Goal: Task Accomplishment & Management: Use online tool/utility

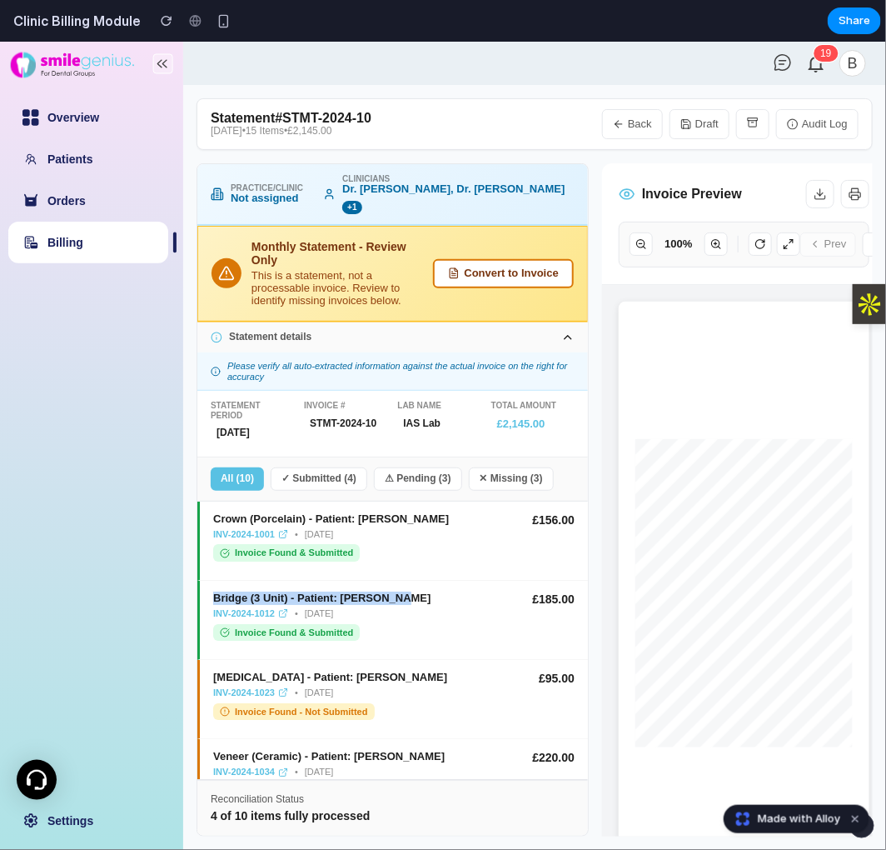
copy div "Bridge (3 Unit) - Patient: [PERSON_NAME]"
drag, startPoint x: 405, startPoint y: 580, endPoint x: 210, endPoint y: 580, distance: 194.9
click at [210, 580] on div "Bridge (3 Unit) - Patient: [PERSON_NAME] INV-2024-1012 • [DATE] Invoice Found &…" at bounding box center [392, 619] width 391 height 79
copy div "[MEDICAL_DATA] - Patient: [PERSON_NAME]"
drag, startPoint x: 377, startPoint y: 654, endPoint x: 205, endPoint y: 659, distance: 171.7
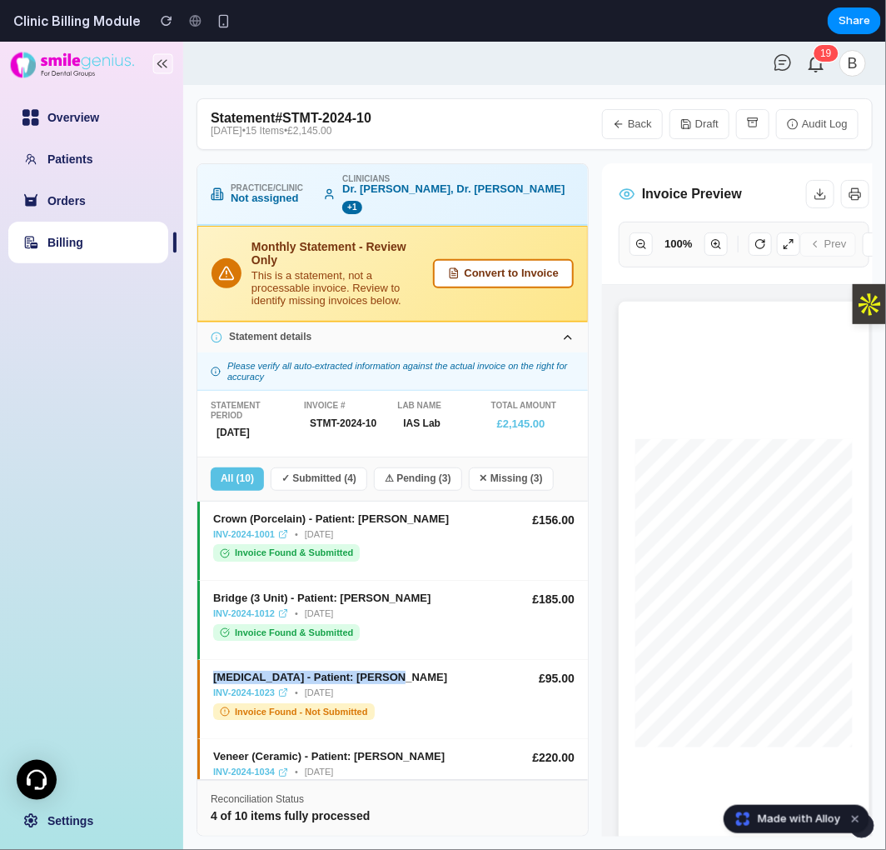
click at [205, 659] on div "[MEDICAL_DATA] - Patient: [PERSON_NAME] INV-2024-1023 • [DATE] Invoice Found - …" at bounding box center [392, 698] width 391 height 79
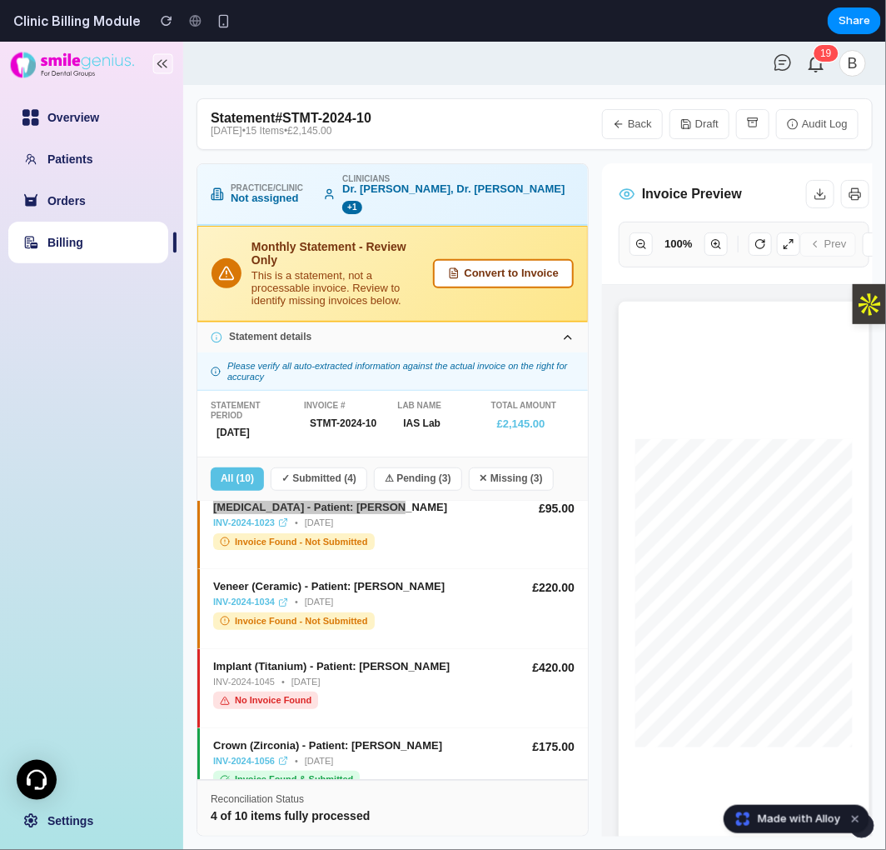
scroll to position [185, 0]
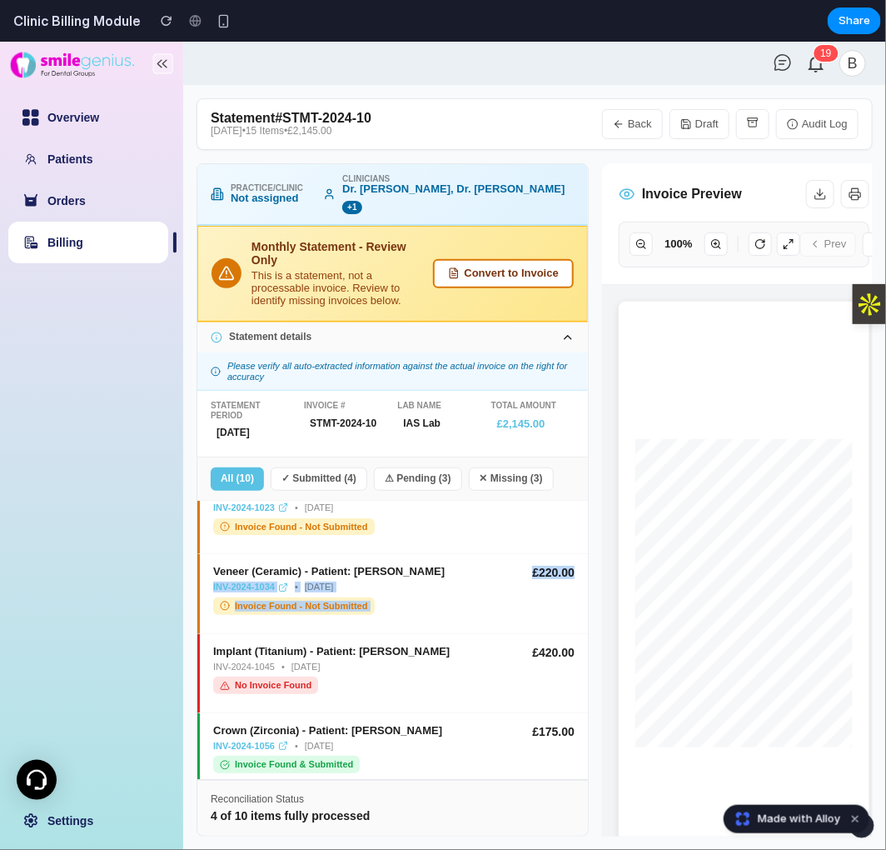
drag, startPoint x: 506, startPoint y: 546, endPoint x: 561, endPoint y: 555, distance: 55.7
click at [561, 565] on div "Veneer (Ceramic) - Patient: [PERSON_NAME] INV-2024-1034 • [DATE] Invoice Found …" at bounding box center [394, 589] width 362 height 48
click at [562, 553] on div "Veneer (Ceramic) - Patient: [PERSON_NAME] INV-2024-1034 • [DATE] Invoice Found …" at bounding box center [392, 592] width 391 height 79
copy div "£220.00"
drag, startPoint x: 570, startPoint y: 550, endPoint x: 518, endPoint y: 550, distance: 51.6
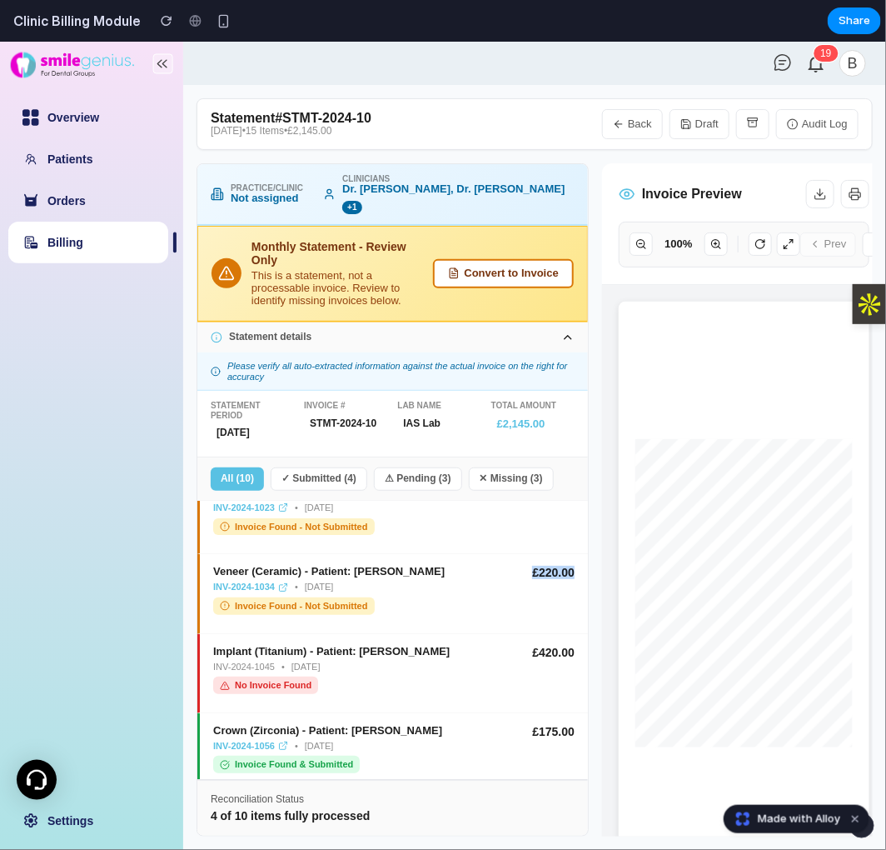
click at [518, 553] on div "Veneer (Ceramic) - Patient: [PERSON_NAME] INV-2024-1034 • [DATE] Invoice Found …" at bounding box center [392, 592] width 391 height 79
click at [251, 422] on div "[DATE]" at bounding box center [252, 432] width 83 height 20
drag, startPoint x: 277, startPoint y: 417, endPoint x: 204, endPoint y: 418, distance: 73.3
click at [204, 418] on div "**********" at bounding box center [392, 423] width 391 height 66
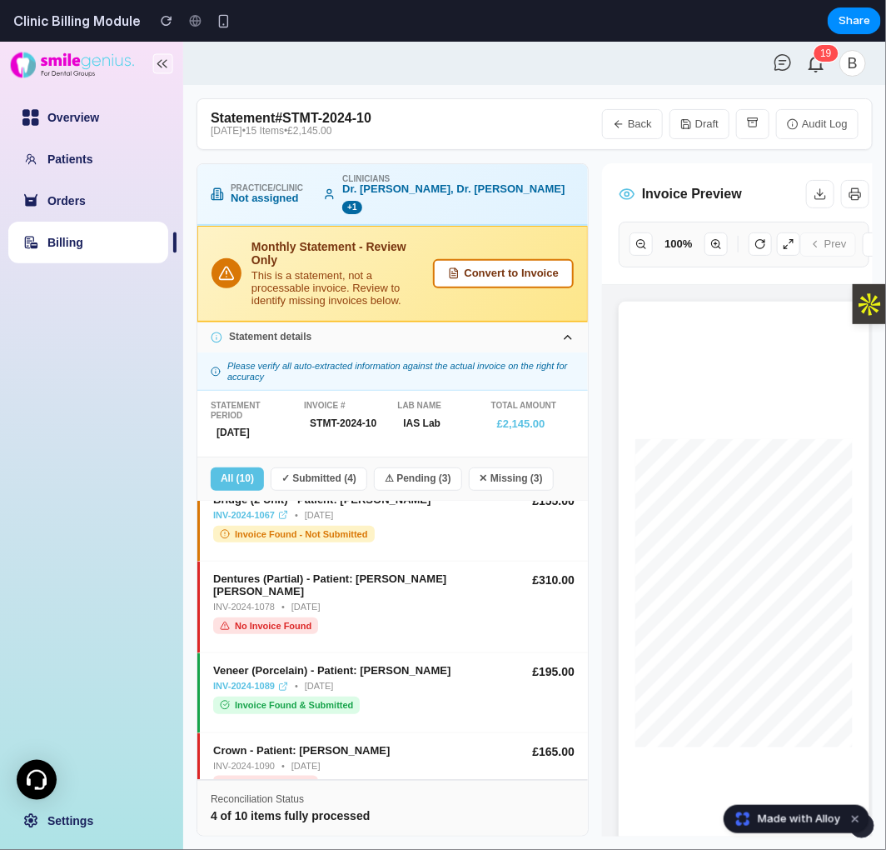
scroll to position [496, 0]
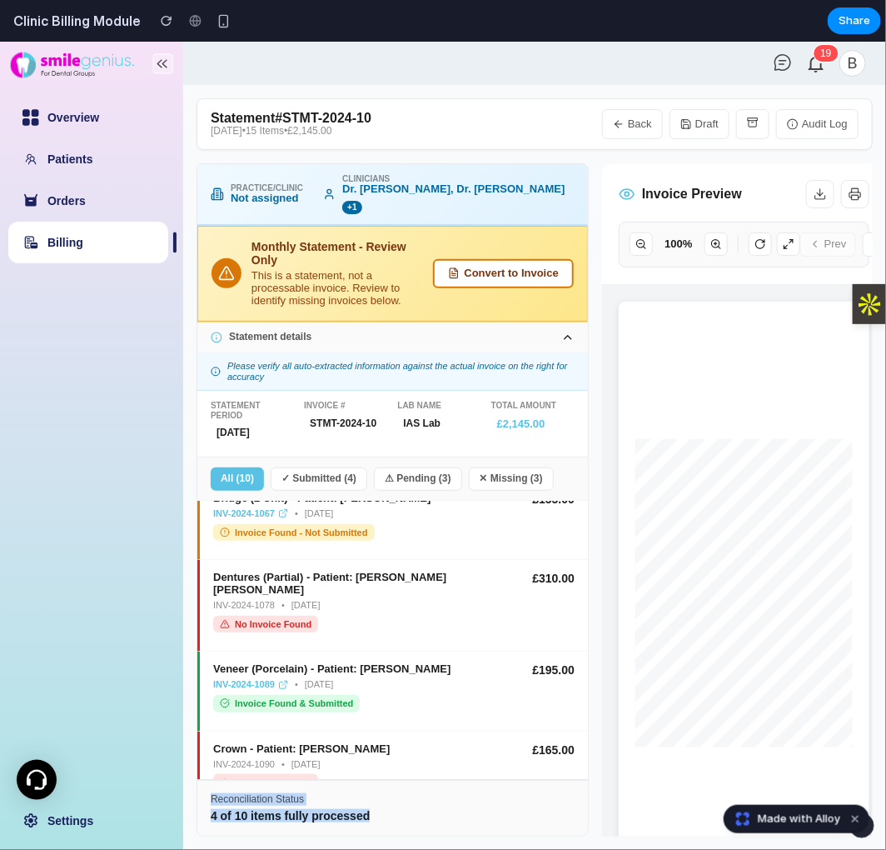
drag, startPoint x: 375, startPoint y: 810, endPoint x: 197, endPoint y: 796, distance: 178.8
click at [197, 796] on div "Reconciliation Status 4 of 10 items fully processed" at bounding box center [392, 806] width 391 height 57
click at [415, 805] on div "Reconciliation Status 4 of 10 items fully processed" at bounding box center [392, 806] width 391 height 57
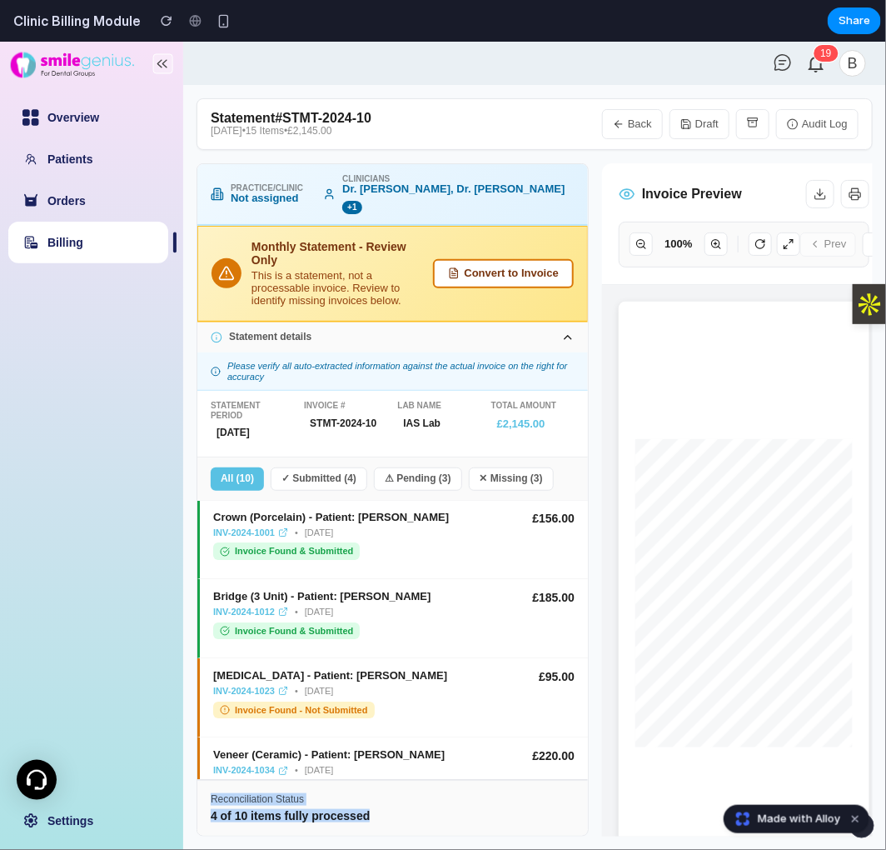
scroll to position [0, 0]
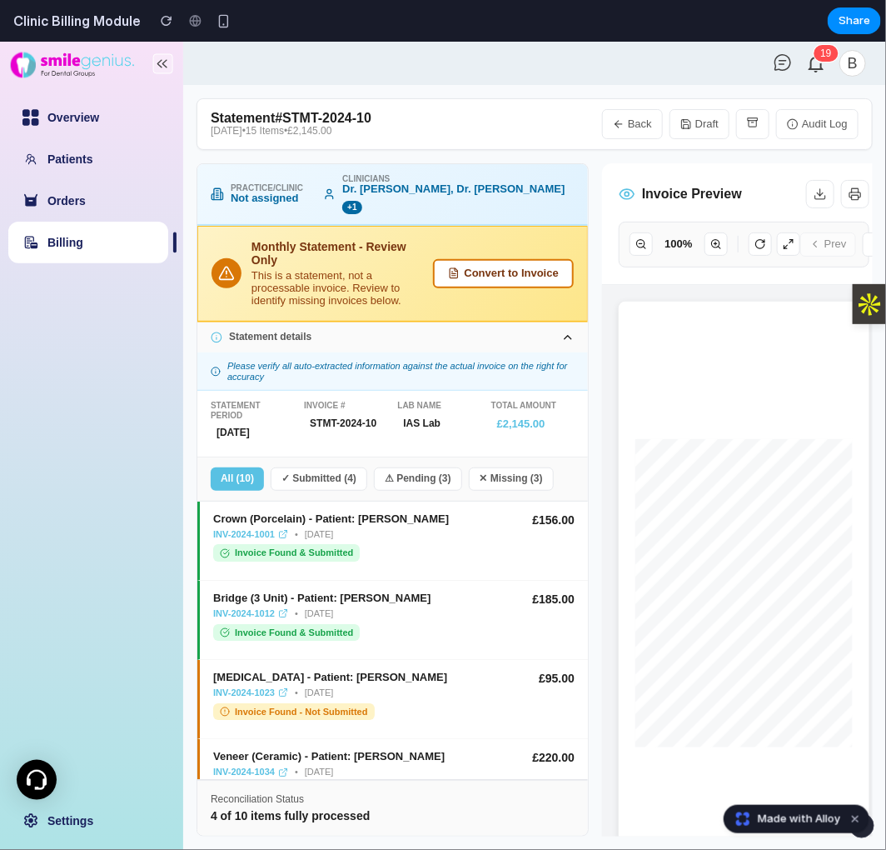
click at [570, 457] on div "All ( 10 ) ✓ Submitted ( 4 ) ⚠ Pending ( 3 ) ✕ Missing ( 3 )" at bounding box center [392, 479] width 391 height 44
click at [522, 258] on button "Convert to Invoice" at bounding box center [503, 272] width 141 height 29
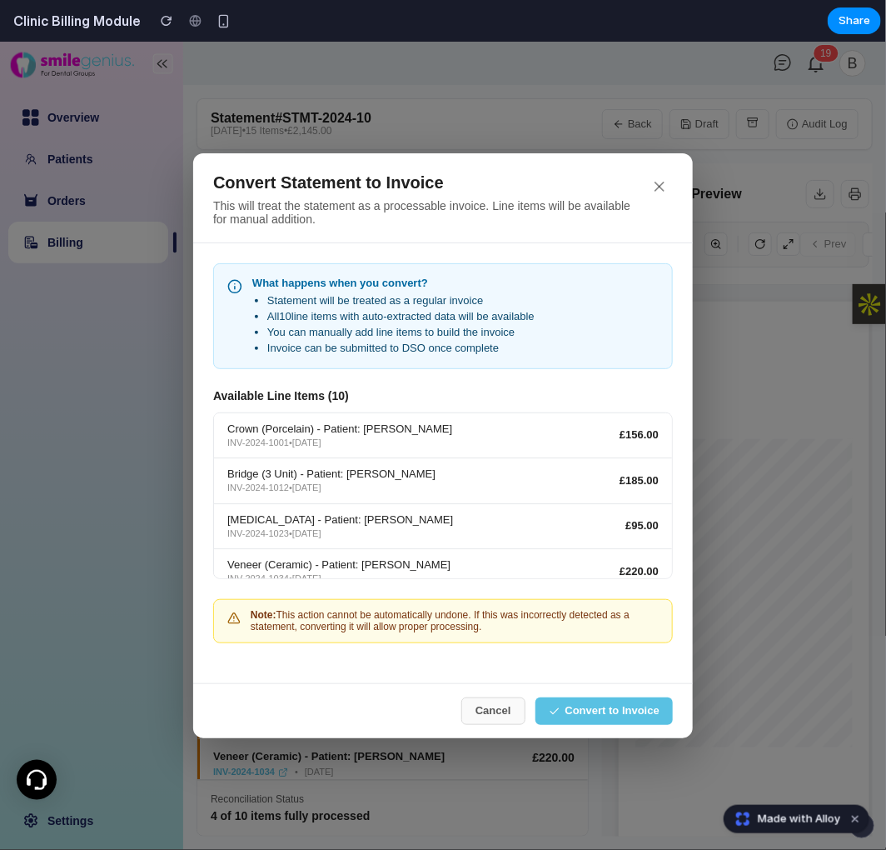
click at [510, 711] on button "Cancel" at bounding box center [494, 709] width 64 height 27
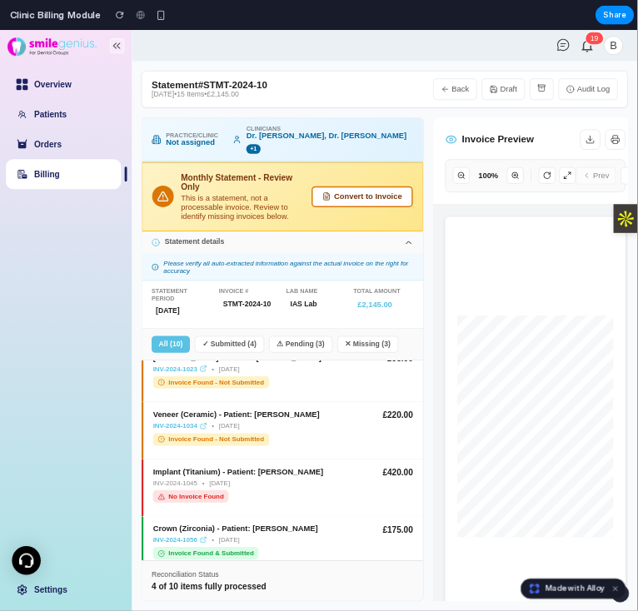
scroll to position [185, 0]
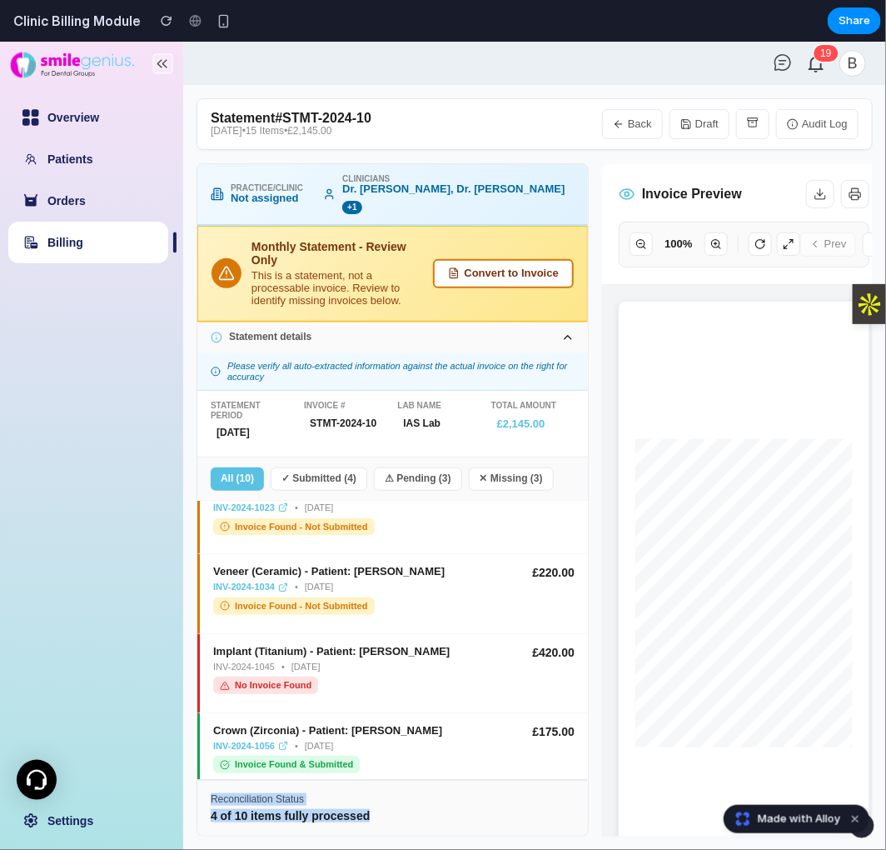
copy div "Reconciliation Status 4 of 10 items fully processed"
drag, startPoint x: 356, startPoint y: 821, endPoint x: 212, endPoint y: 793, distance: 145.9
click at [212, 793] on div "Reconciliation Status 4 of 10 items fully processed" at bounding box center [392, 806] width 391 height 57
click at [447, 828] on div "Reconciliation Status 4 of 10 items fully processed" at bounding box center [392, 806] width 391 height 57
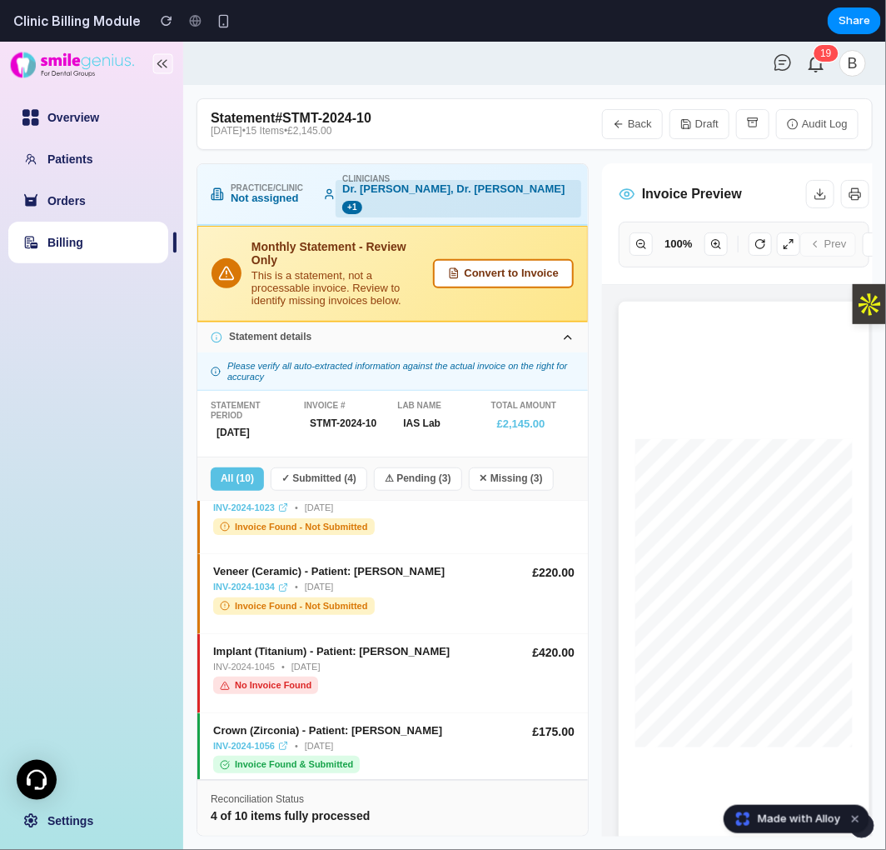
click at [362, 200] on span "+ 1" at bounding box center [351, 206] width 19 height 13
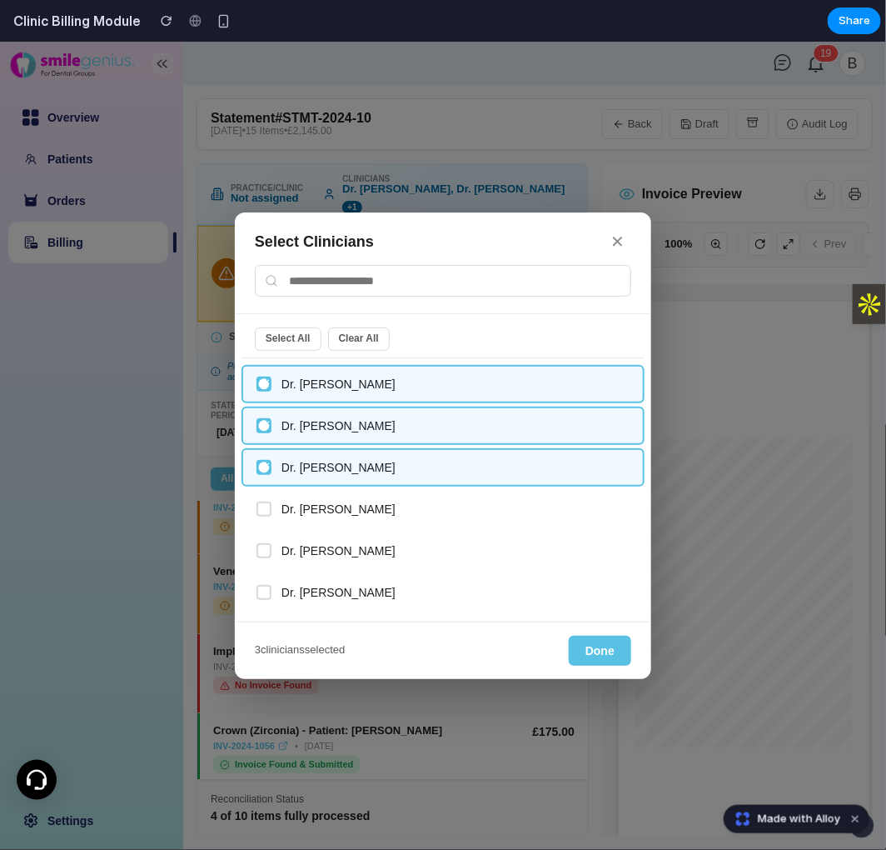
click at [617, 237] on button "✕" at bounding box center [617, 241] width 27 height 26
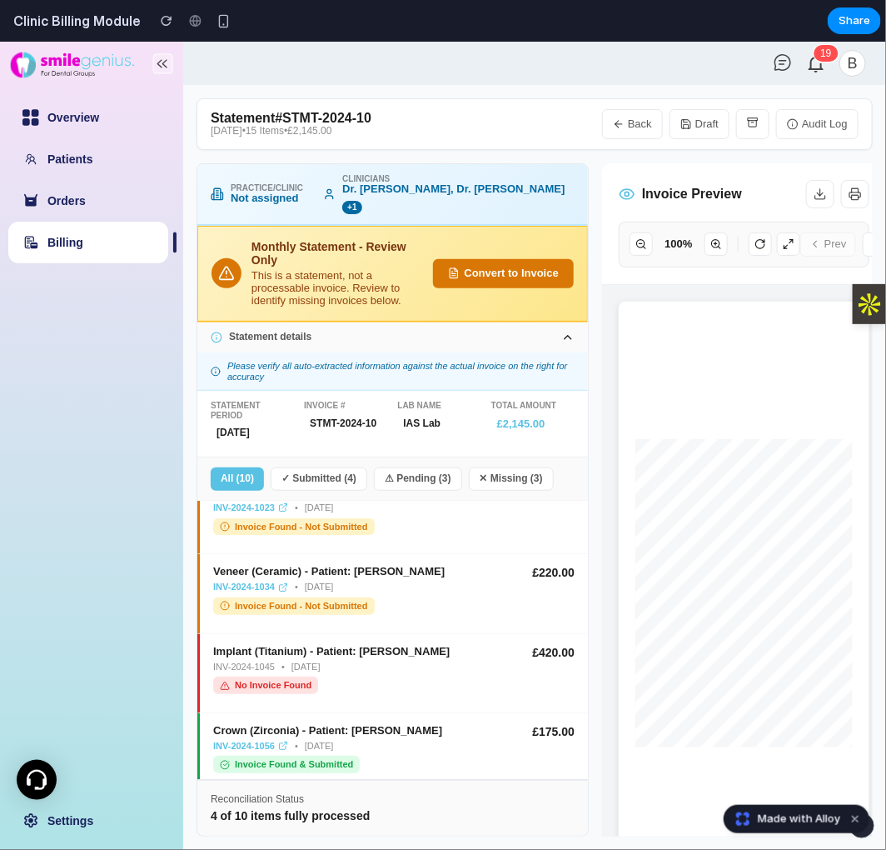
click at [498, 258] on button "Convert to Invoice" at bounding box center [503, 272] width 141 height 29
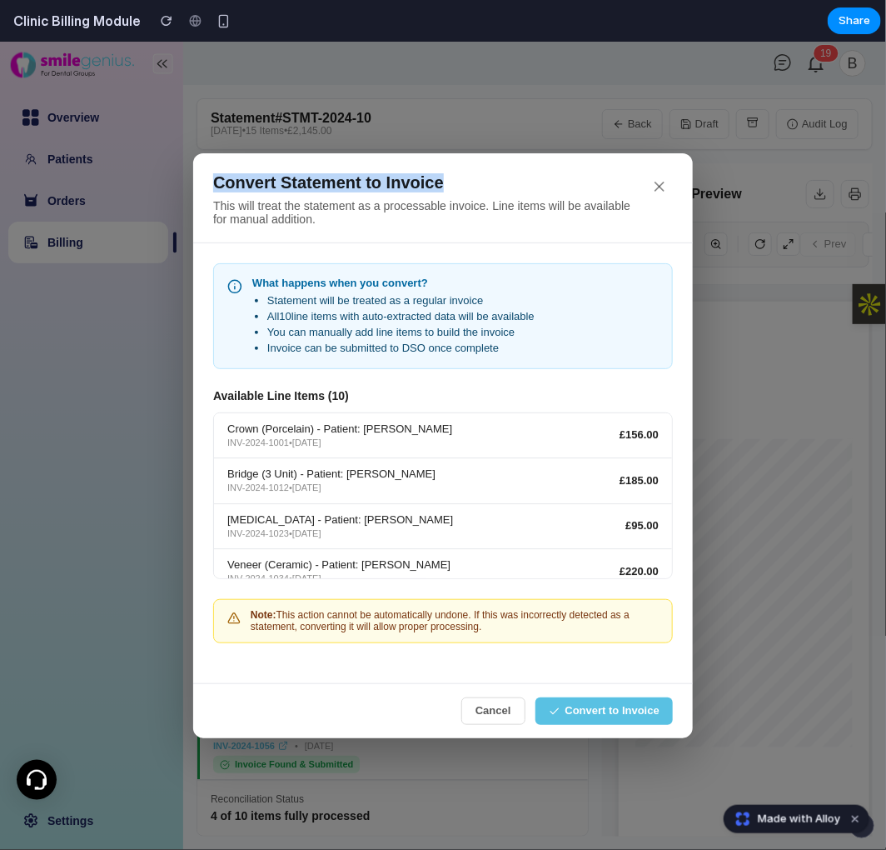
copy h2 "Convert Statement to Invoice"
drag, startPoint x: 452, startPoint y: 179, endPoint x: 215, endPoint y: 172, distance: 237.5
click at [215, 172] on h2 "Convert Statement to Invoice" at bounding box center [423, 181] width 420 height 19
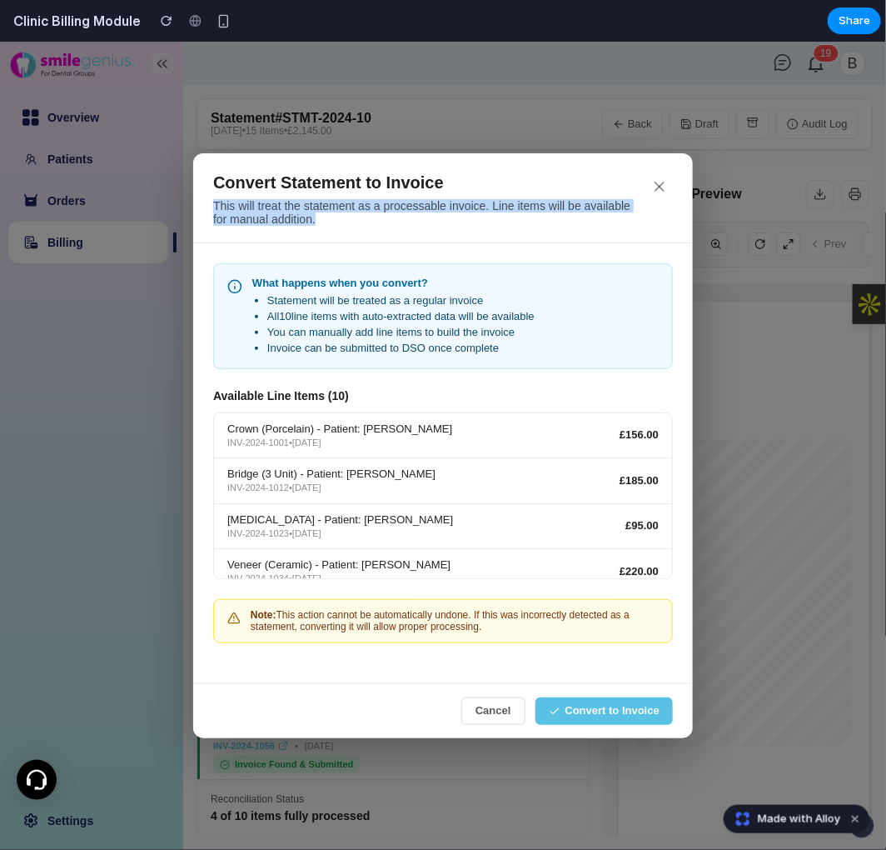
copy p "This will treat the statement as a processable invoice. Line items will be avai…"
drag, startPoint x: 280, startPoint y: 217, endPoint x: 10, endPoint y: 229, distance: 270.2
click at [212, 205] on div "Convert Statement to Invoice This will treat the statement as a processable inv…" at bounding box center [443, 197] width 500 height 90
click at [258, 444] on div "INV-2024-1001 • [DATE]" at bounding box center [423, 442] width 392 height 11
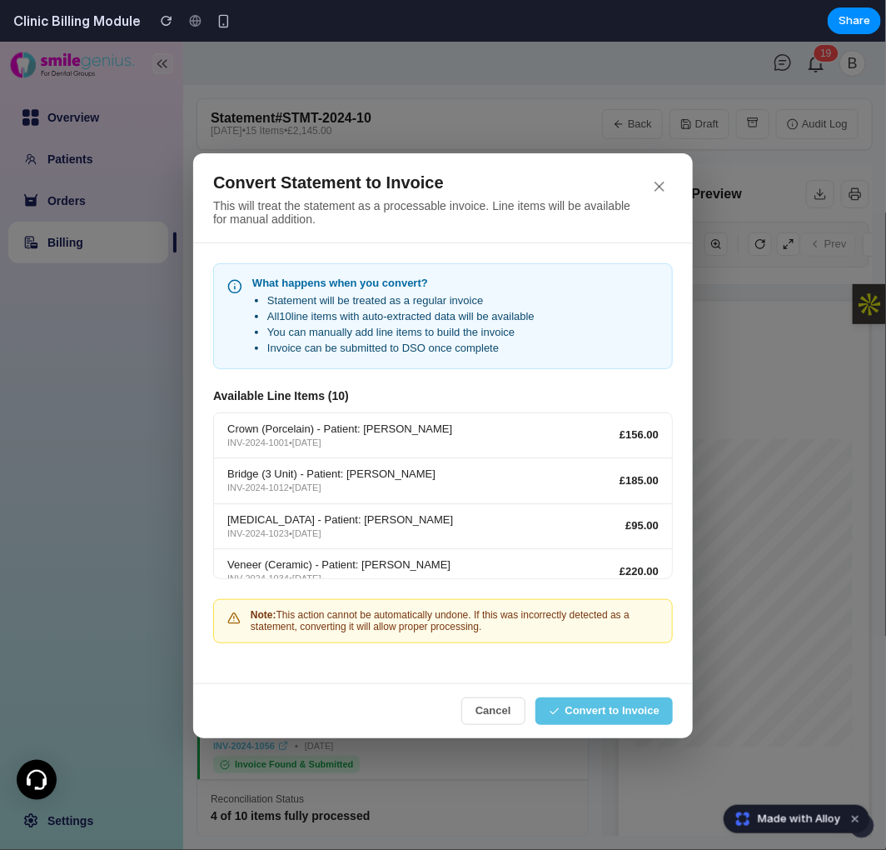
click at [432, 445] on div "INV-2024-1001 • [DATE]" at bounding box center [423, 442] width 392 height 11
copy p "This will treat the statement as a processable invoice. Line items will be avai…"
drag, startPoint x: 315, startPoint y: 212, endPoint x: 198, endPoint y: 207, distance: 116.7
click at [198, 207] on div "Convert Statement to Invoice This will treat the statement as a processable inv…" at bounding box center [443, 197] width 500 height 90
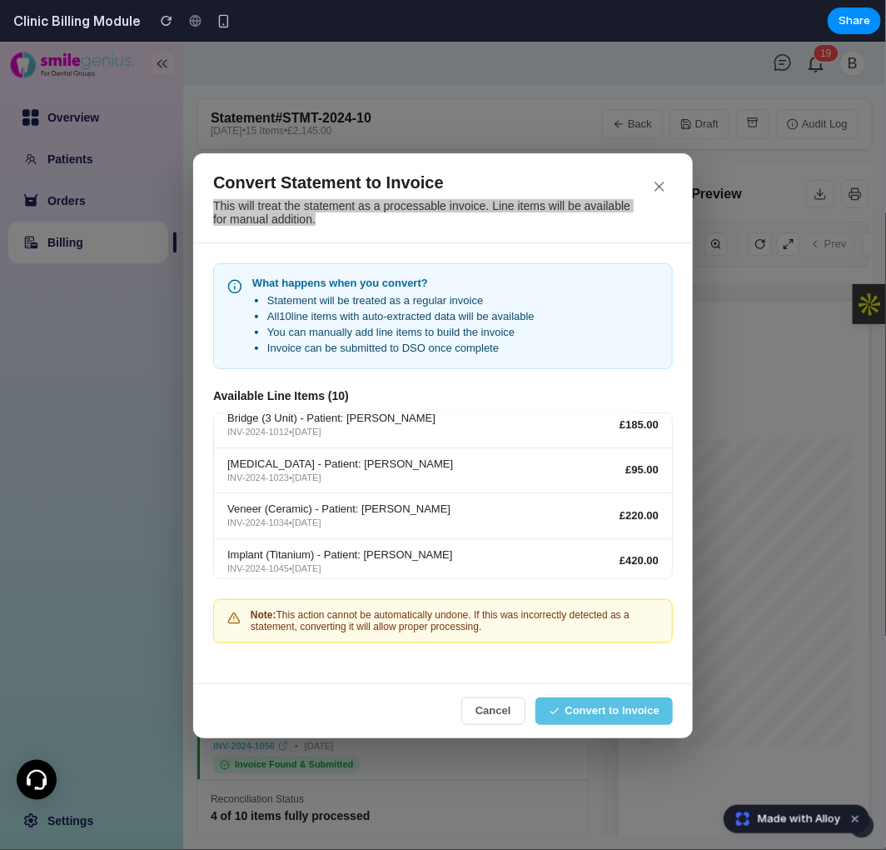
scroll to position [87, 0]
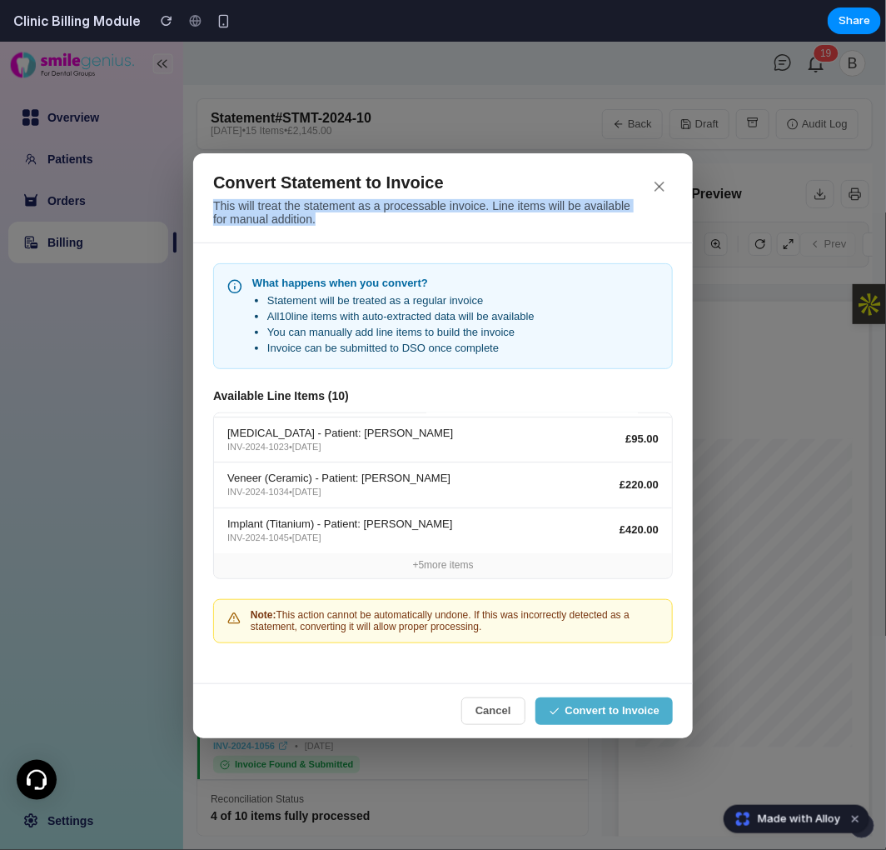
click at [601, 713] on button "Convert to Invoice" at bounding box center [604, 709] width 137 height 27
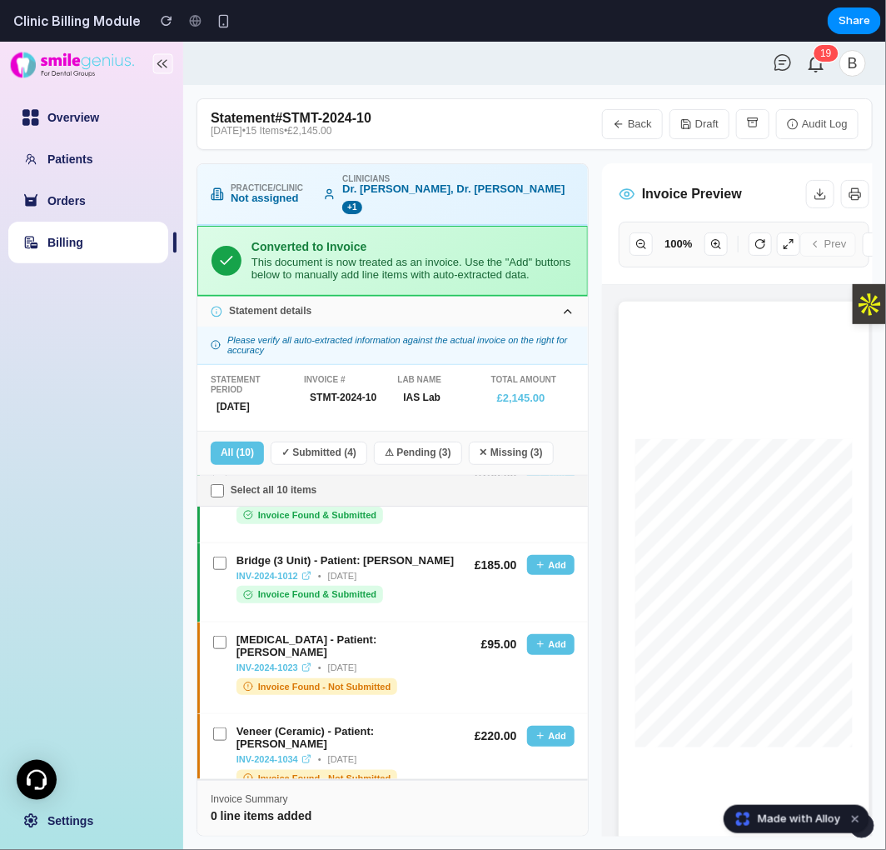
scroll to position [43, 0]
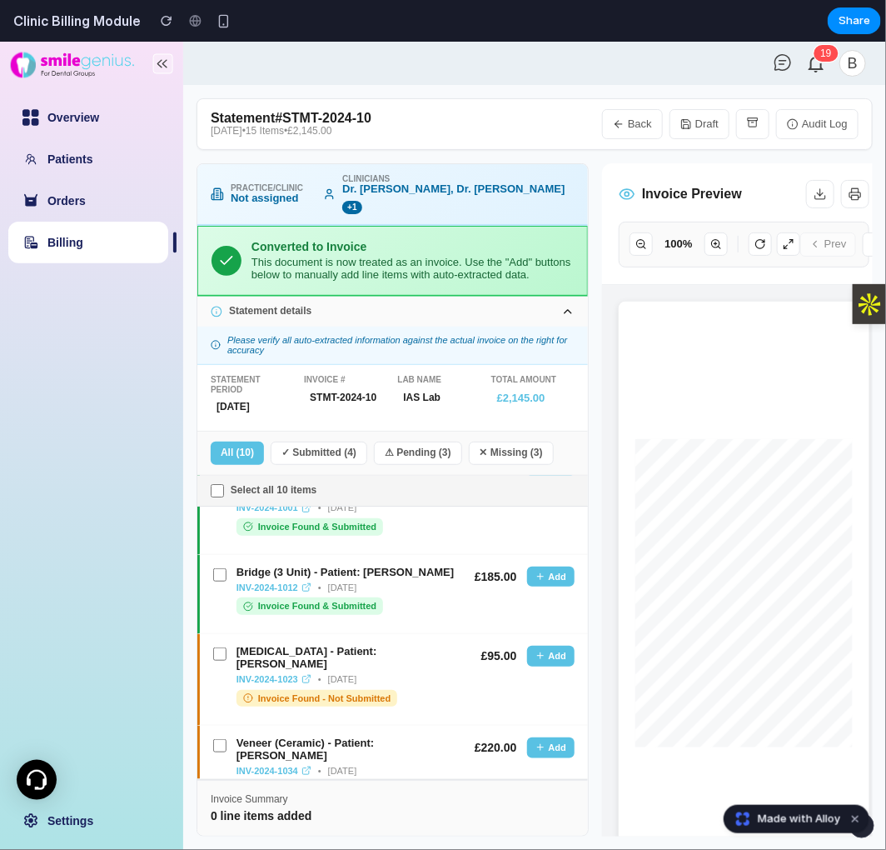
click at [326, 441] on button "✓ Submitted ( 4 )" at bounding box center [319, 452] width 97 height 23
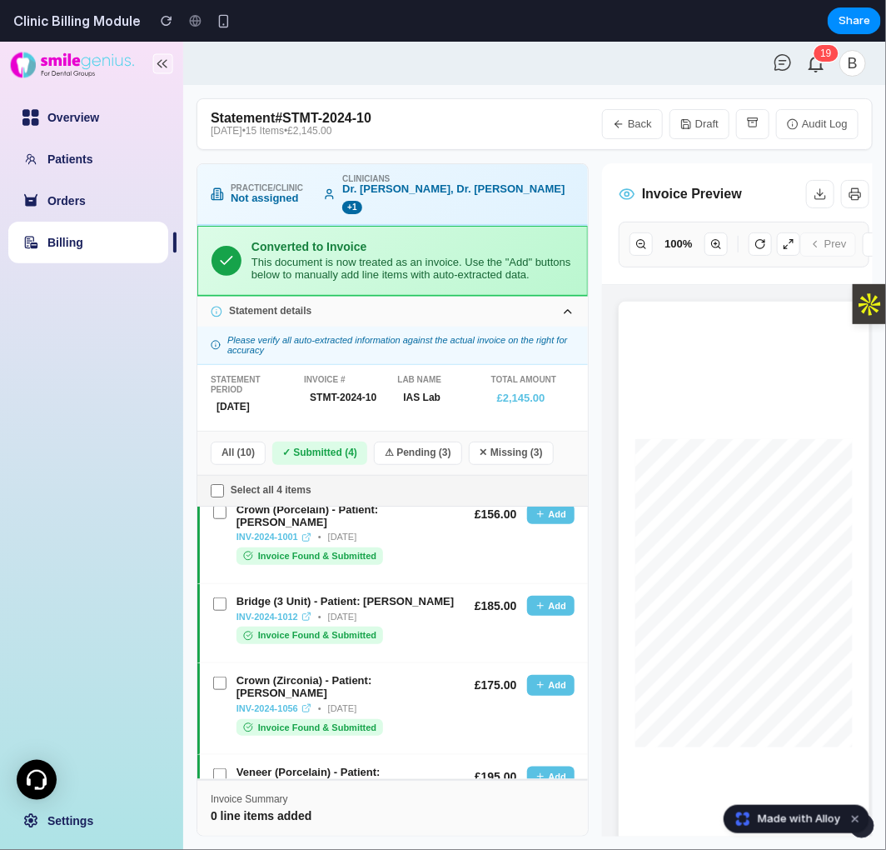
scroll to position [0, 0]
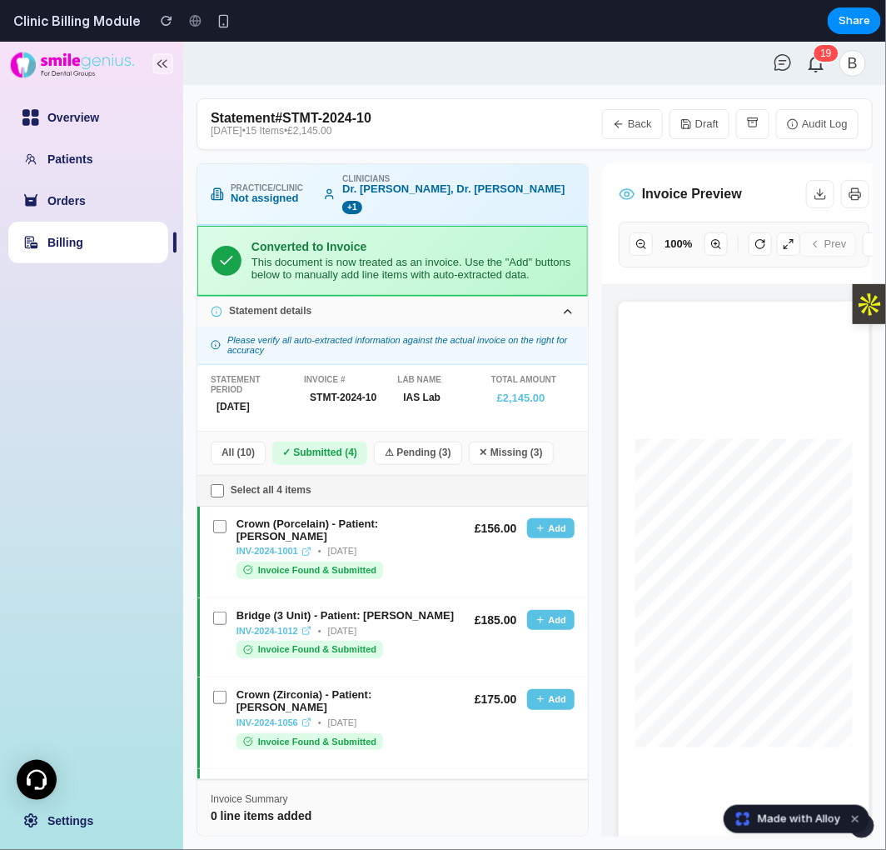
click at [217, 517] on div "Crown (Porcelain) - Patient: [PERSON_NAME] INV-2024-1001 • [DATE] Invoice Found…" at bounding box center [337, 547] width 248 height 61
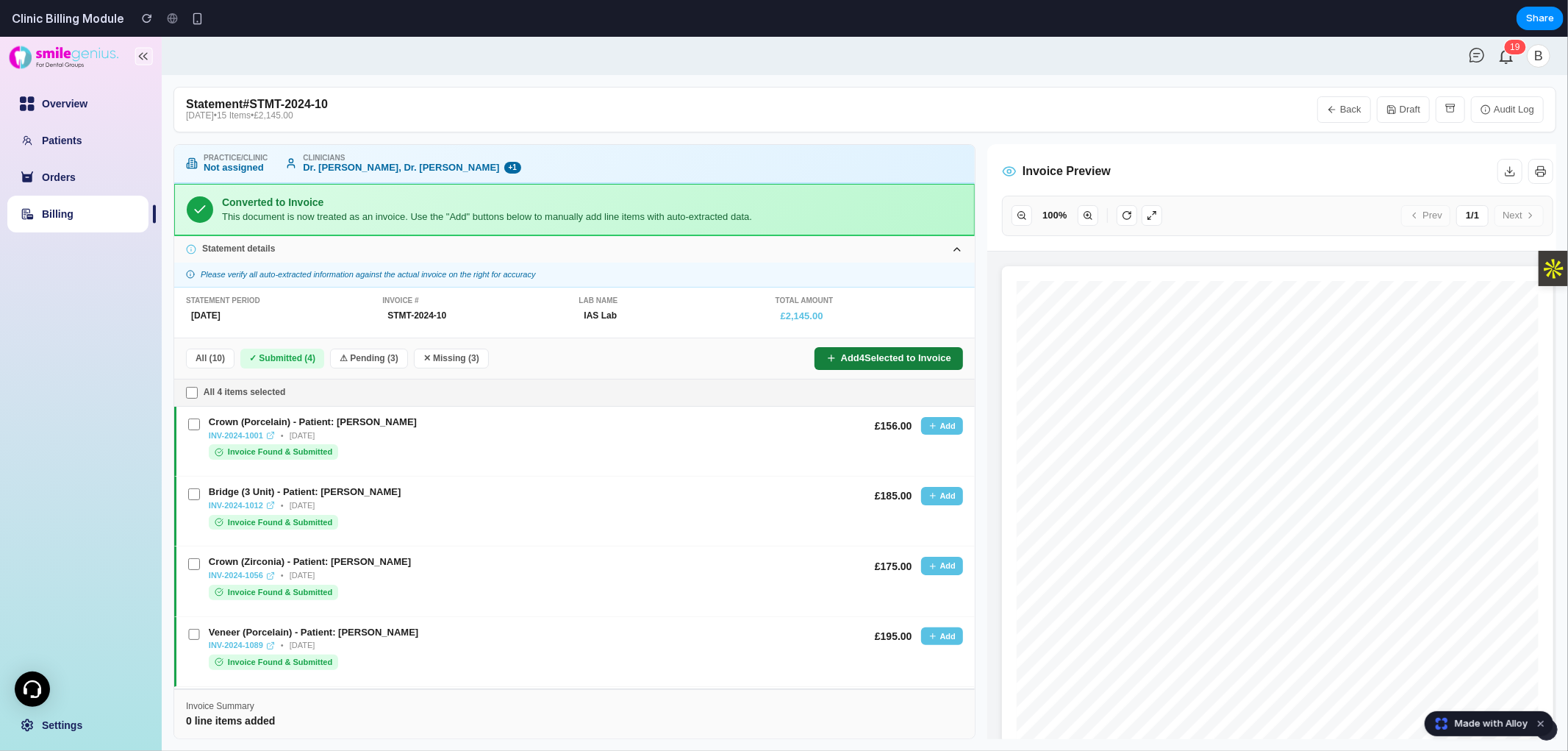
click at [782, 357] on button "Add 4 Selected to Invoice" at bounding box center [889, 357] width 148 height 23
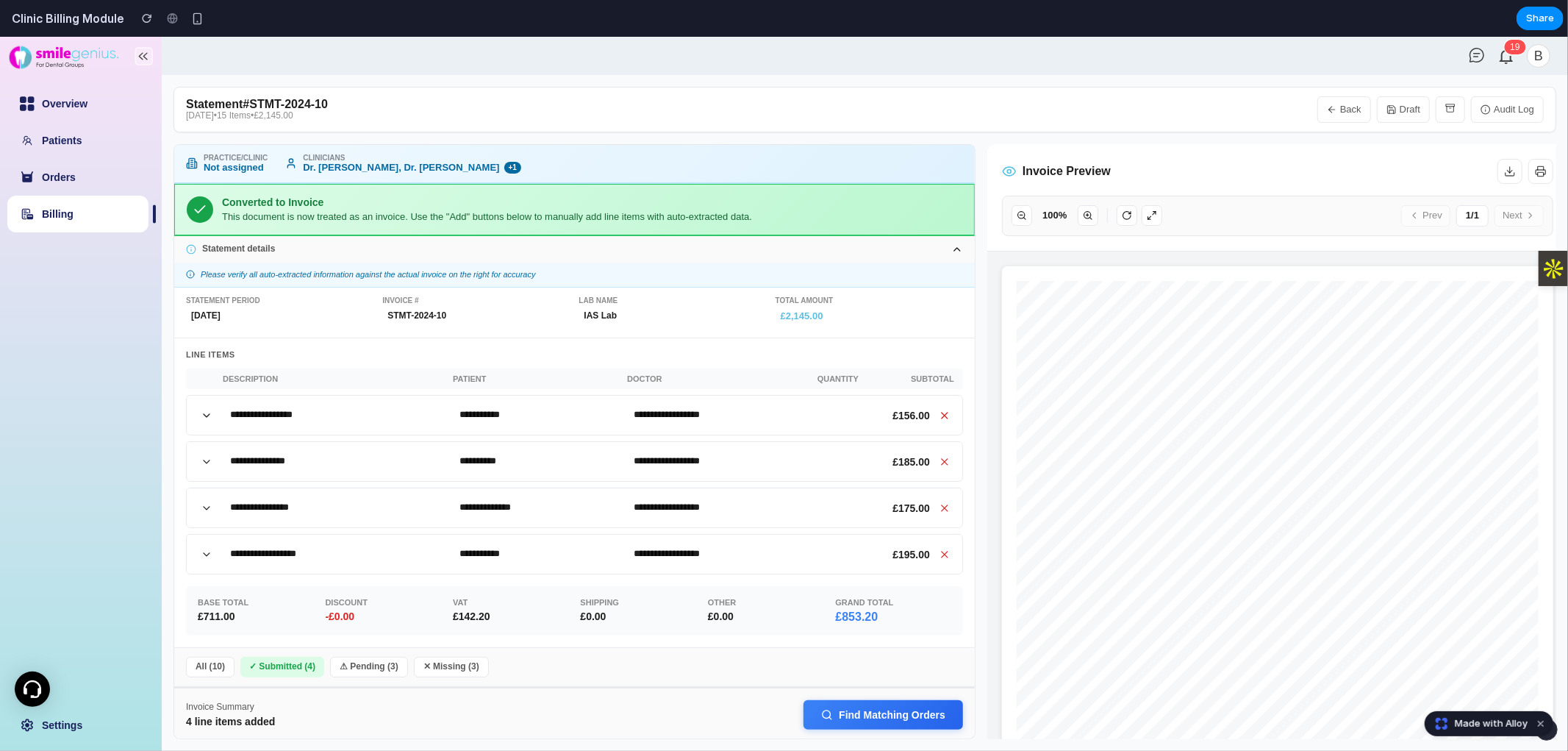
click at [202, 552] on icon at bounding box center [206, 553] width 11 height 11
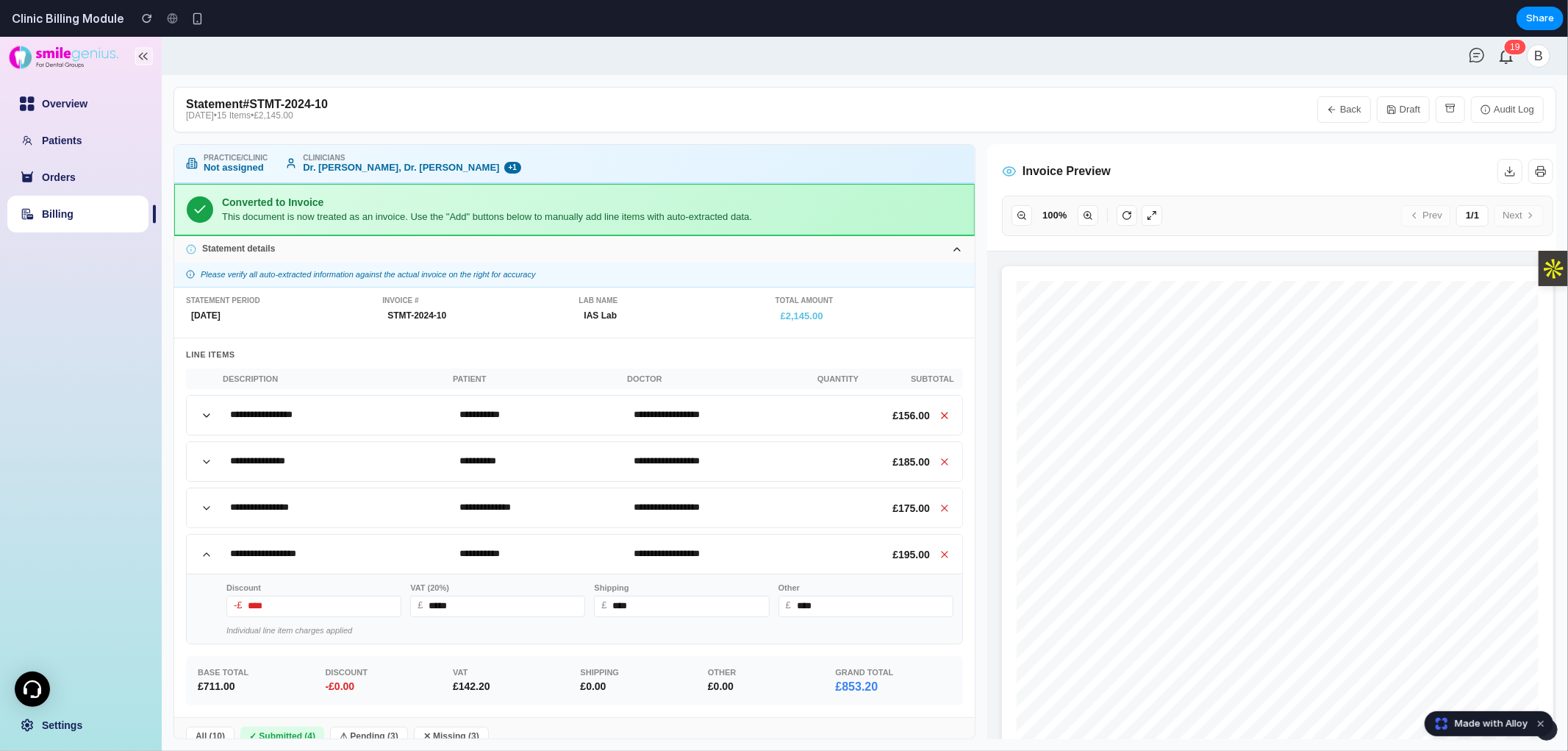
click at [202, 552] on icon at bounding box center [206, 553] width 11 height 11
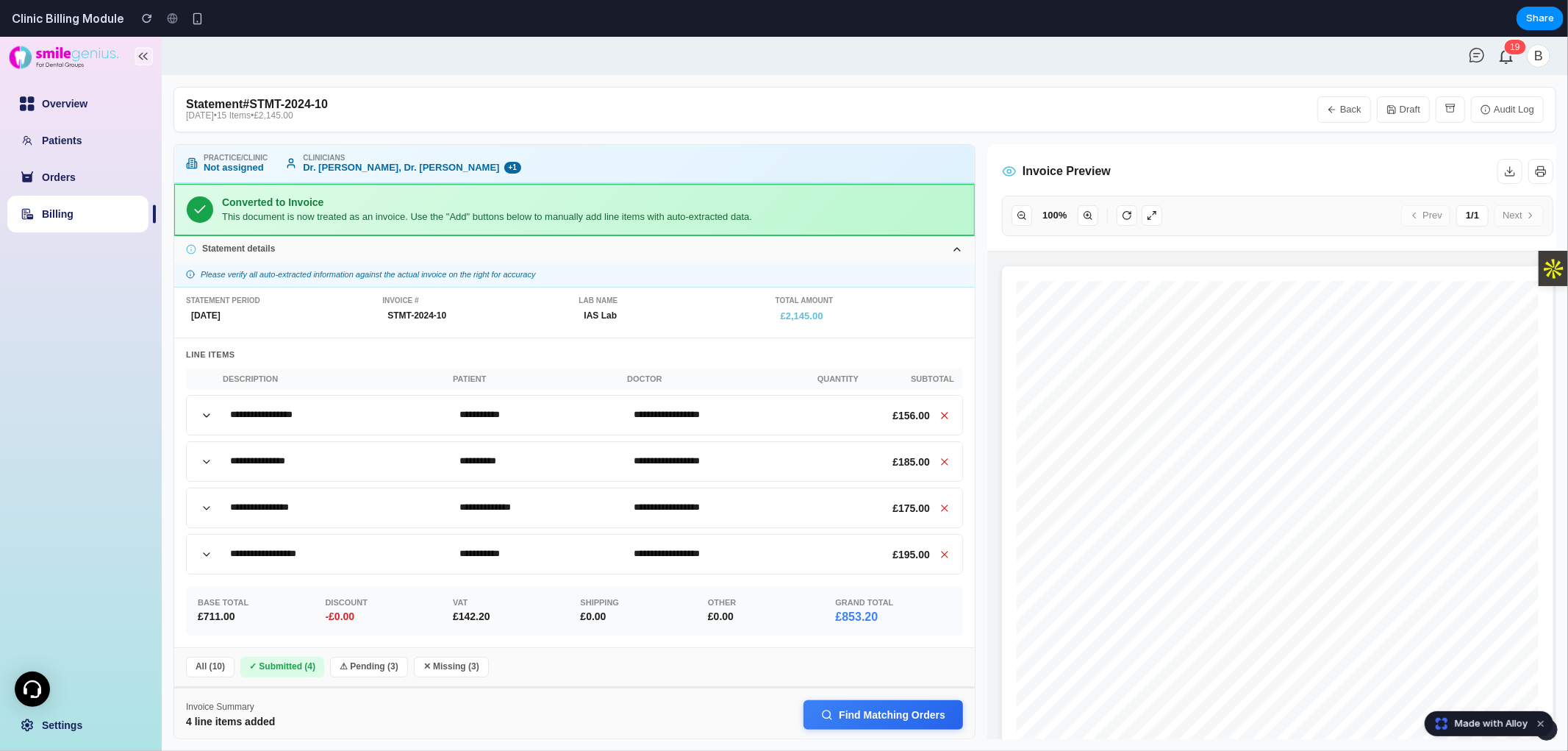
click at [202, 552] on icon at bounding box center [206, 553] width 11 height 11
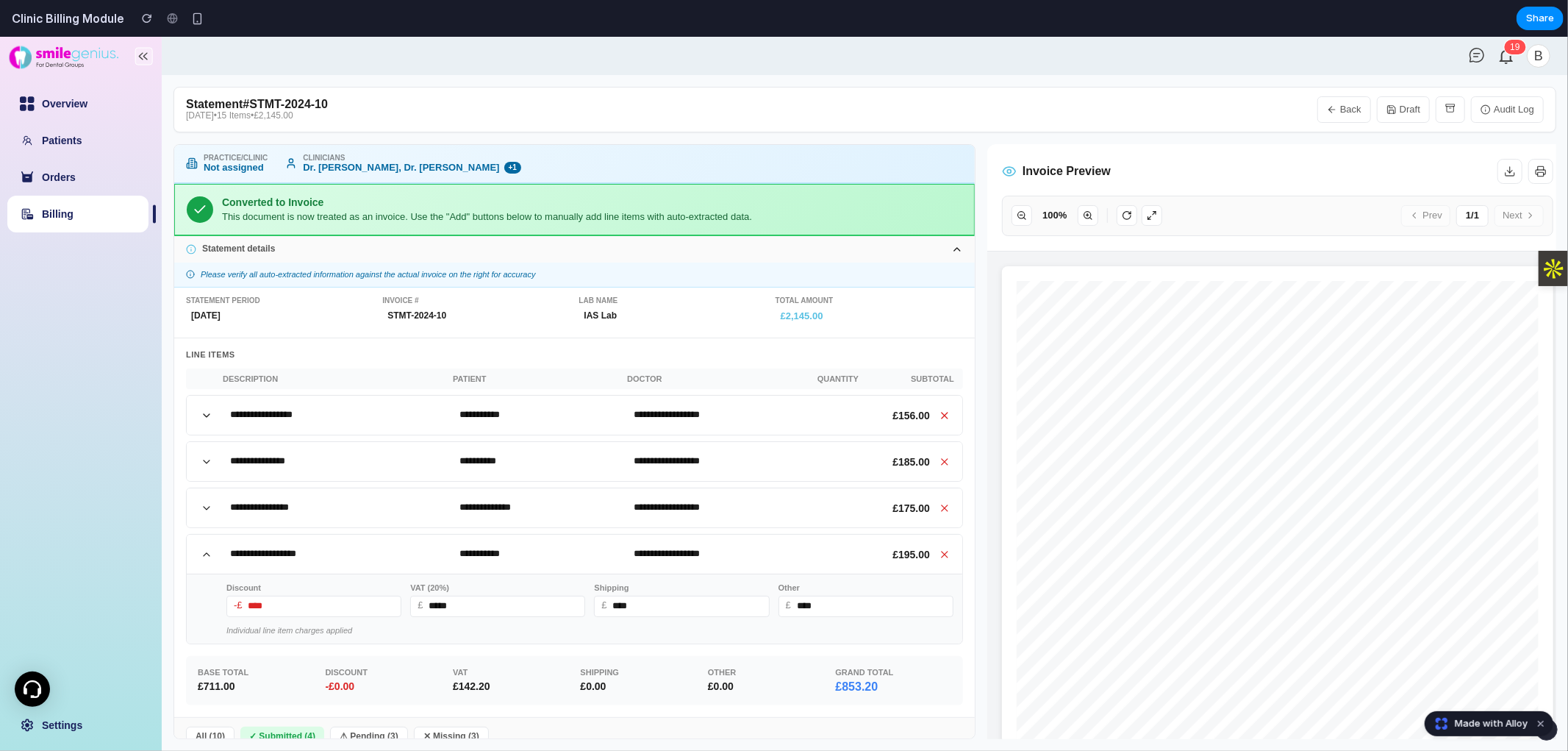
click at [280, 599] on input "****" at bounding box center [314, 605] width 175 height 21
drag, startPoint x: 473, startPoint y: 605, endPoint x: 426, endPoint y: 605, distance: 47.0
click at [426, 605] on input "*****" at bounding box center [498, 605] width 175 height 21
drag, startPoint x: 657, startPoint y: 606, endPoint x: 587, endPoint y: 606, distance: 70.0
click at [587, 606] on div "Discount -£ **** VAT (20%) £ ***** Shipping £ **** Other £ ****" at bounding box center [590, 599] width 727 height 34
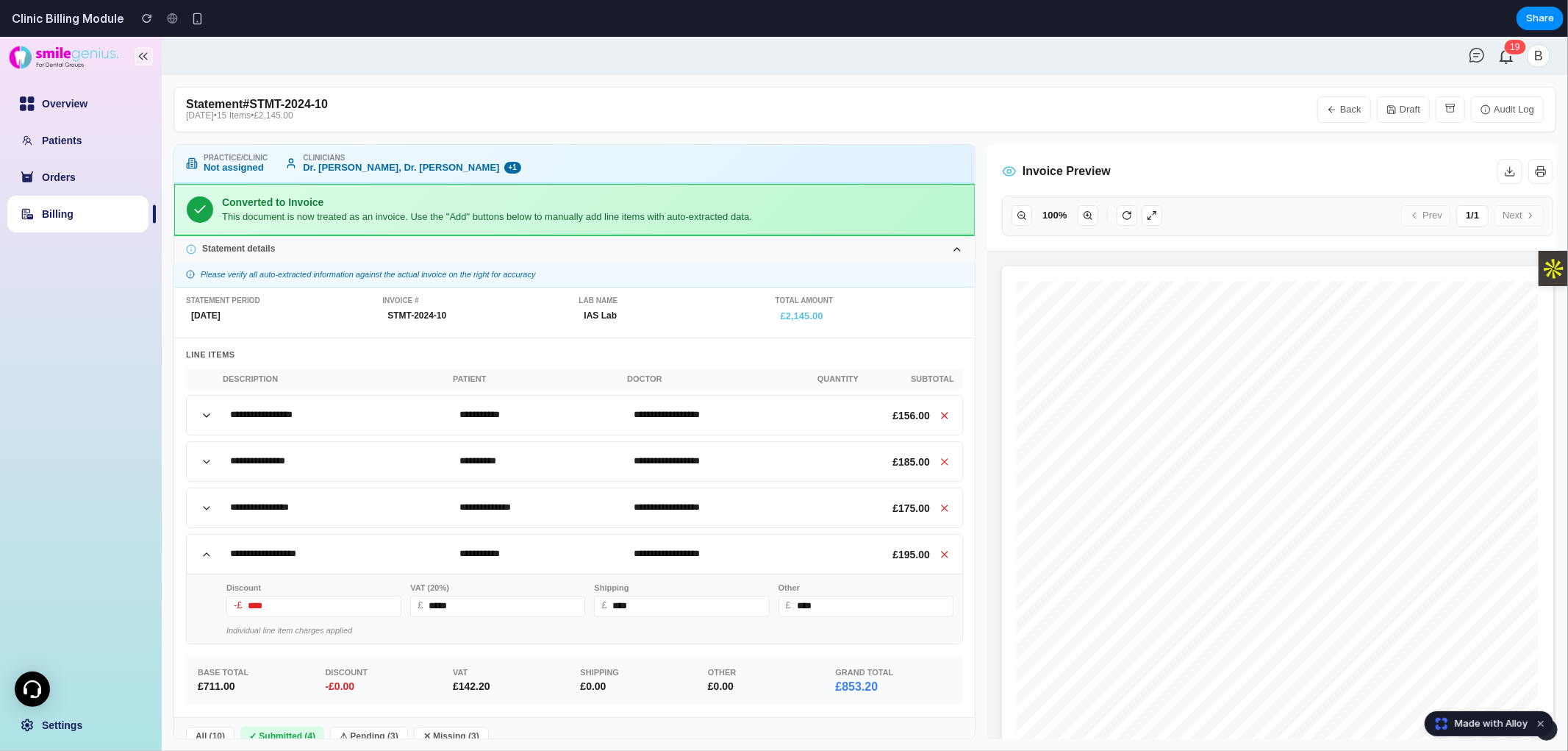
drag, startPoint x: 828, startPoint y: 612, endPoint x: 781, endPoint y: 612, distance: 47.0
click at [781, 612] on input "****" at bounding box center [866, 605] width 175 height 21
drag, startPoint x: 659, startPoint y: 600, endPoint x: 599, endPoint y: 600, distance: 60.0
click at [599, 600] on input "****" at bounding box center [681, 605] width 175 height 21
click at [208, 552] on icon at bounding box center [206, 553] width 6 height 3
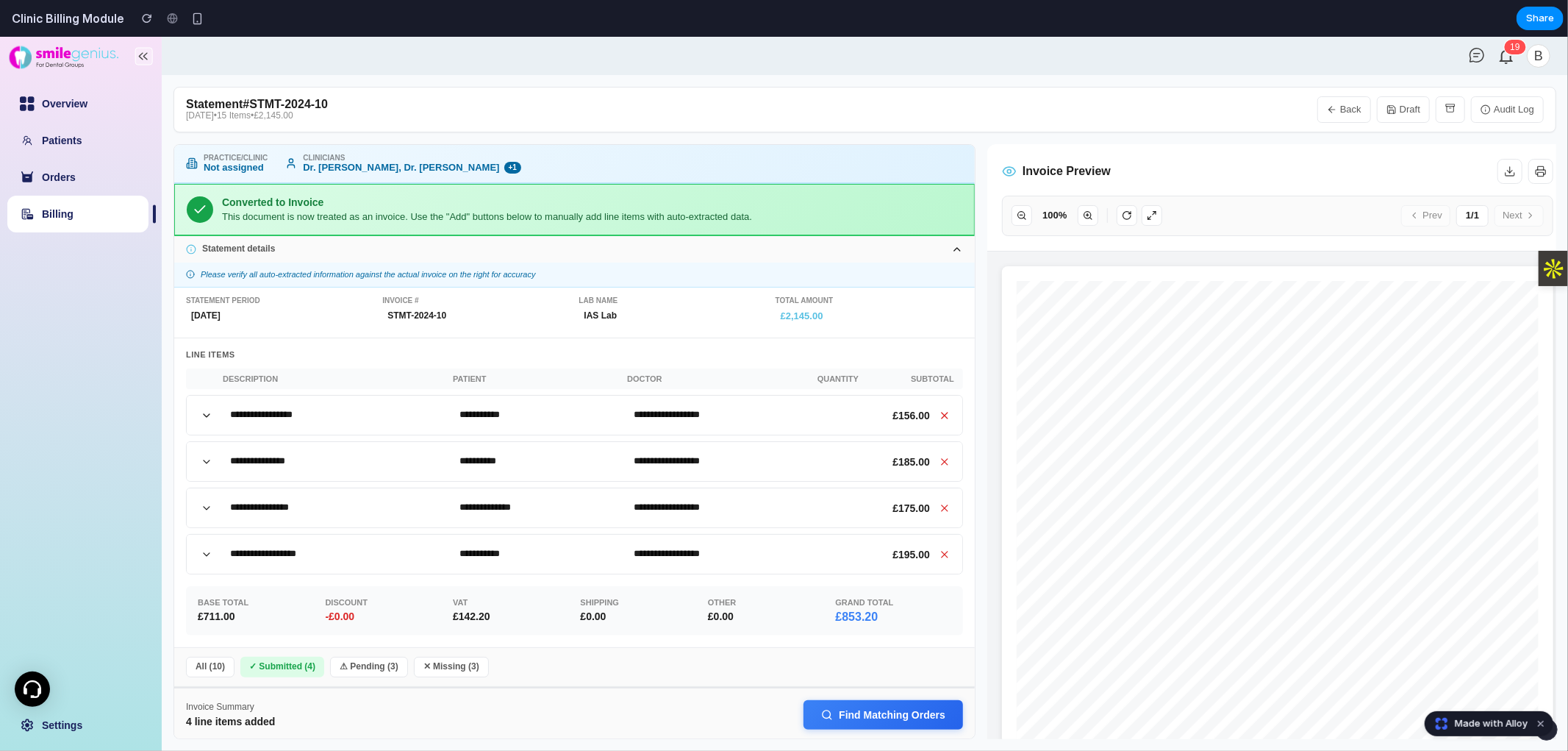
click at [215, 547] on button at bounding box center [206, 553] width 22 height 18
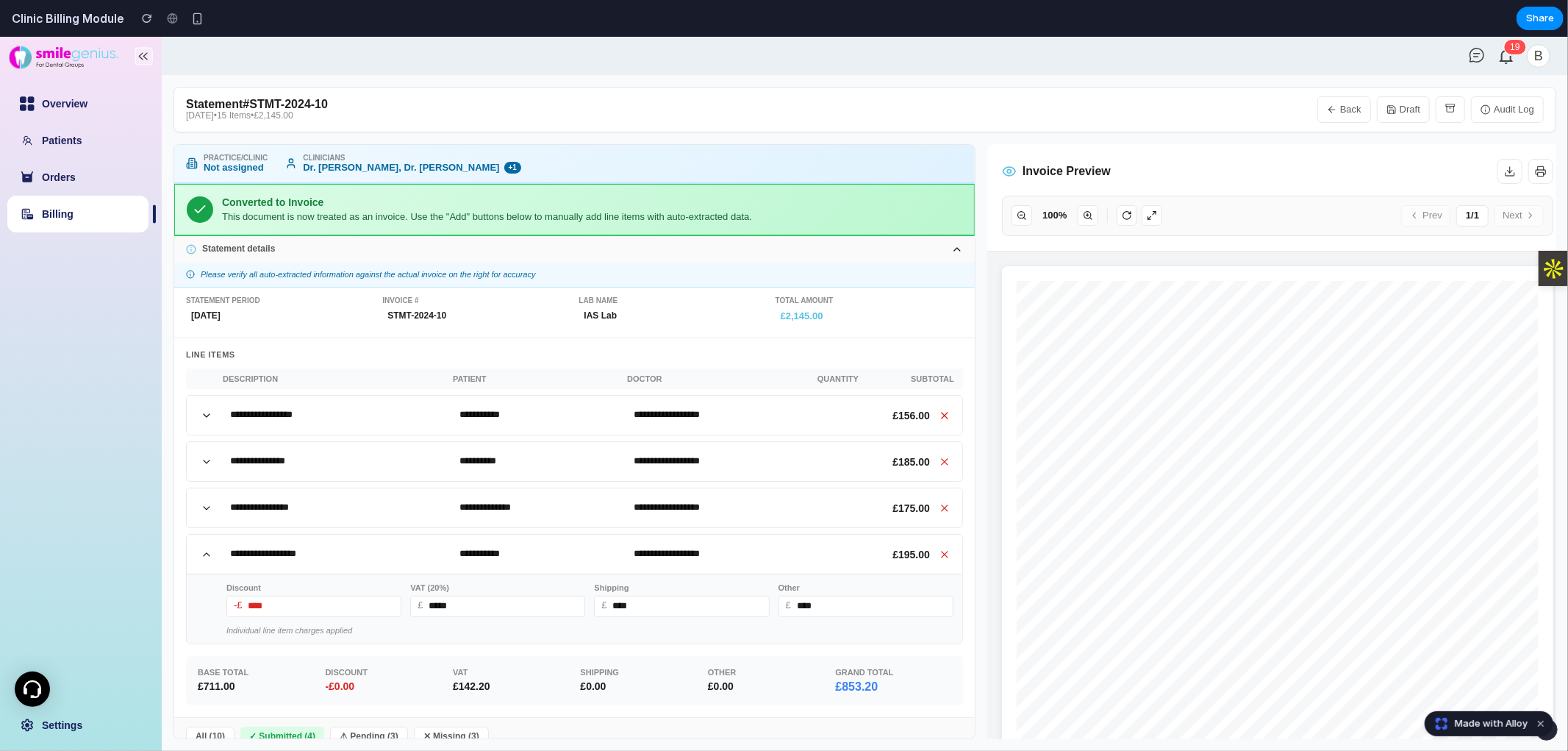
click at [202, 507] on icon at bounding box center [206, 507] width 11 height 11
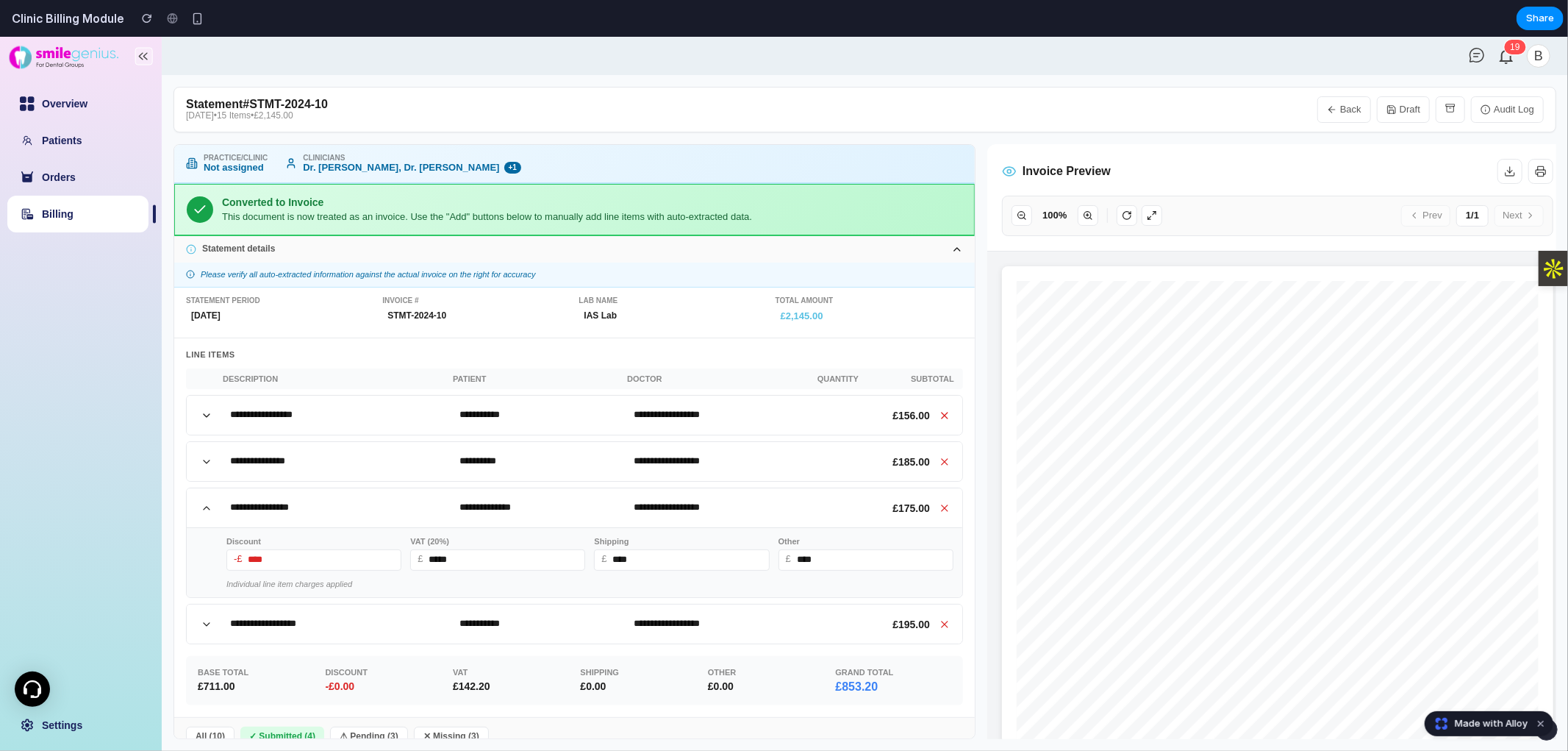
click at [206, 455] on icon at bounding box center [206, 461] width 11 height 11
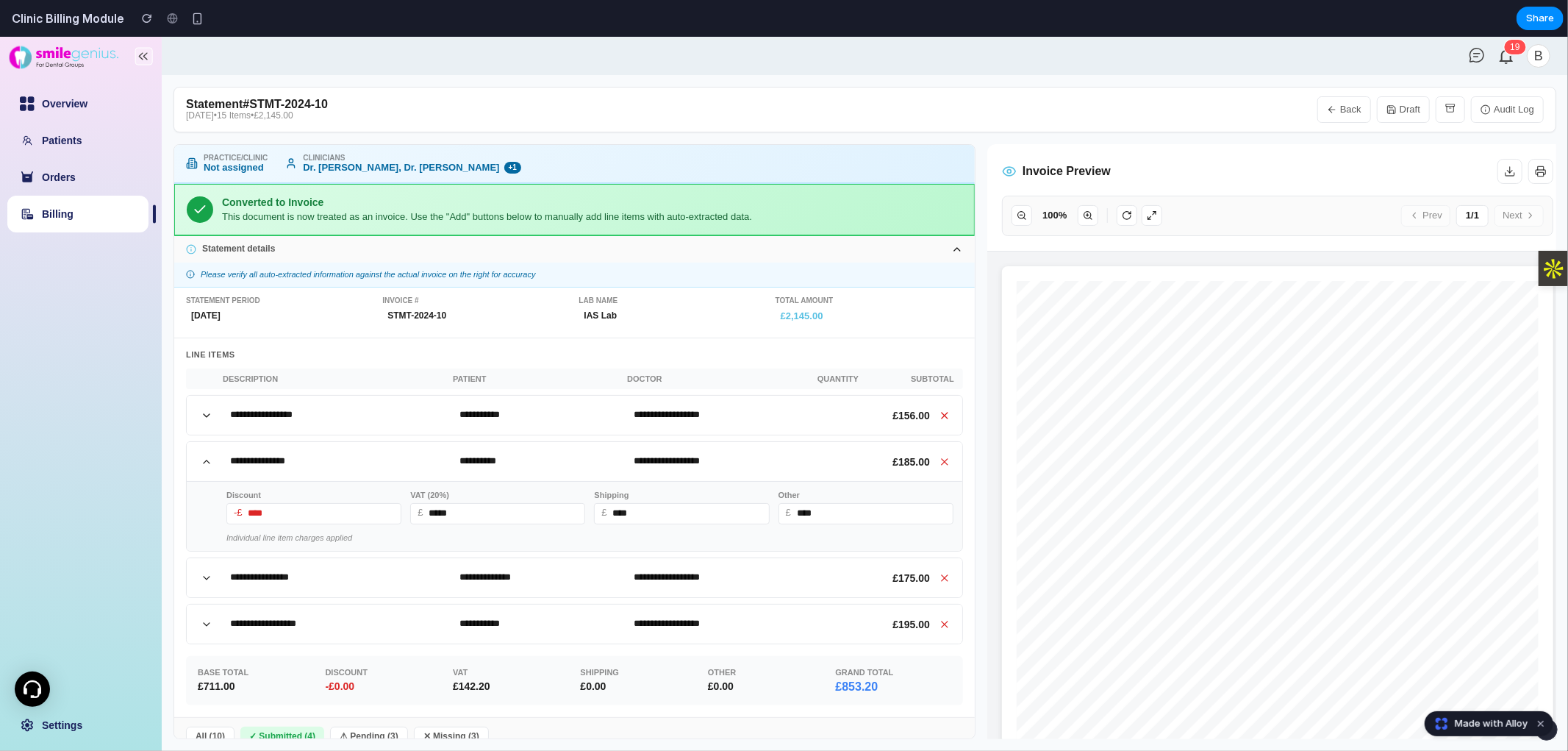
click at [206, 411] on icon at bounding box center [206, 414] width 11 height 11
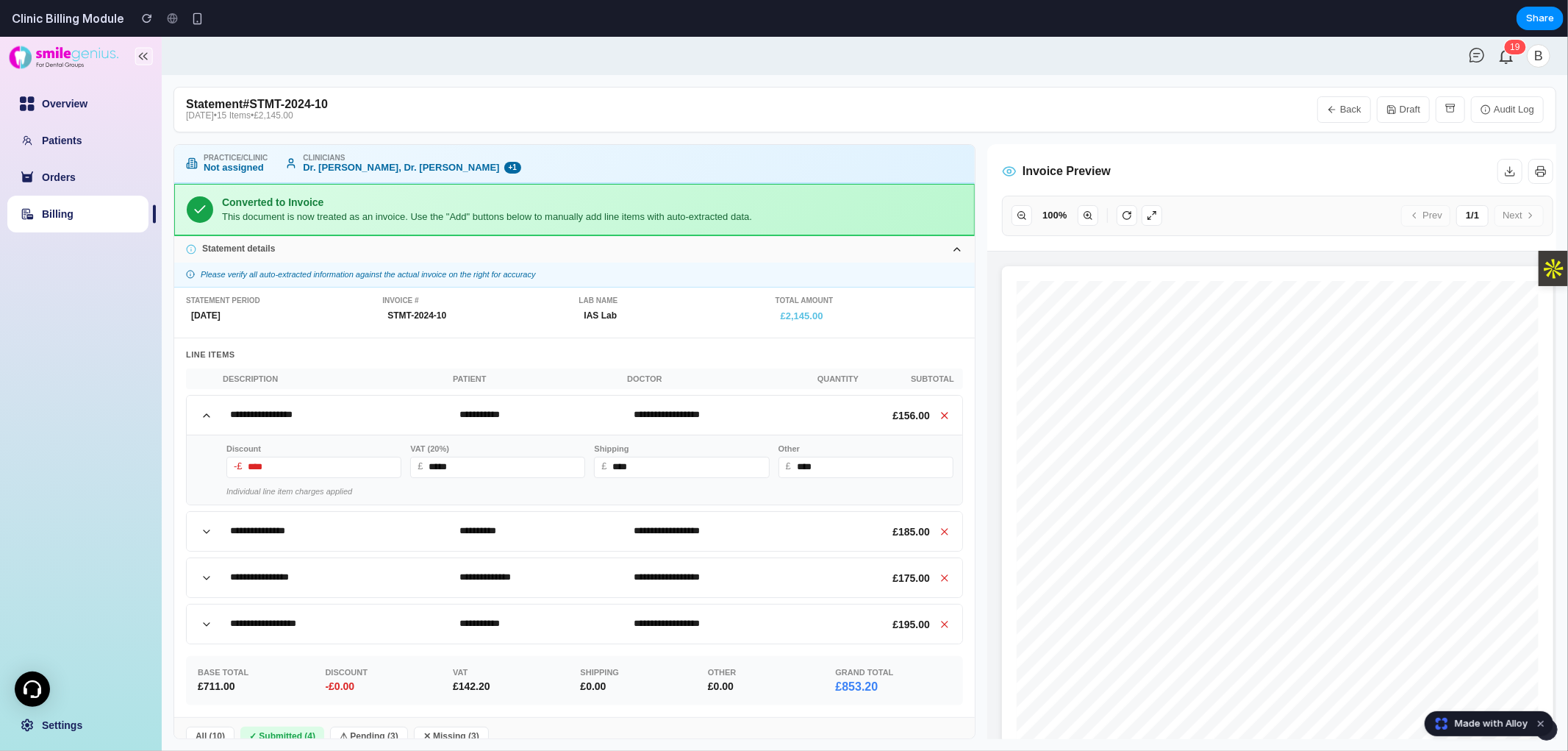
click at [769, 257] on div "Statement details" at bounding box center [574, 249] width 800 height 26
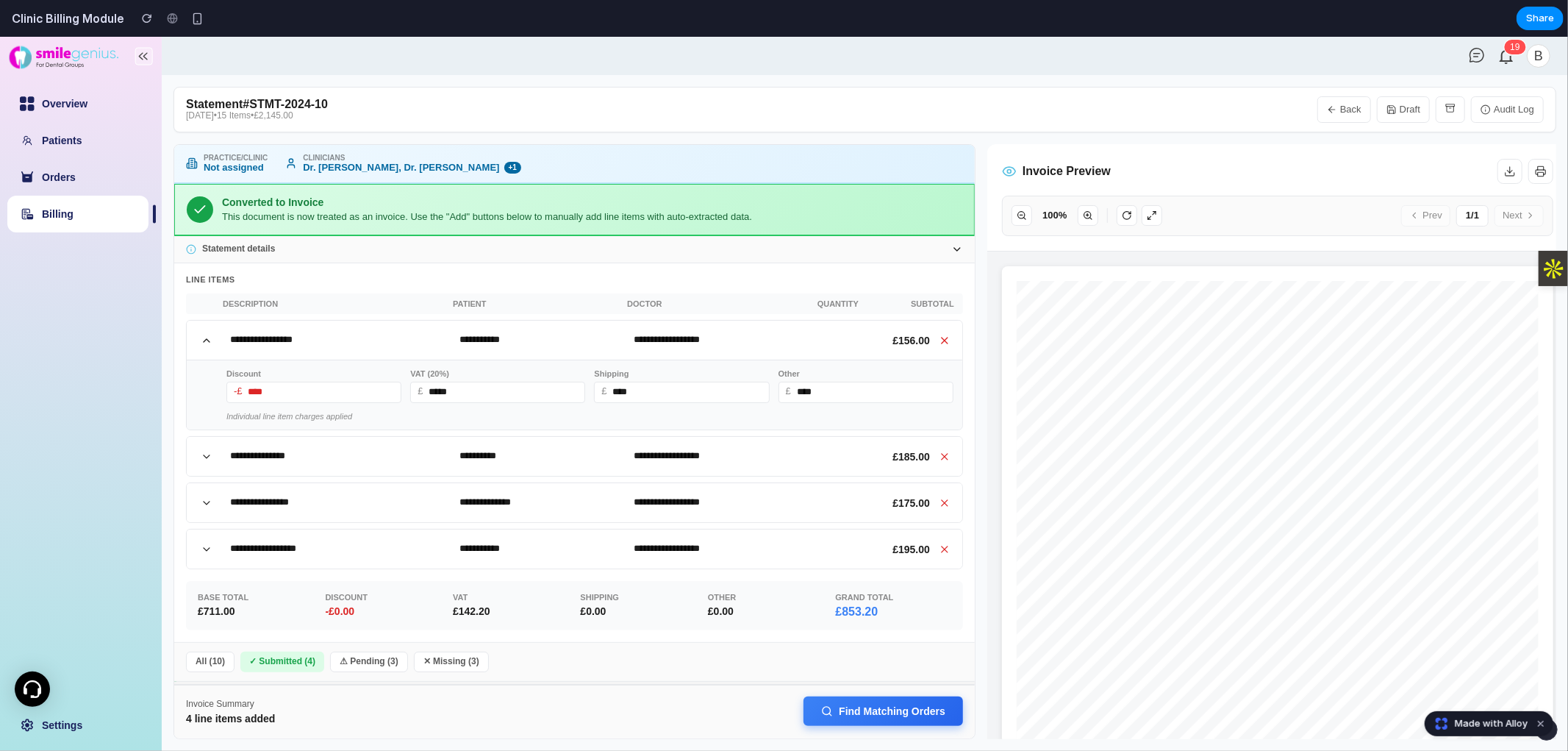
scroll to position [244, 0]
click at [782, 708] on button "Find Matching Orders" at bounding box center [883, 710] width 160 height 29
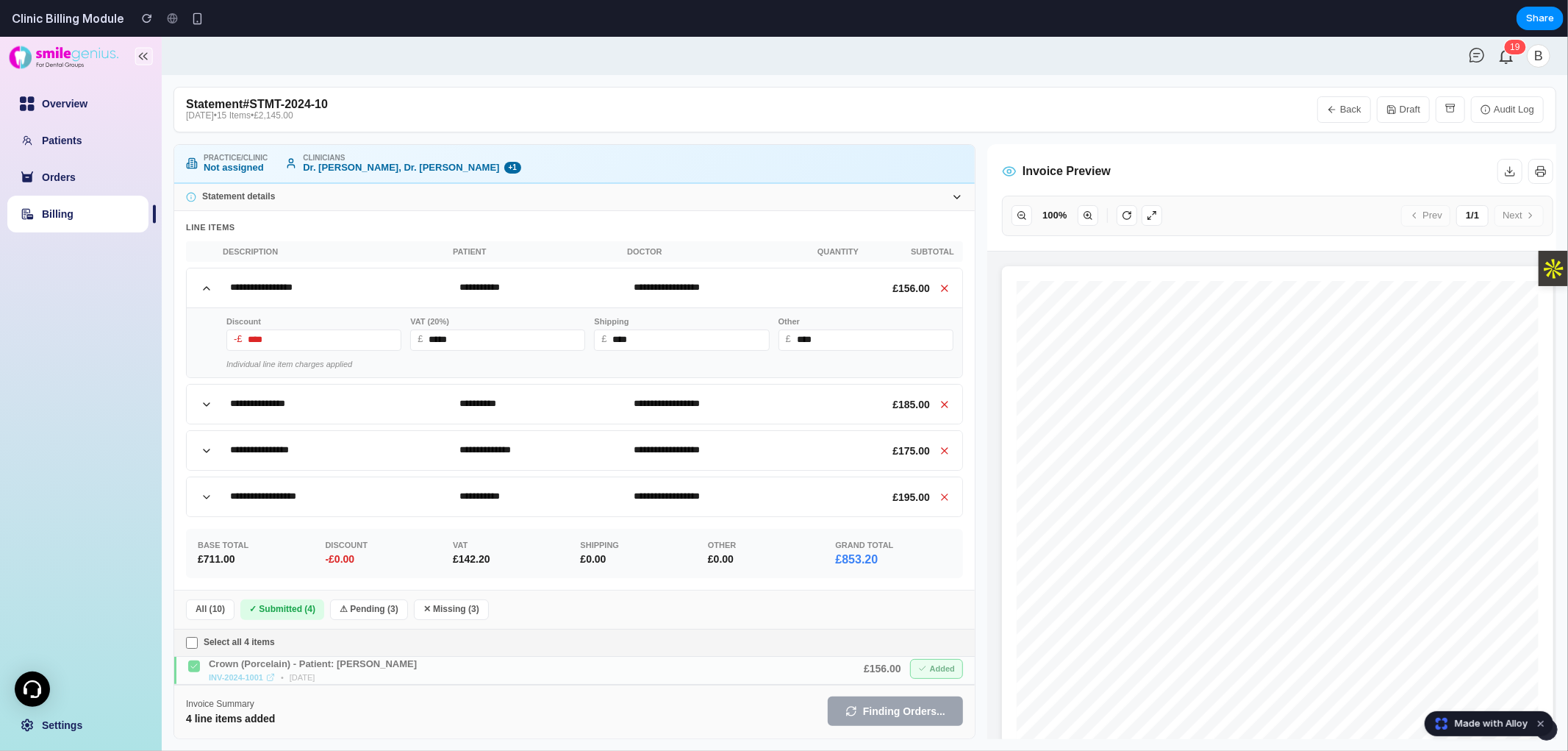
scroll to position [0, 0]
click at [782, 713] on button "Find Matching Orders" at bounding box center [883, 710] width 160 height 29
click at [782, 279] on button at bounding box center [944, 288] width 18 height 18
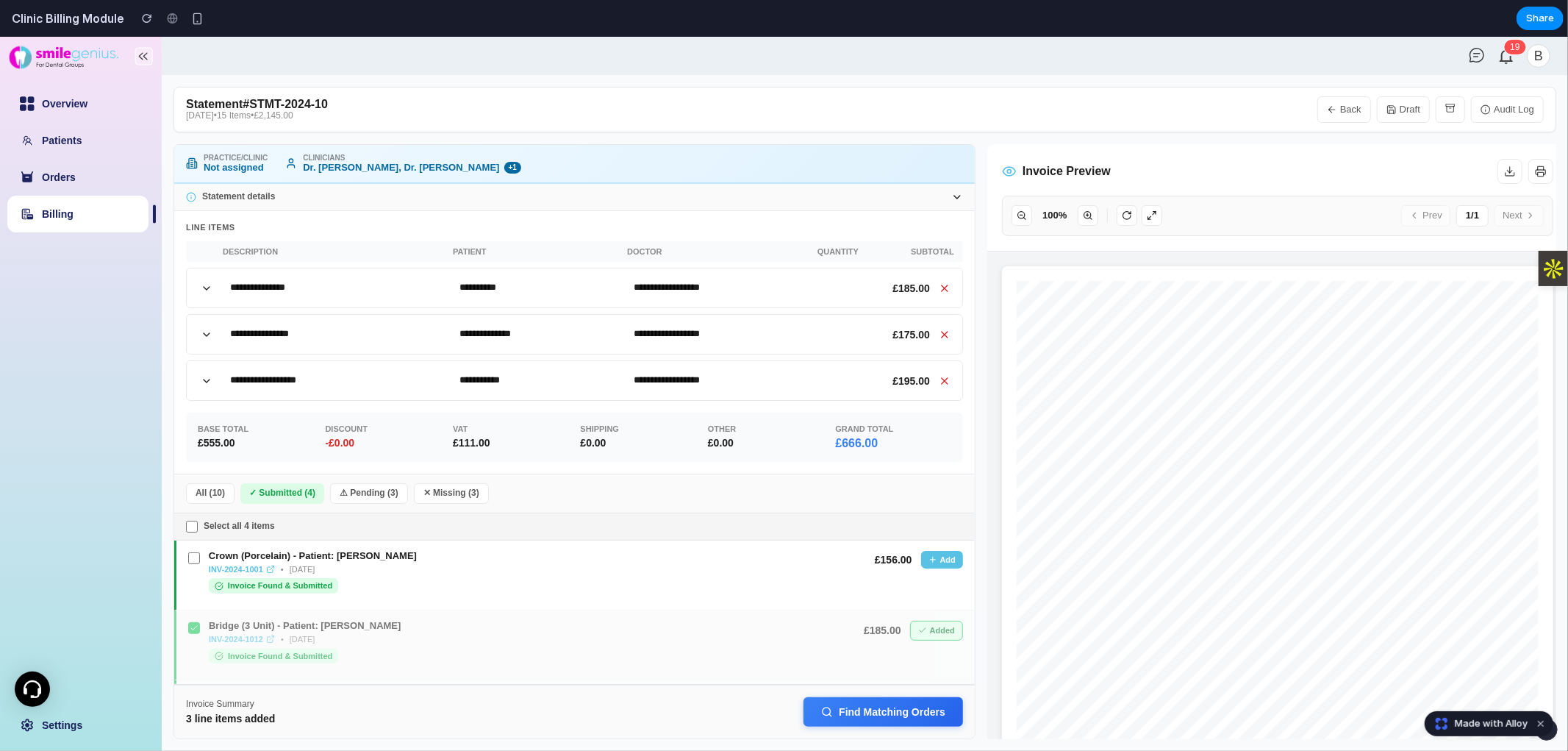
click at [782, 279] on button at bounding box center [944, 288] width 18 height 18
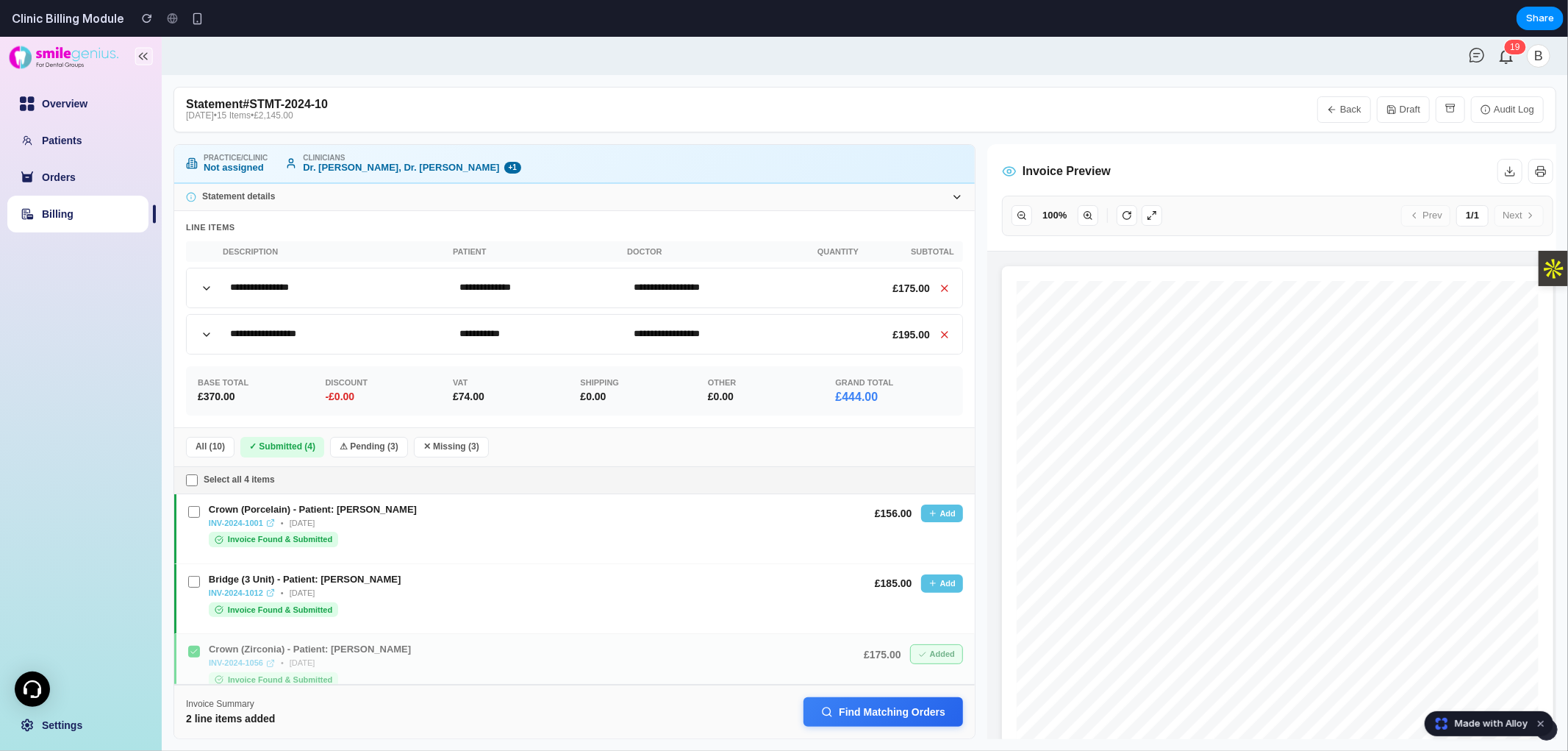
click at [782, 279] on button at bounding box center [944, 288] width 18 height 18
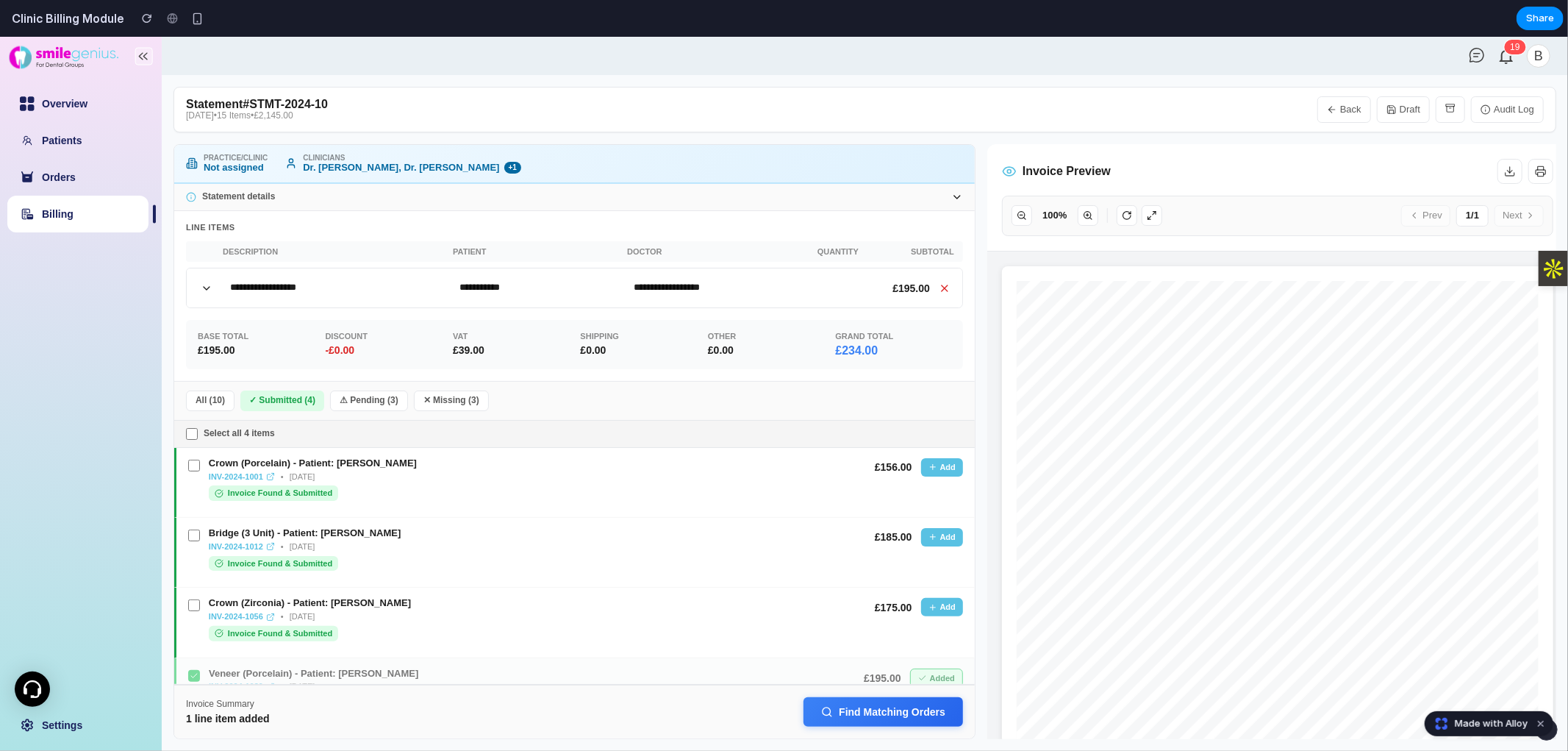
click at [782, 279] on button at bounding box center [944, 288] width 18 height 18
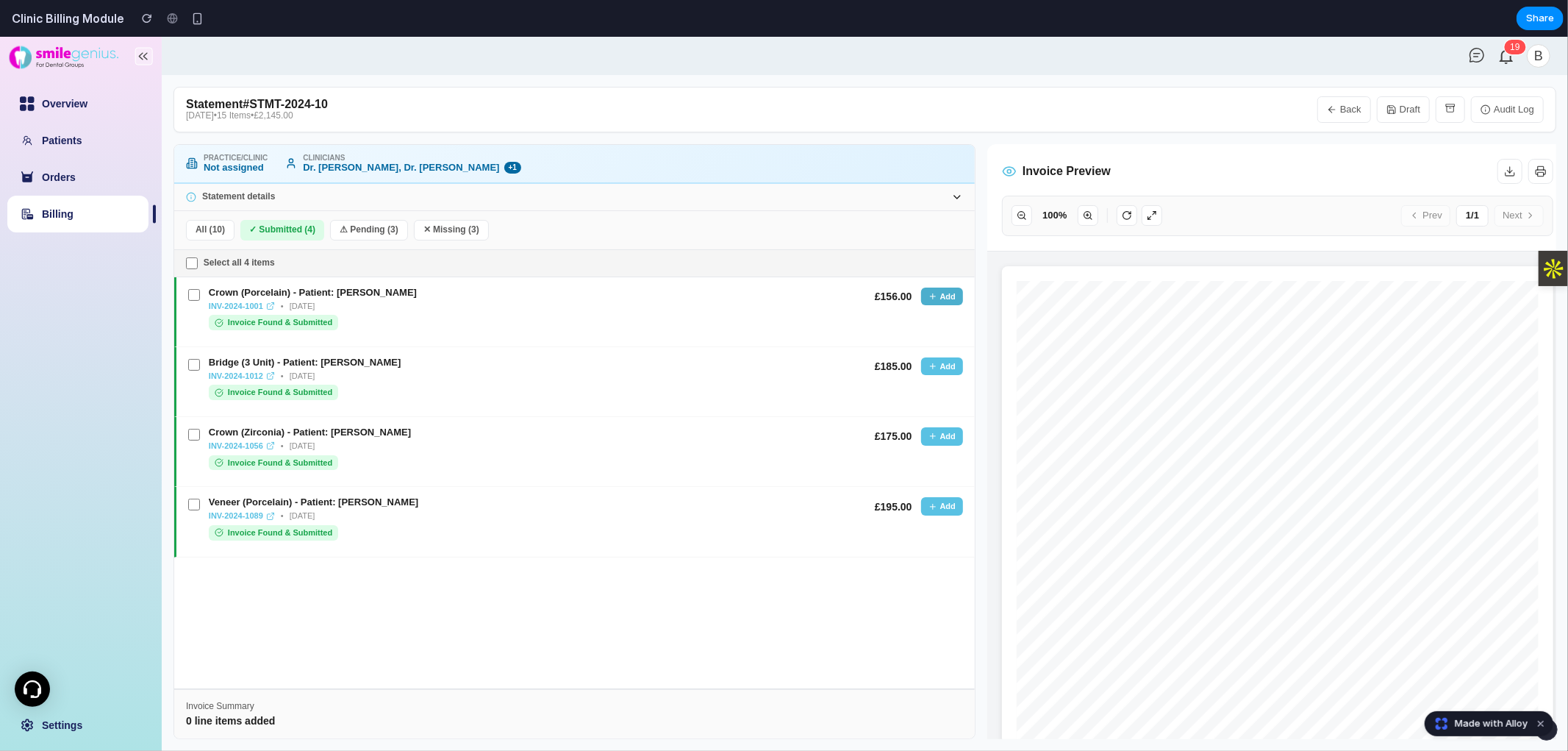
click at [782, 299] on button "Add" at bounding box center [942, 296] width 41 height 19
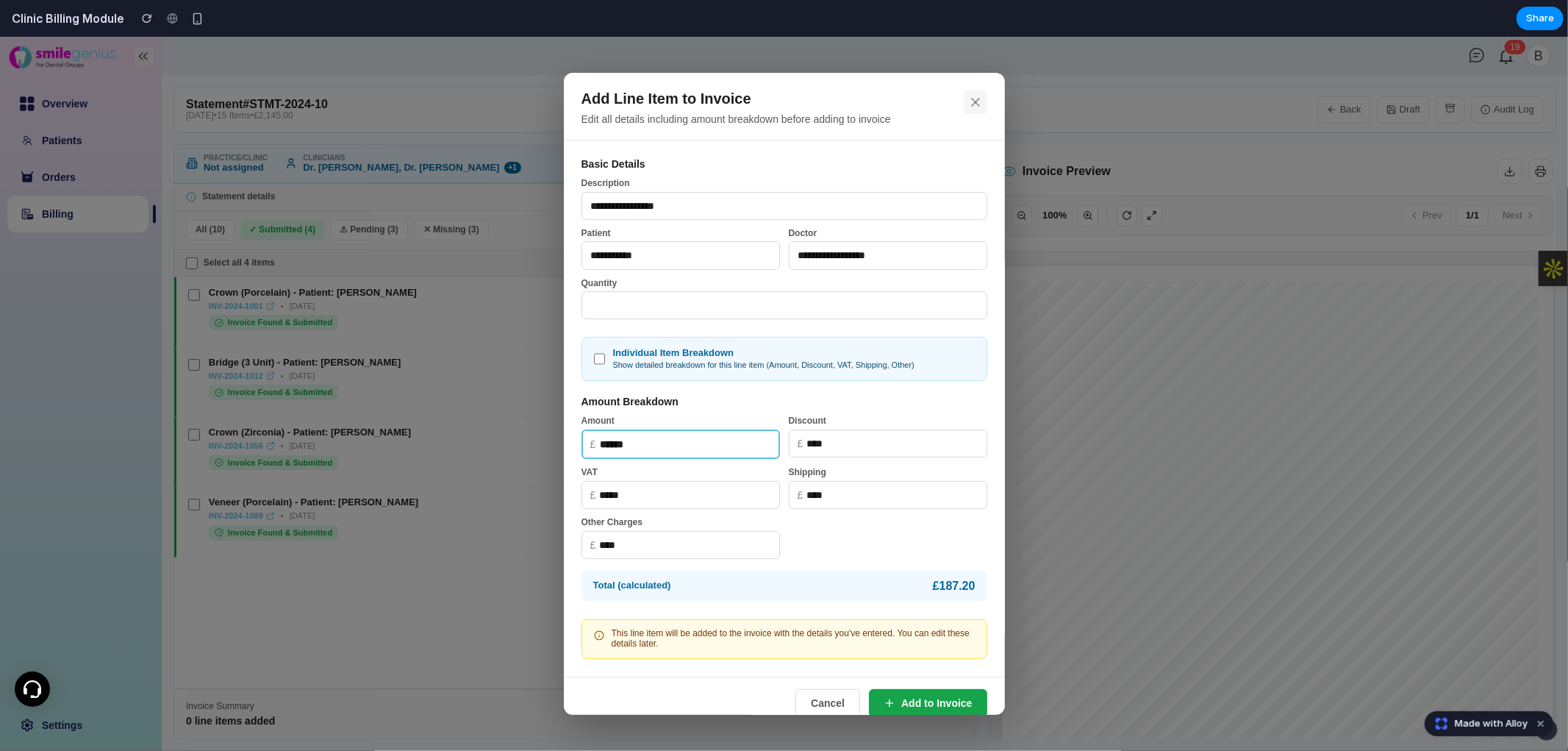
click at [782, 99] on button at bounding box center [975, 101] width 24 height 24
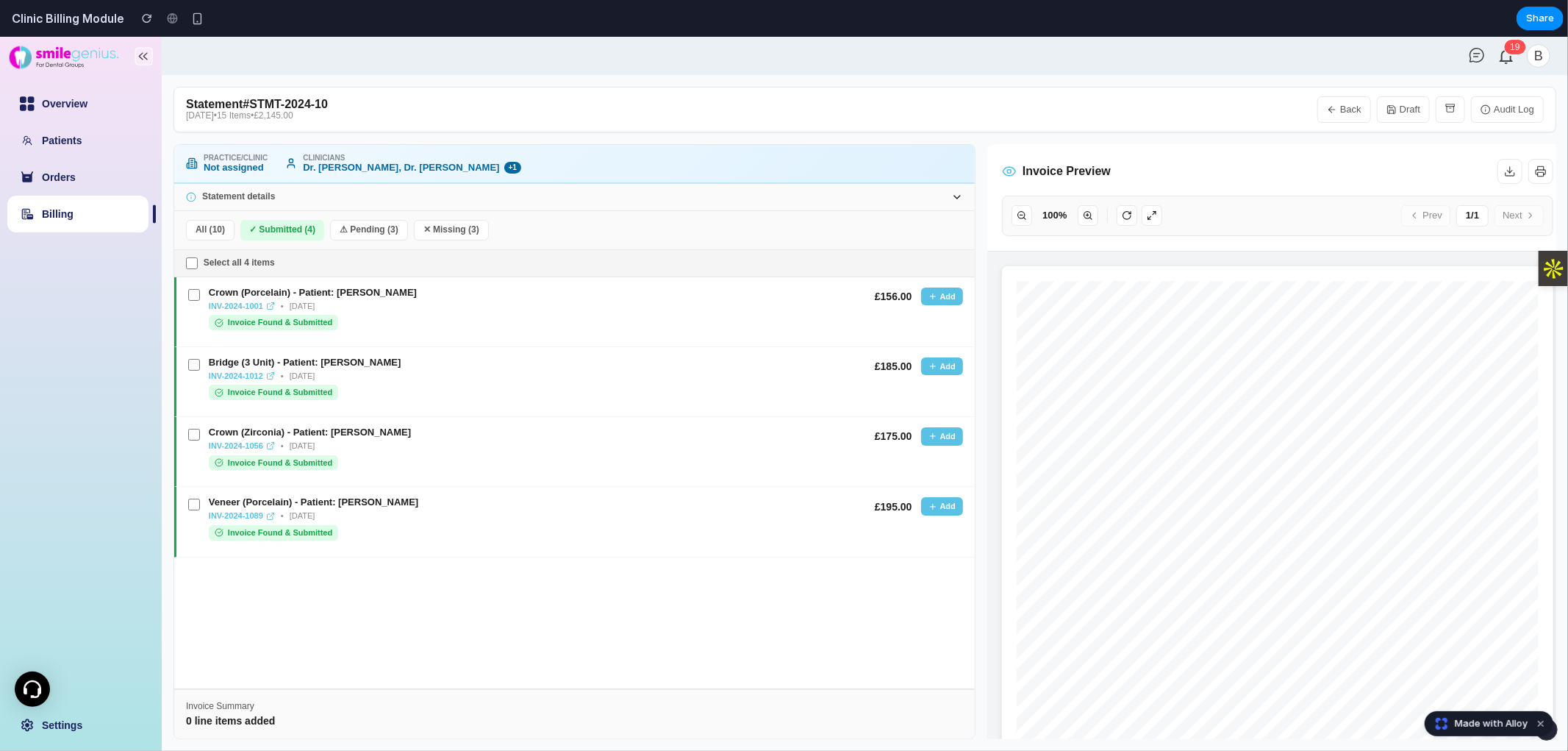
click at [73, 219] on link "Billing" at bounding box center [57, 213] width 32 height 11
select select "**"
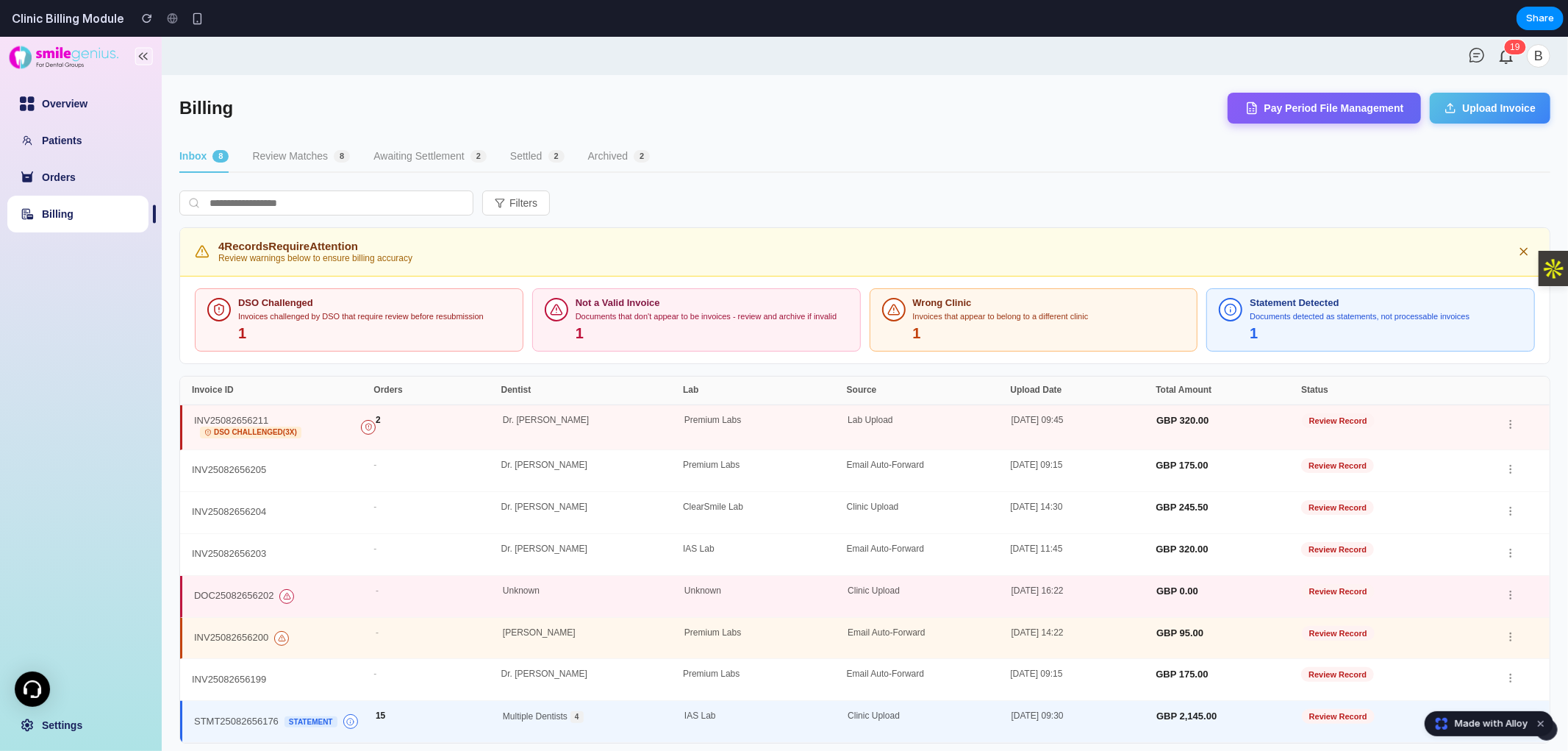
click at [458, 712] on div "15" at bounding box center [439, 720] width 127 height 20
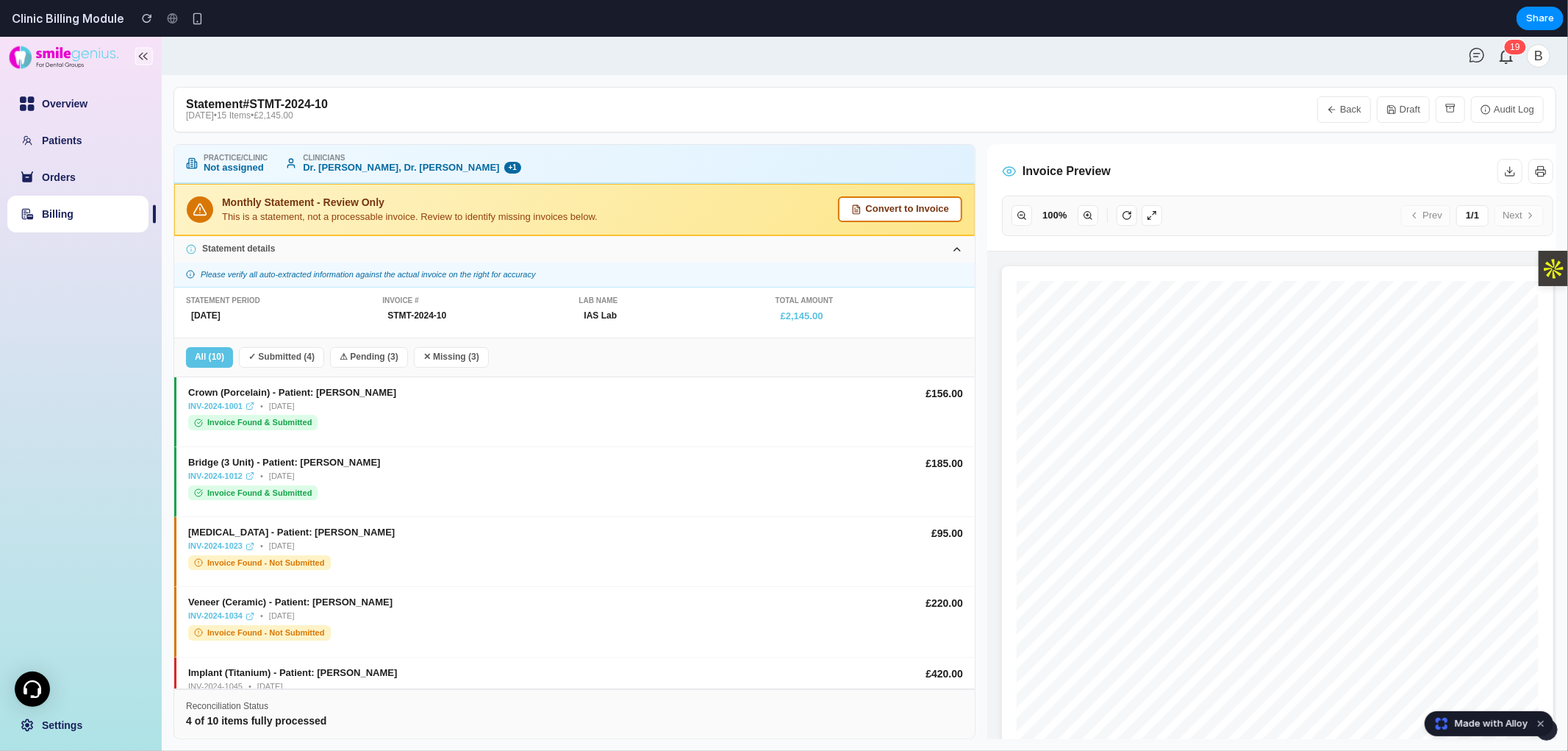
click at [73, 215] on link "Billing" at bounding box center [57, 213] width 32 height 11
select select "**"
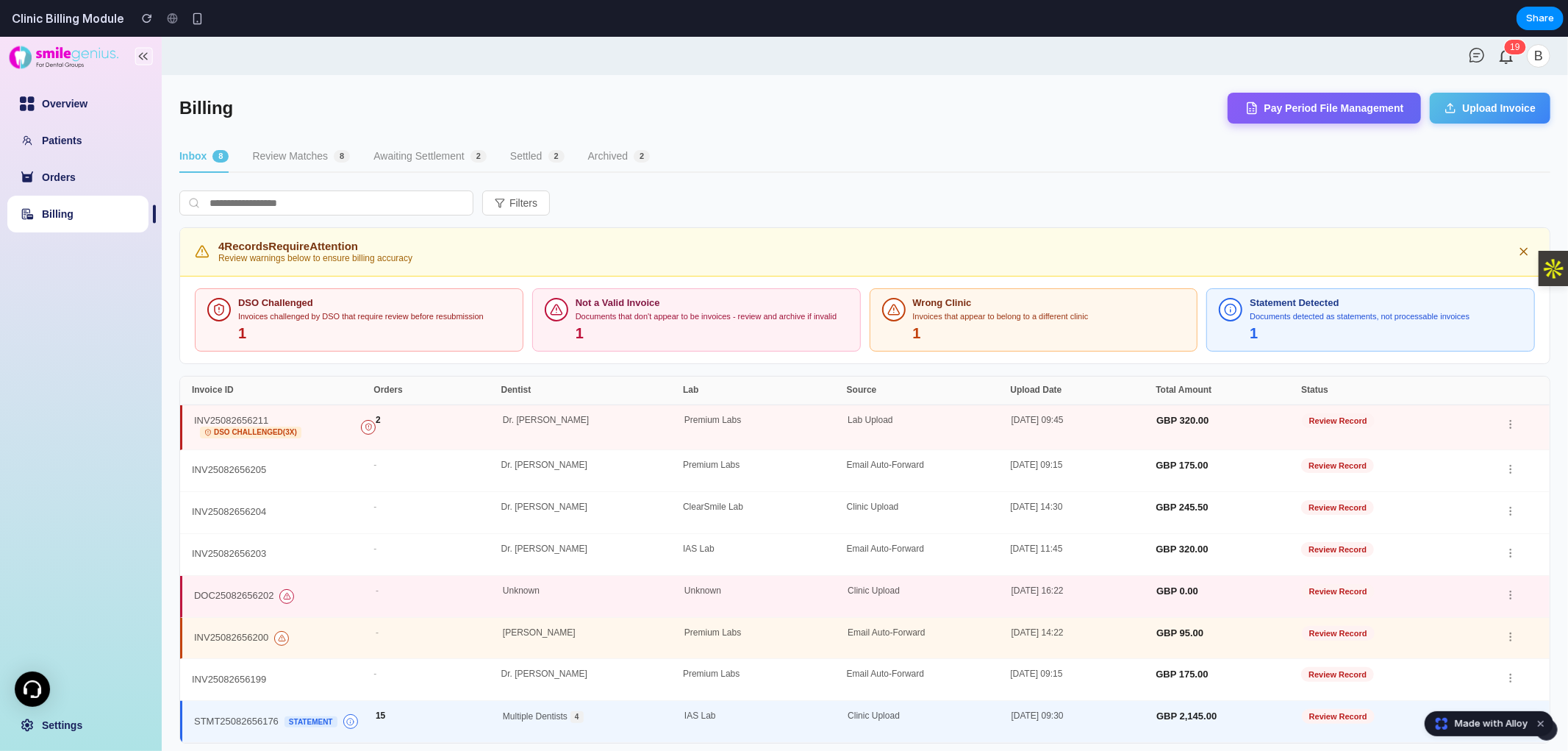
click at [306, 166] on button "Review Matches 8" at bounding box center [301, 156] width 98 height 32
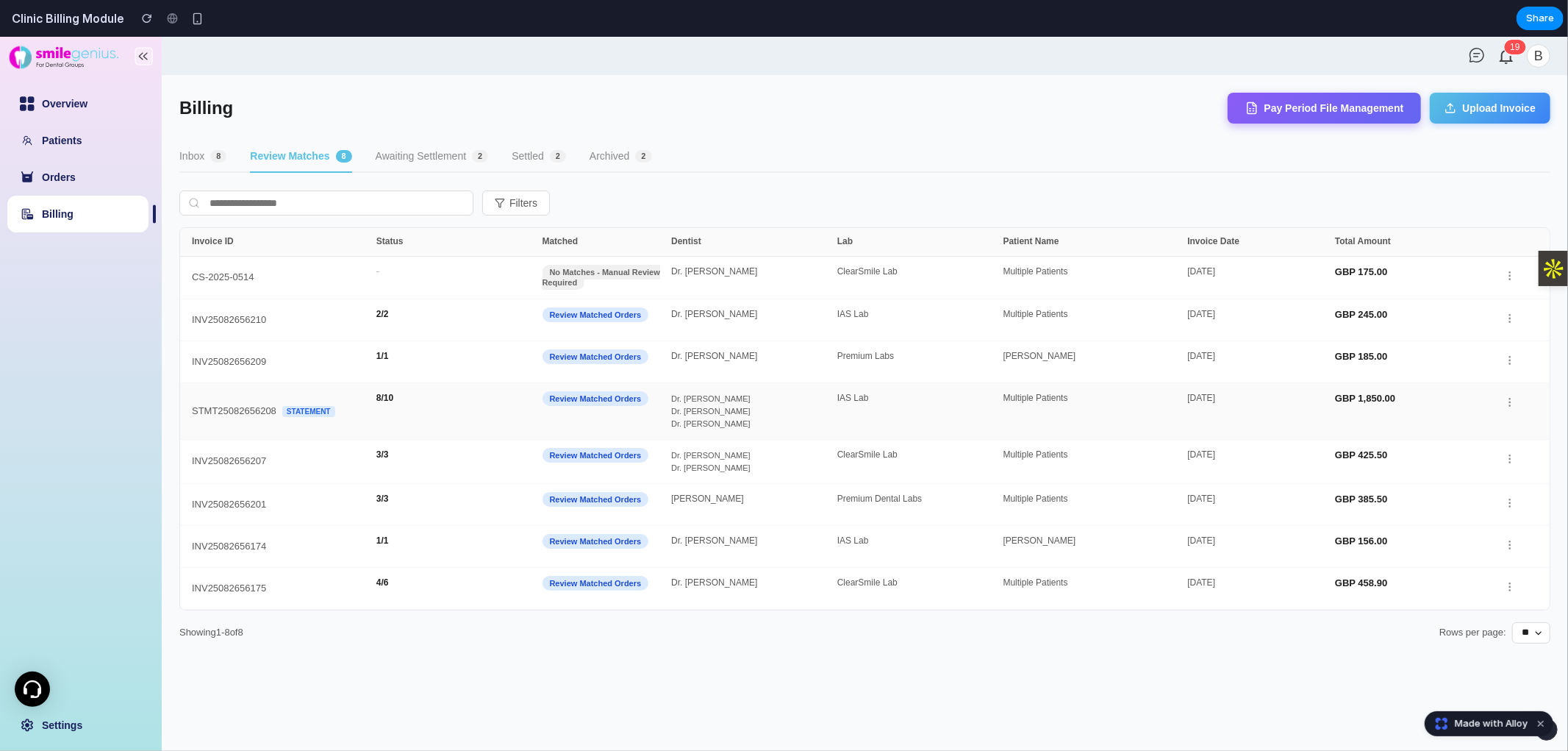
click at [431, 387] on div "STMT25082656208 Statement 8 / 10 Review Matched Orders Dr. [PERSON_NAME] Dr. [P…" at bounding box center [865, 410] width 1369 height 56
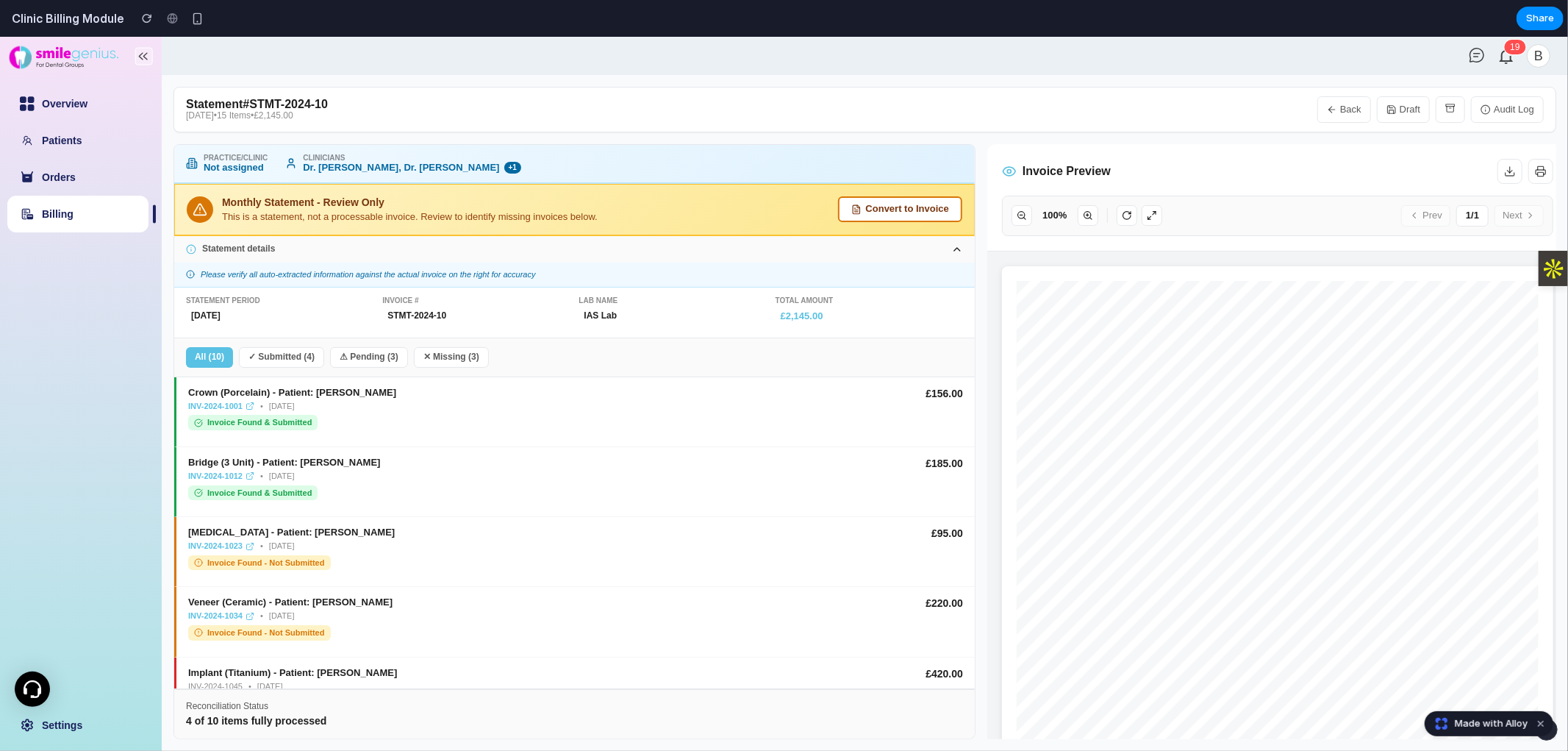
click at [782, 526] on div "[MEDICAL_DATA] - Patient: [PERSON_NAME]" at bounding box center [553, 531] width 731 height 11
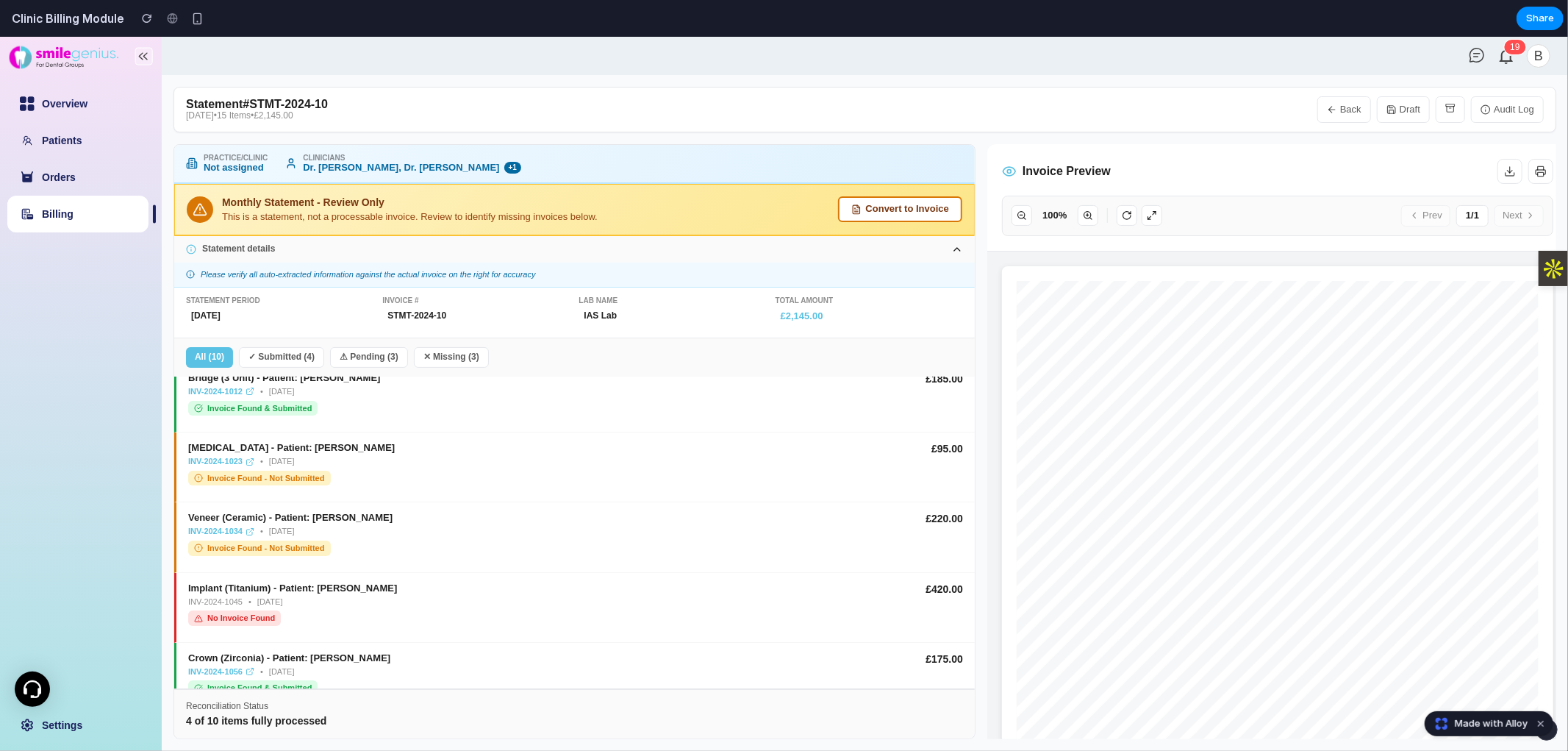
scroll to position [387, 0]
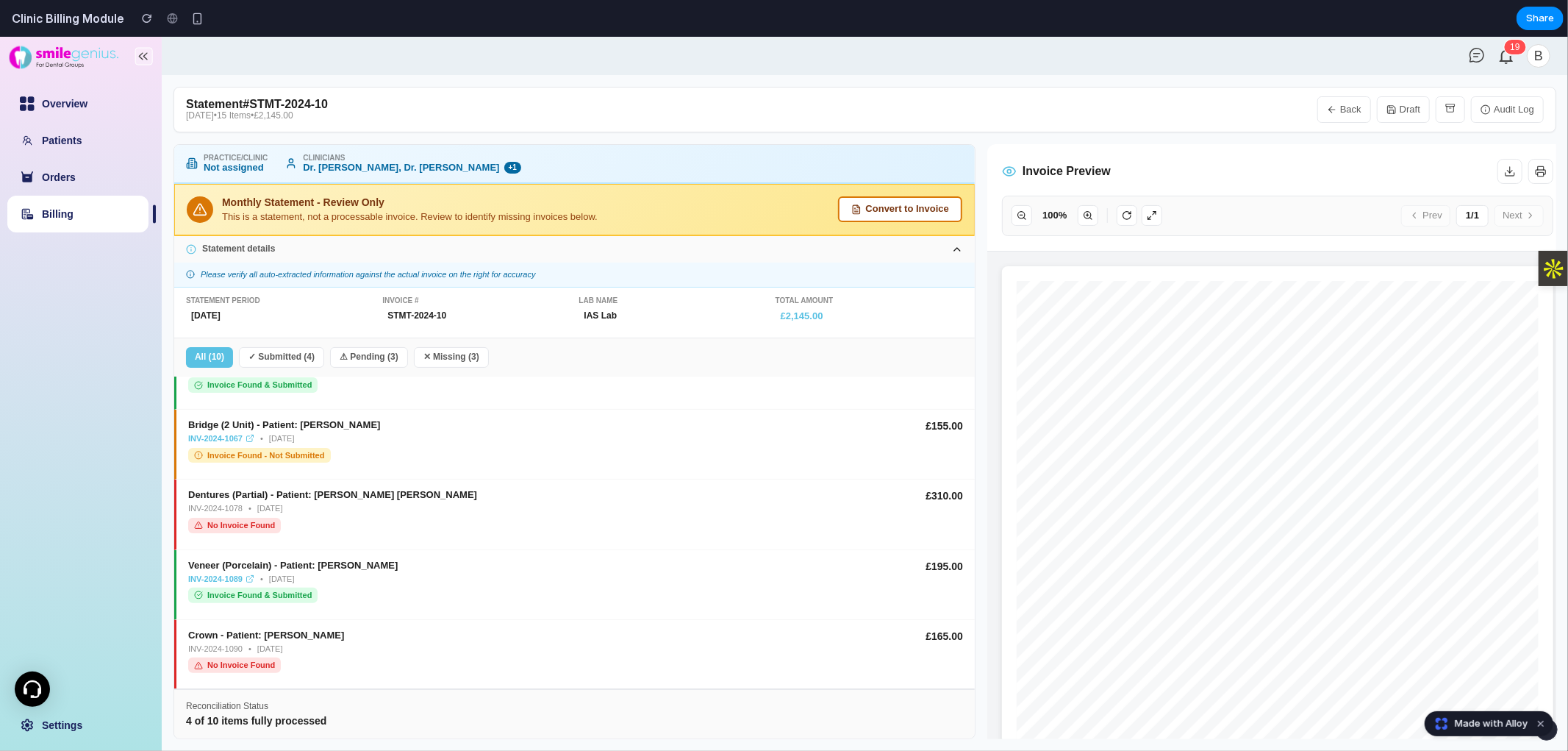
click at [644, 447] on div "Bridge (2 Unit) - Patient: [PERSON_NAME] INV-2024-1067 • [DATE] Invoice Found -…" at bounding box center [551, 440] width 725 height 42
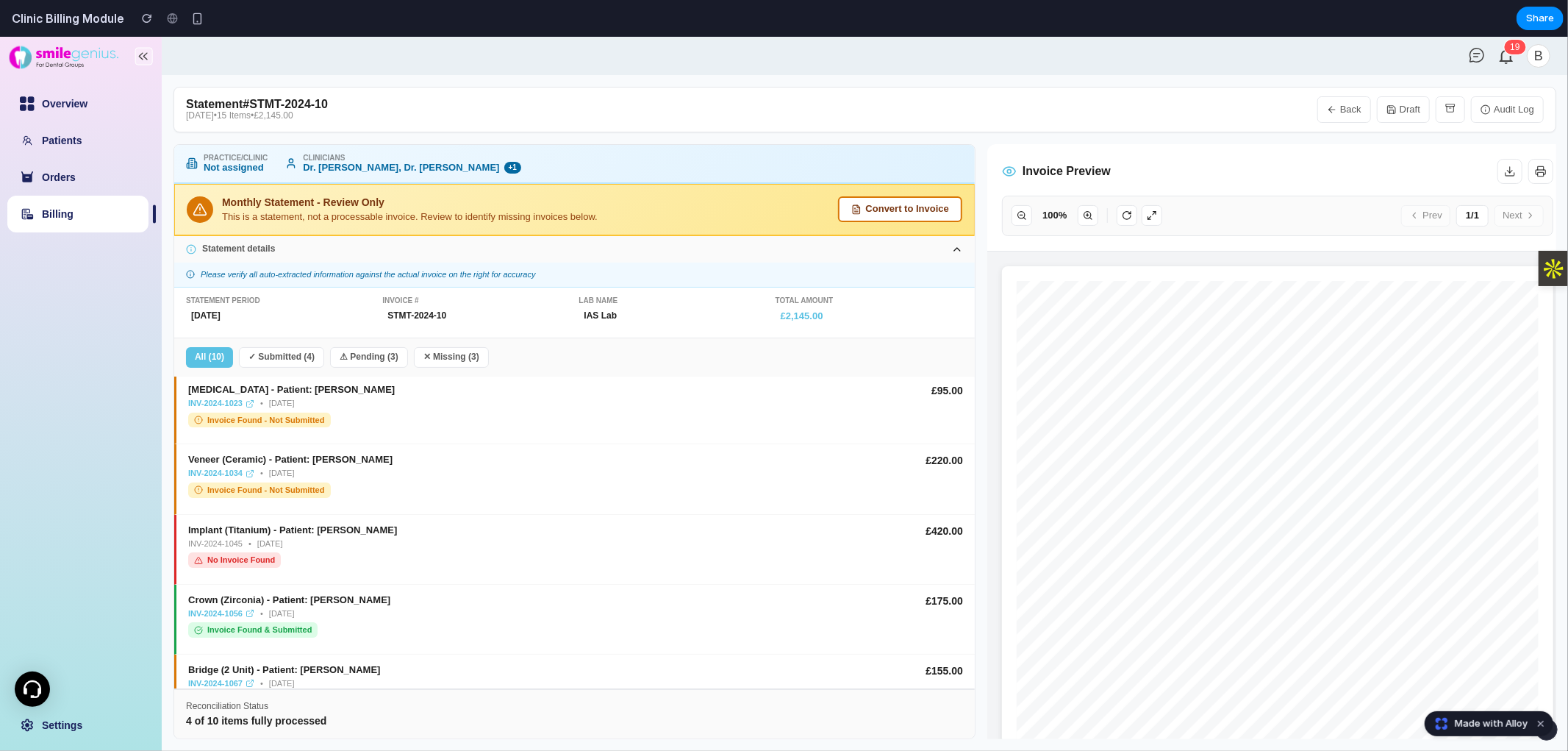
scroll to position [0, 0]
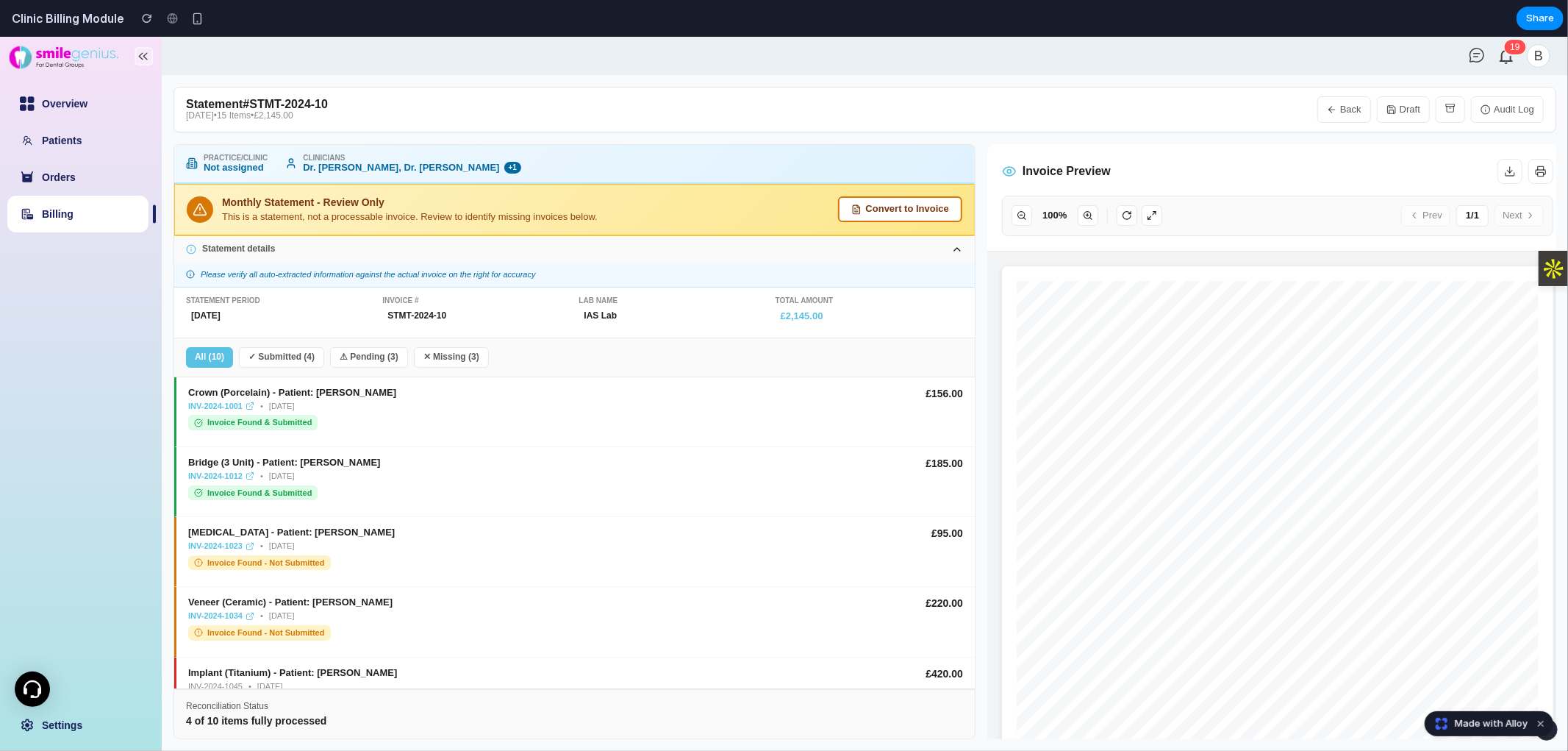
click at [273, 349] on button "✓ Submitted ( 4 )" at bounding box center [281, 356] width 86 height 20
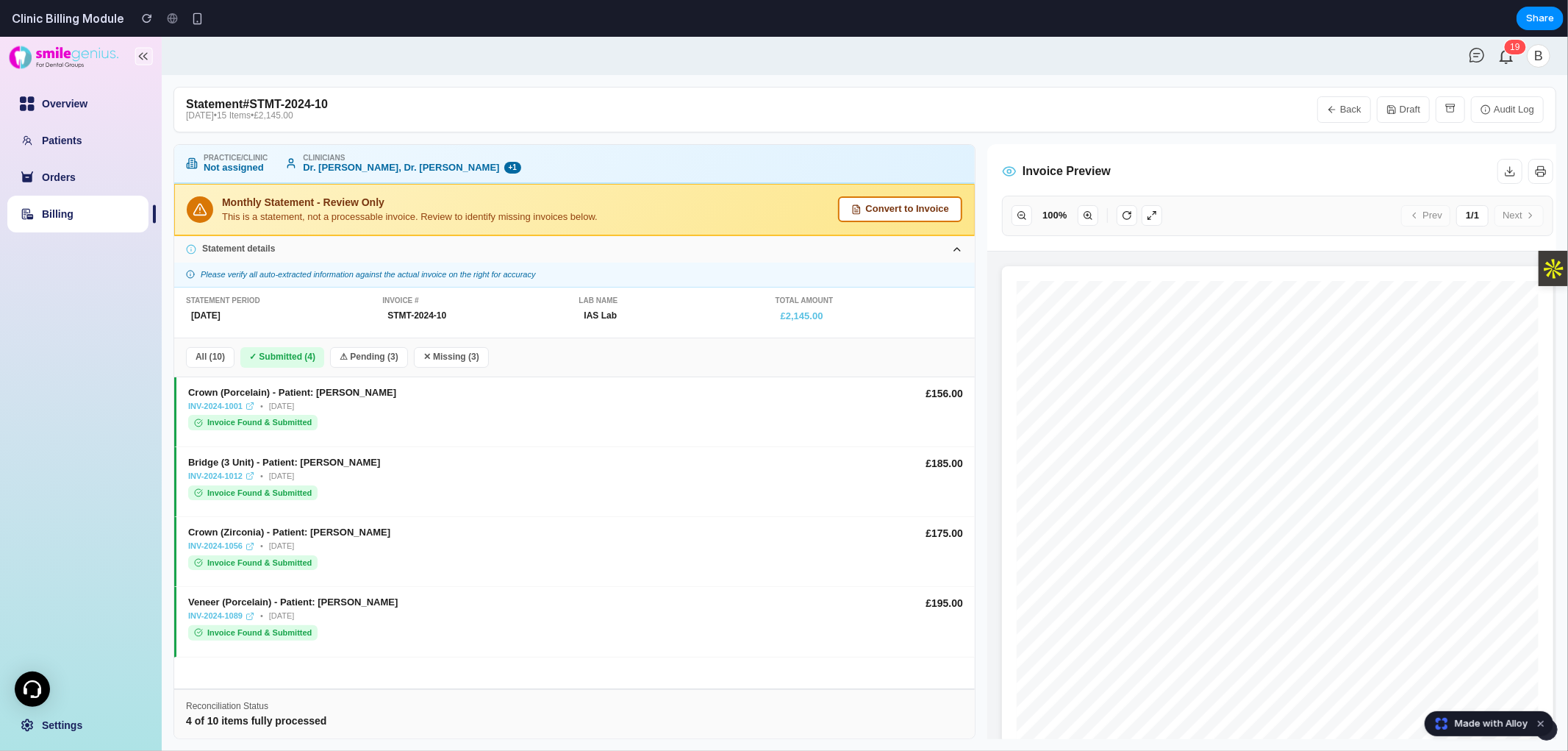
click at [377, 346] on button "⚠ Pending ( 3 )" at bounding box center [369, 356] width 78 height 20
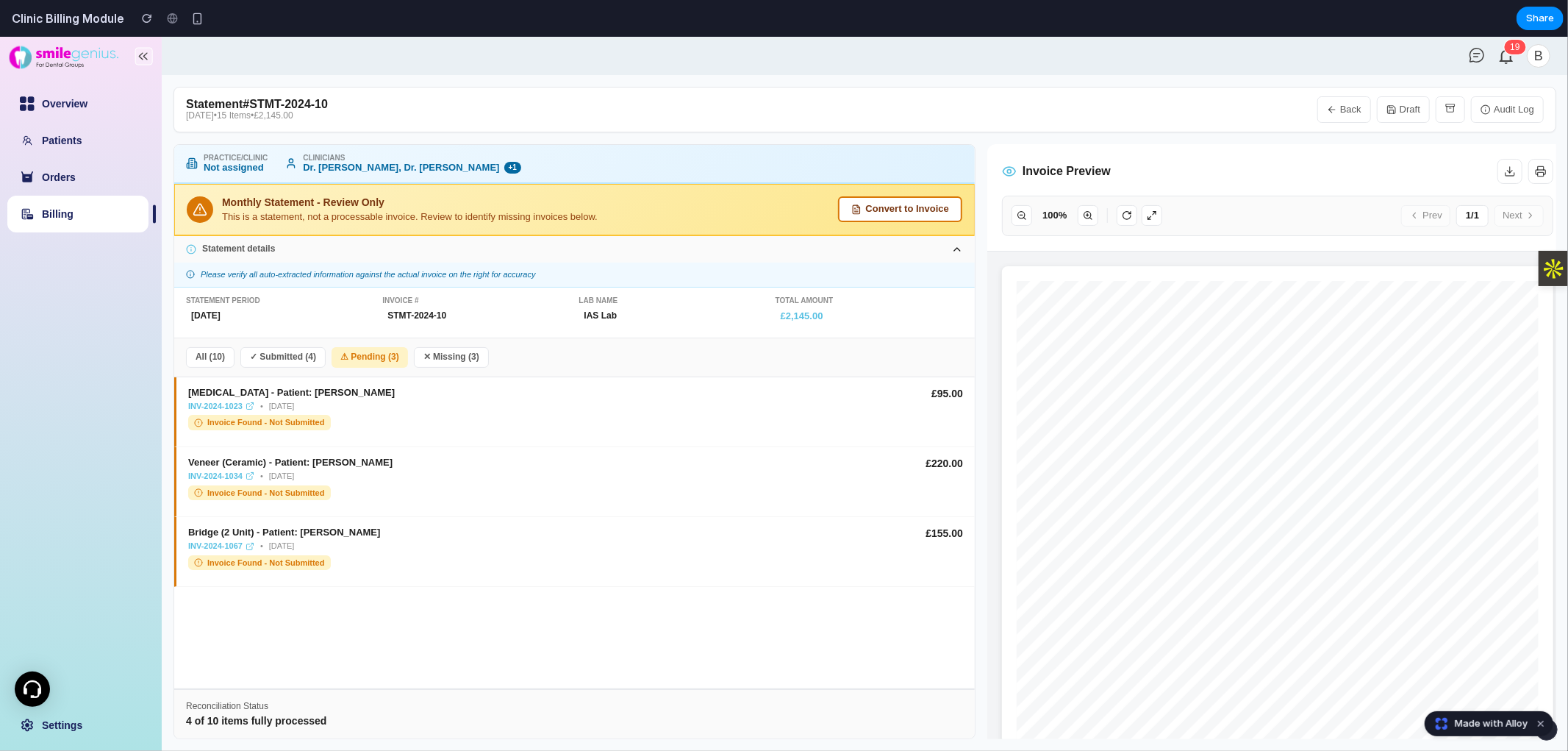
click at [461, 346] on button "✕ Missing ( 3 )" at bounding box center [451, 356] width 75 height 20
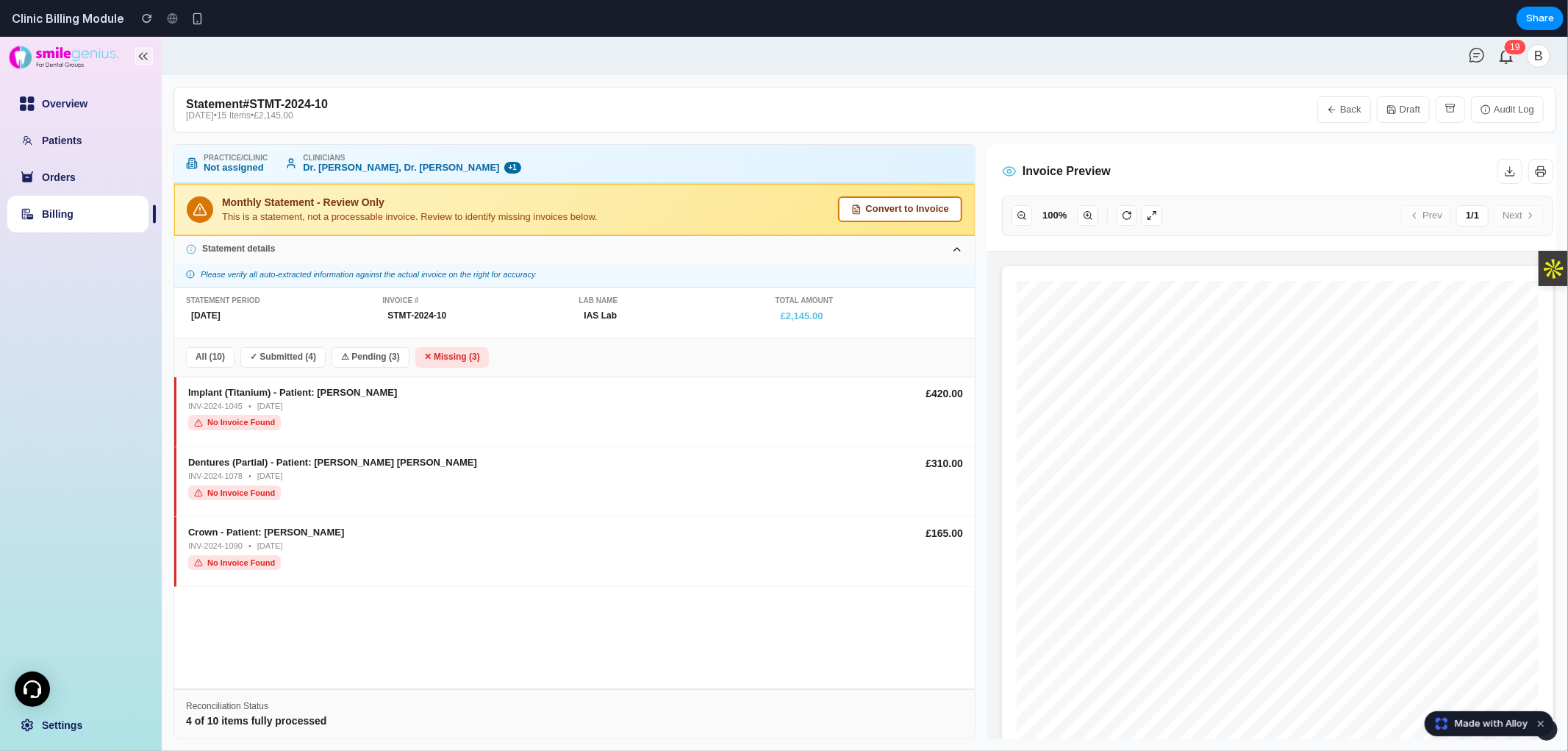
click at [398, 489] on div "Dentures (Partial) - Patient: [PERSON_NAME] [PERSON_NAME] INV-2024-1078 • [DATE…" at bounding box center [551, 477] width 725 height 42
click at [398, 627] on div "Implant (Titanium) - Patient: [PERSON_NAME] INV-2024-1045 • [DATE] No Invoice F…" at bounding box center [574, 532] width 800 height 311
click at [73, 207] on link "Billing" at bounding box center [57, 213] width 32 height 11
select select "**"
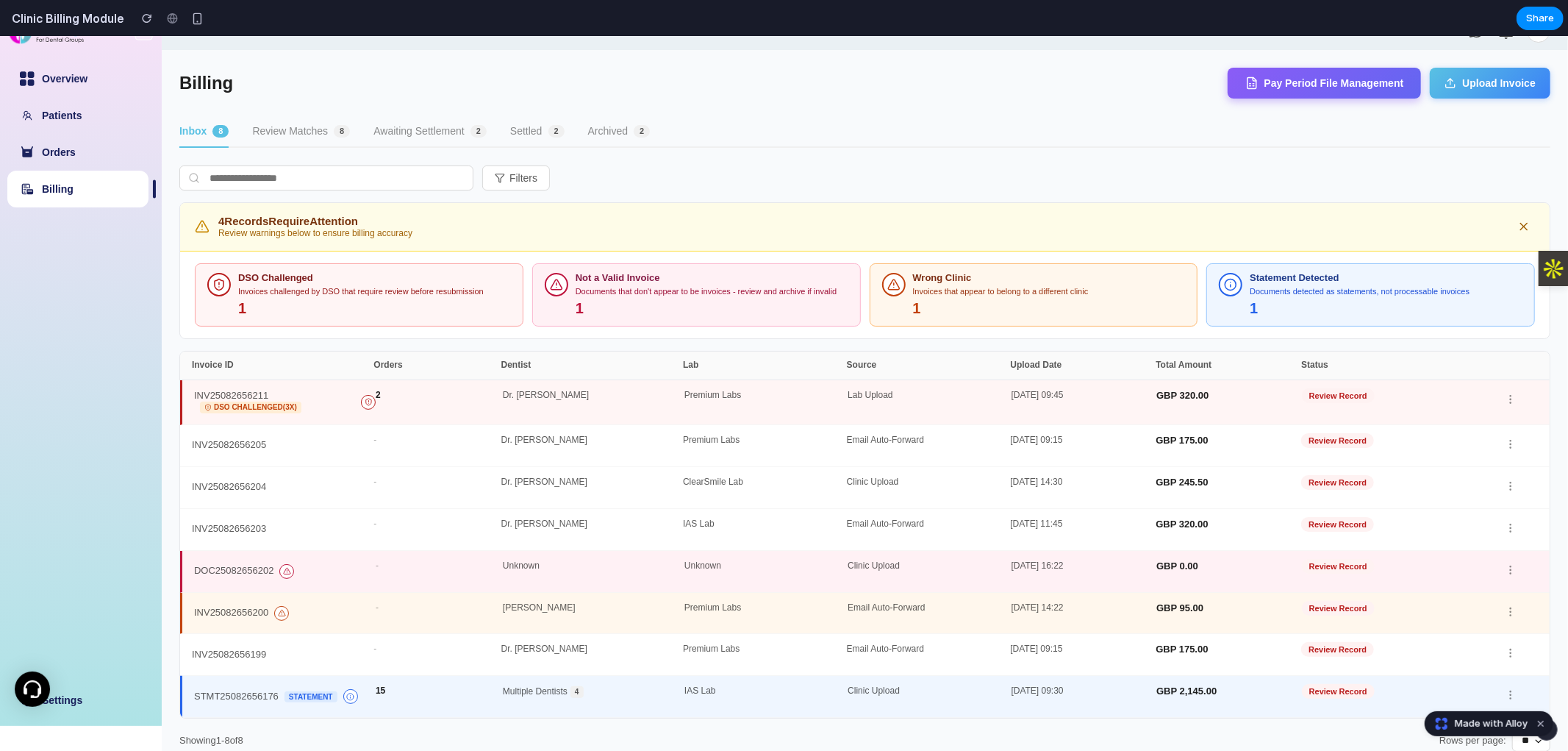
scroll to position [35, 0]
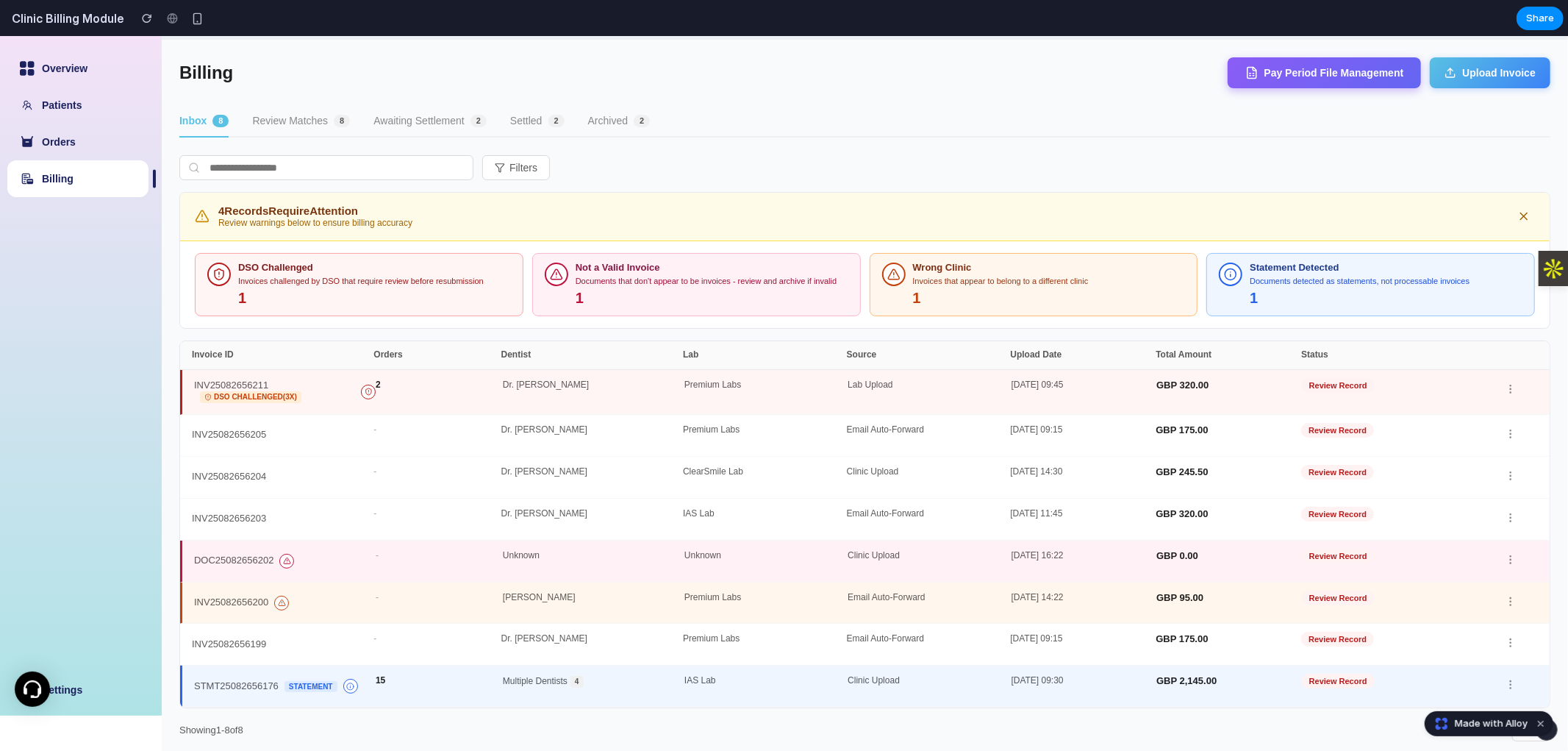
click at [319, 108] on button "Review Matches 8" at bounding box center [301, 121] width 98 height 32
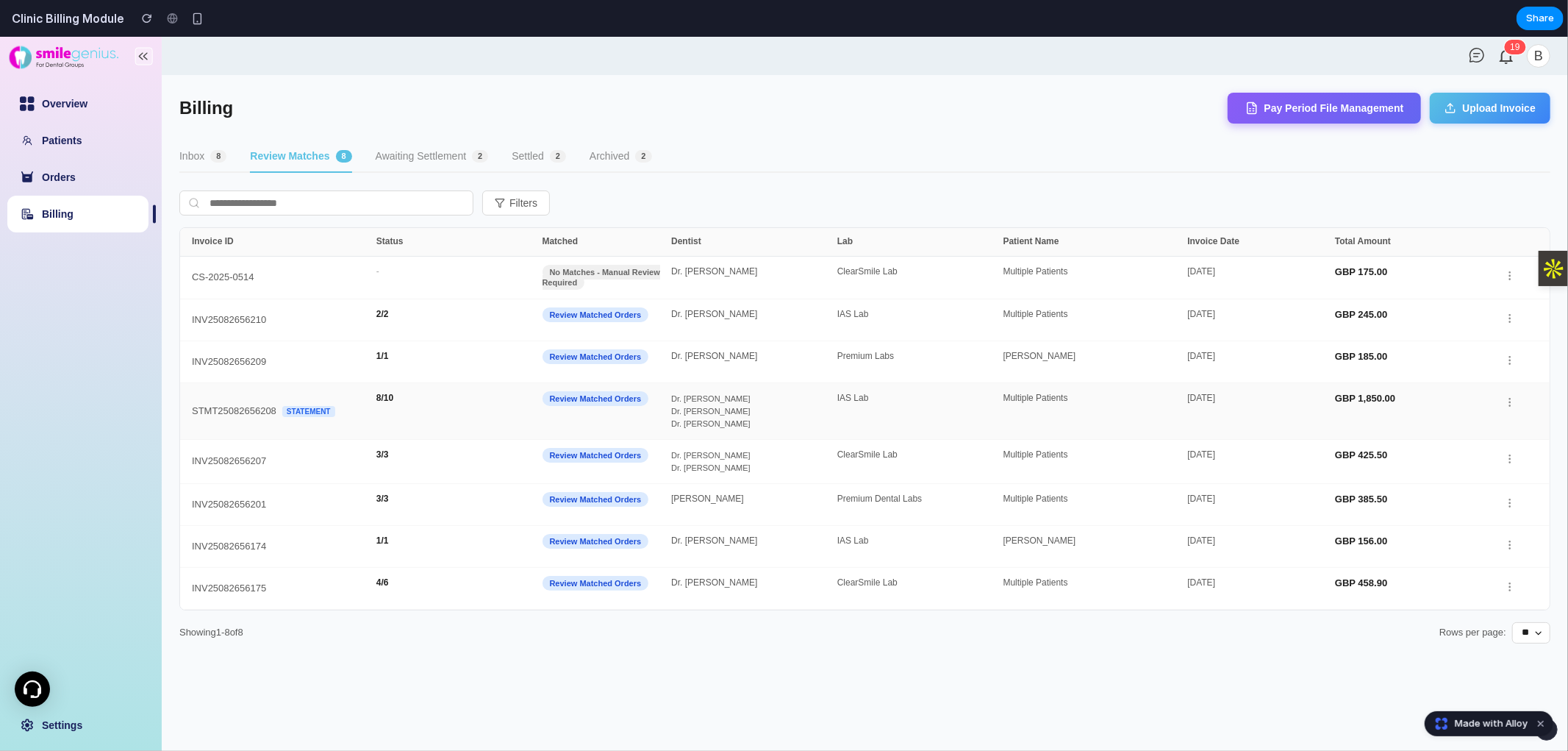
click at [475, 428] on div "STMT25082656208 Statement 8 / 10 Review Matched Orders Dr. [PERSON_NAME] Dr. [P…" at bounding box center [865, 410] width 1369 height 56
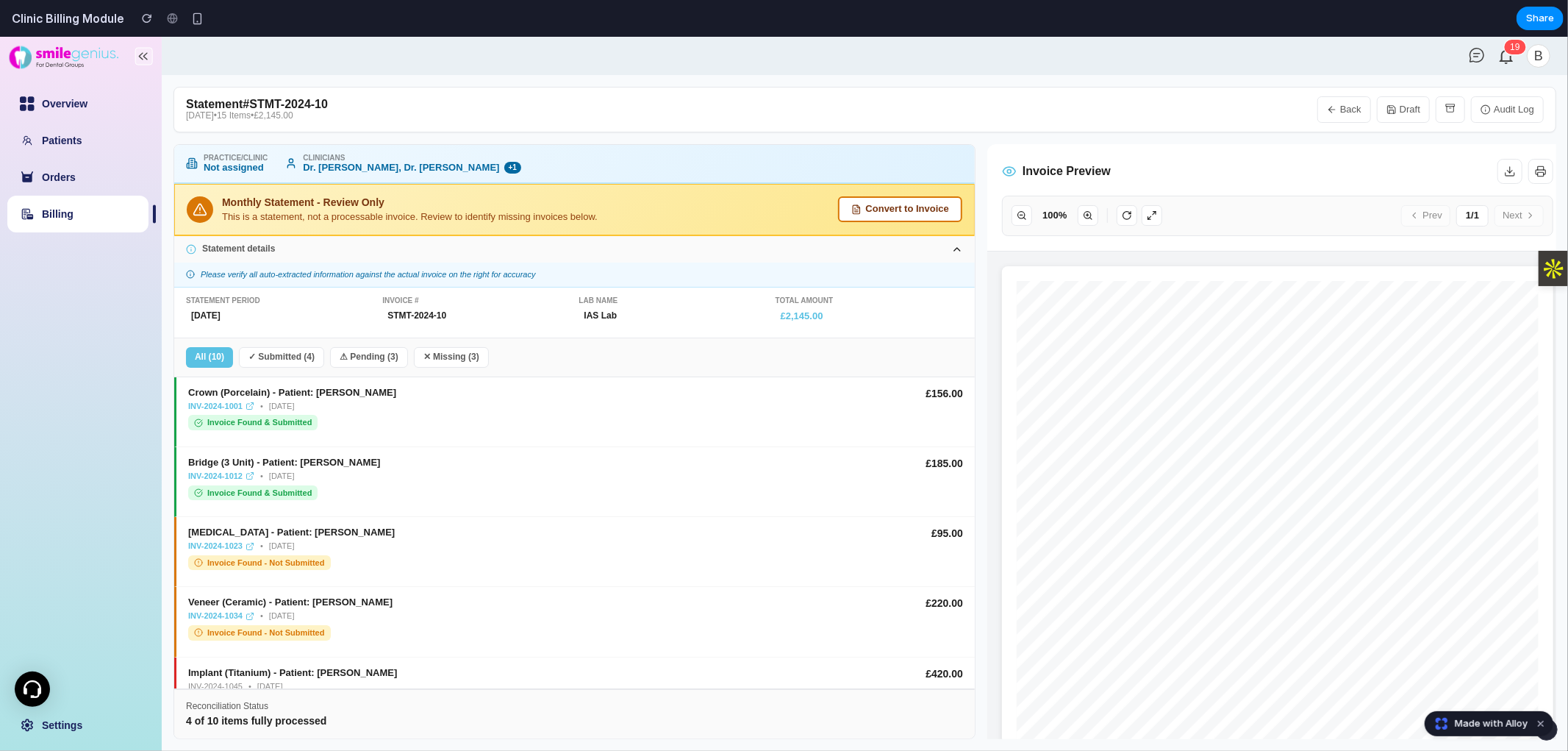
scroll to position [387, 0]
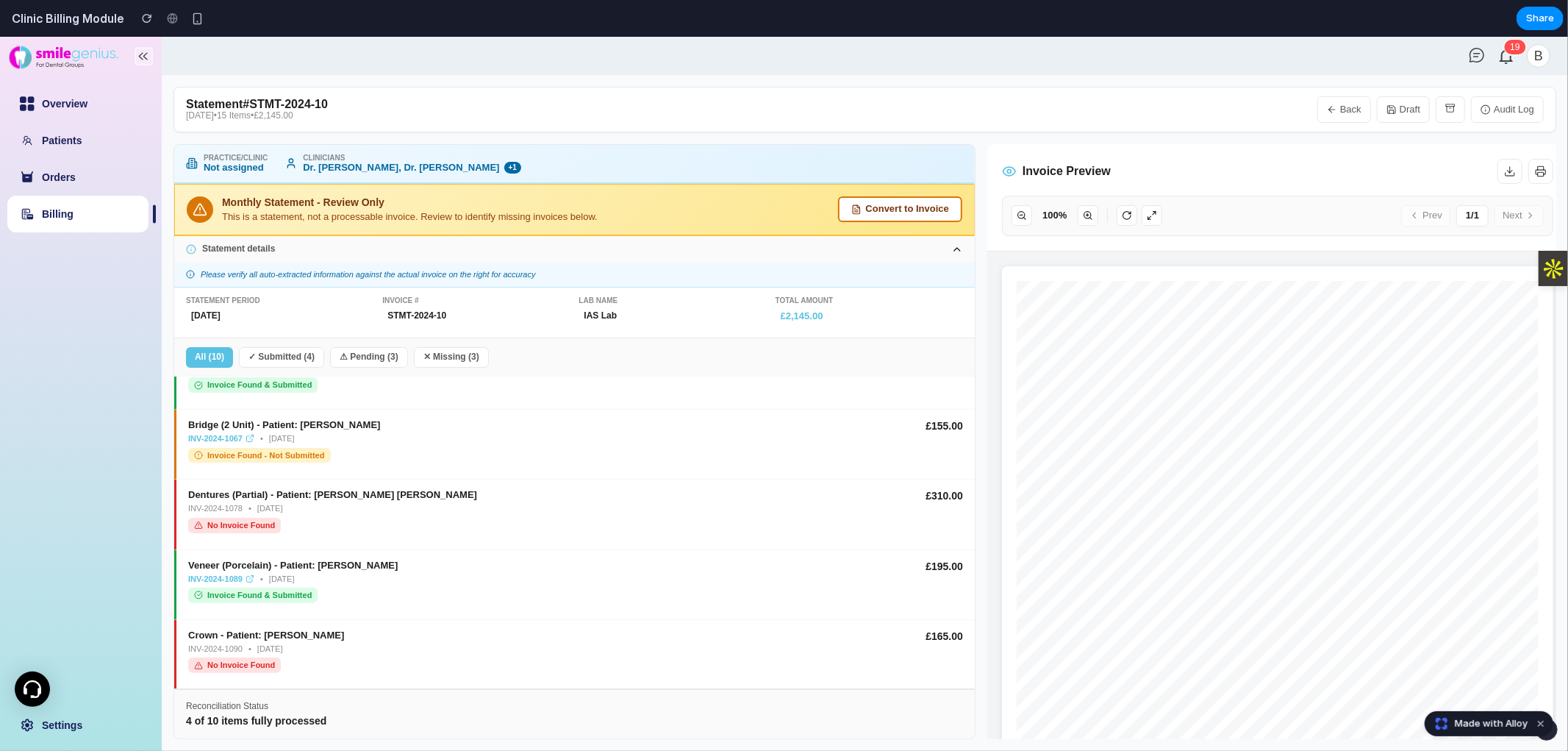
click at [782, 199] on button "Convert to Invoice" at bounding box center [900, 208] width 124 height 26
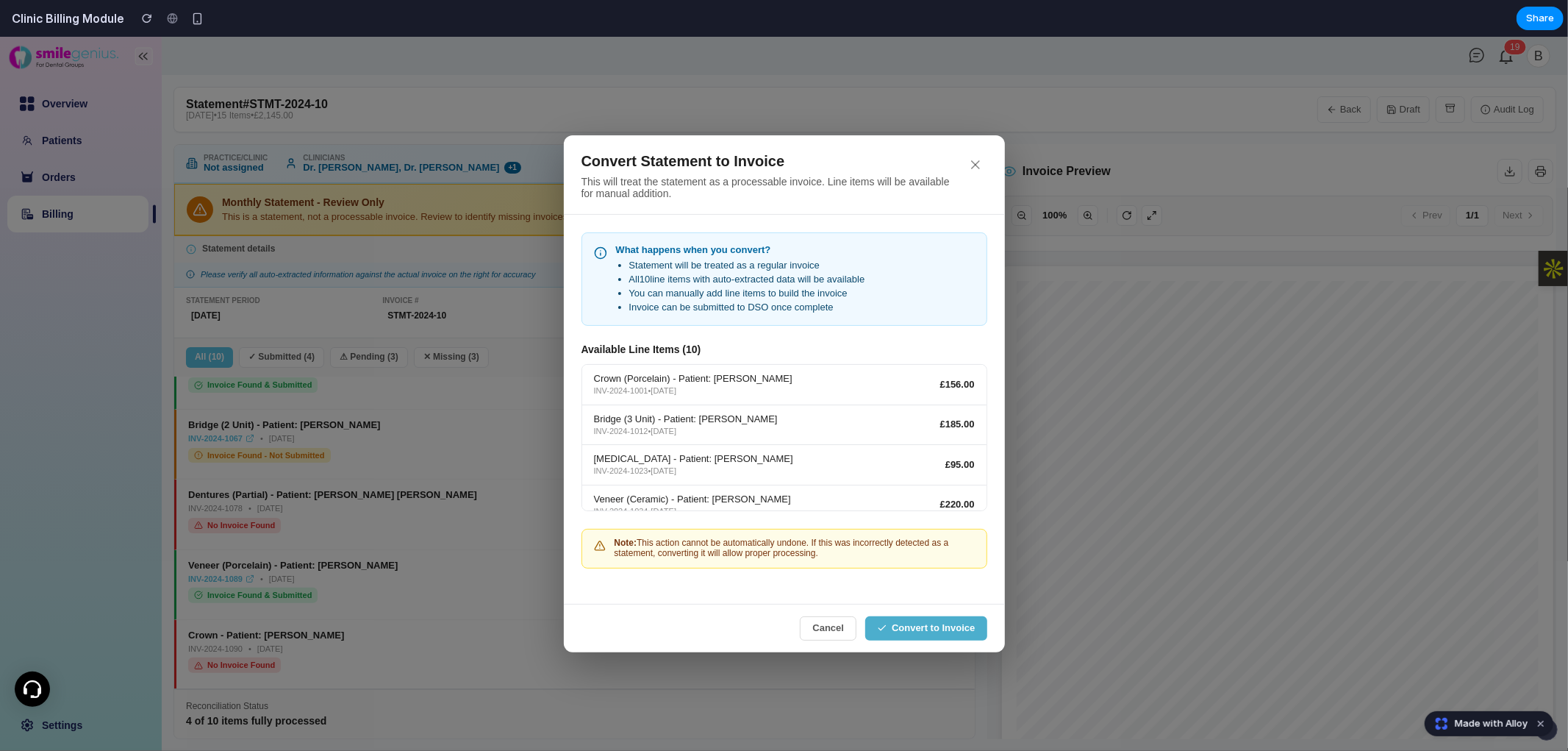
click at [782, 615] on button "Convert to Invoice" at bounding box center [925, 627] width 121 height 24
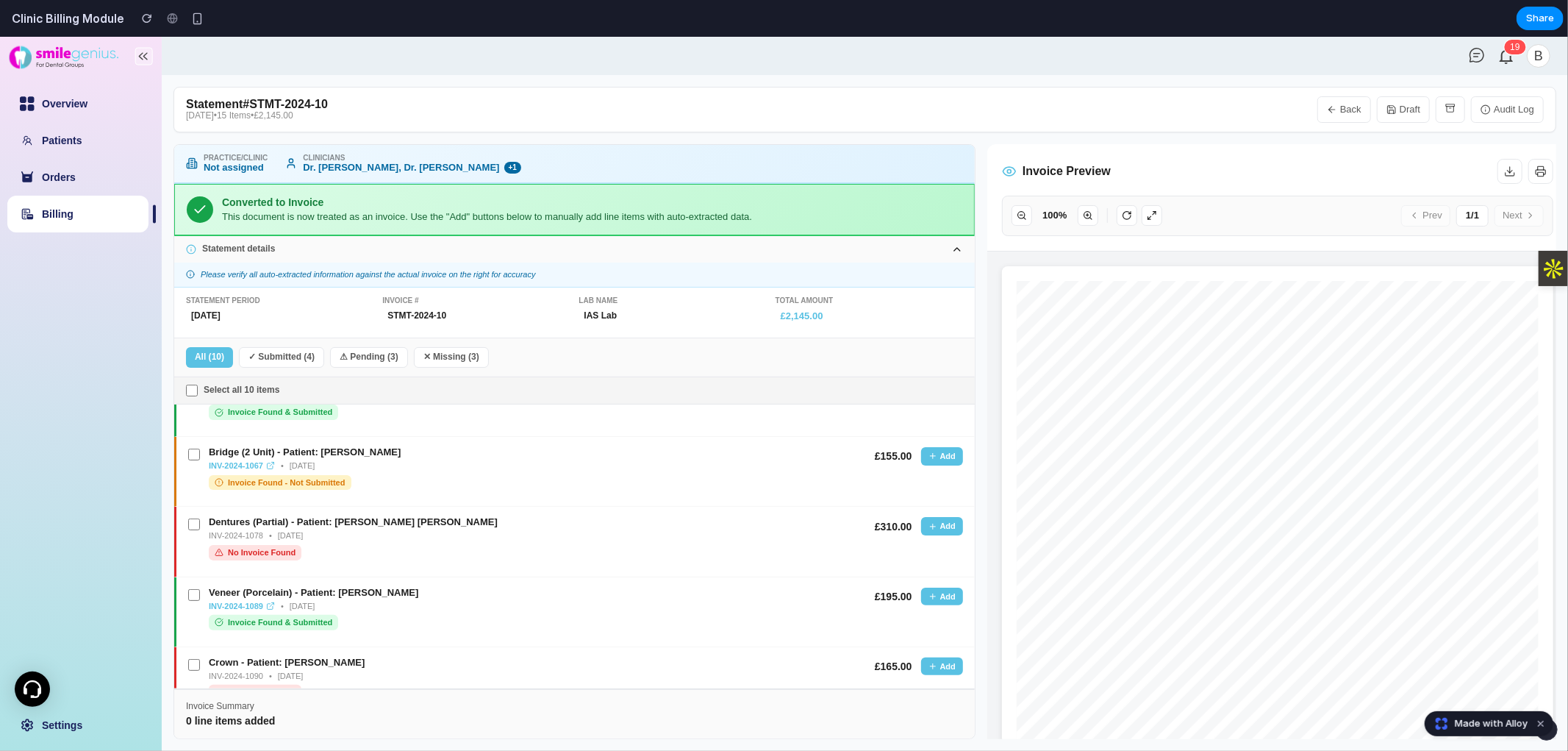
scroll to position [415, 0]
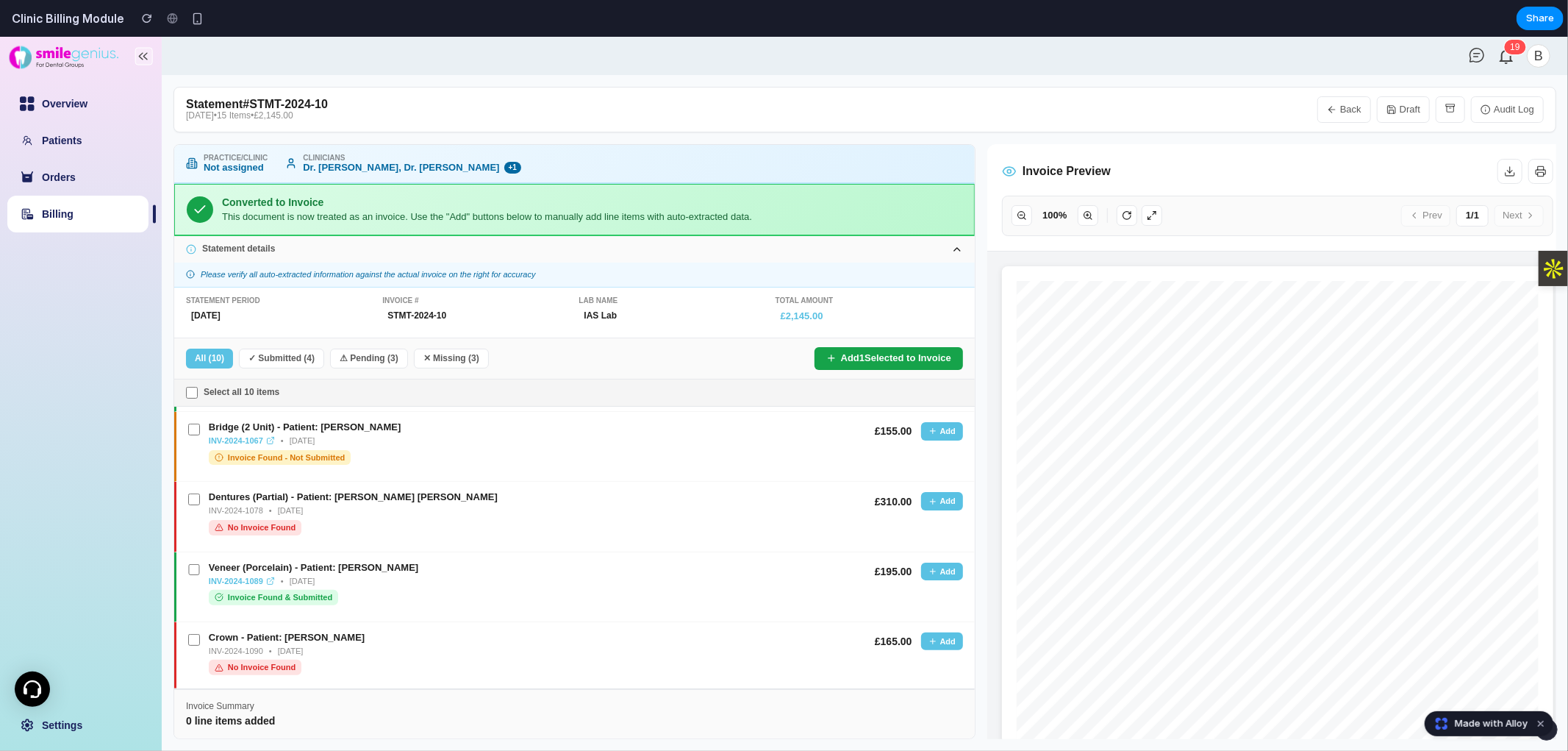
click at [191, 508] on div "Dentures (Partial) - Patient: [PERSON_NAME] [PERSON_NAME] INV-2024-1078 • [DATE…" at bounding box center [525, 512] width 675 height 42
click at [782, 438] on button "Add" at bounding box center [942, 430] width 41 height 19
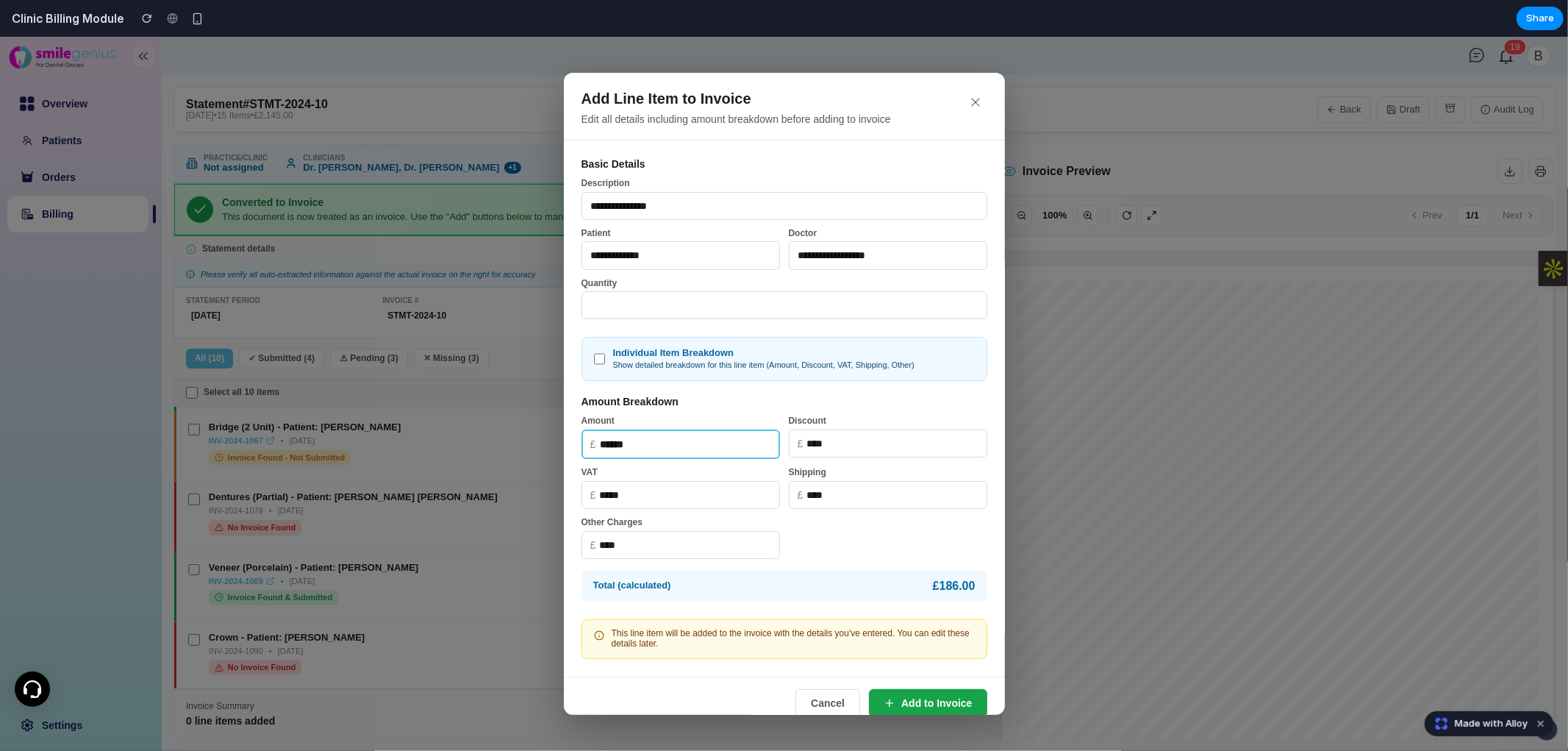
click at [782, 244] on input "**********" at bounding box center [888, 254] width 199 height 28
click at [782, 257] on input "**********" at bounding box center [888, 254] width 199 height 28
click at [782, 692] on button "Add to Invoice" at bounding box center [927, 702] width 117 height 28
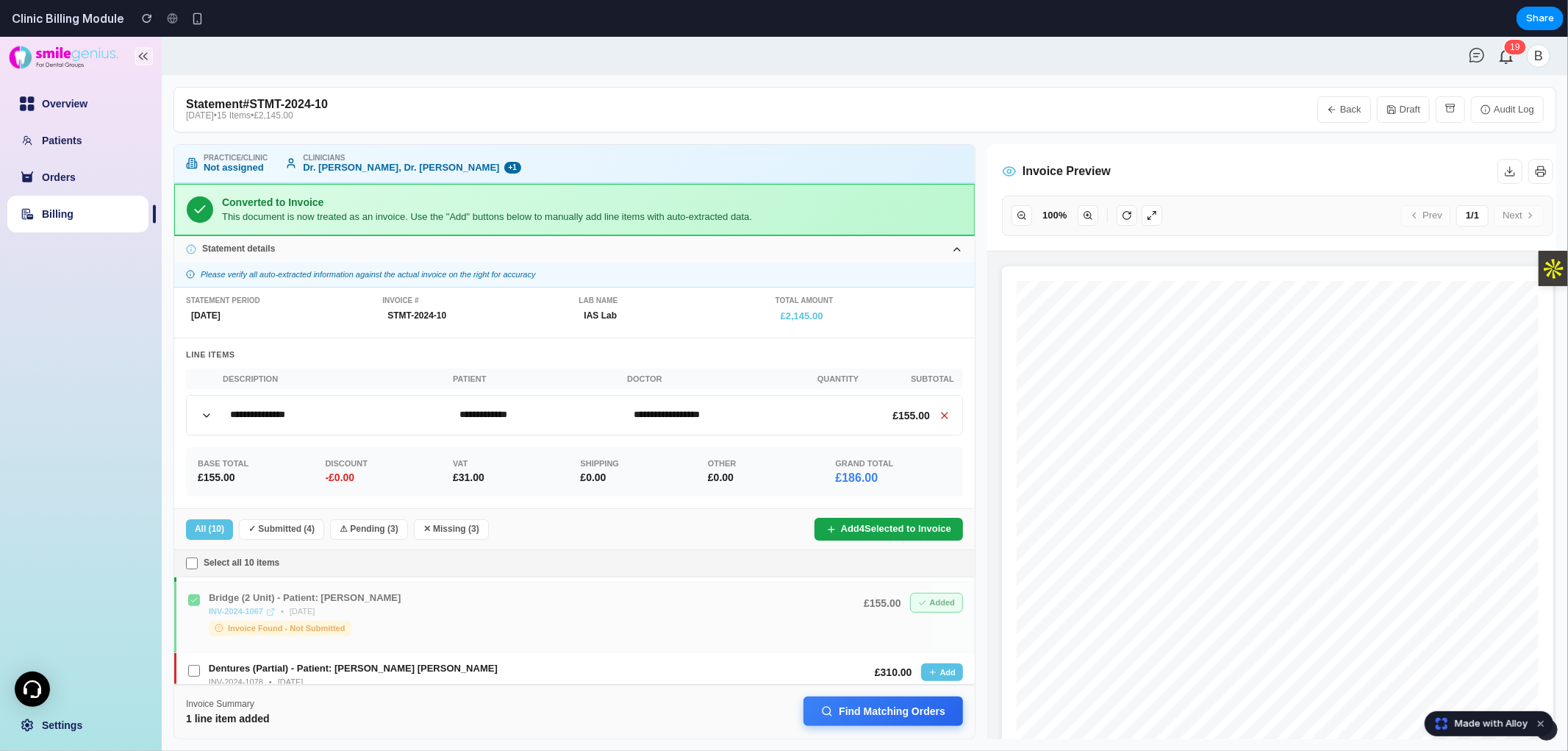
click at [782, 725] on button "Find Matching Orders" at bounding box center [883, 710] width 160 height 29
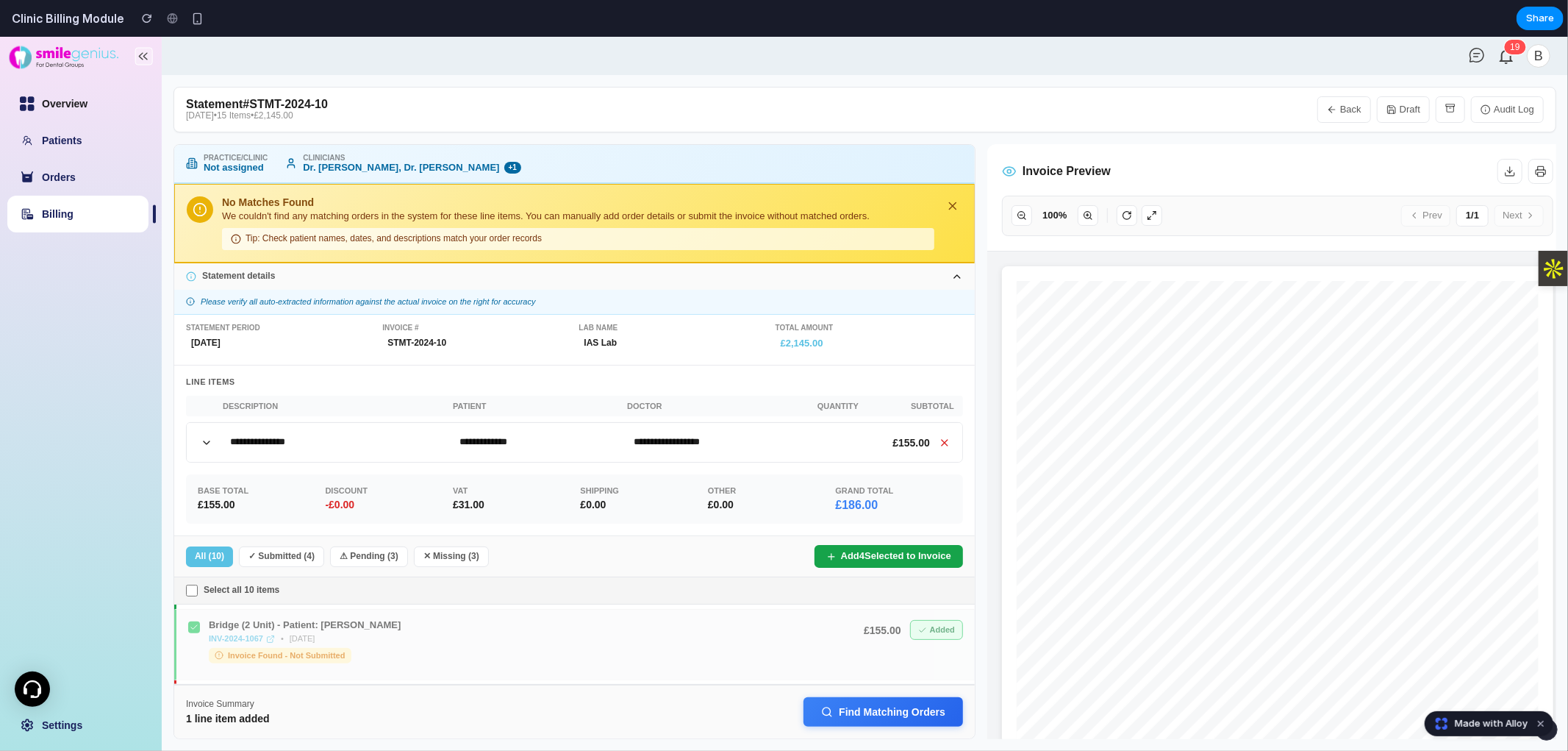
click at [68, 109] on link "Overview" at bounding box center [64, 102] width 46 height 11
click at [68, 107] on link "Overview" at bounding box center [64, 102] width 46 height 11
click at [81, 134] on link "Patients" at bounding box center [61, 139] width 40 height 11
click at [73, 214] on link "Billing" at bounding box center [57, 213] width 32 height 11
select select "**"
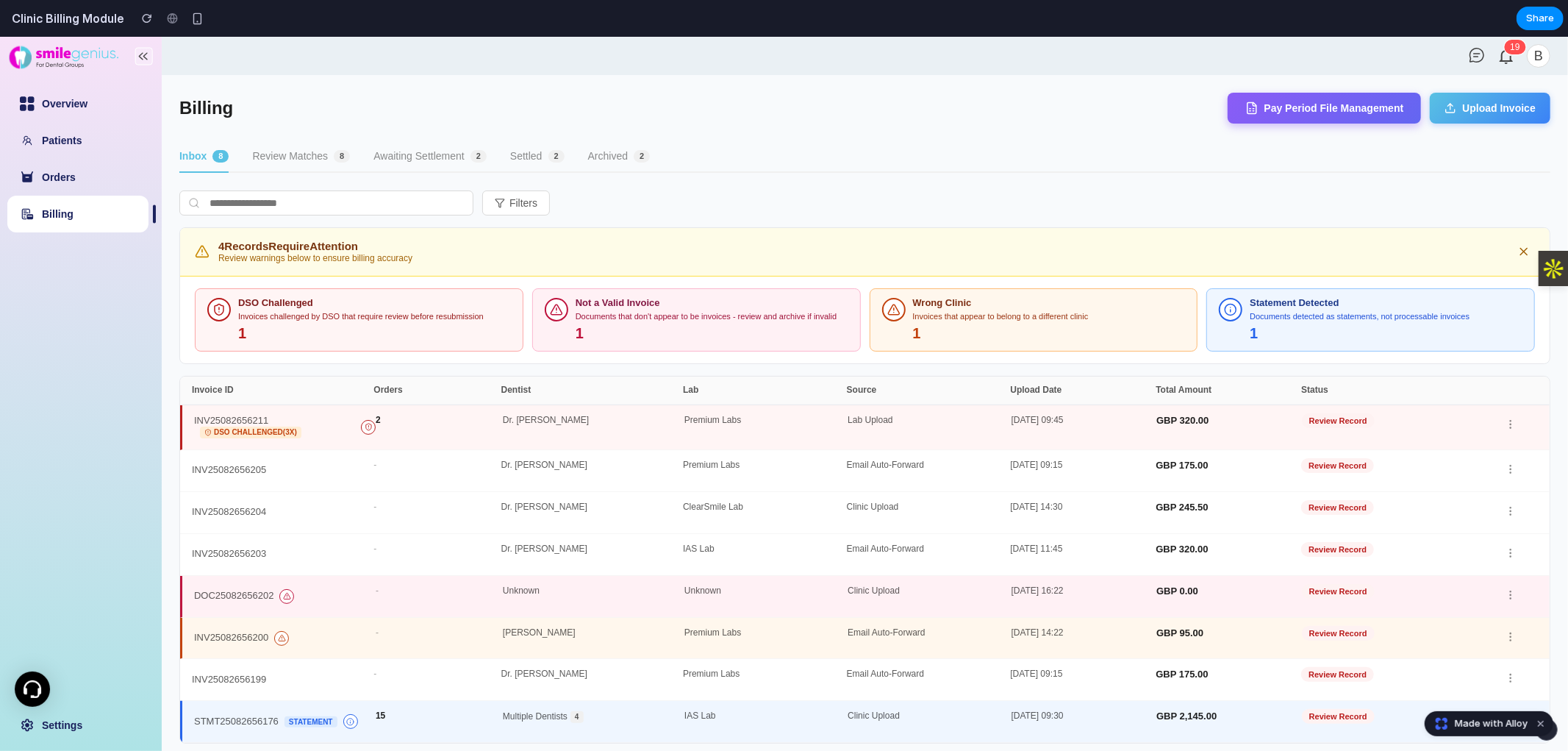
click at [310, 169] on button "Review Matches 8" at bounding box center [301, 156] width 98 height 32
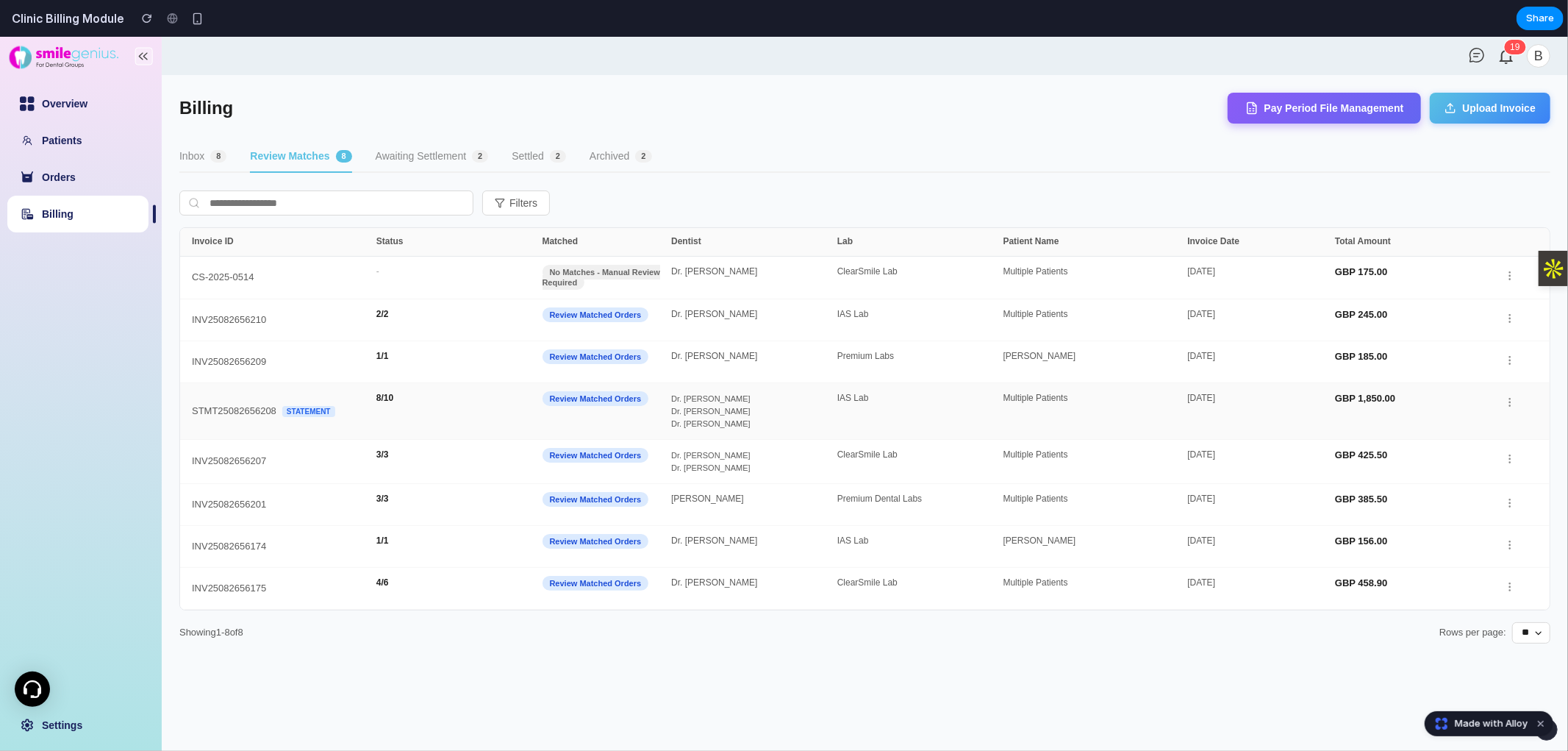
click at [339, 409] on div "STMT25082656208 Statement" at bounding box center [283, 410] width 184 height 35
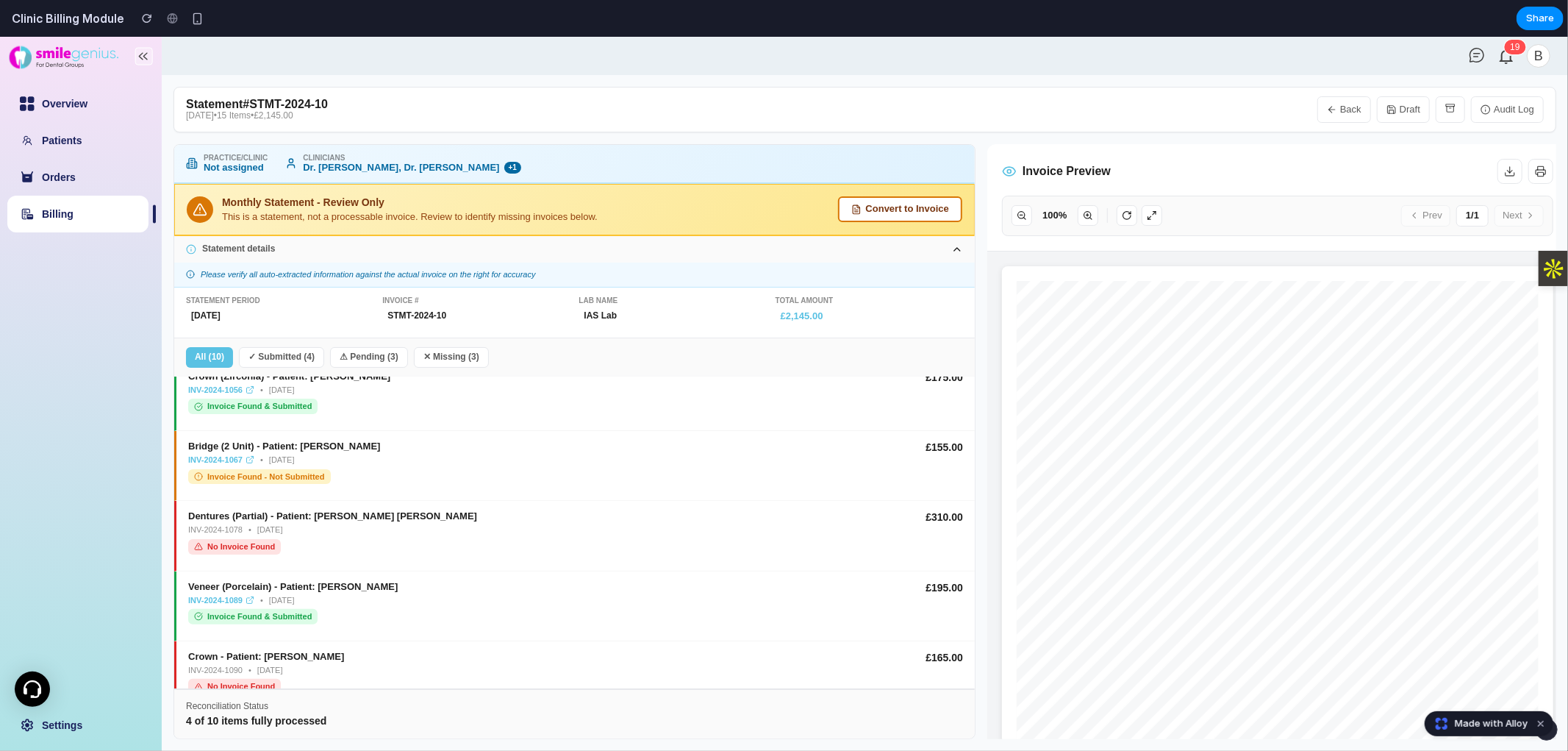
scroll to position [387, 0]
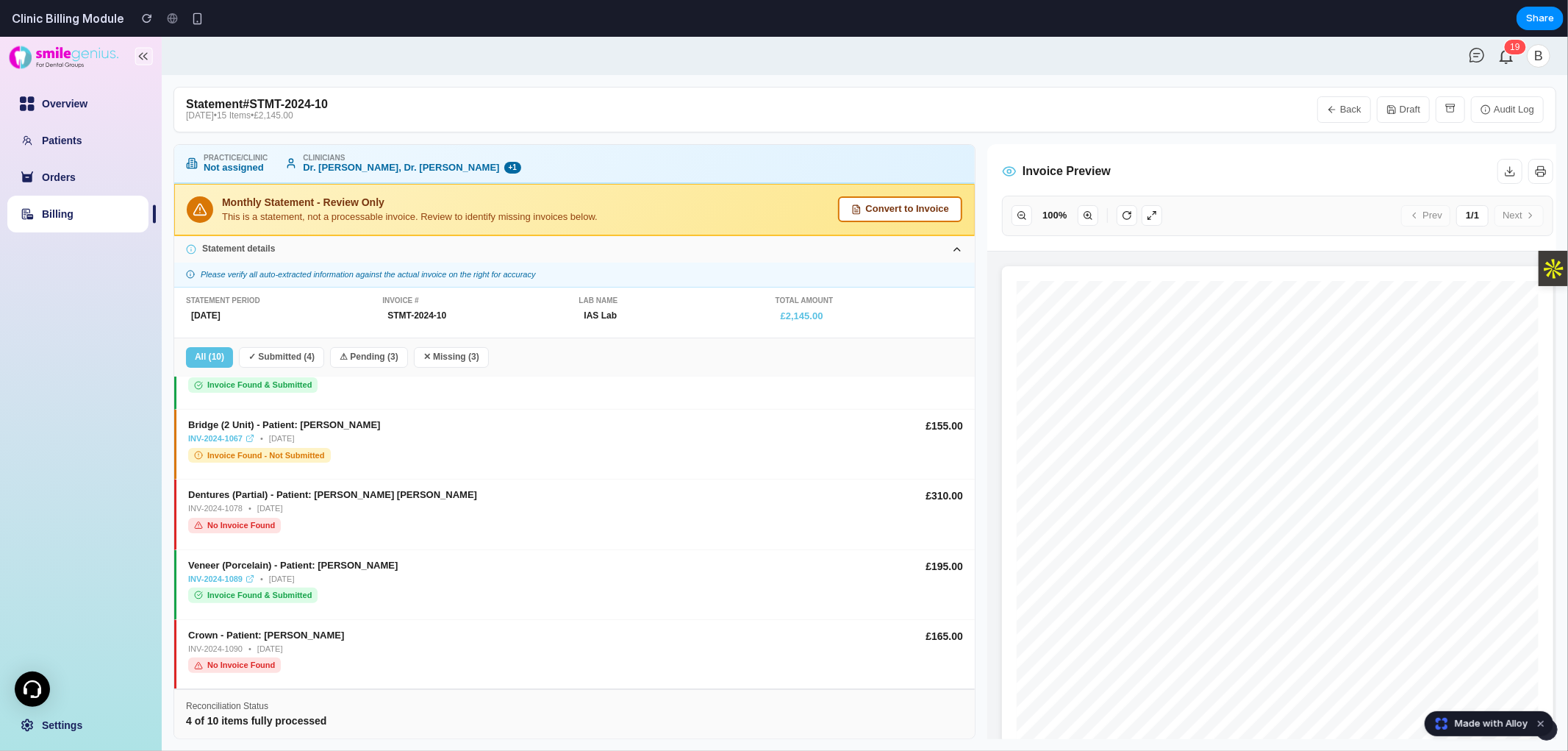
click at [41, 214] on link "Billing" at bounding box center [57, 213] width 32 height 11
select select "**"
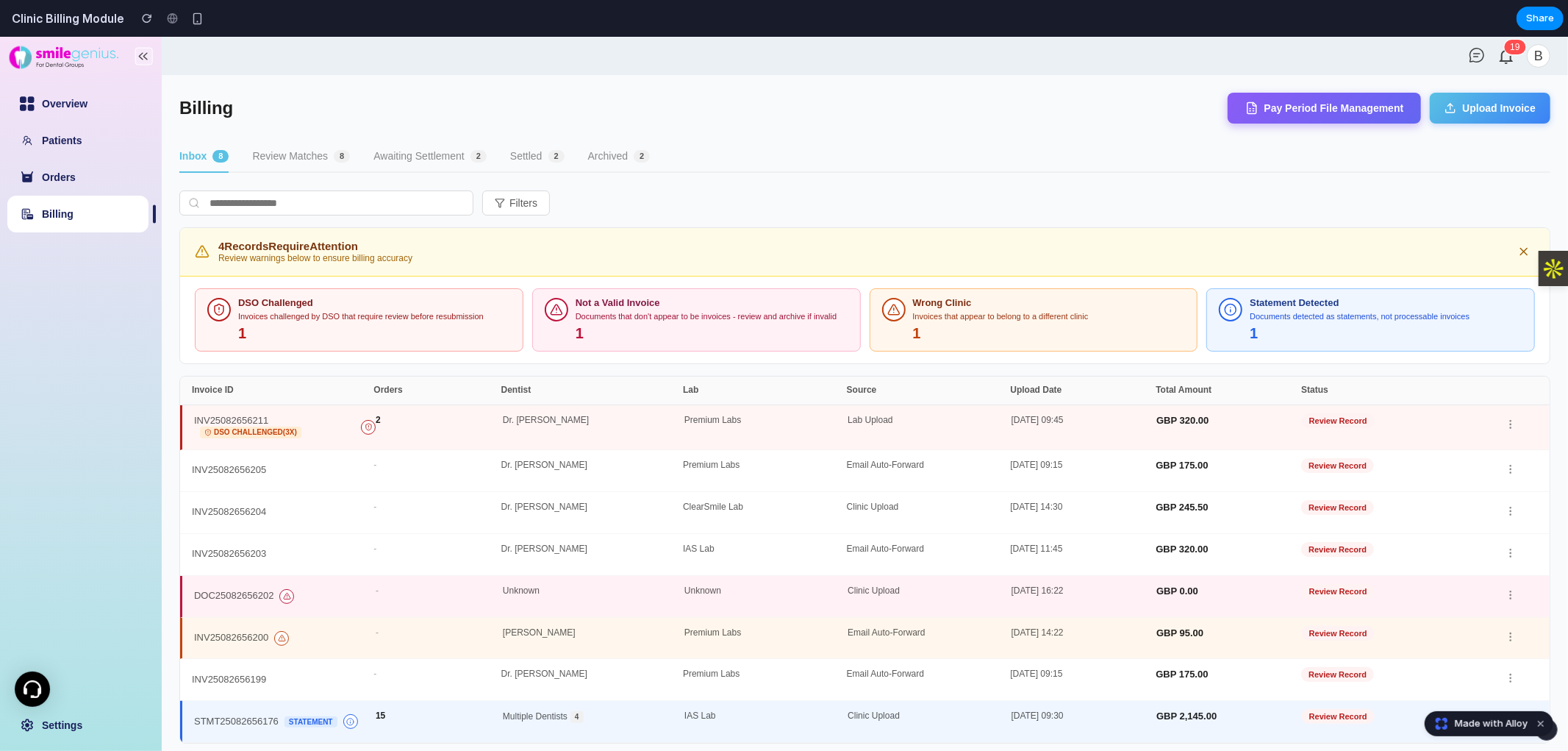
click at [441, 152] on button "Awaiting Settlement 2" at bounding box center [430, 156] width 113 height 32
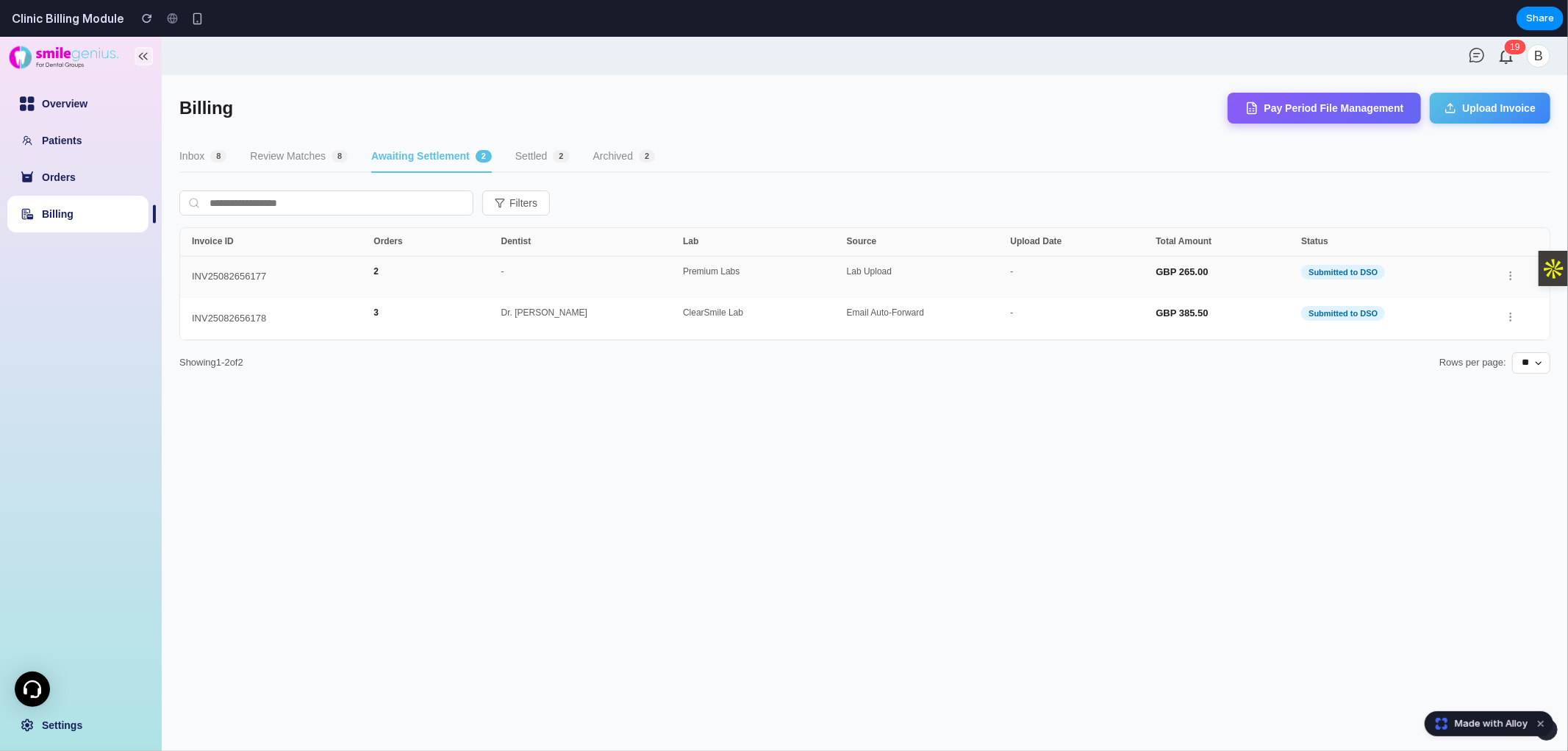
click at [782, 258] on div "INV25082656177 2 - Premium Labs Lab Upload - GBP 265.00 Submitted to DSO" at bounding box center [865, 276] width 1369 height 41
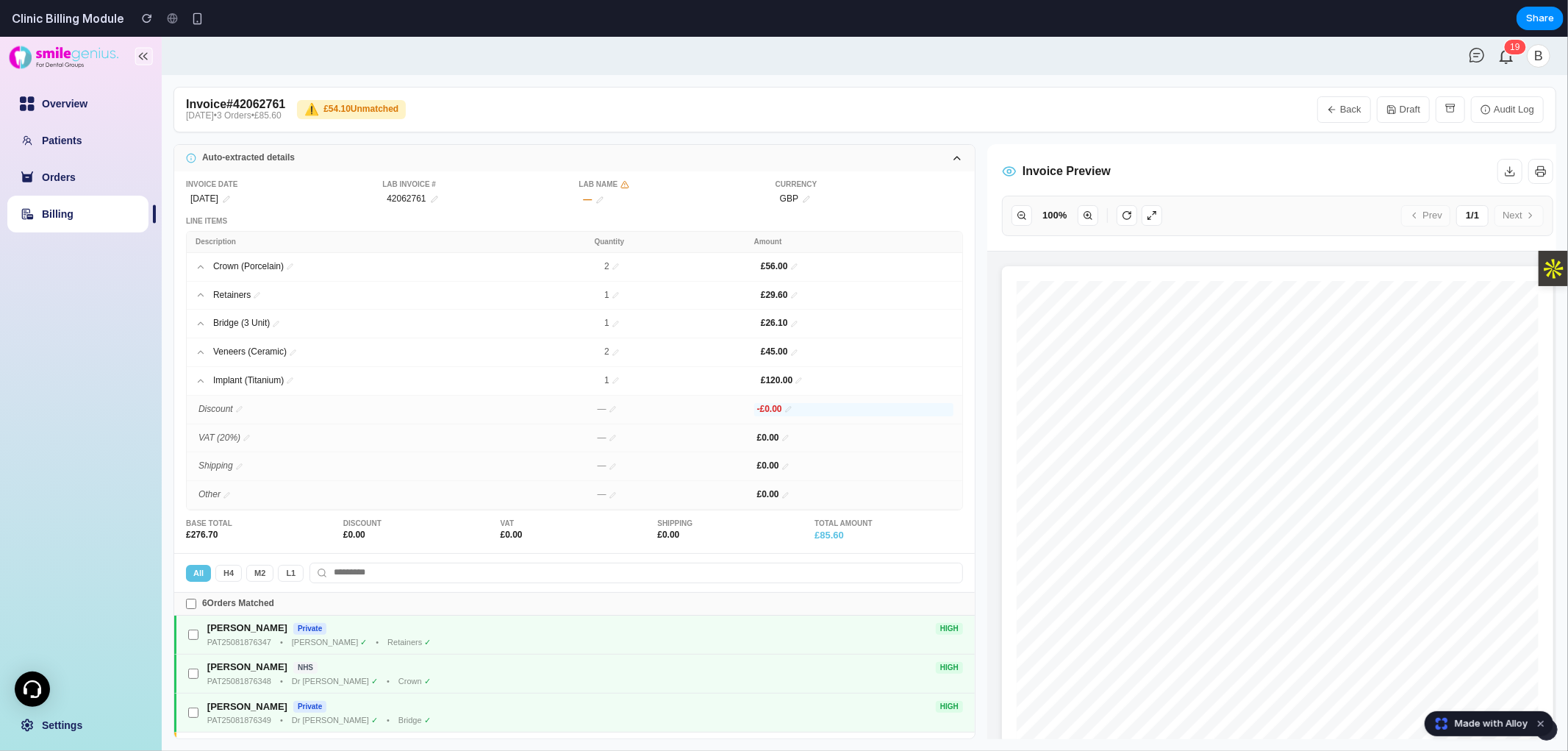
click at [782, 411] on icon at bounding box center [788, 408] width 6 height 6
click at [782, 509] on div at bounding box center [1278, 650] width 581 height 798
click at [782, 582] on div at bounding box center [1278, 650] width 581 height 798
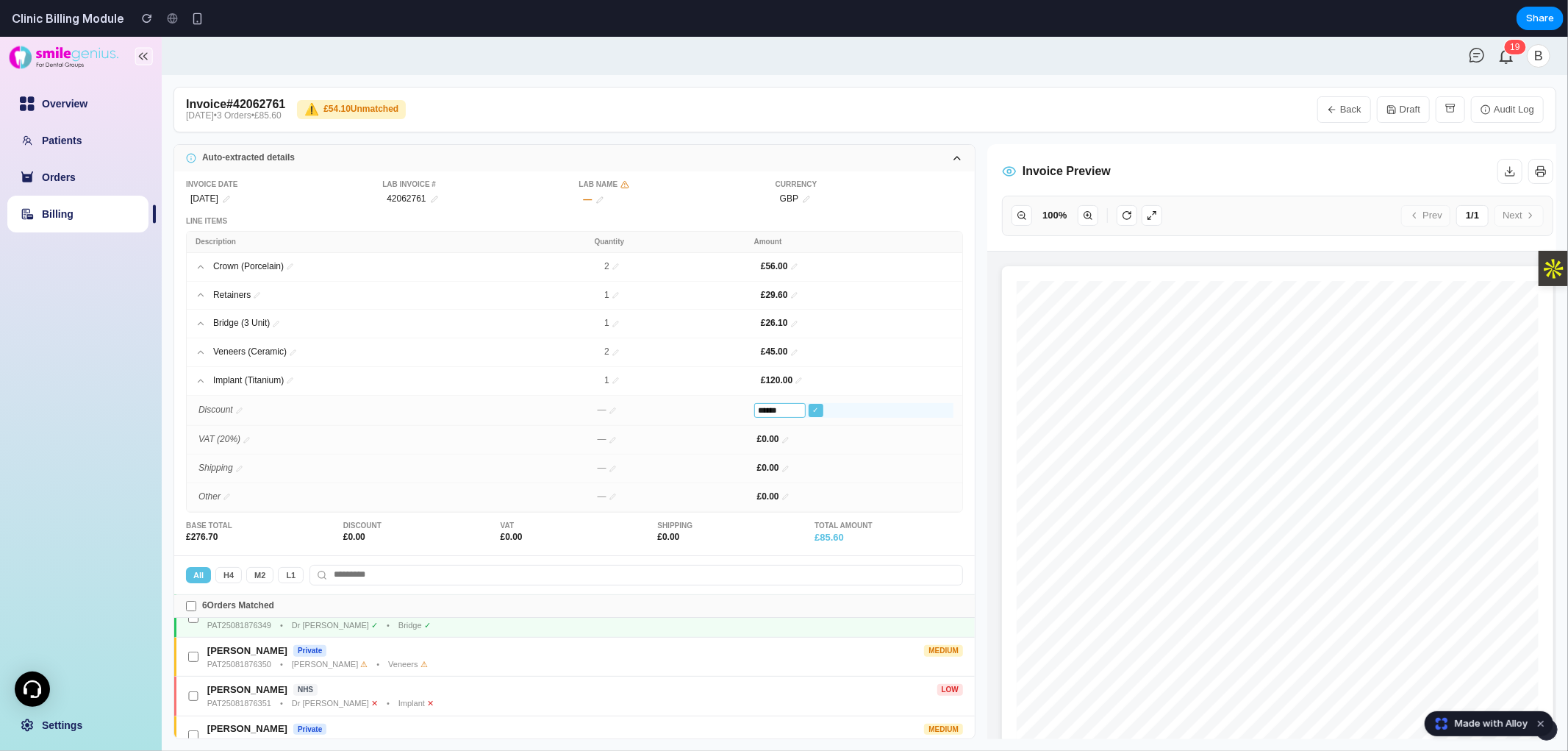
scroll to position [156, 0]
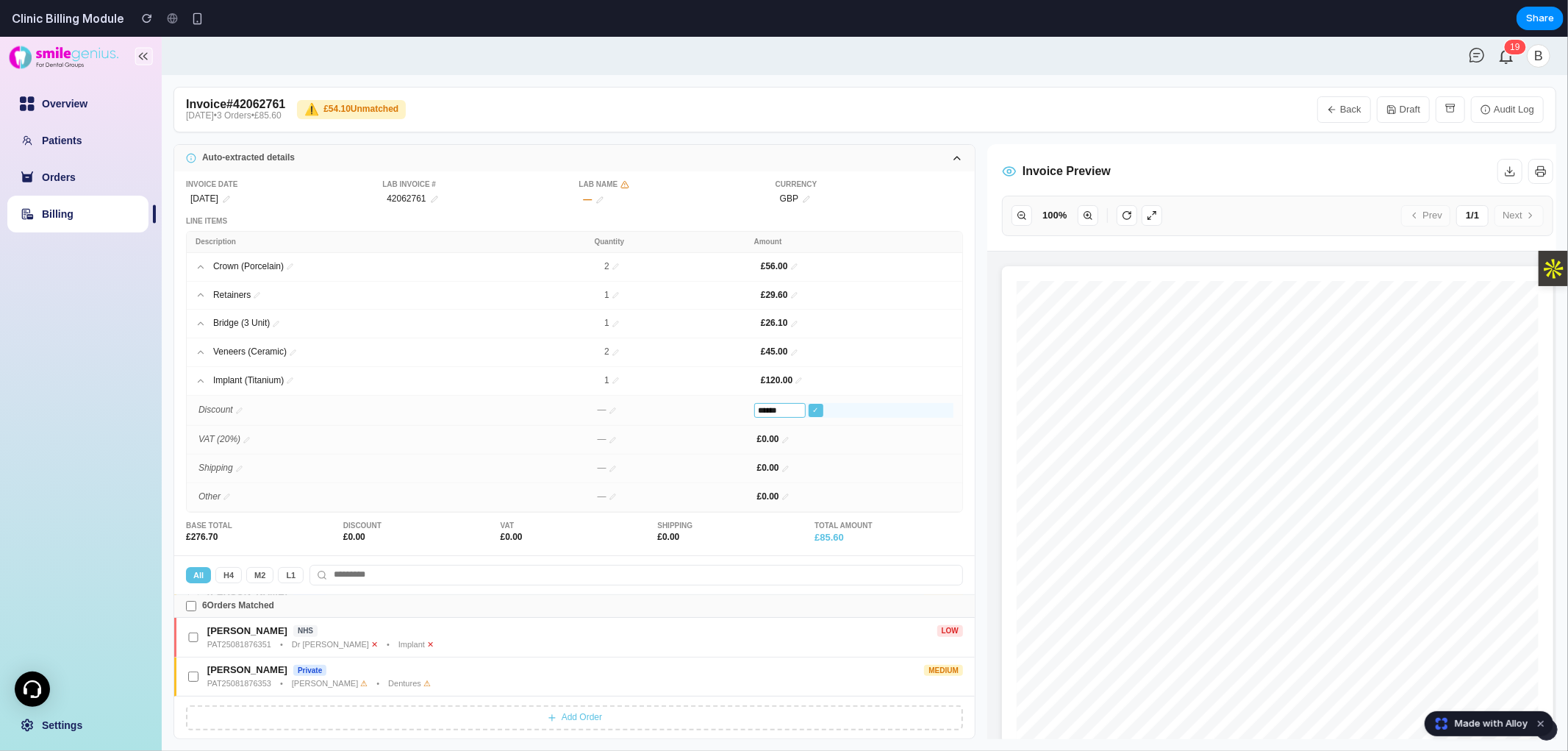
click at [782, 109] on button "Audit Log" at bounding box center [1507, 109] width 72 height 26
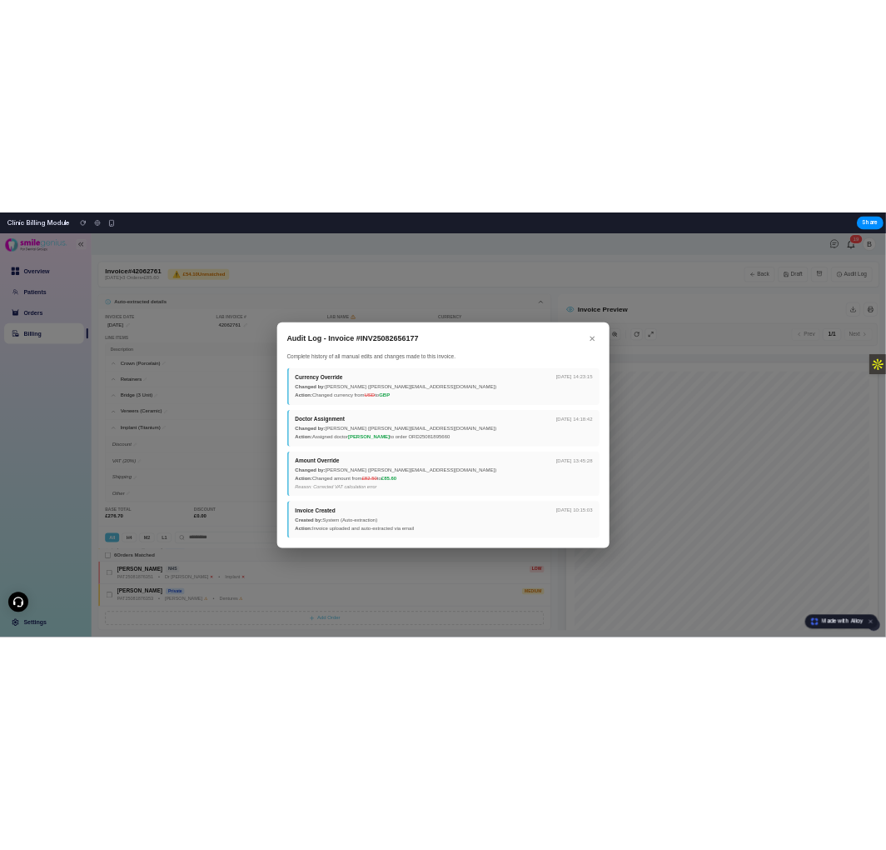
scroll to position [172, 0]
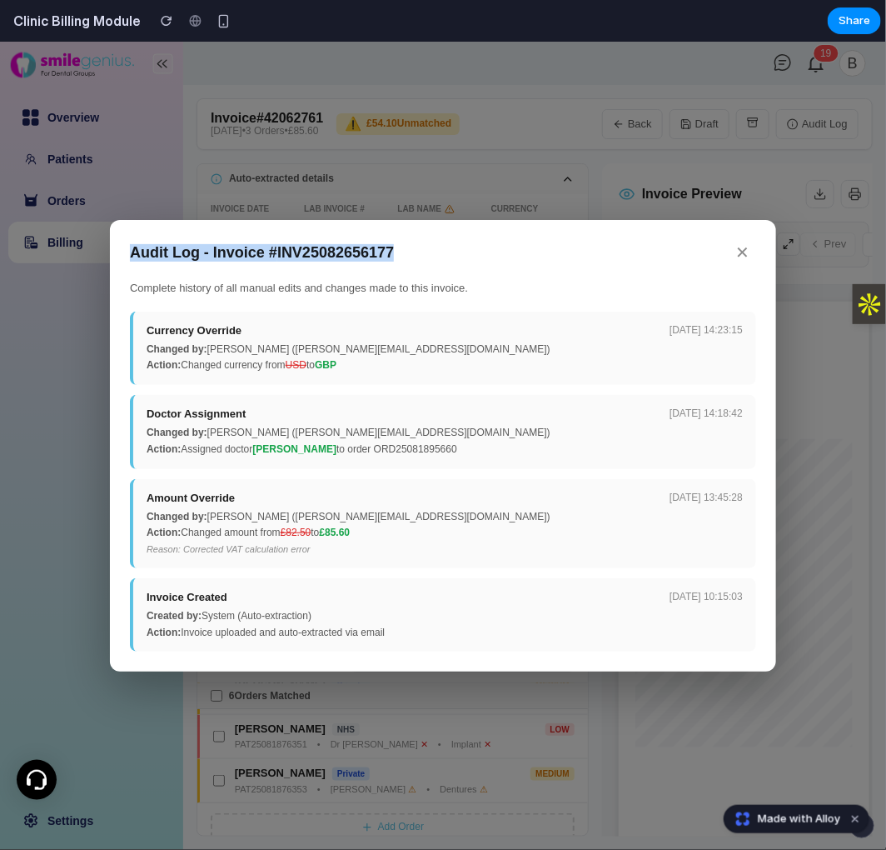
copy h3 "Audit Log - Invoice # INV25082656177"
drag, startPoint x: 181, startPoint y: 247, endPoint x: 534, endPoint y: 232, distance: 353.5
click at [126, 243] on div "Audit Log - Invoice # INV25082656177 ✕ Complete history of all manual edits and…" at bounding box center [443, 445] width 666 height 452
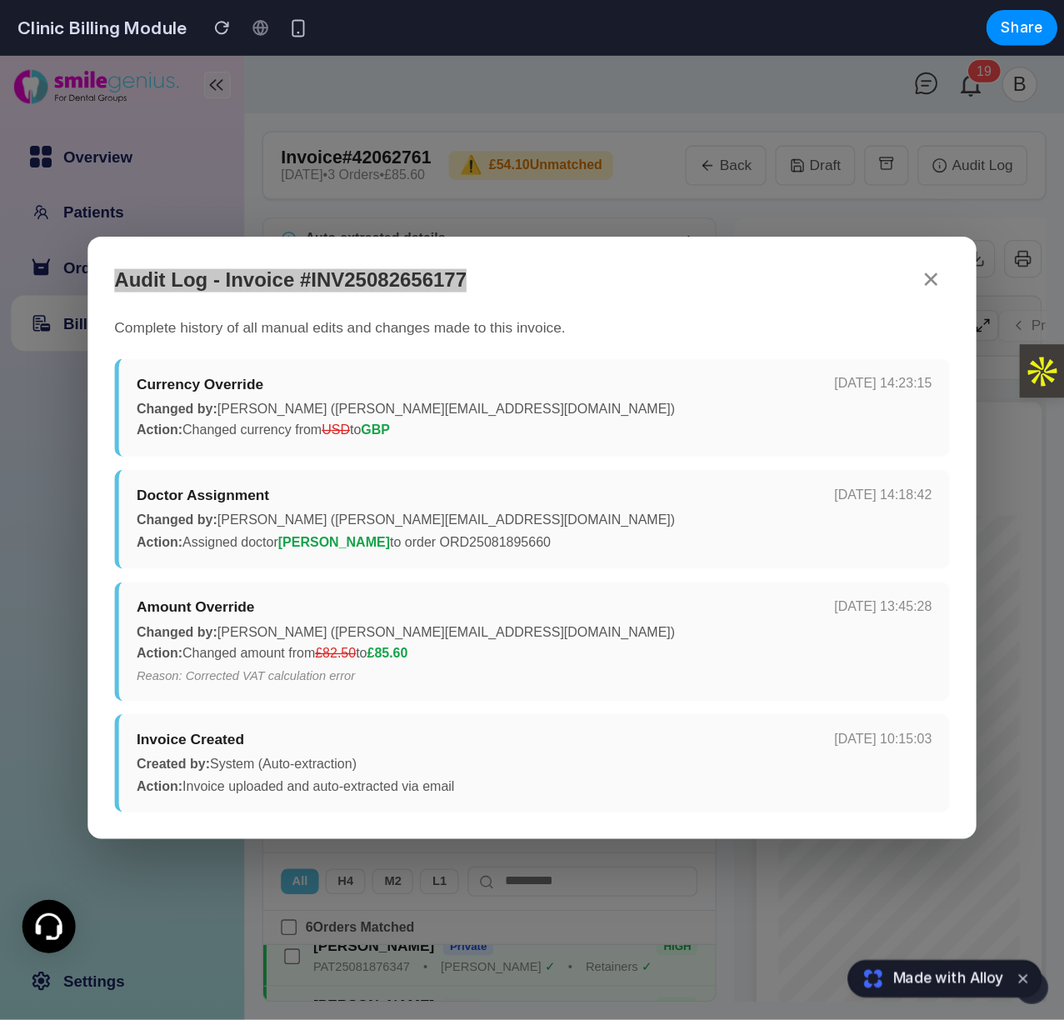
scroll to position [11, 0]
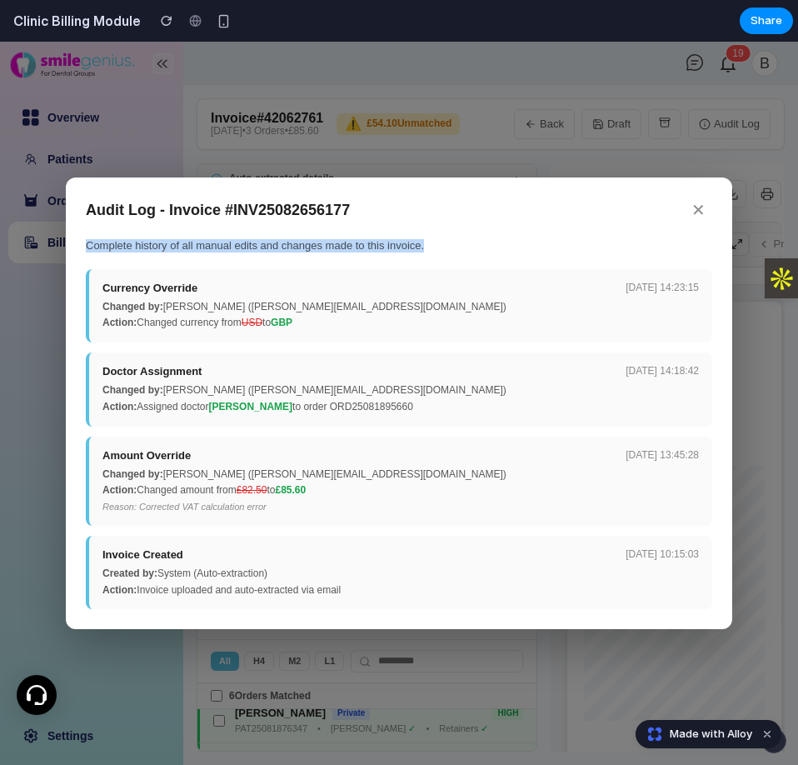
copy div "Complete history of all manual edits and changes made to this invoice."
drag, startPoint x: 397, startPoint y: 244, endPoint x: 56, endPoint y: 244, distance: 341.5
click at [56, 244] on div "Audit Log - Invoice # INV25082656177 ✕ Complete history of all manual edits and…" at bounding box center [399, 403] width 798 height 723
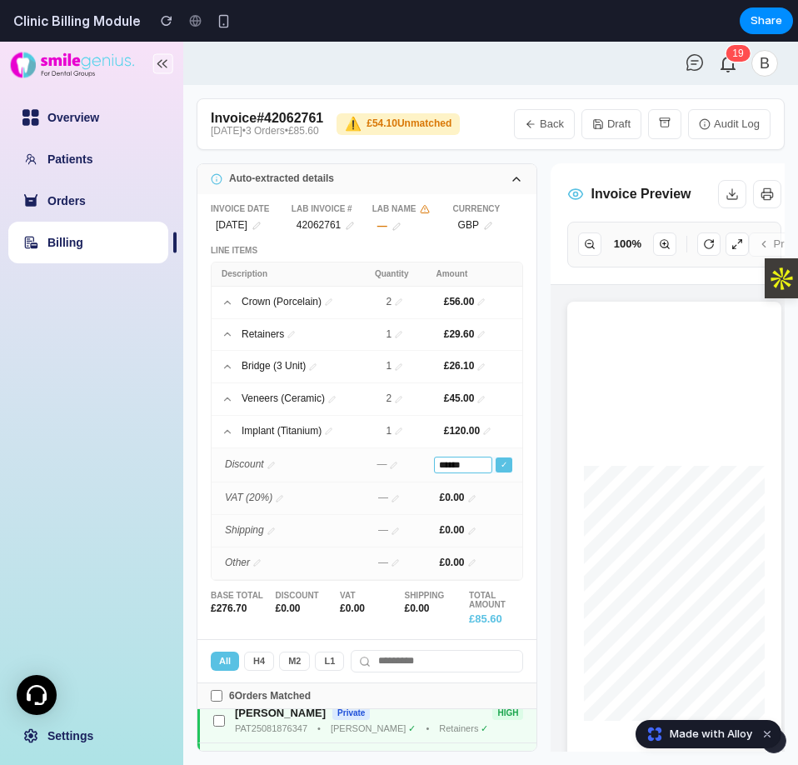
click at [720, 133] on button "Audit Log" at bounding box center [729, 124] width 82 height 30
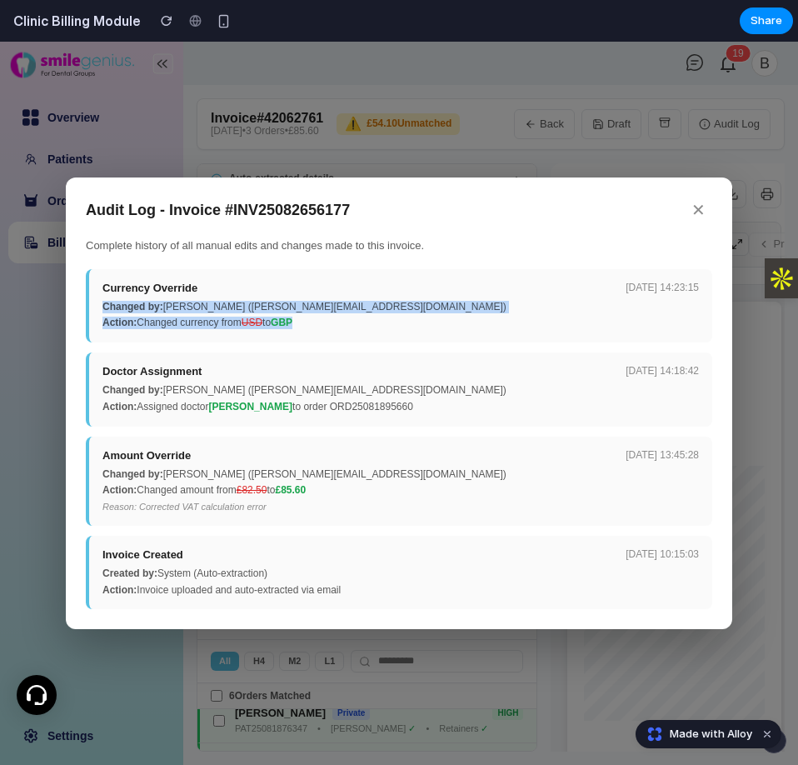
copy div "Changed by: [PERSON_NAME] ([PERSON_NAME][EMAIL_ADDRESS][DOMAIN_NAME]) Action: C…"
drag, startPoint x: 313, startPoint y: 325, endPoint x: 101, endPoint y: 301, distance: 213.8
click at [101, 301] on div "Currency Override [DATE] 14:23:15 Changed by: [PERSON_NAME] ([PERSON_NAME][EMAI…" at bounding box center [399, 306] width 626 height 74
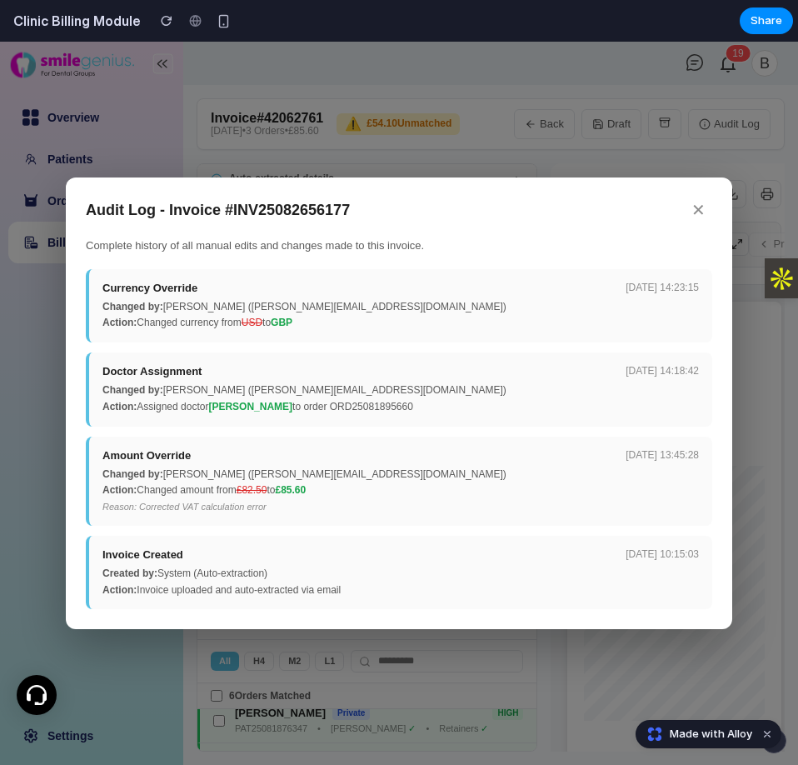
click at [435, 384] on div "Doctor Assignment [DATE] 14:18:42 Changed by: [PERSON_NAME] ([PERSON_NAME][EMAI…" at bounding box center [399, 389] width 626 height 74
drag, startPoint x: 616, startPoint y: 287, endPoint x: 709, endPoint y: 286, distance: 92.5
click at [709, 286] on div "Currency Override [DATE] 14:23:15 Changed by: [PERSON_NAME] ([PERSON_NAME][EMAI…" at bounding box center [399, 306] width 626 height 74
drag, startPoint x: 200, startPoint y: 365, endPoint x: 106, endPoint y: 367, distance: 94.2
click at [106, 367] on div "Doctor Assignment [DATE] 14:18:42" at bounding box center [400, 372] width 596 height 12
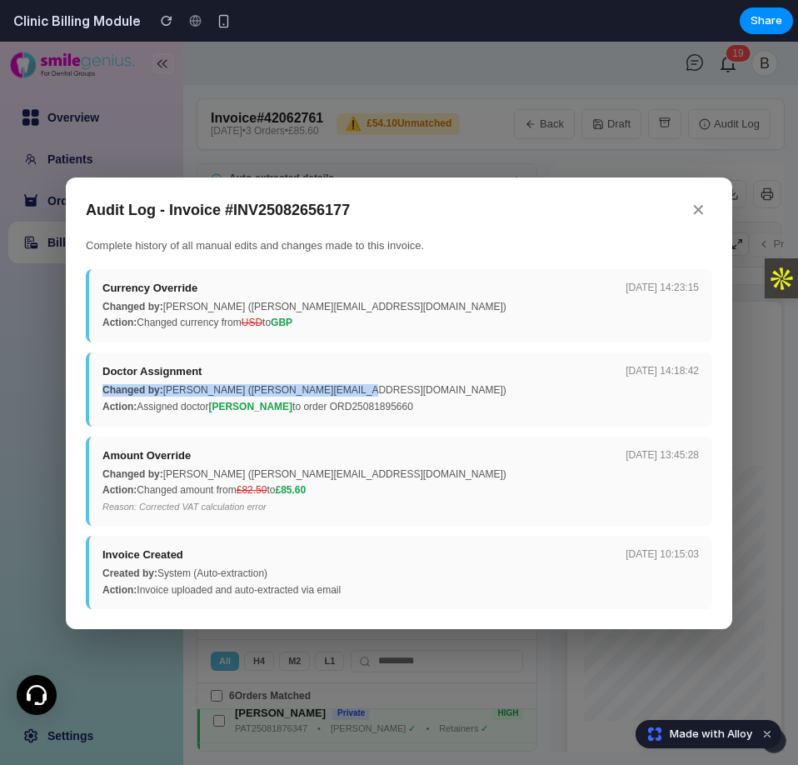
drag, startPoint x: 351, startPoint y: 385, endPoint x: 389, endPoint y: 373, distance: 40.1
click at [87, 392] on div "Doctor Assignment [DATE] 14:18:42 Changed by: [PERSON_NAME] ([PERSON_NAME][EMAI…" at bounding box center [399, 389] width 626 height 74
drag, startPoint x: 434, startPoint y: 408, endPoint x: 406, endPoint y: 402, distance: 28.9
click at [406, 402] on div "Action: Assigned doctor [PERSON_NAME] to order ORD25081895660" at bounding box center [400, 408] width 596 height 12
click at [443, 414] on div "Doctor Assignment [DATE] 14:18:42 Changed by: [PERSON_NAME] ([PERSON_NAME][EMAI…" at bounding box center [399, 389] width 626 height 74
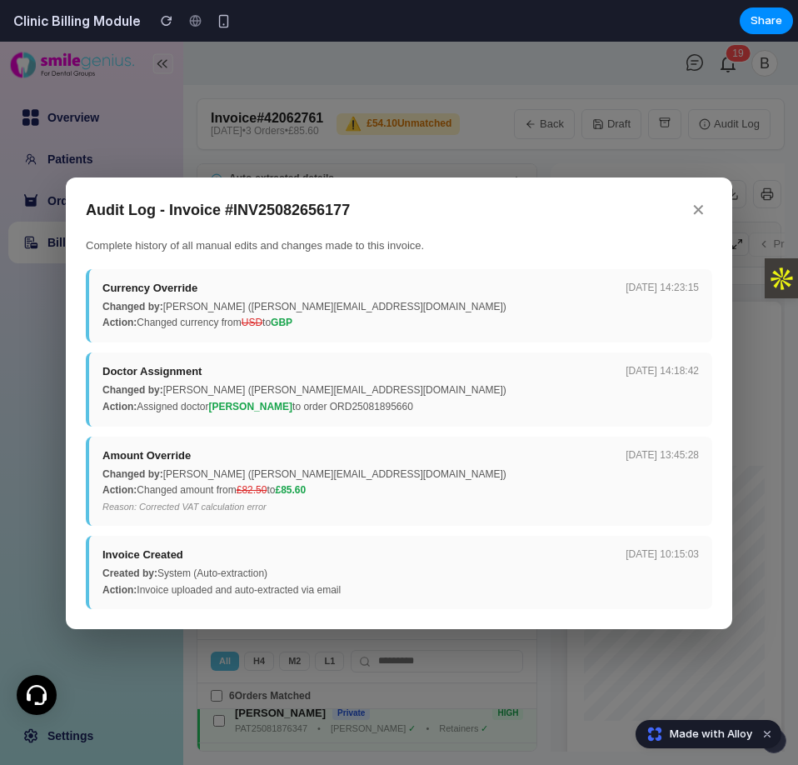
drag, startPoint x: 438, startPoint y: 404, endPoint x: 138, endPoint y: 417, distance: 300.2
click at [138, 417] on div "Doctor Assignment [DATE] 14:18:42 Changed by: [PERSON_NAME] ([PERSON_NAME][EMAI…" at bounding box center [399, 389] width 626 height 74
drag, startPoint x: 207, startPoint y: 447, endPoint x: 95, endPoint y: 447, distance: 111.6
click at [95, 447] on div "Amount Override [DATE] 13:45:28 Changed by: [PERSON_NAME] ([PERSON_NAME][EMAIL_…" at bounding box center [399, 481] width 626 height 89
click at [368, 481] on div "Amount Override [DATE] 13:45:28 Changed by: [PERSON_NAME] ([PERSON_NAME][EMAIL_…" at bounding box center [399, 481] width 626 height 89
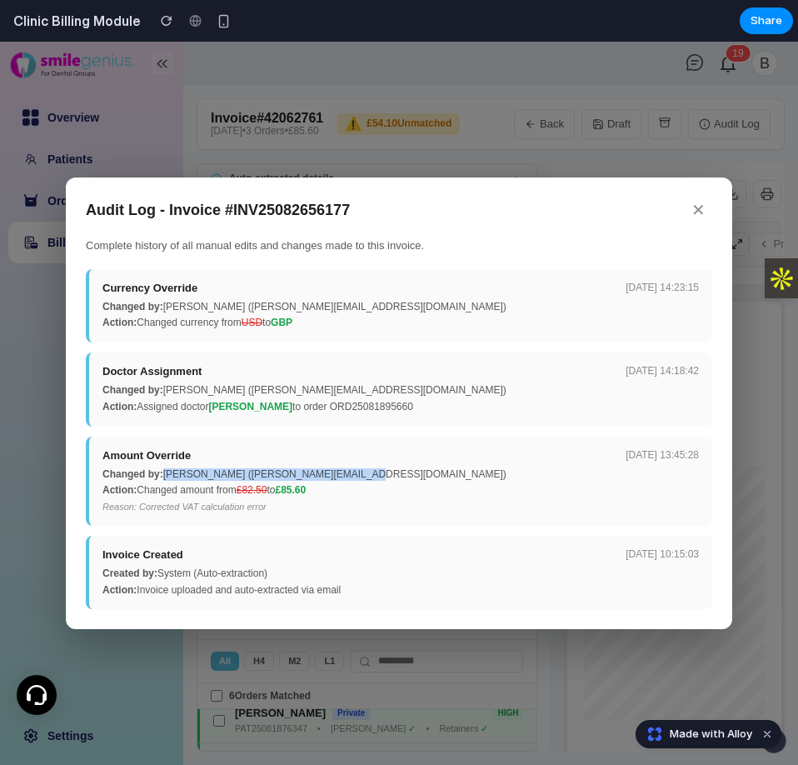
drag, startPoint x: 317, startPoint y: 470, endPoint x: 164, endPoint y: 478, distance: 153.5
click at [164, 478] on div "Changed by: [PERSON_NAME] ([PERSON_NAME][EMAIL_ADDRESS][DOMAIN_NAME])" at bounding box center [400, 475] width 596 height 12
drag, startPoint x: 324, startPoint y: 492, endPoint x: 139, endPoint y: 488, distance: 185.0
click at [139, 488] on div "Action: Changed amount from £82.50 to £85.60" at bounding box center [400, 491] width 596 height 12
drag, startPoint x: 360, startPoint y: 595, endPoint x: 180, endPoint y: 556, distance: 184.1
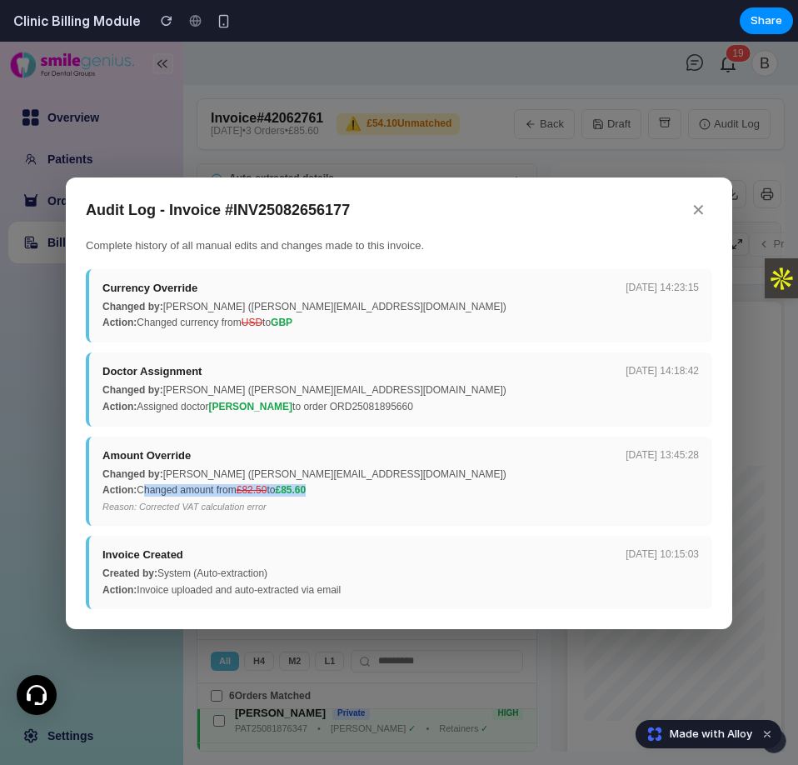
click at [88, 556] on div "Invoice Created [DATE] 10:15:03 Created by: System (Auto-extraction) Action: In…" at bounding box center [399, 573] width 626 height 74
click at [194, 554] on div "Invoice Created [DATE] 10:15:03" at bounding box center [400, 555] width 596 height 12
click at [201, 551] on div "Invoice Created [DATE] 10:15:03" at bounding box center [400, 555] width 596 height 12
click at [157, 544] on div "Invoice Created [DATE] 10:15:03 Created by: System (Auto-extraction) Action: In…" at bounding box center [399, 573] width 626 height 74
drag, startPoint x: 195, startPoint y: 546, endPoint x: 97, endPoint y: 547, distance: 98.3
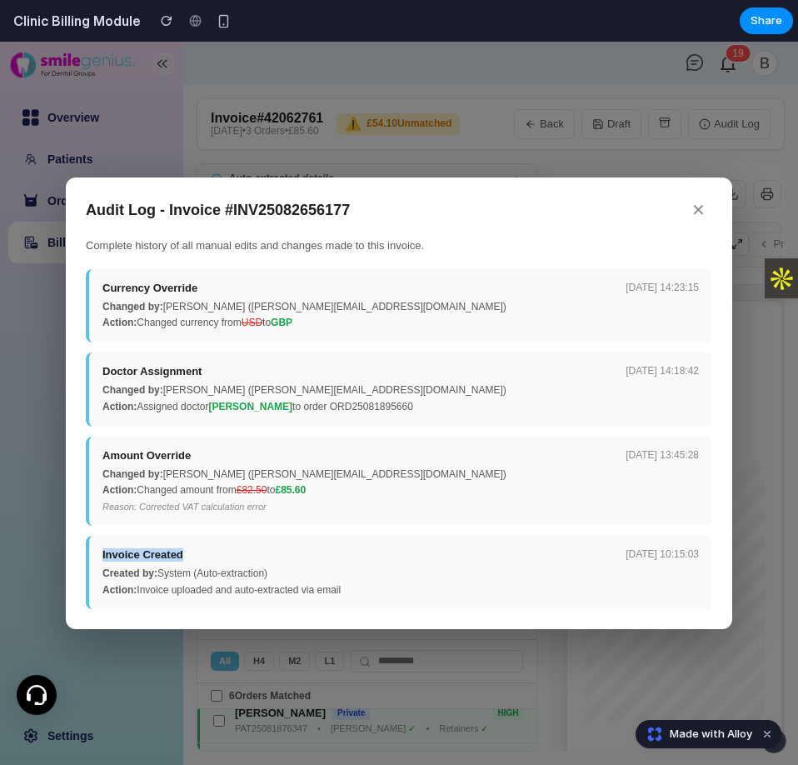
click at [97, 547] on div "Invoice Created [DATE] 10:15:03 Created by: System (Auto-extraction) Action: In…" at bounding box center [399, 573] width 626 height 74
drag, startPoint x: 280, startPoint y: 571, endPoint x: 163, endPoint y: 576, distance: 116.7
click at [163, 576] on div "Created by: System (Auto-extraction)" at bounding box center [400, 574] width 596 height 12
drag, startPoint x: 156, startPoint y: 576, endPoint x: 91, endPoint y: 576, distance: 65.0
click at [91, 576] on div "Invoice Created [DATE] 10:15:03 Created by: System (Auto-extraction) Action: In…" at bounding box center [399, 573] width 626 height 74
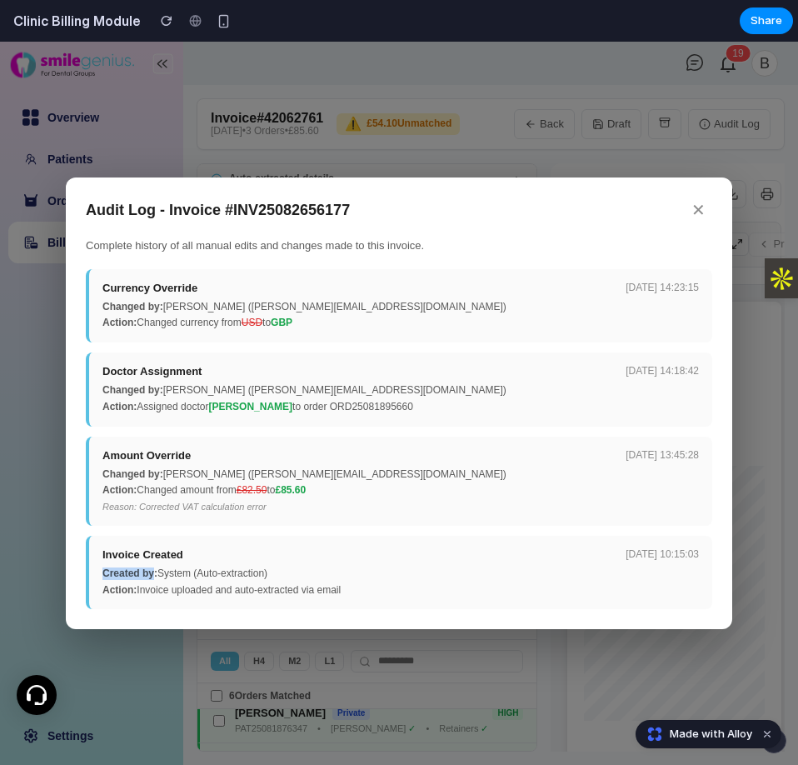
drag, startPoint x: 369, startPoint y: 587, endPoint x: 140, endPoint y: 594, distance: 229.2
click at [140, 594] on div "Action: Invoice uploaded and auto-extracted via email" at bounding box center [400, 591] width 596 height 12
click at [696, 197] on button "✕" at bounding box center [698, 210] width 27 height 26
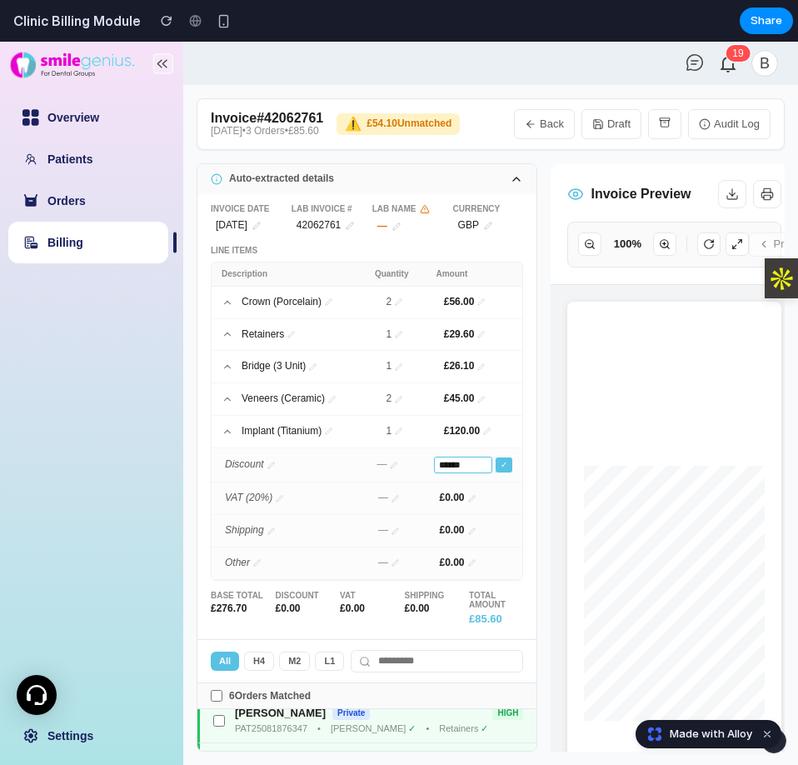
click at [656, 127] on button "button" at bounding box center [664, 124] width 33 height 30
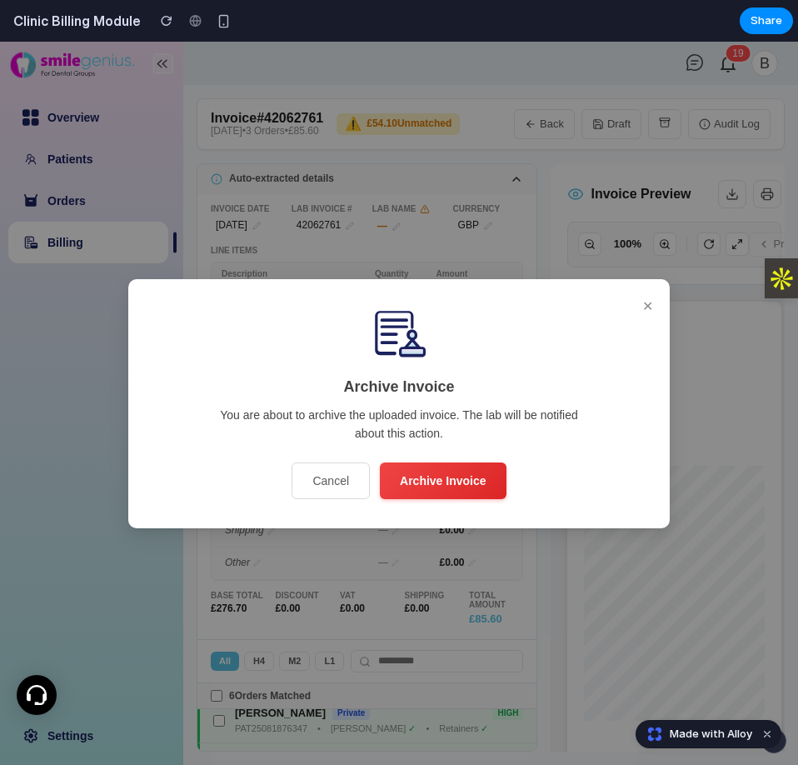
click at [648, 308] on button "✕" at bounding box center [647, 305] width 17 height 27
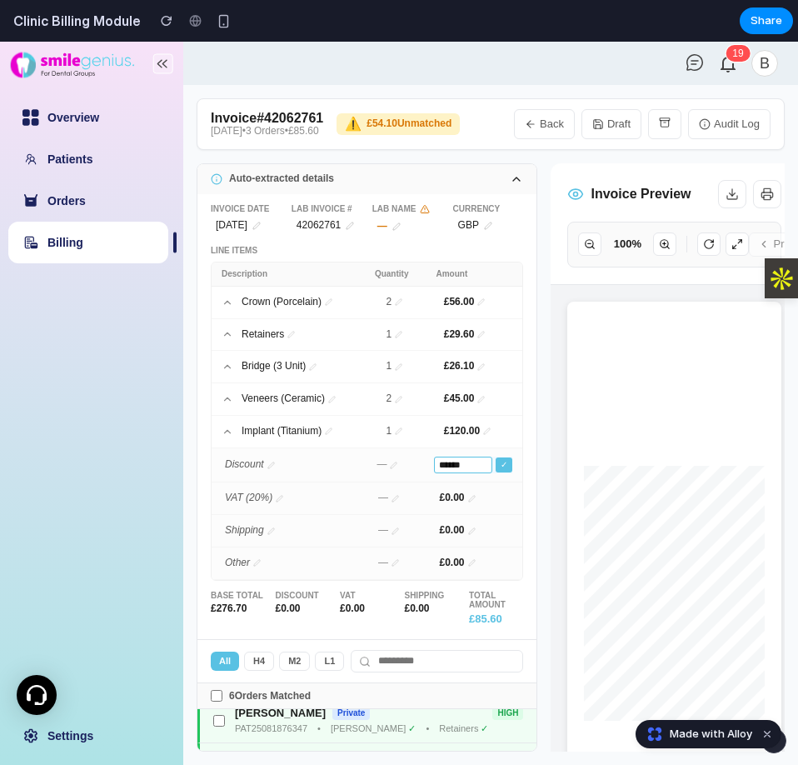
click at [87, 266] on ul "Overview Patients Orders Billing" at bounding box center [91, 179] width 183 height 183
click at [83, 249] on link "Billing" at bounding box center [65, 242] width 36 height 13
select select "**"
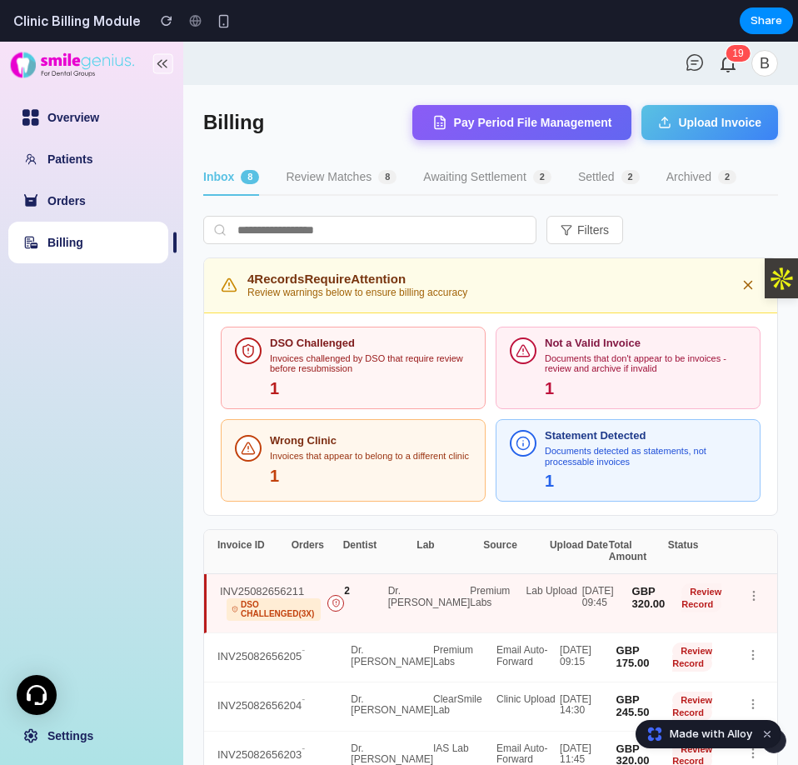
click at [313, 177] on button "Review Matches 8" at bounding box center [341, 178] width 111 height 36
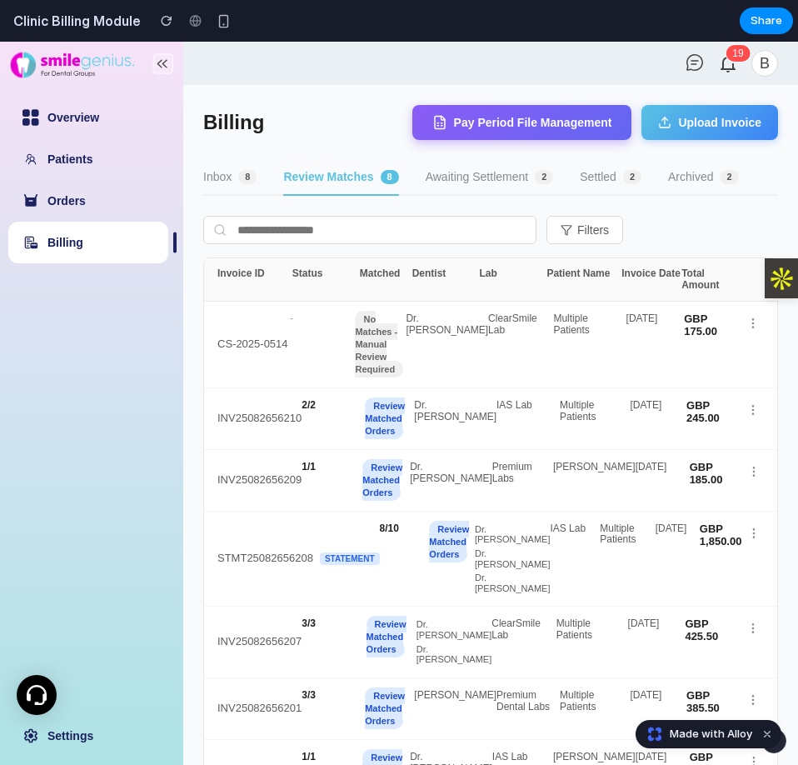
click at [677, 227] on div "Filters" at bounding box center [490, 230] width 575 height 28
click at [681, 222] on div "Filters" at bounding box center [490, 230] width 575 height 28
click at [406, 241] on input "text" at bounding box center [369, 230] width 333 height 28
click at [601, 236] on button "Filters" at bounding box center [584, 230] width 77 height 28
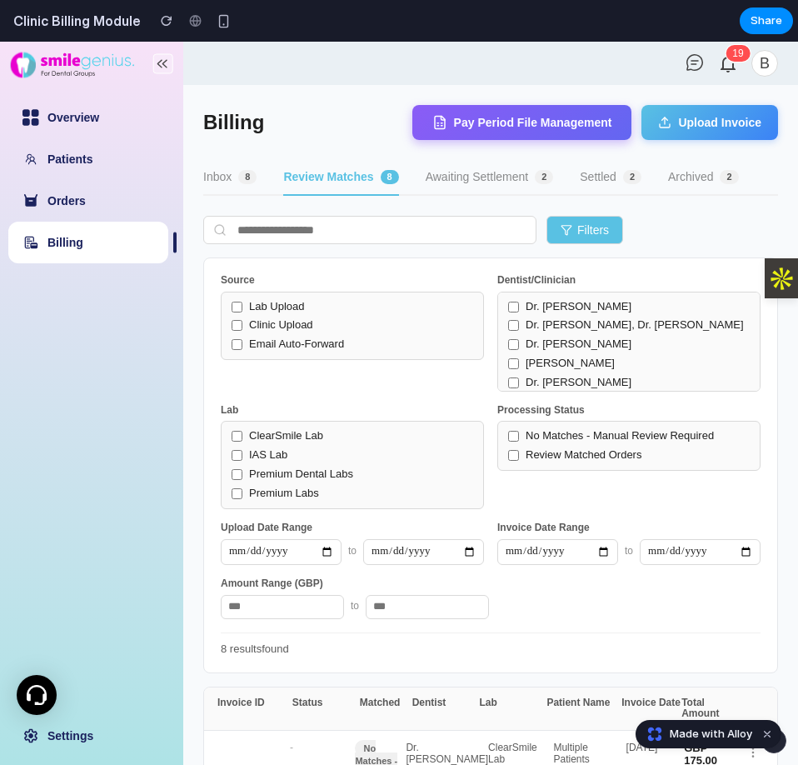
click at [601, 236] on button "Filters" at bounding box center [584, 230] width 77 height 28
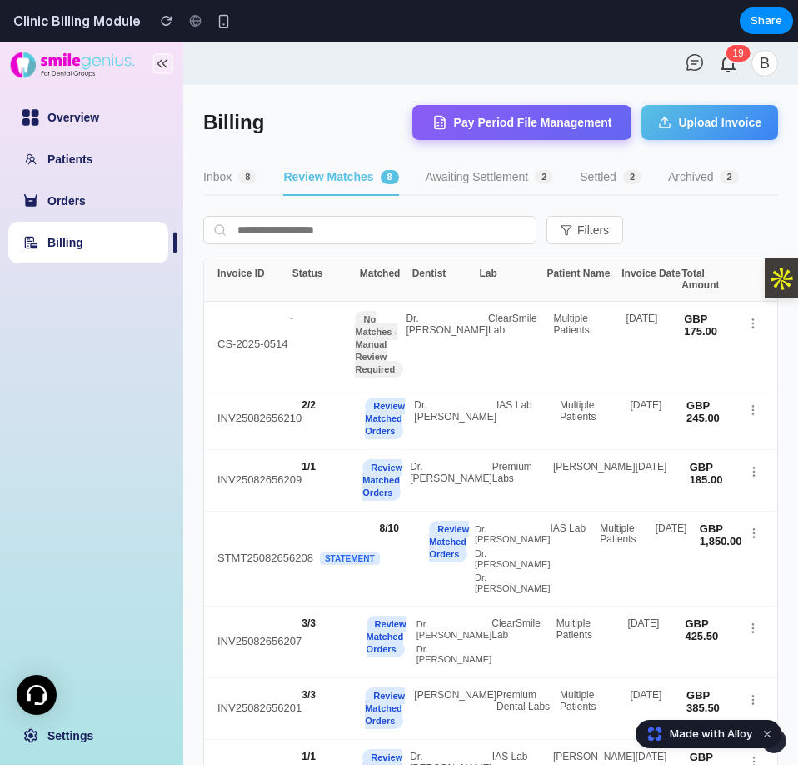
click at [601, 236] on button "Filters" at bounding box center [584, 230] width 77 height 28
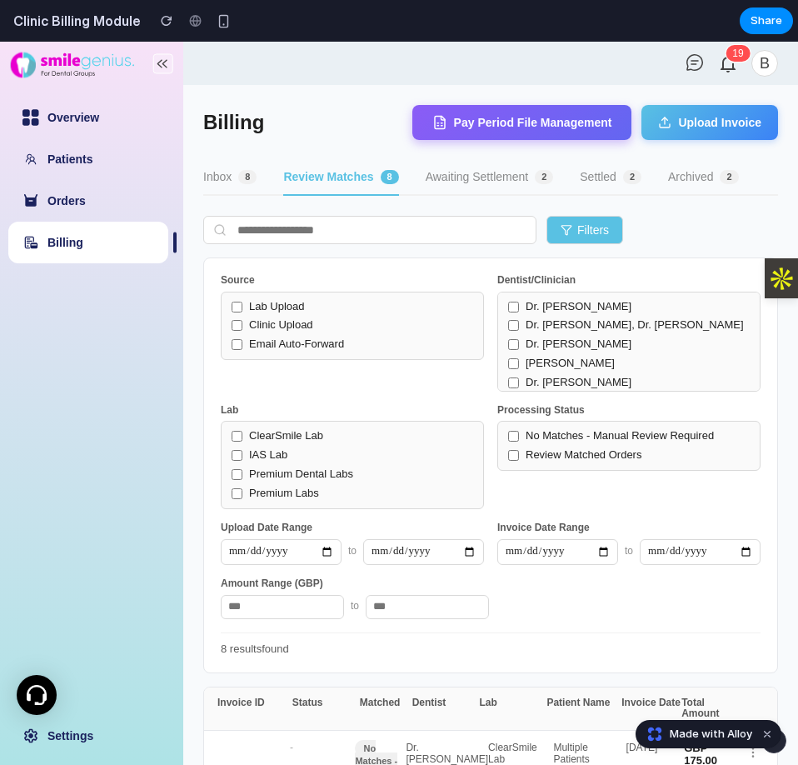
click at [601, 236] on button "Filters" at bounding box center [584, 230] width 77 height 28
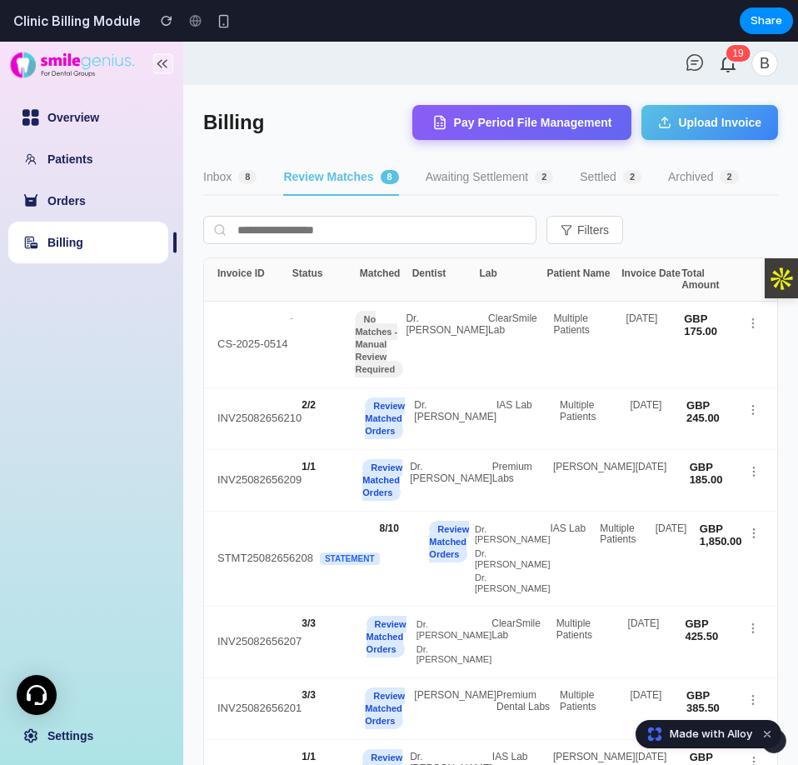
click at [481, 177] on button "Awaiting Settlement 2" at bounding box center [490, 178] width 128 height 36
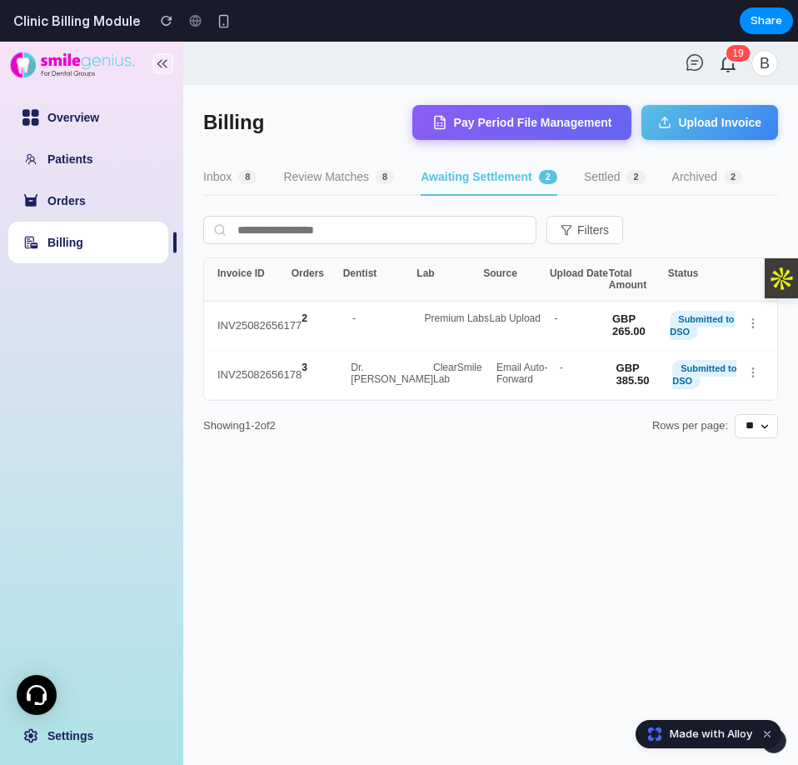
click at [437, 176] on button "Awaiting Settlement 2" at bounding box center [489, 178] width 137 height 36
click at [432, 179] on button "Awaiting Settlement 2" at bounding box center [489, 178] width 137 height 36
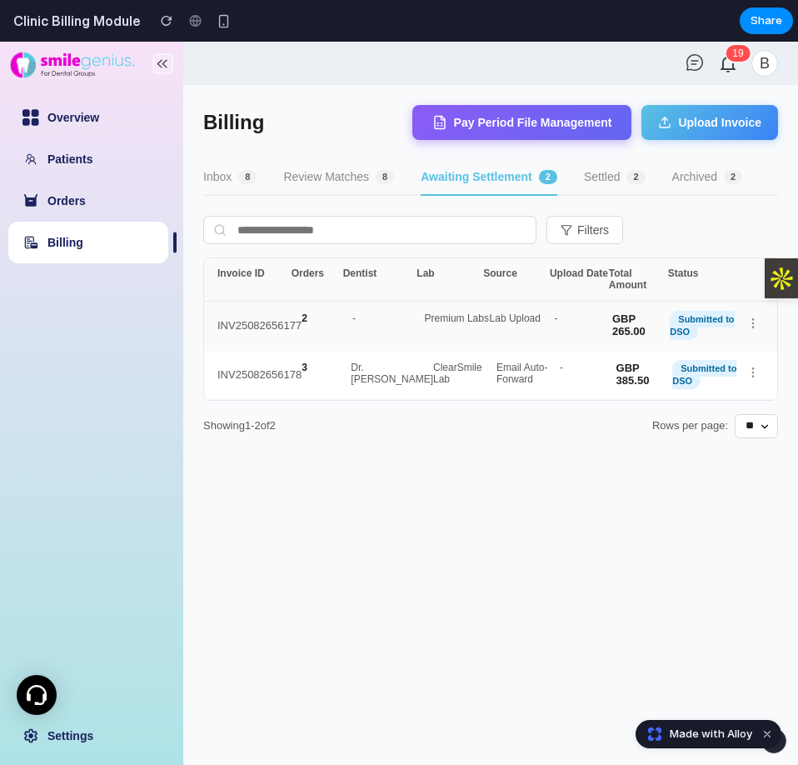
click at [534, 330] on div "Lab Upload" at bounding box center [522, 325] width 65 height 25
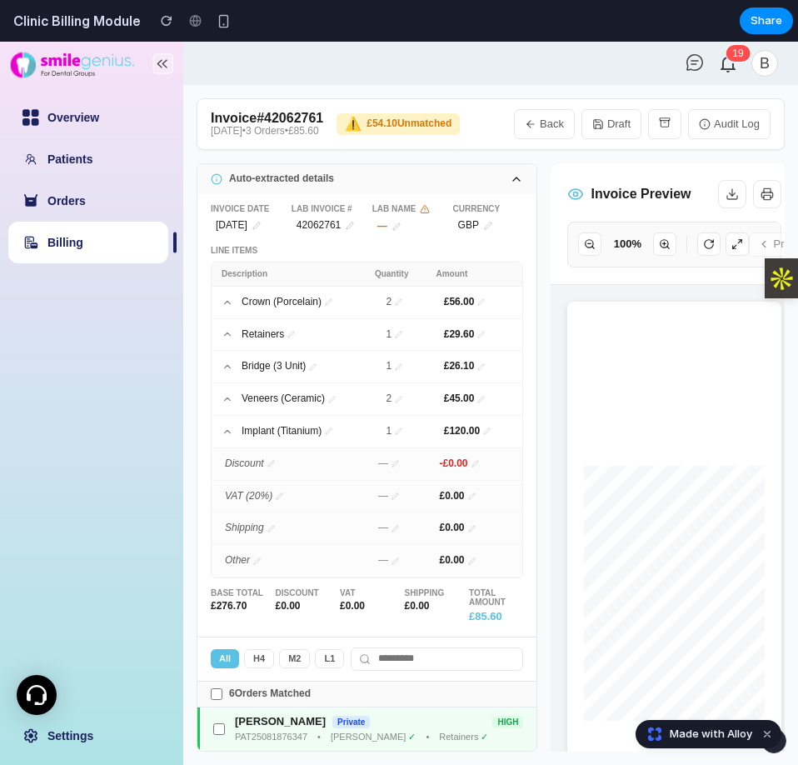
click at [83, 241] on link "Billing" at bounding box center [65, 242] width 36 height 13
select select "**"
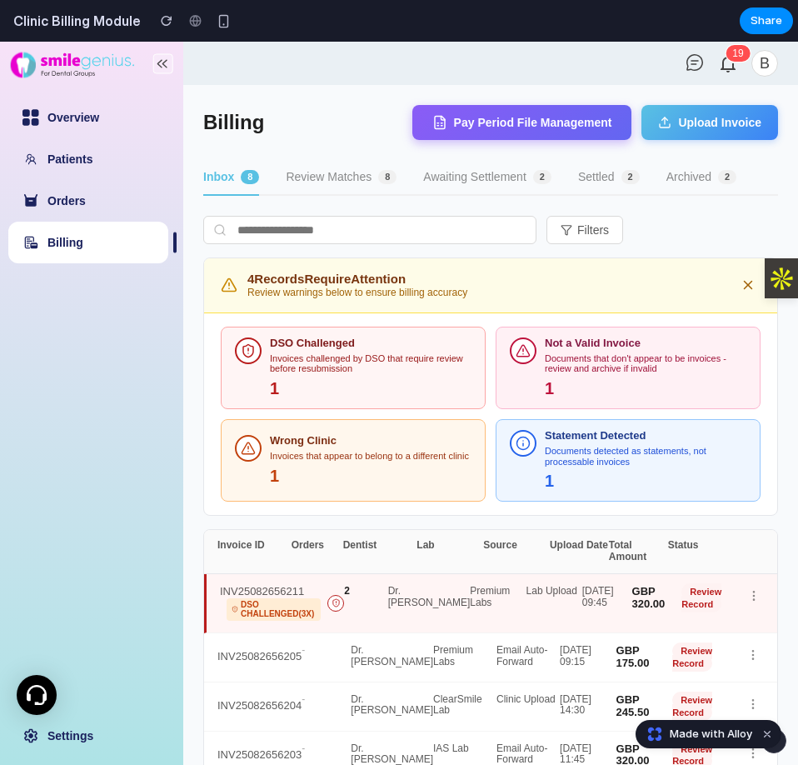
click at [462, 181] on button "Awaiting Settlement 2" at bounding box center [487, 178] width 128 height 36
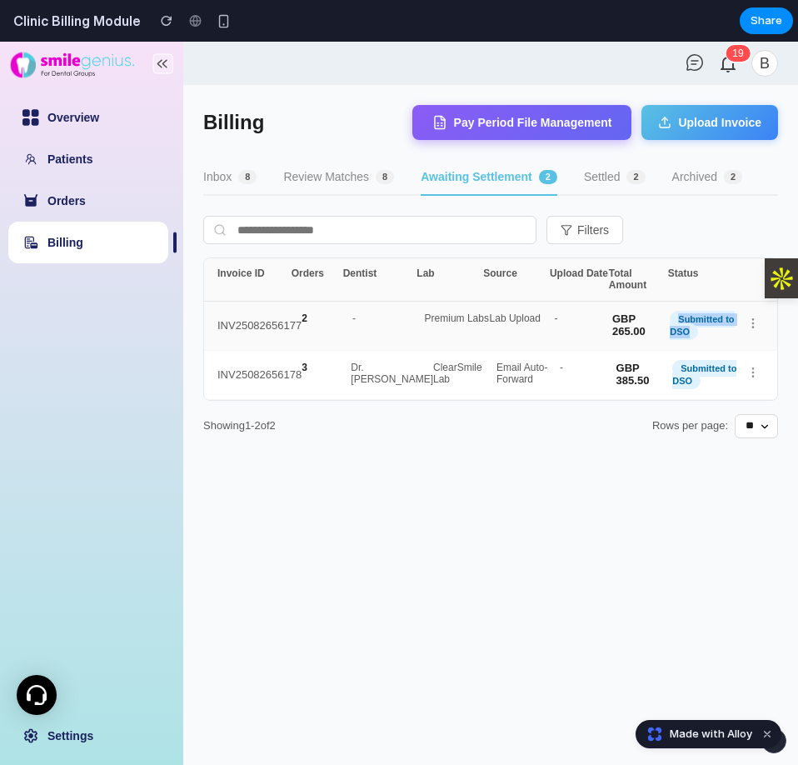
drag, startPoint x: 674, startPoint y: 313, endPoint x: 716, endPoint y: 332, distance: 45.5
click at [716, 332] on div "Submitted to DSO" at bounding box center [706, 325] width 72 height 25
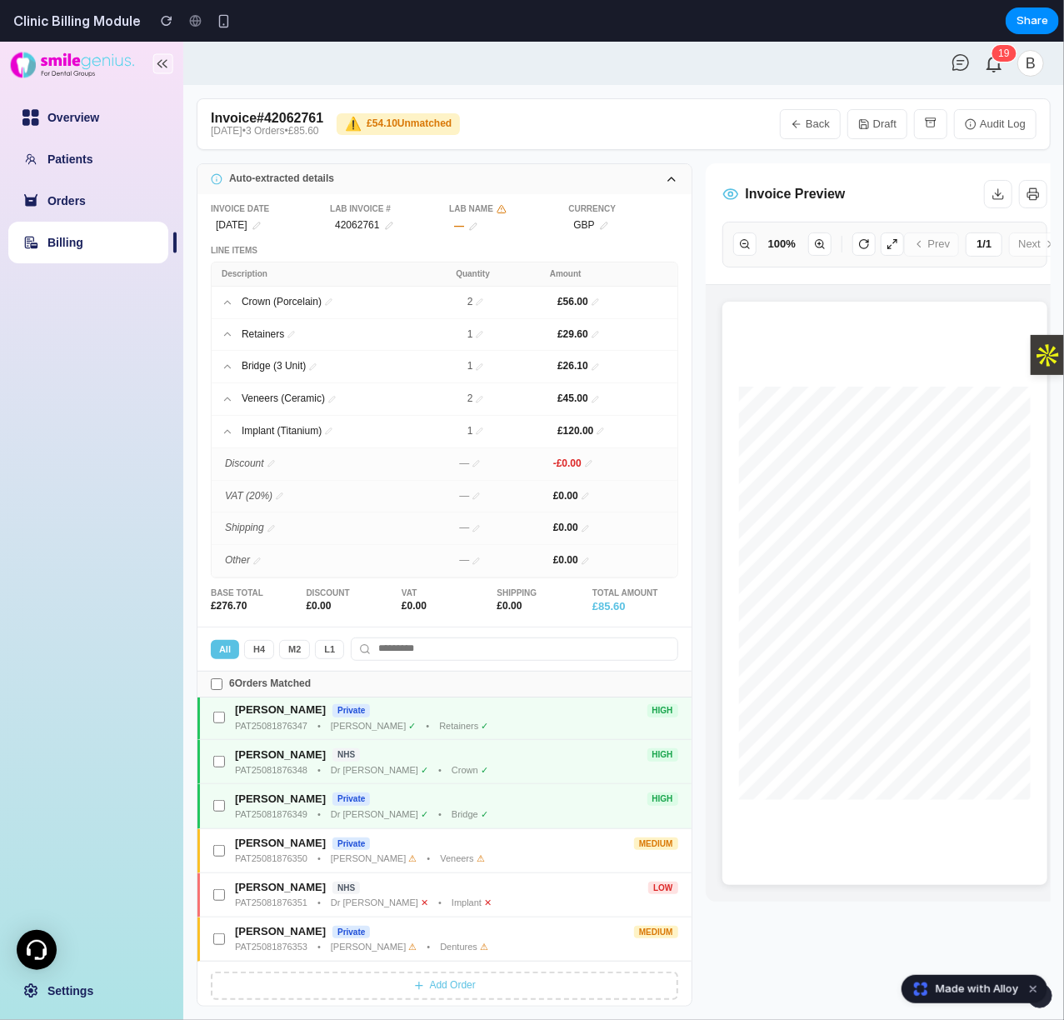
scroll to position [0, 0]
click at [258, 652] on button "H 4" at bounding box center [259, 648] width 30 height 19
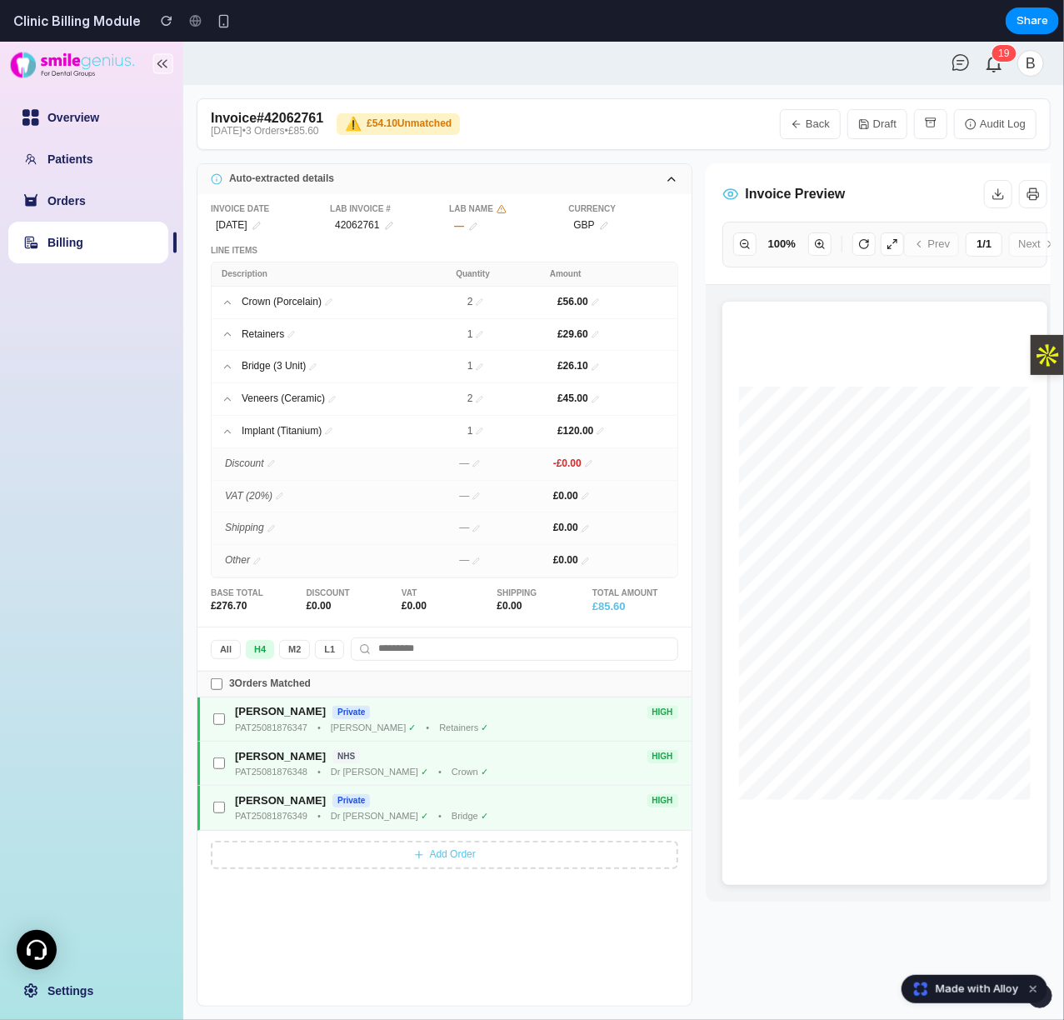
click at [298, 658] on button "M 2" at bounding box center [294, 648] width 31 height 19
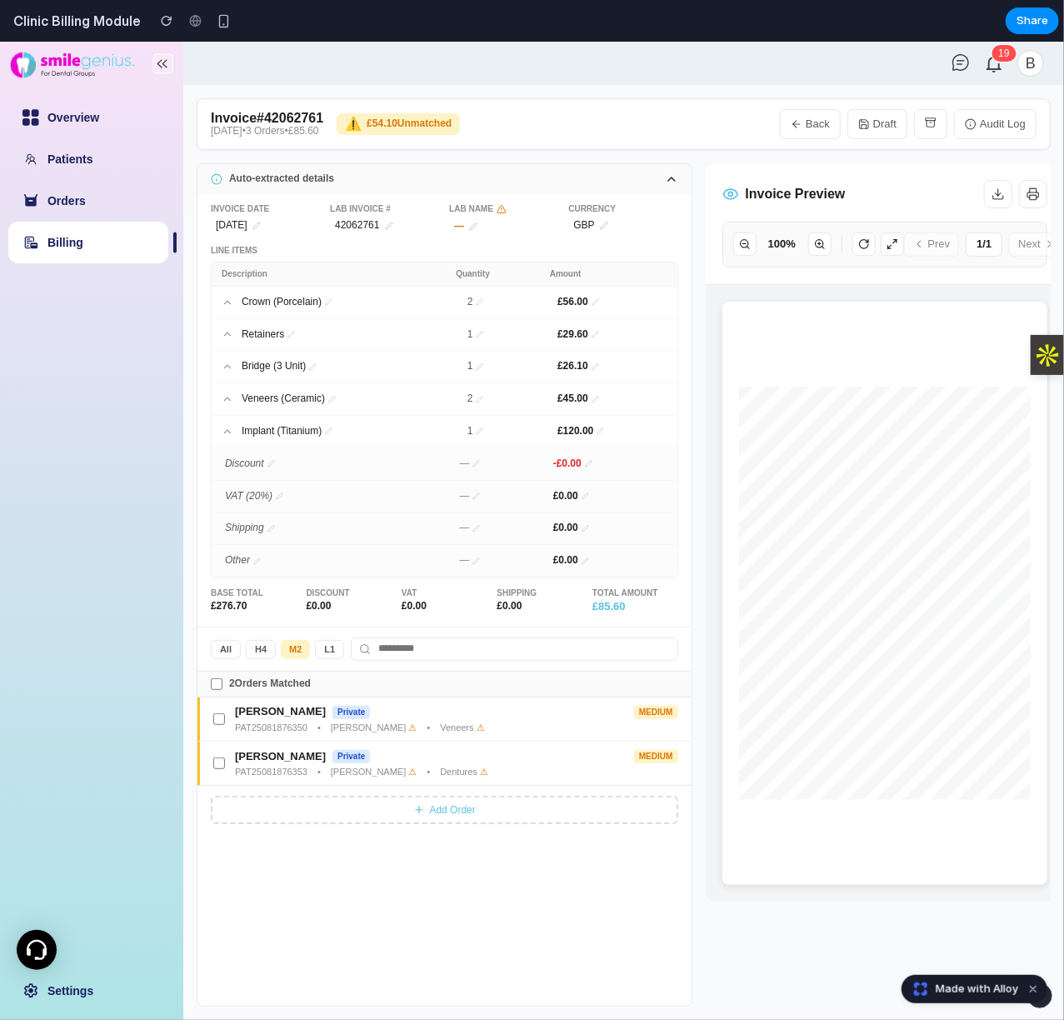
click at [340, 658] on button "L 1" at bounding box center [329, 648] width 29 height 19
click at [290, 658] on button "M 2" at bounding box center [296, 648] width 31 height 19
click at [258, 658] on button "H 4" at bounding box center [261, 648] width 30 height 19
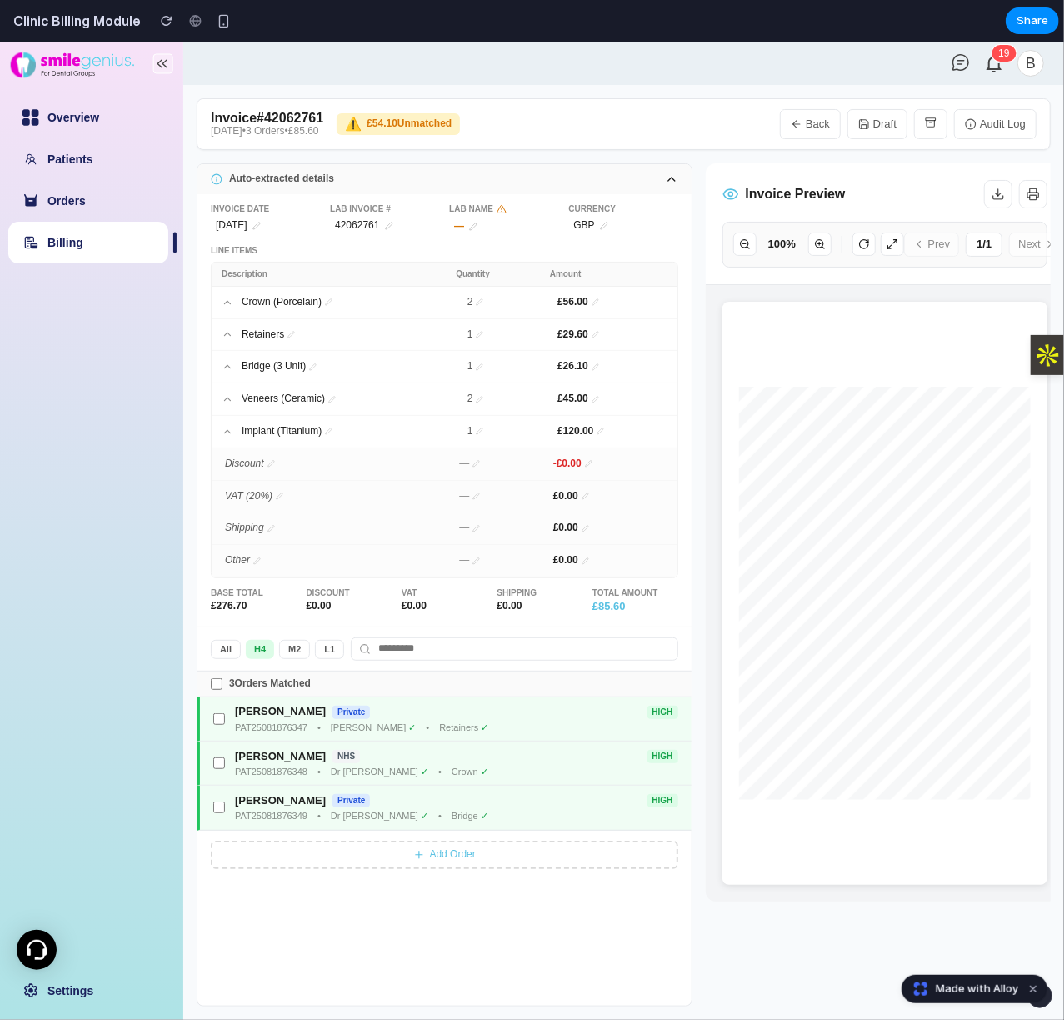
click at [221, 658] on button "All" at bounding box center [226, 648] width 30 height 19
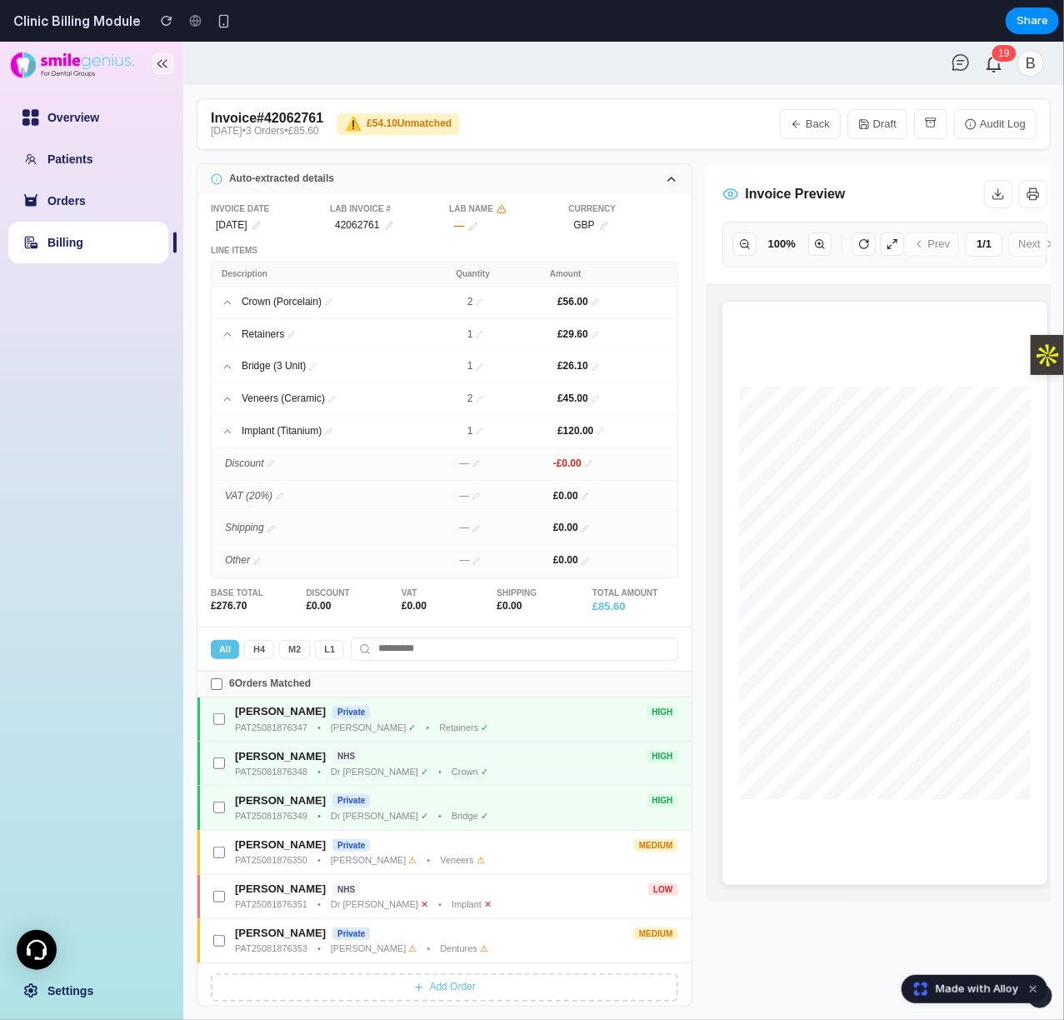
click at [430, 849] on button "Add Order" at bounding box center [444, 986] width 467 height 28
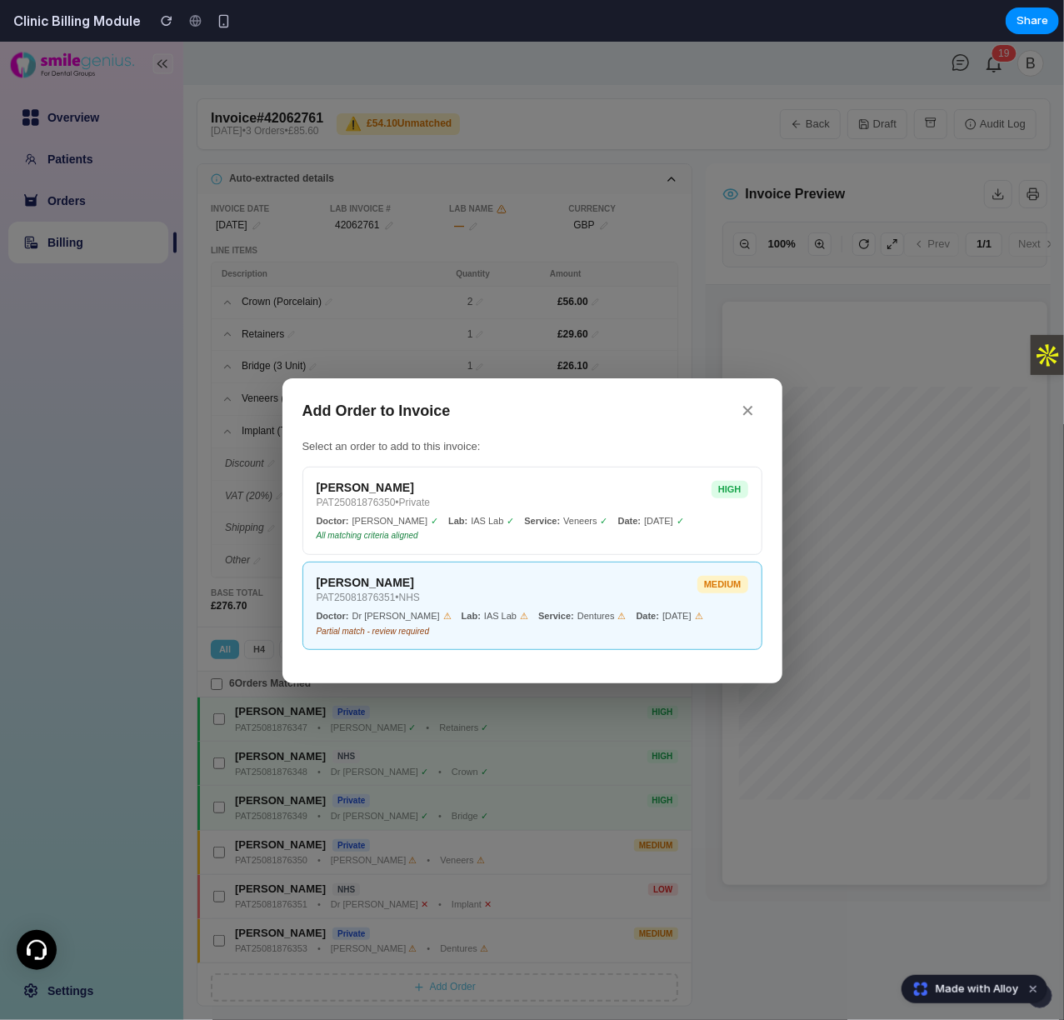
click at [633, 597] on div "[PERSON_NAME] PAT25081876351 • NHS MEDIUM" at bounding box center [533, 589] width 432 height 28
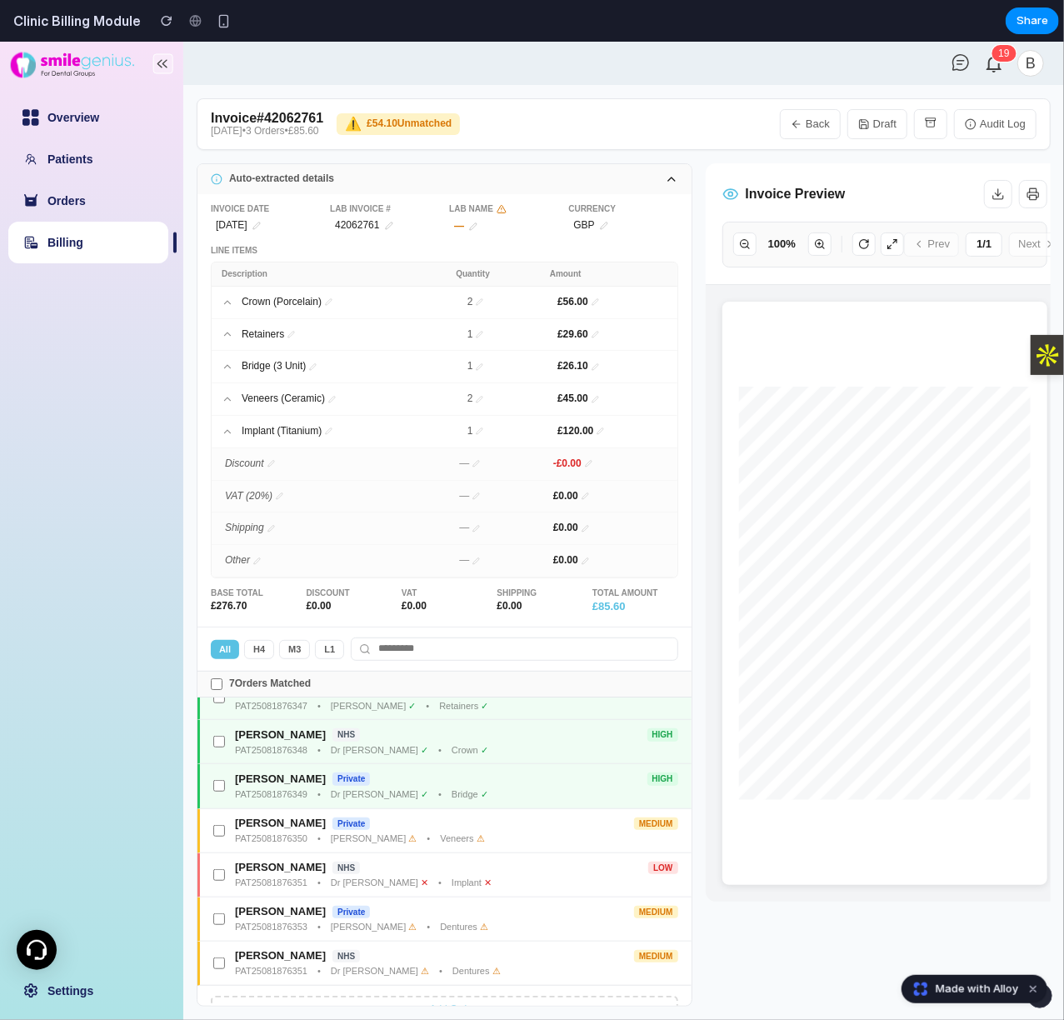
scroll to position [55, 0]
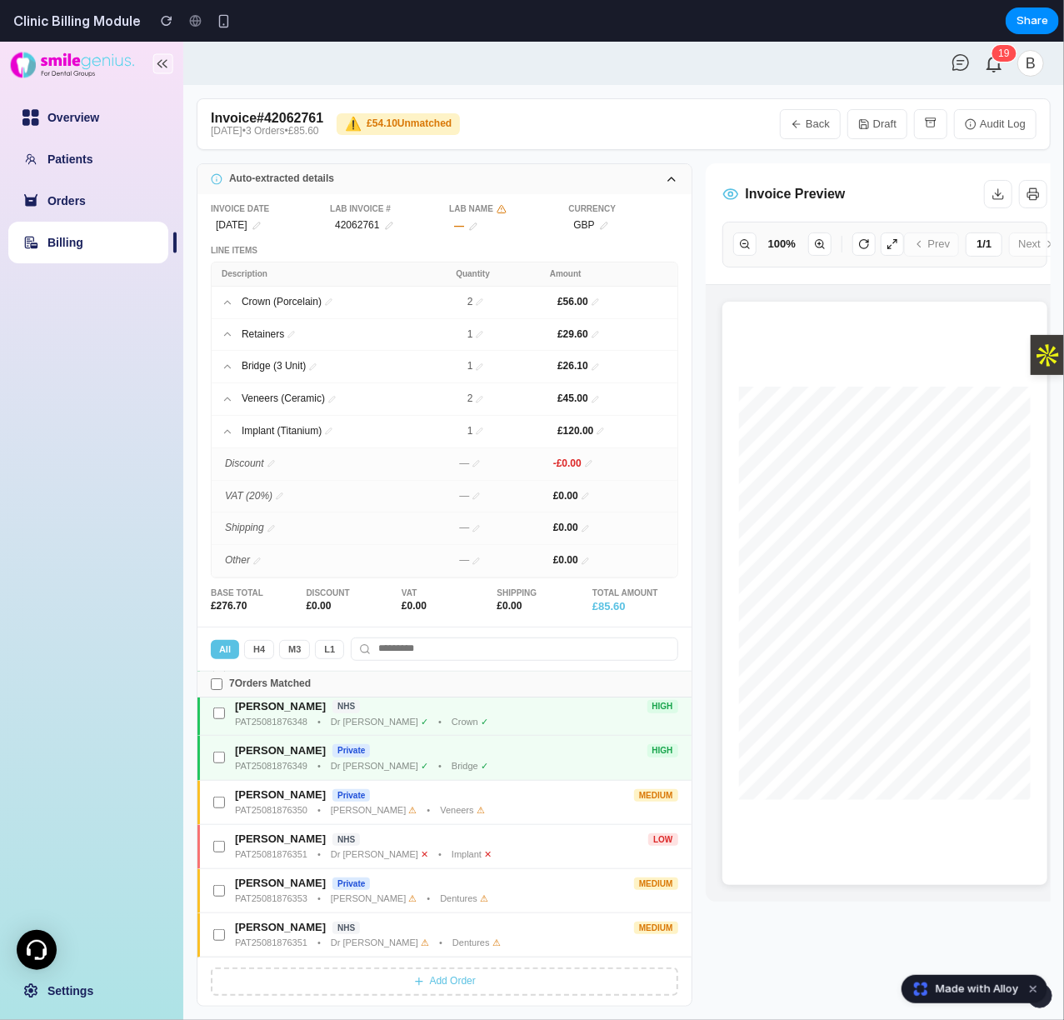
click at [554, 849] on button "Add Order" at bounding box center [444, 980] width 467 height 28
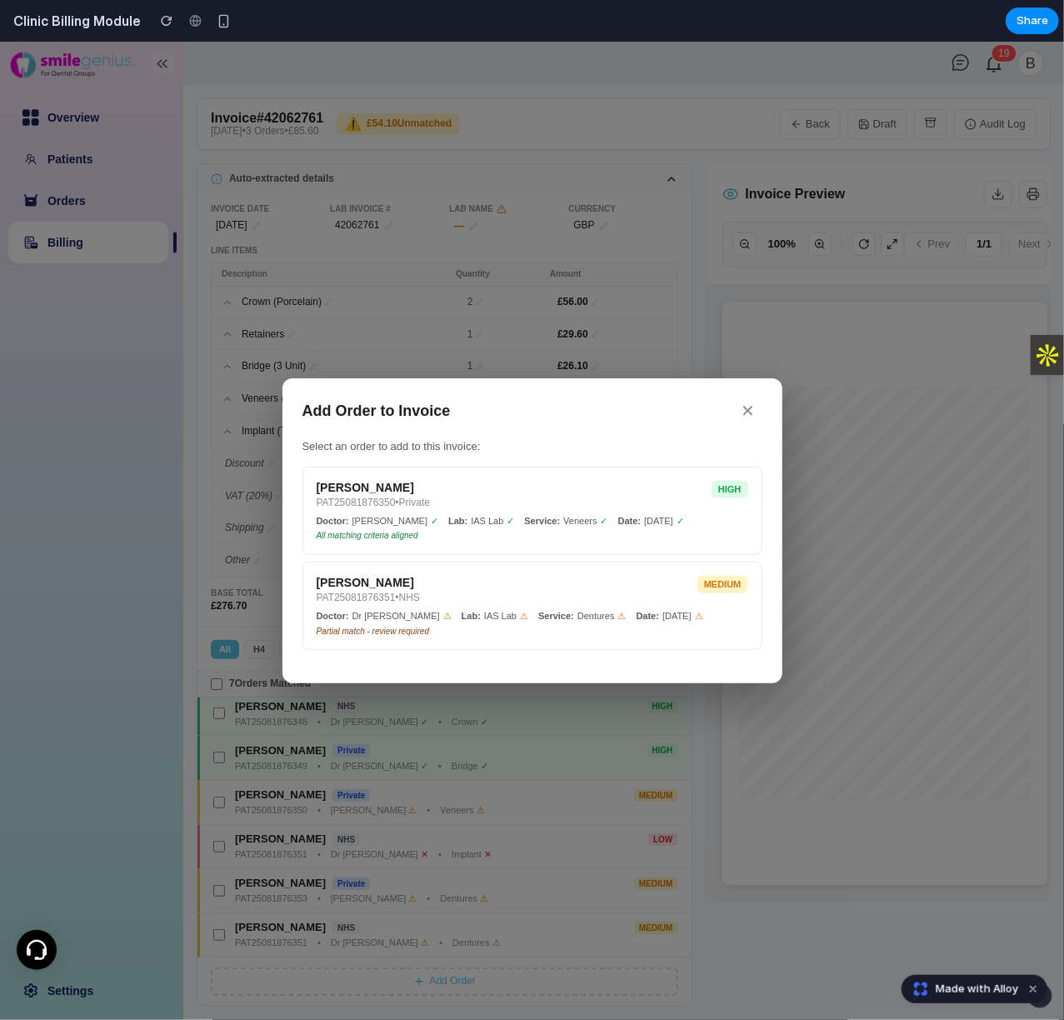
click at [751, 413] on button "✕" at bounding box center [748, 410] width 27 height 26
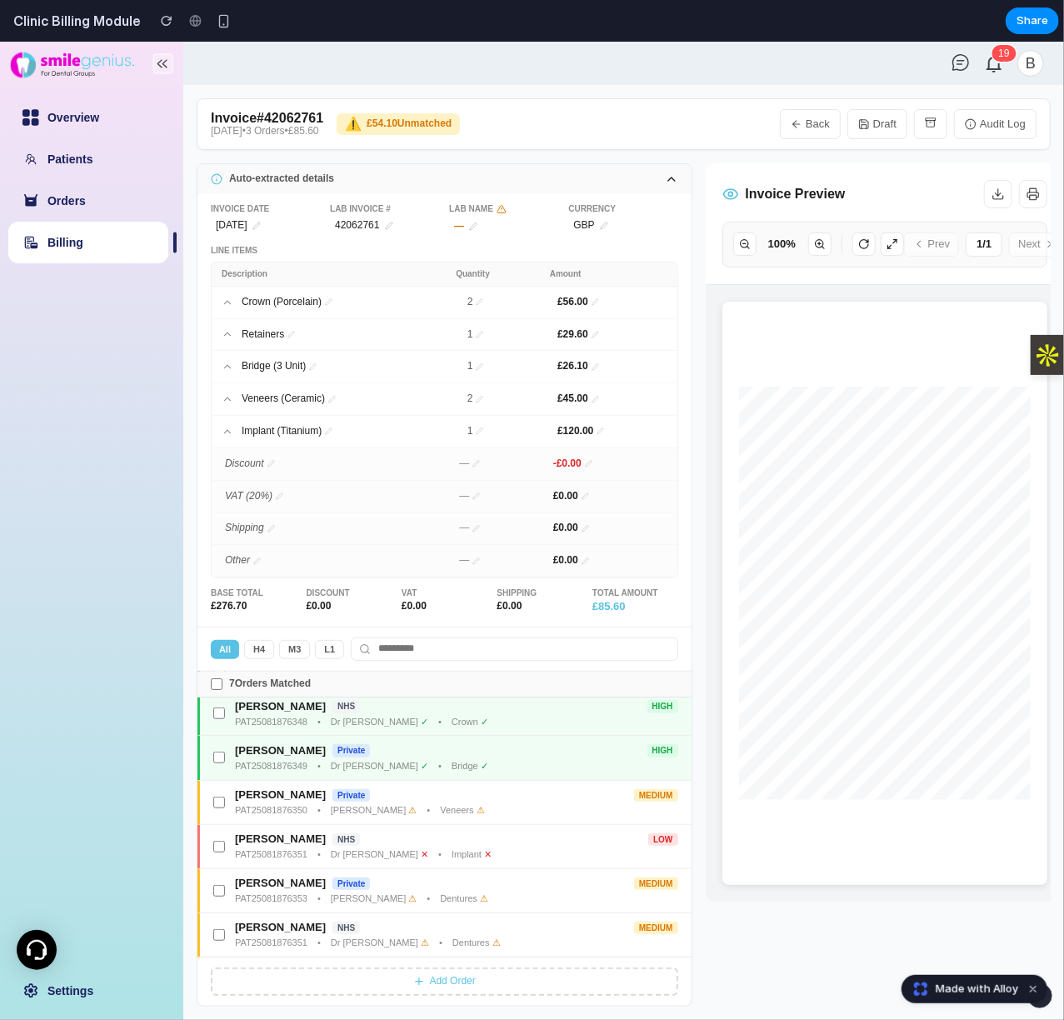
click at [771, 56] on header "1 9 B" at bounding box center [623, 62] width 881 height 43
click at [83, 235] on link "Billing" at bounding box center [65, 241] width 36 height 13
select select "**"
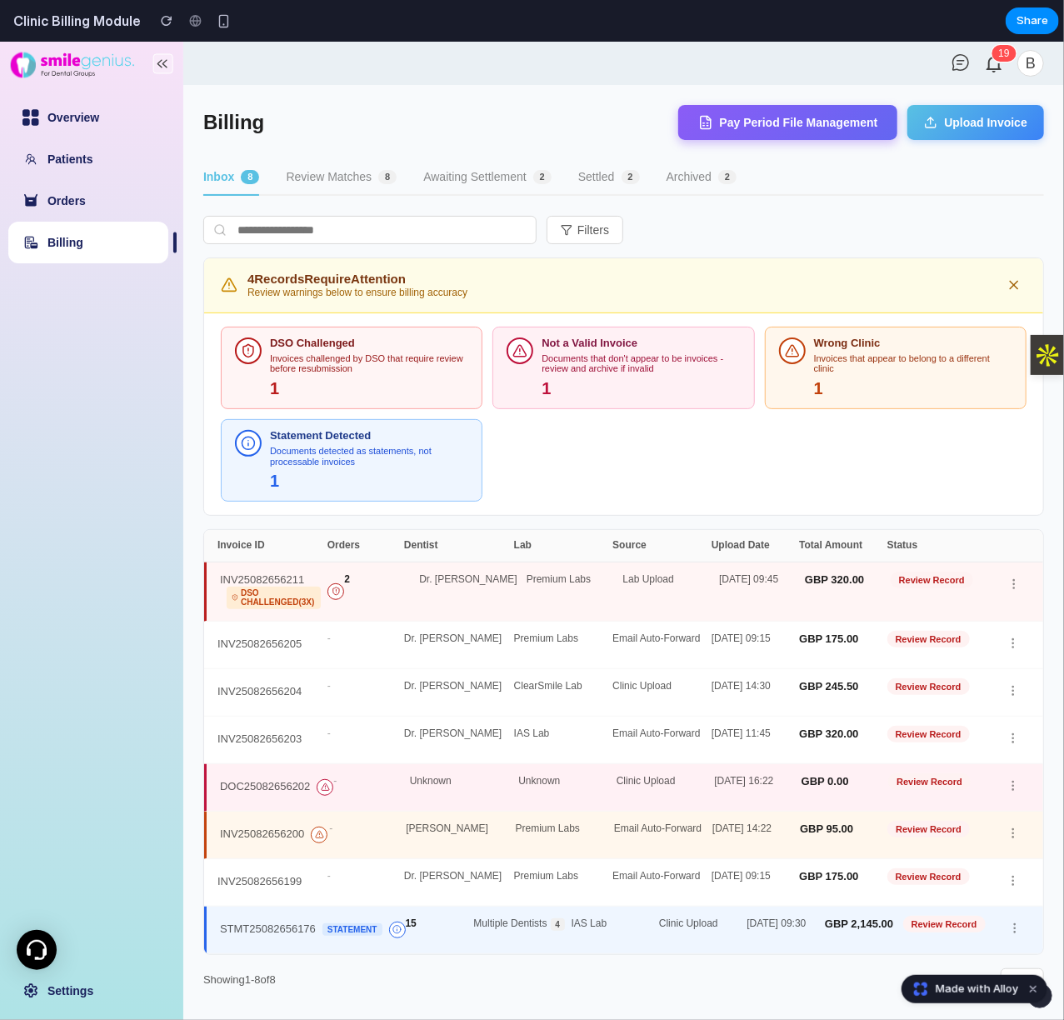
click at [504, 183] on button "Awaiting Settlement 2" at bounding box center [487, 177] width 128 height 36
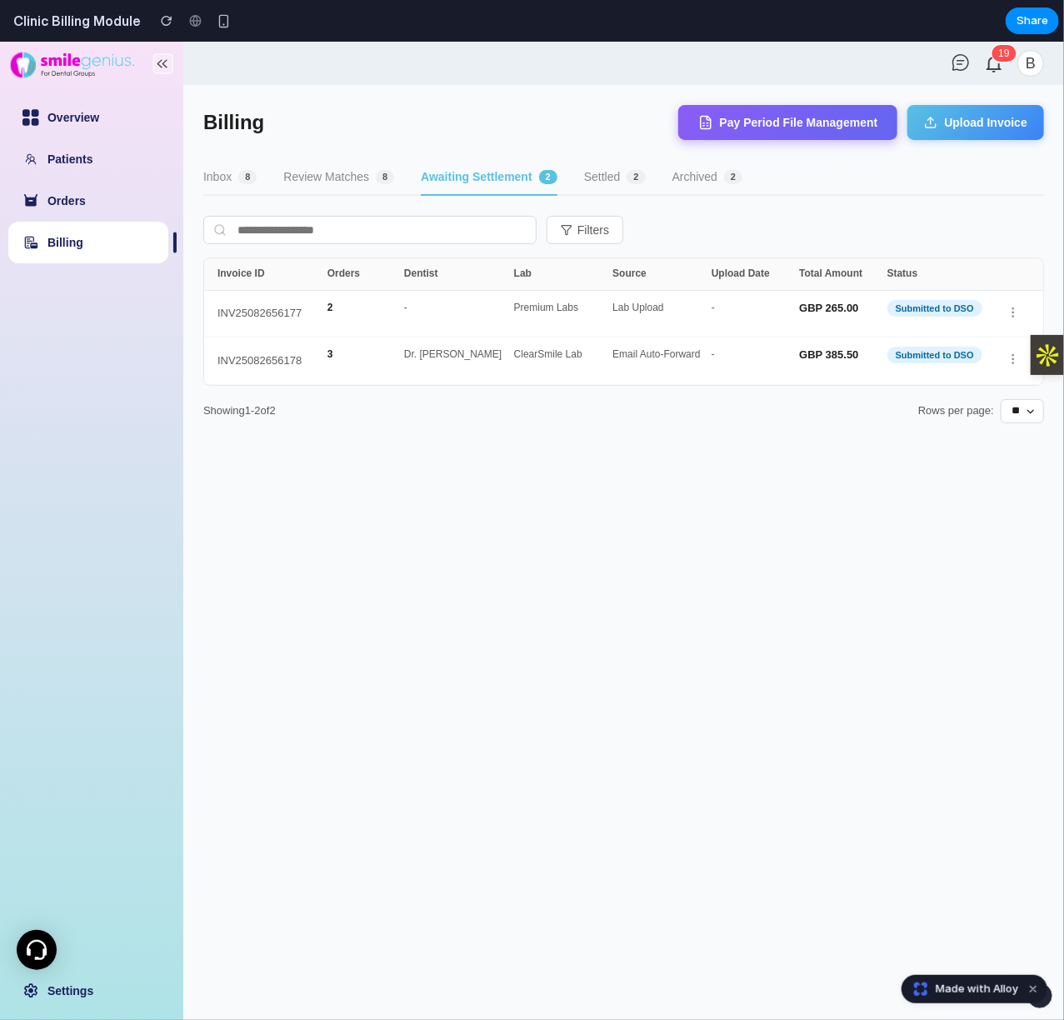
click at [598, 173] on button "Settled 2" at bounding box center [615, 177] width 62 height 36
click at [711, 307] on div "-" at bounding box center [754, 313] width 87 height 23
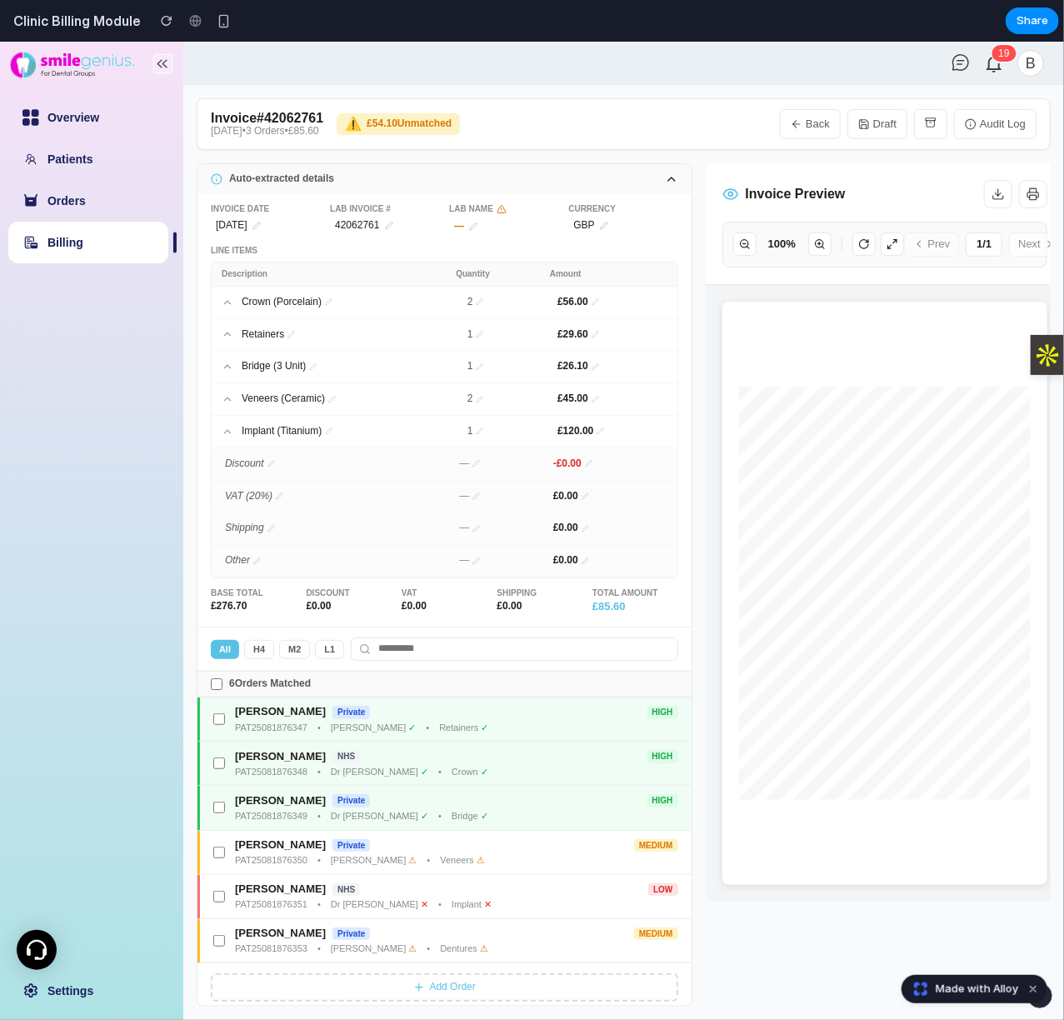
click at [47, 235] on link "Billing" at bounding box center [65, 241] width 36 height 13
select select "**"
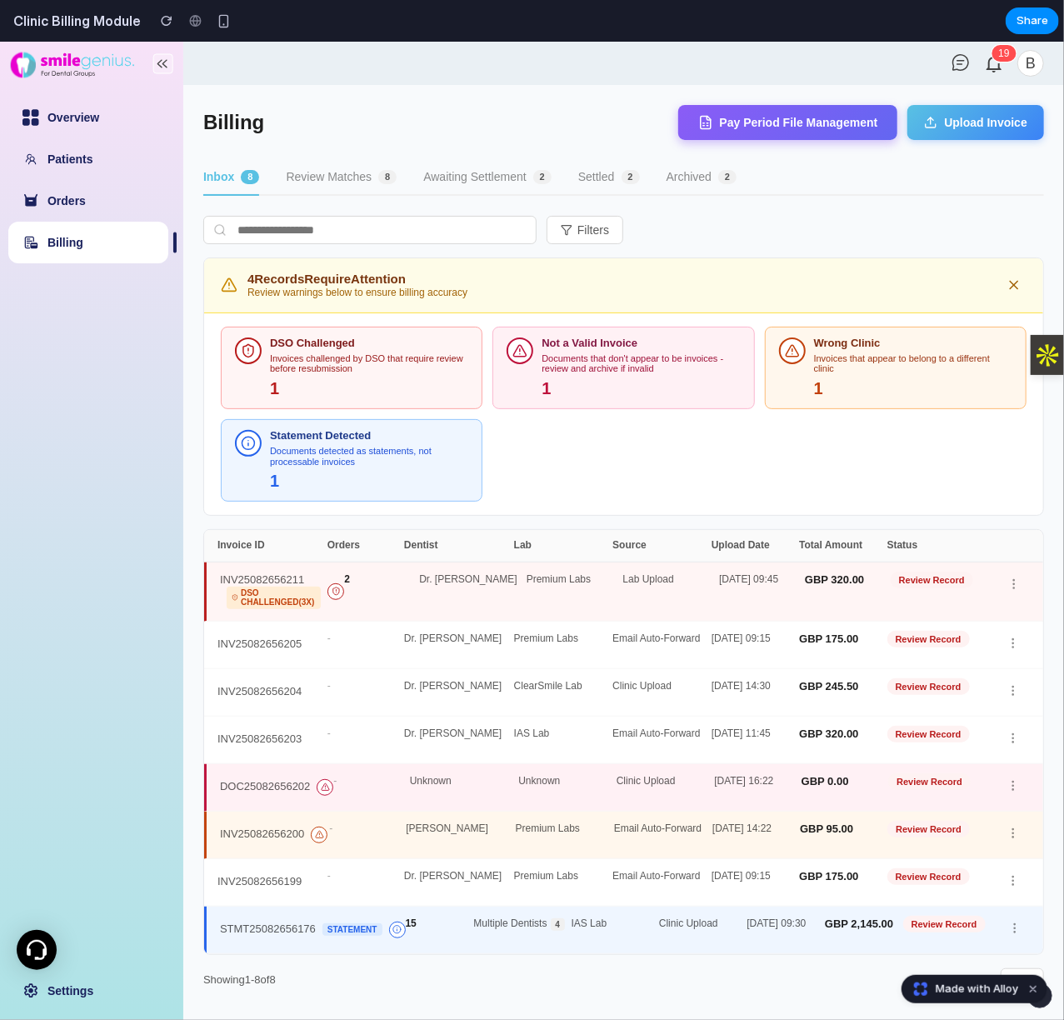
click at [594, 177] on button "Settled 2" at bounding box center [609, 177] width 62 height 36
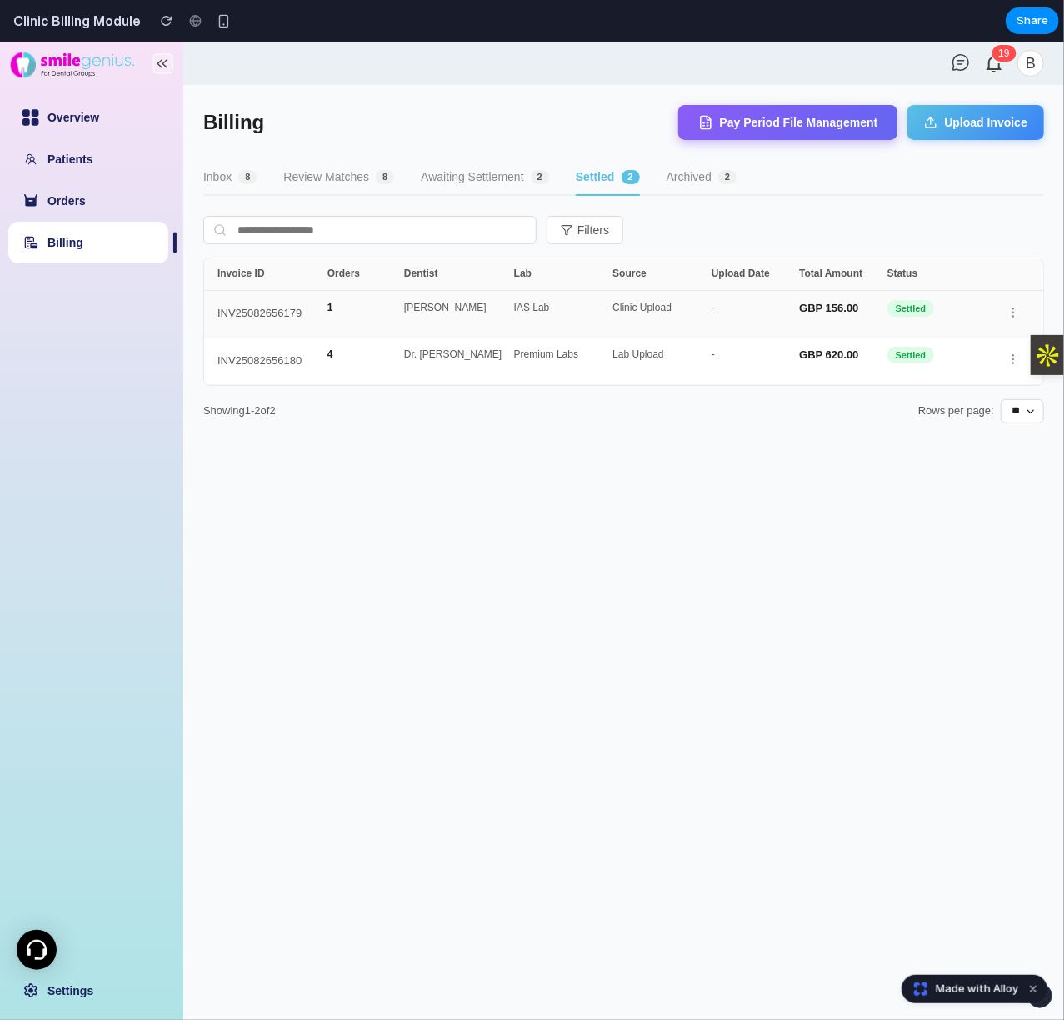
click at [764, 316] on div "-" at bounding box center [754, 313] width 87 height 23
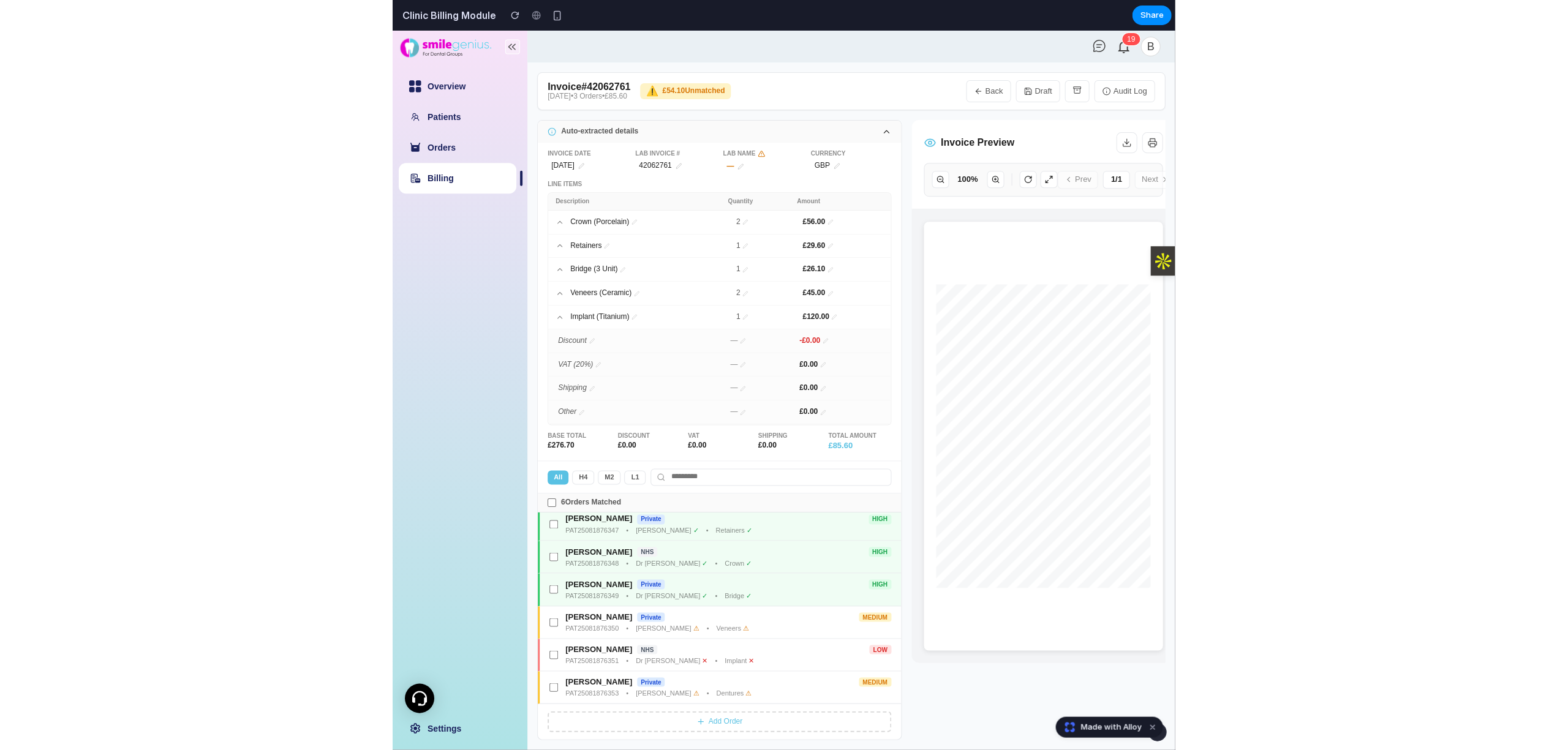
scroll to position [8, 0]
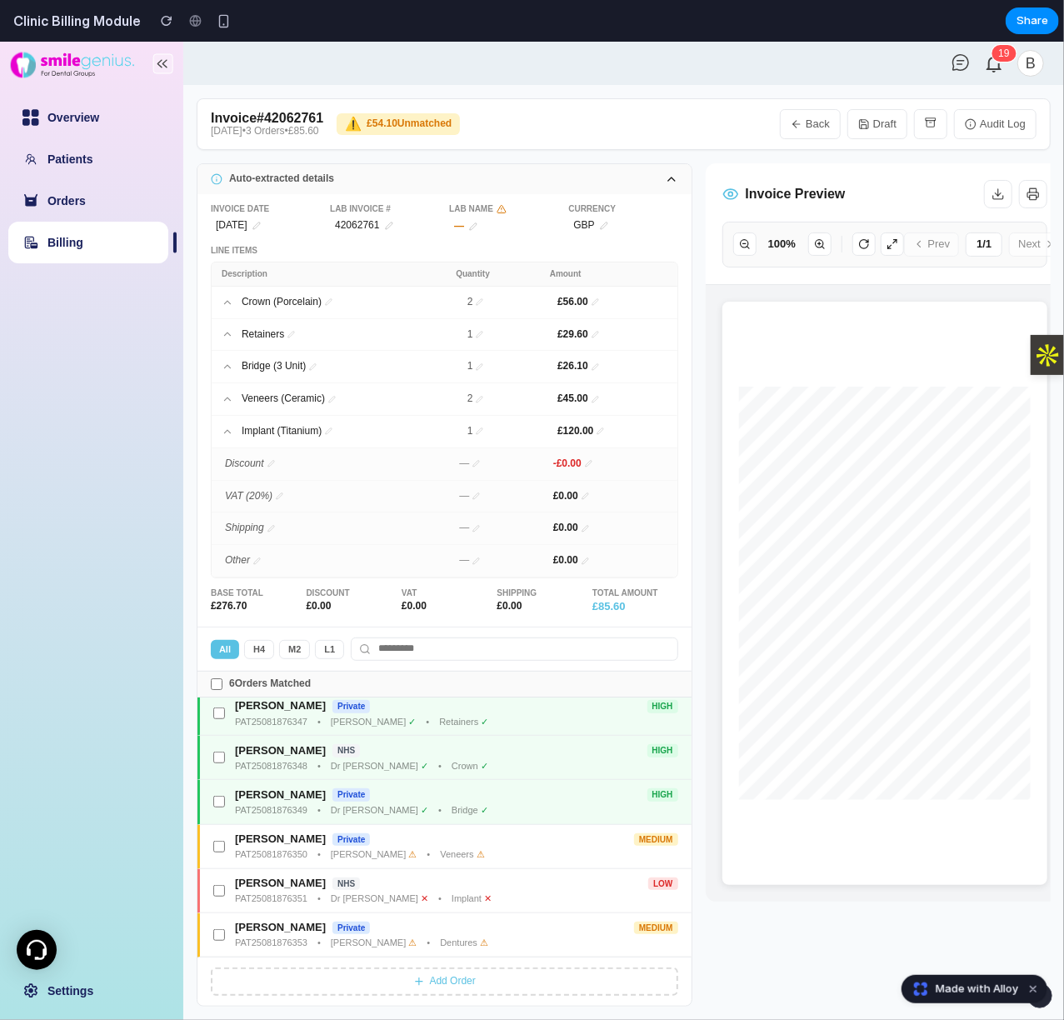
click at [63, 235] on link "Billing" at bounding box center [65, 241] width 36 height 13
select select "**"
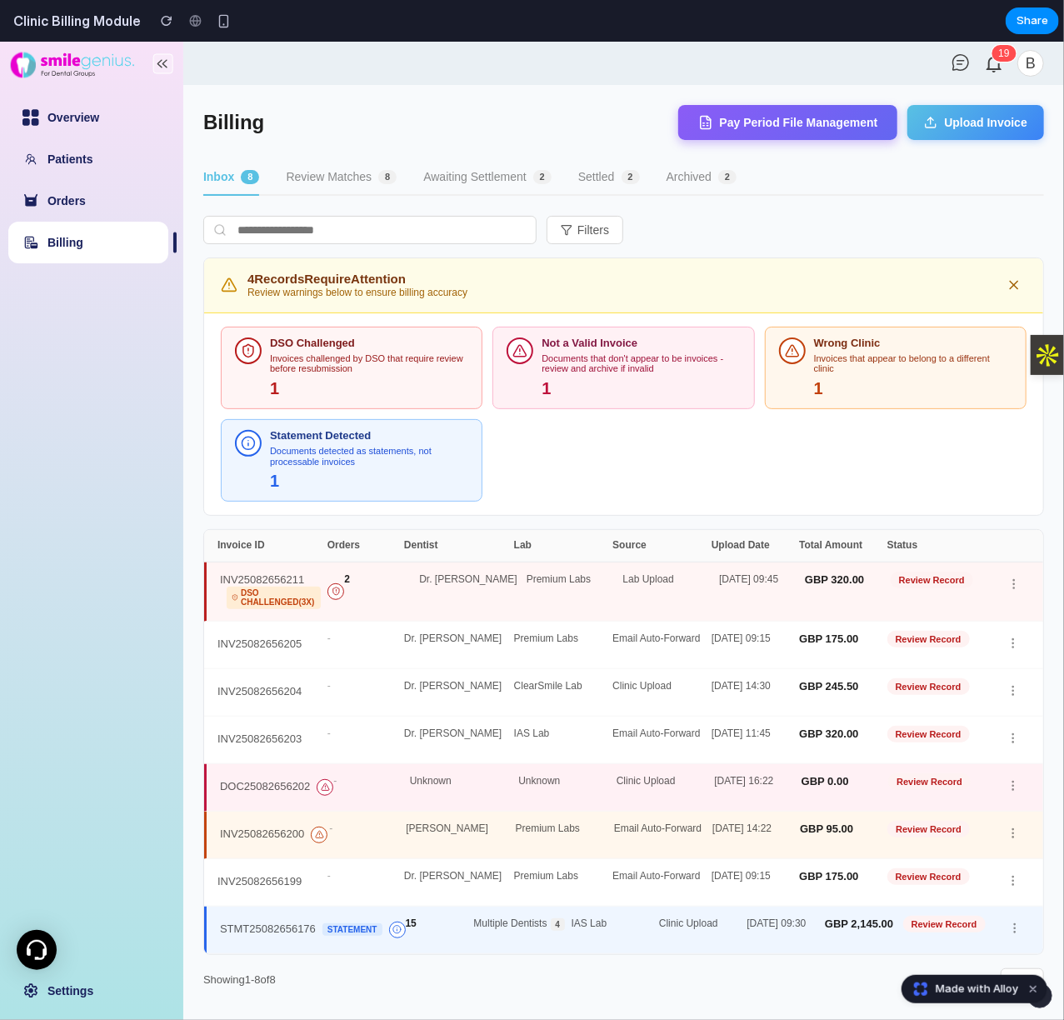
click at [591, 179] on button "Settled 2" at bounding box center [609, 177] width 62 height 36
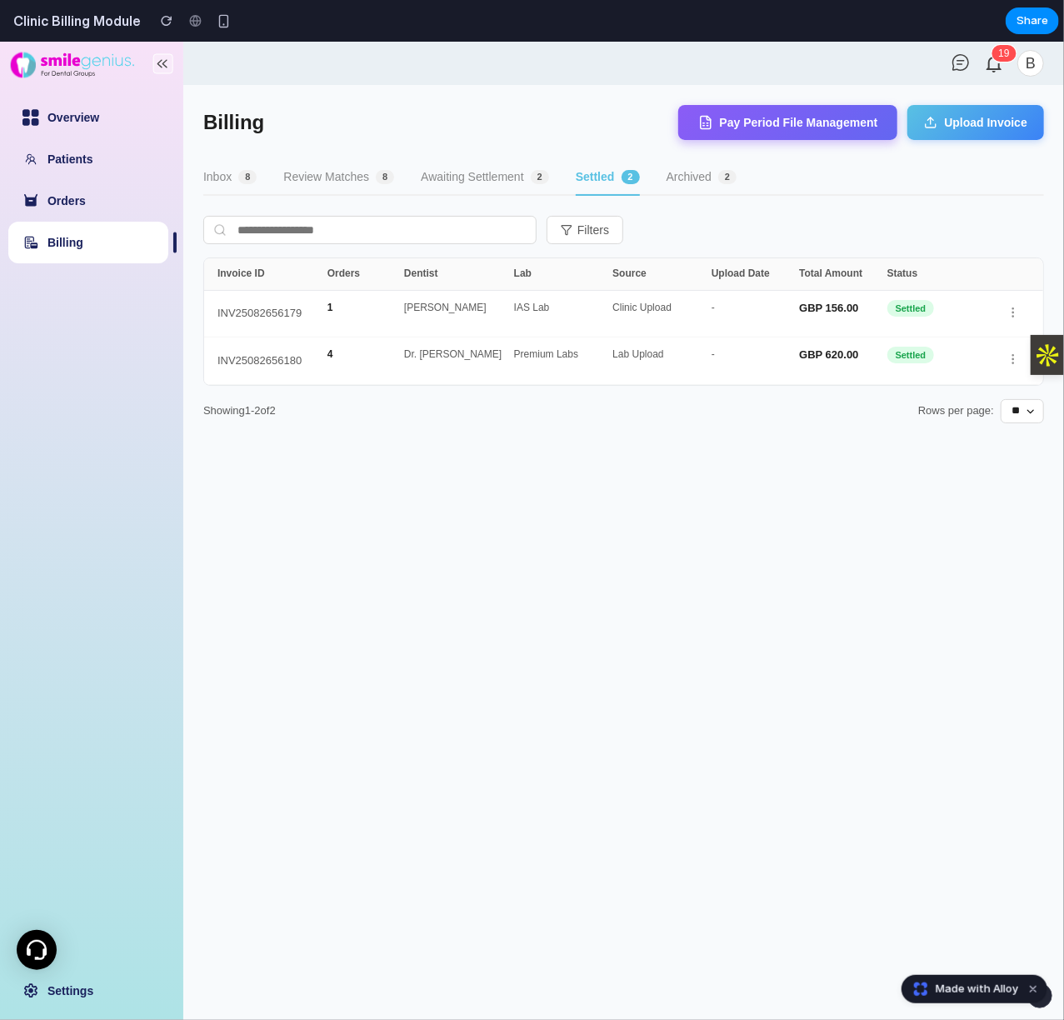
click at [704, 179] on button "Archived 2" at bounding box center [701, 177] width 71 height 36
click at [760, 99] on main "Billing Pay Period File Management Upload Invoice Inbox 8 Review Matches 8 Awai…" at bounding box center [623, 551] width 881 height 935
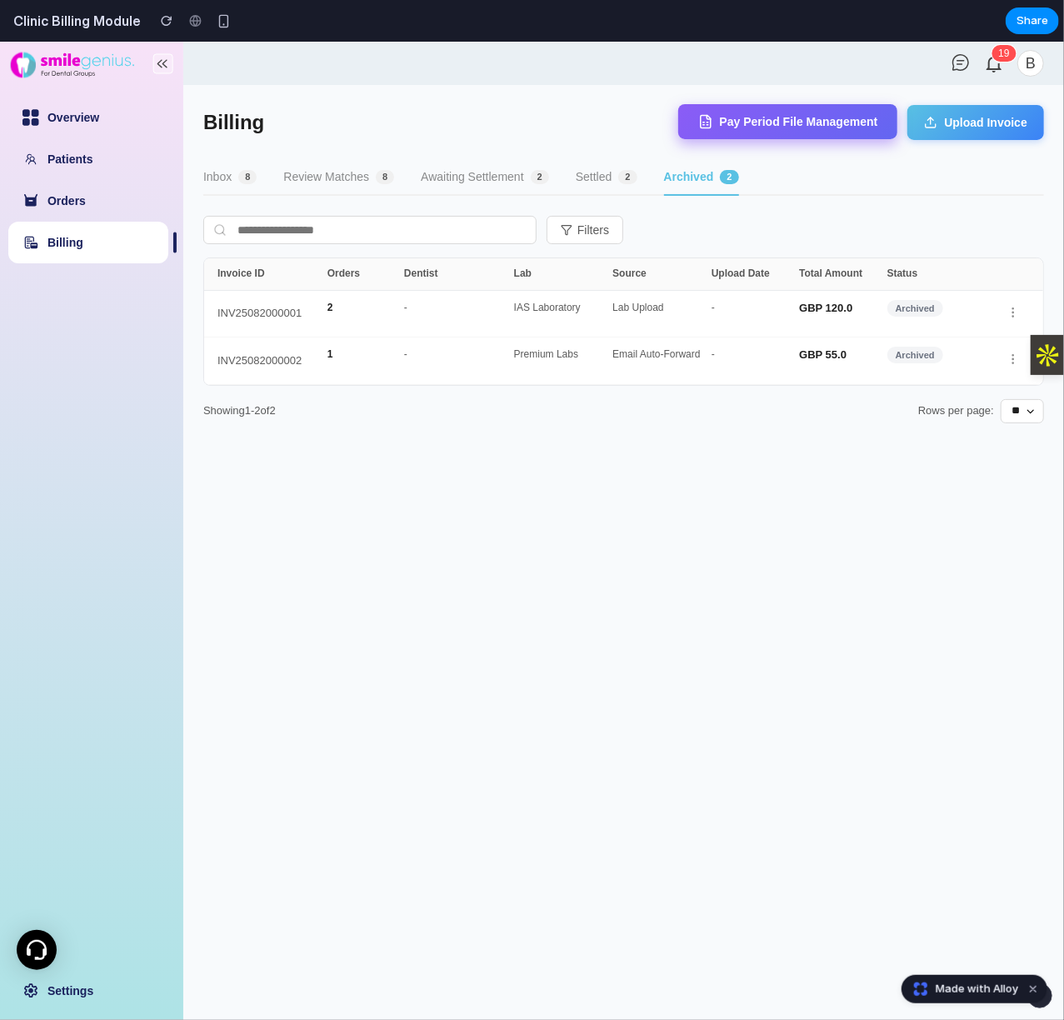
click at [788, 122] on button "Pay Period File Management" at bounding box center [788, 120] width 220 height 35
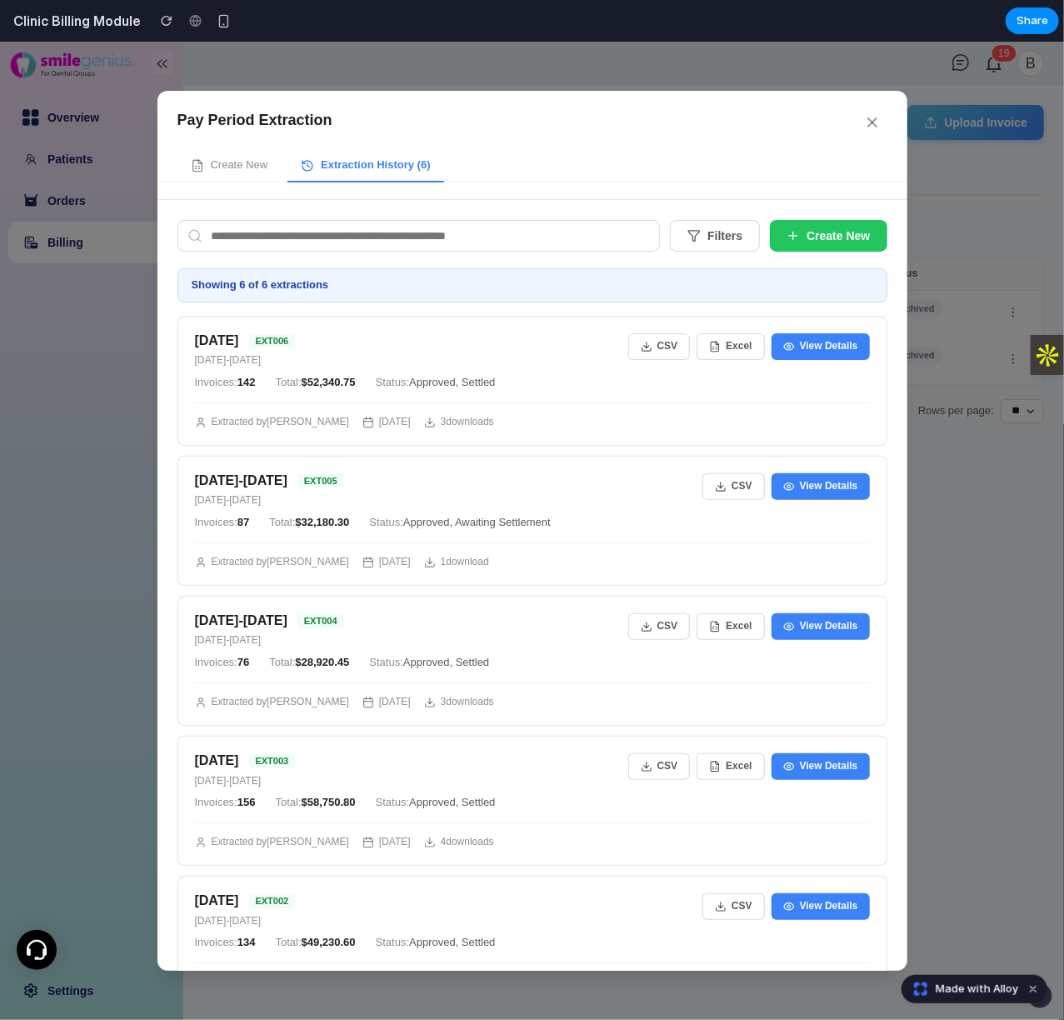
click at [886, 110] on div "Pay Period Extraction Create New Extraction History ( 6 )" at bounding box center [532, 144] width 750 height 109
click at [870, 110] on button at bounding box center [872, 122] width 30 height 30
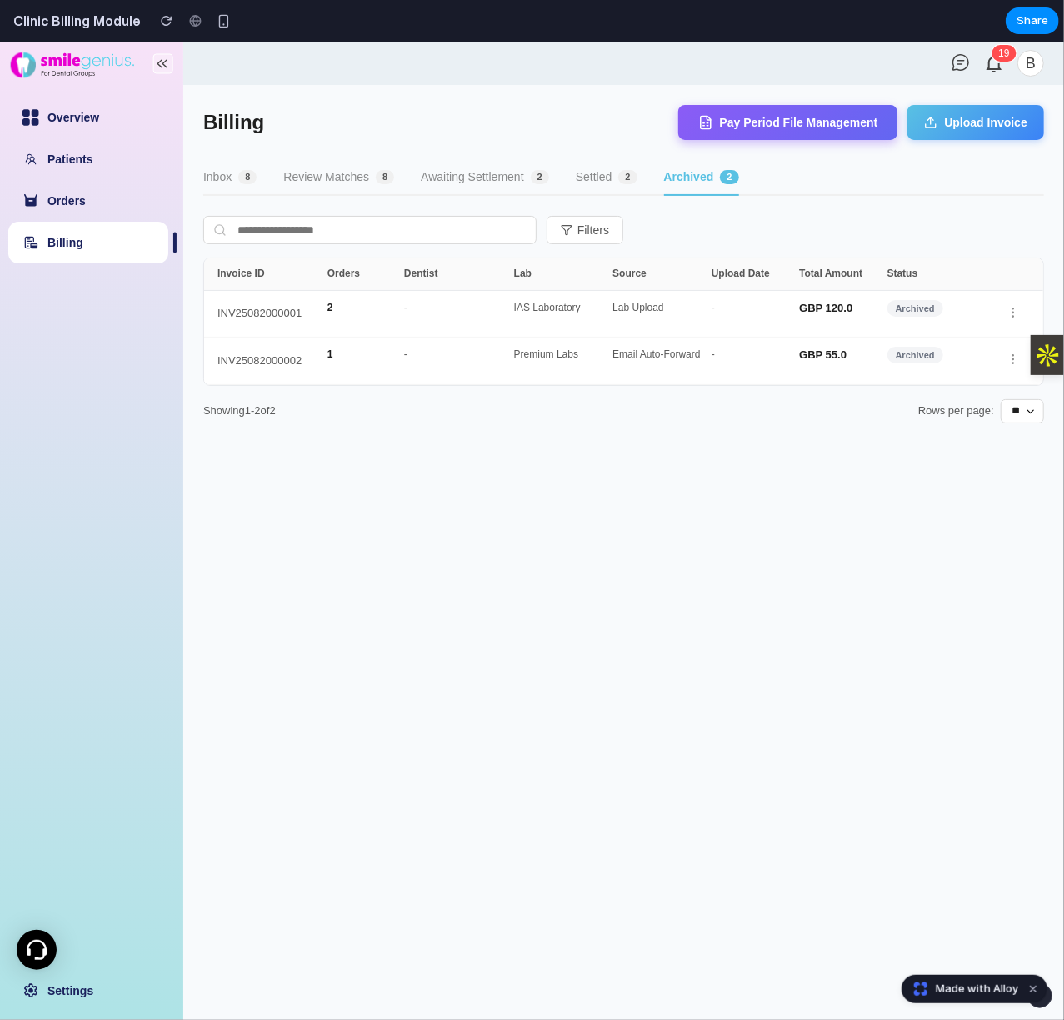
click at [225, 187] on button "Inbox 8" at bounding box center [229, 177] width 53 height 36
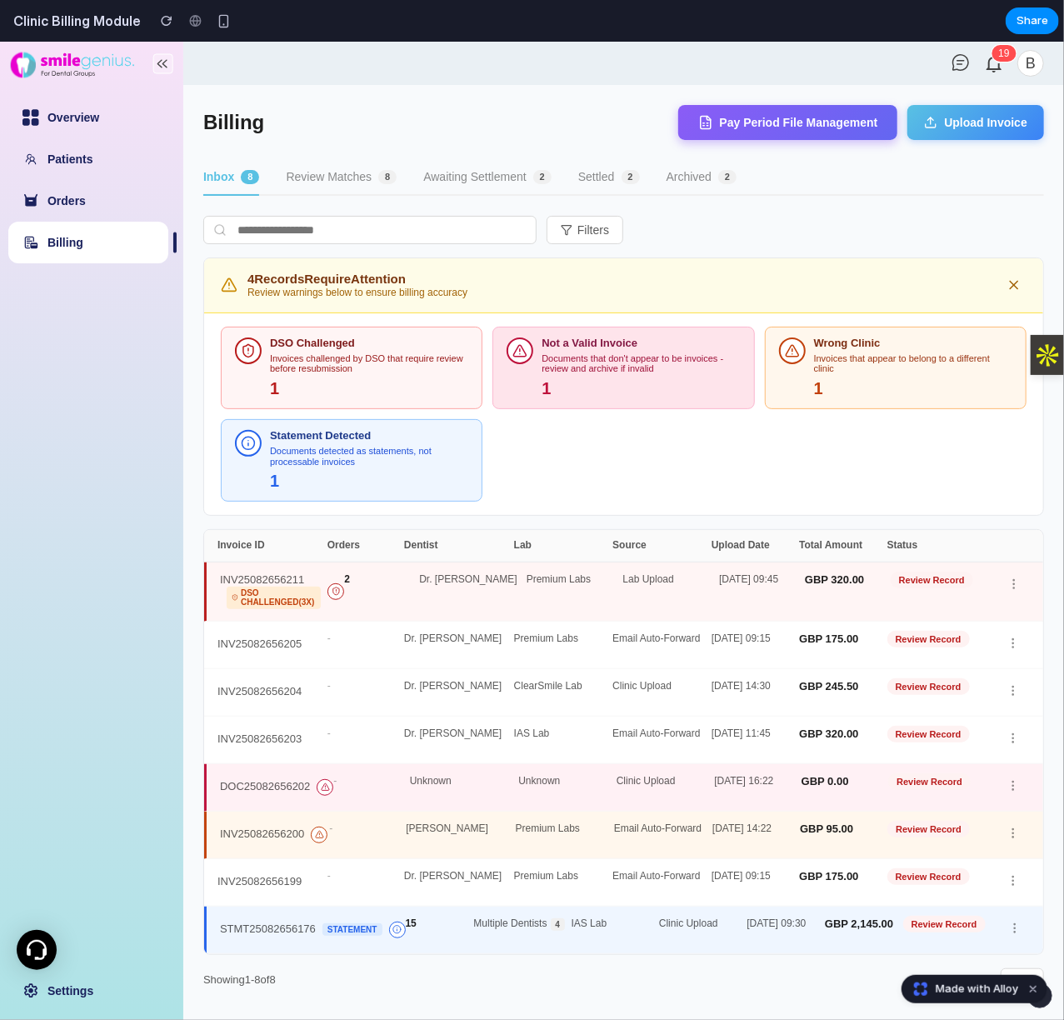
click at [596, 391] on div "1" at bounding box center [640, 387] width 198 height 19
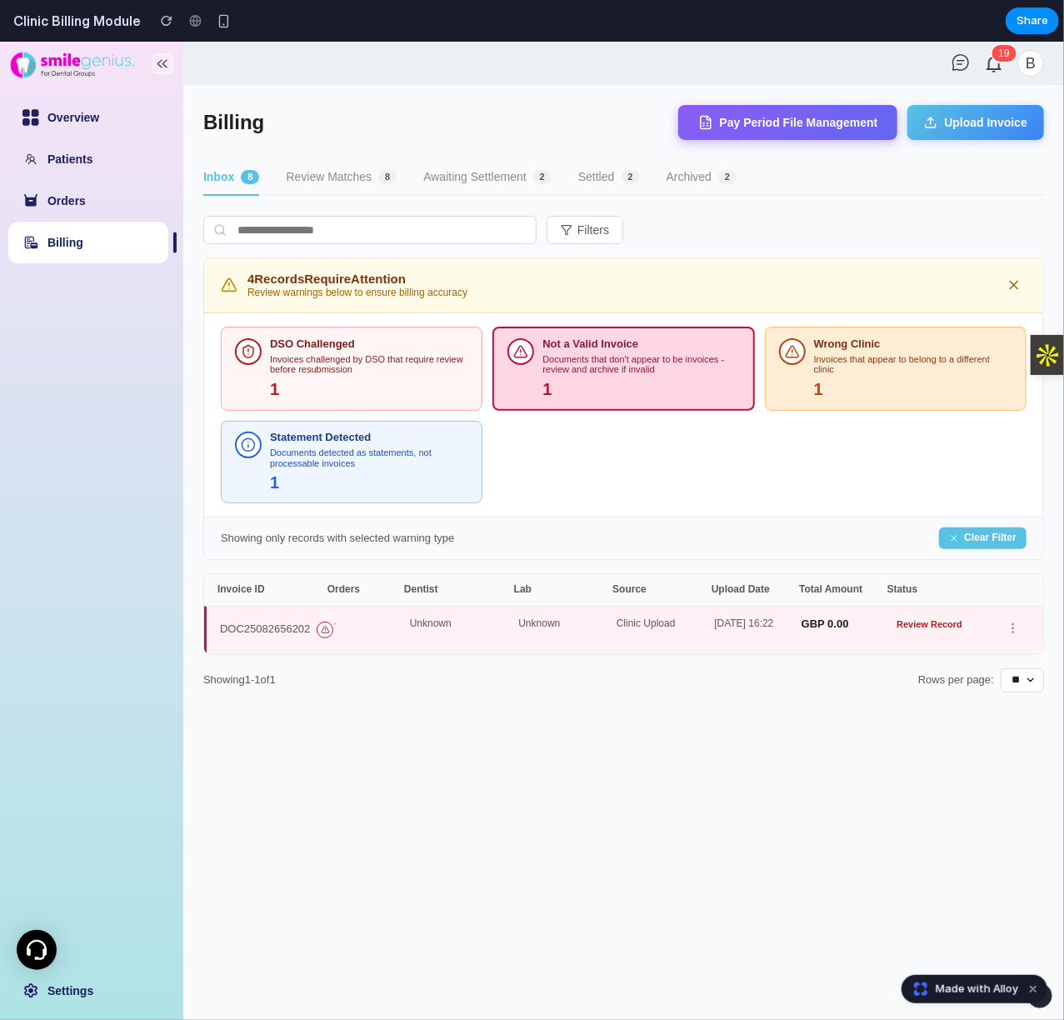
click at [826, 391] on div "1" at bounding box center [913, 388] width 198 height 19
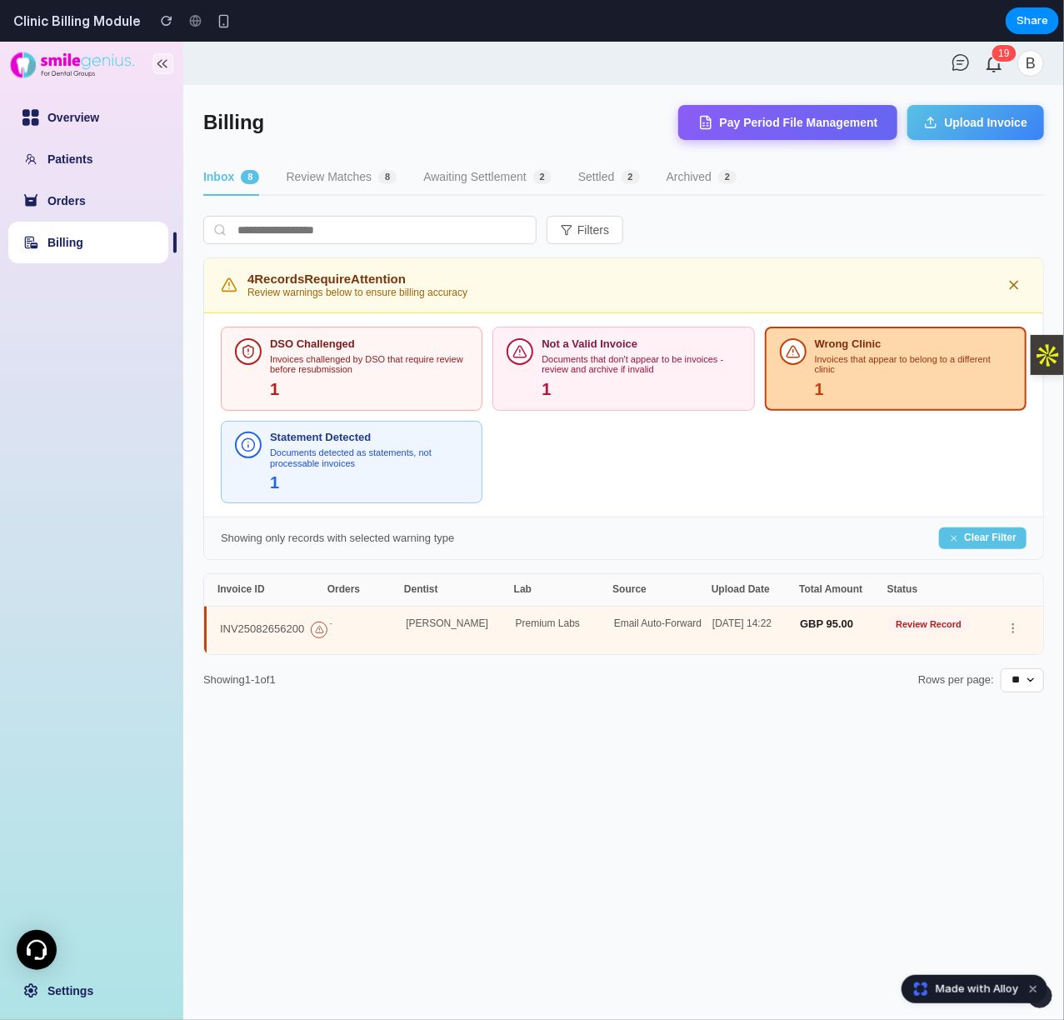
click at [83, 235] on link "Billing" at bounding box center [65, 241] width 36 height 13
click at [83, 248] on link "Billing" at bounding box center [65, 241] width 36 height 13
click at [247, 183] on button "Inbox 8" at bounding box center [231, 177] width 56 height 36
click at [437, 384] on div "1" at bounding box center [369, 388] width 198 height 19
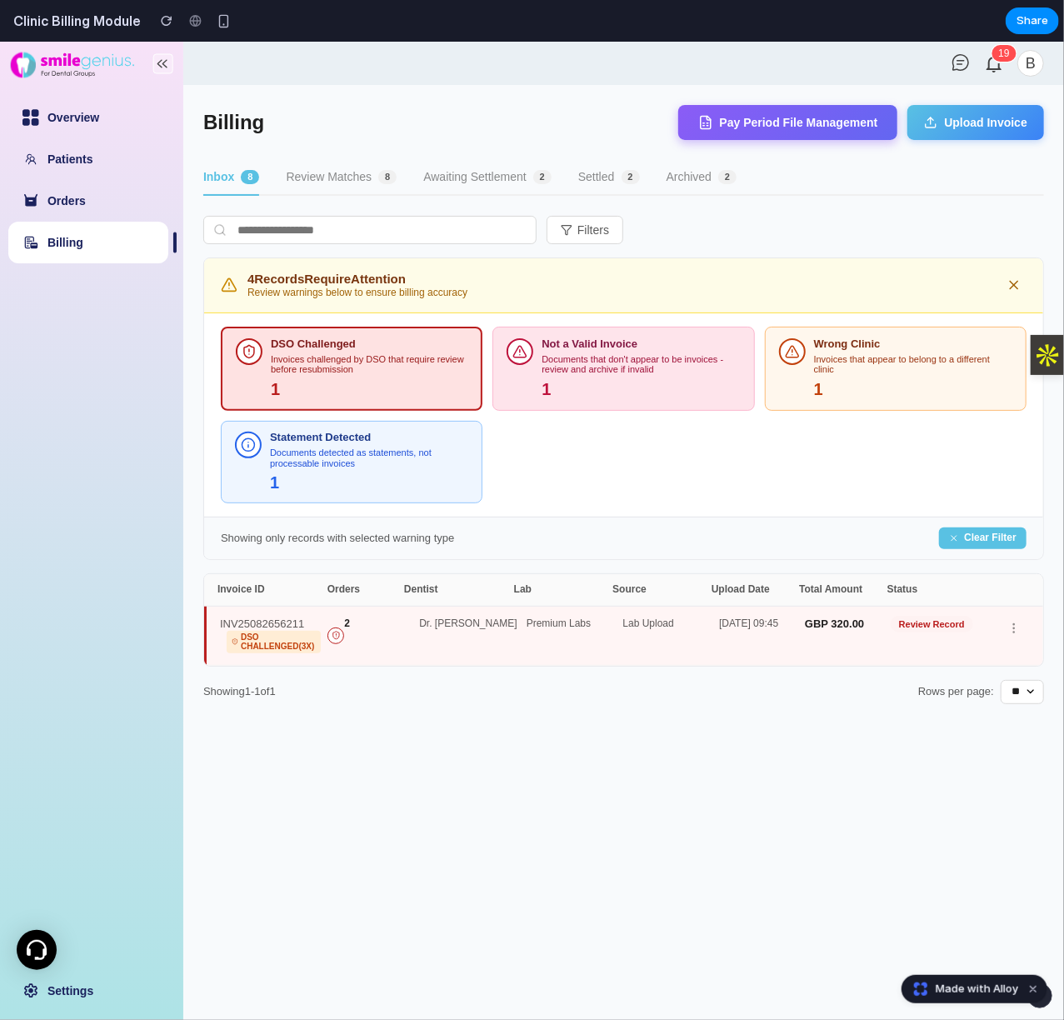
click at [538, 376] on div "Not a Valid Invoice Documents that don't appear to be invoices - review and arc…" at bounding box center [622, 367] width 233 height 61
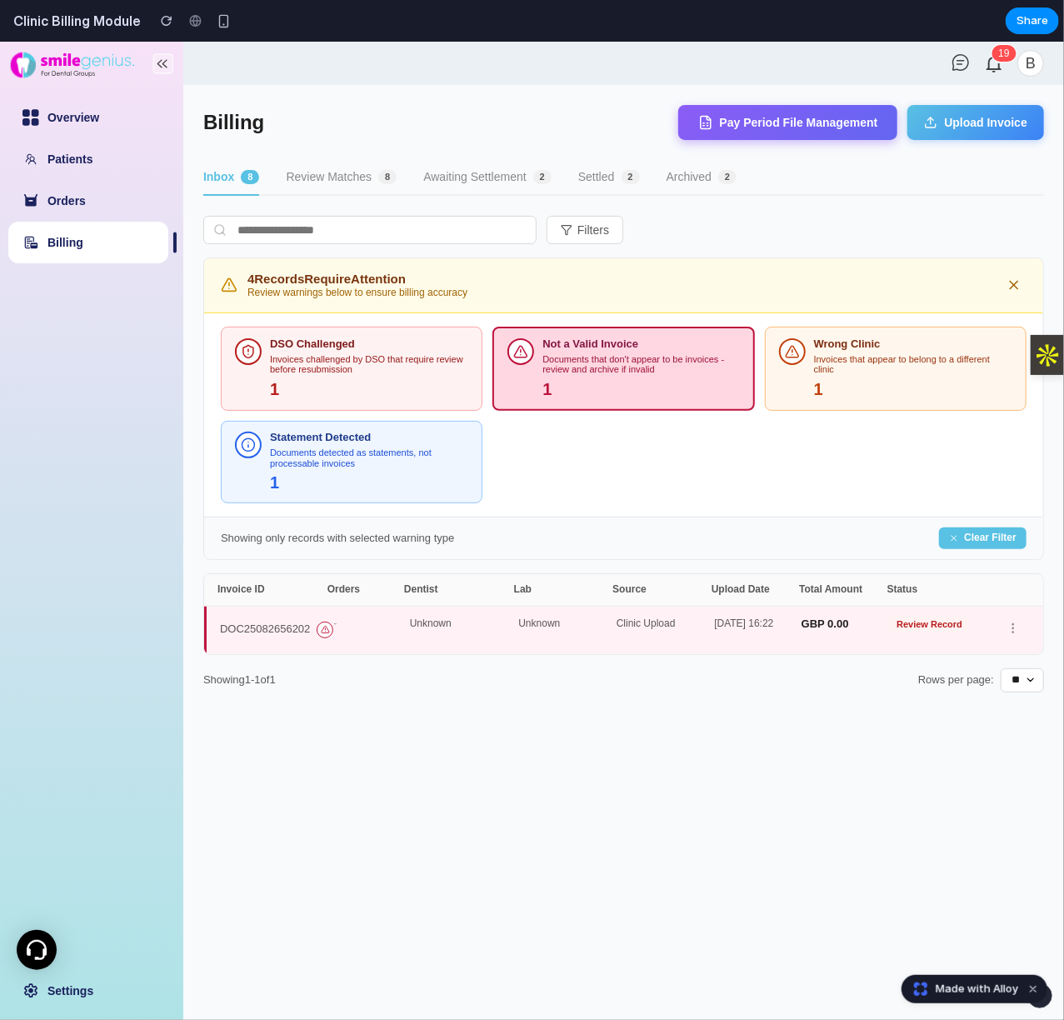
click at [443, 369] on div "Invoices challenged by DSO that require review before resubmission" at bounding box center [369, 363] width 198 height 21
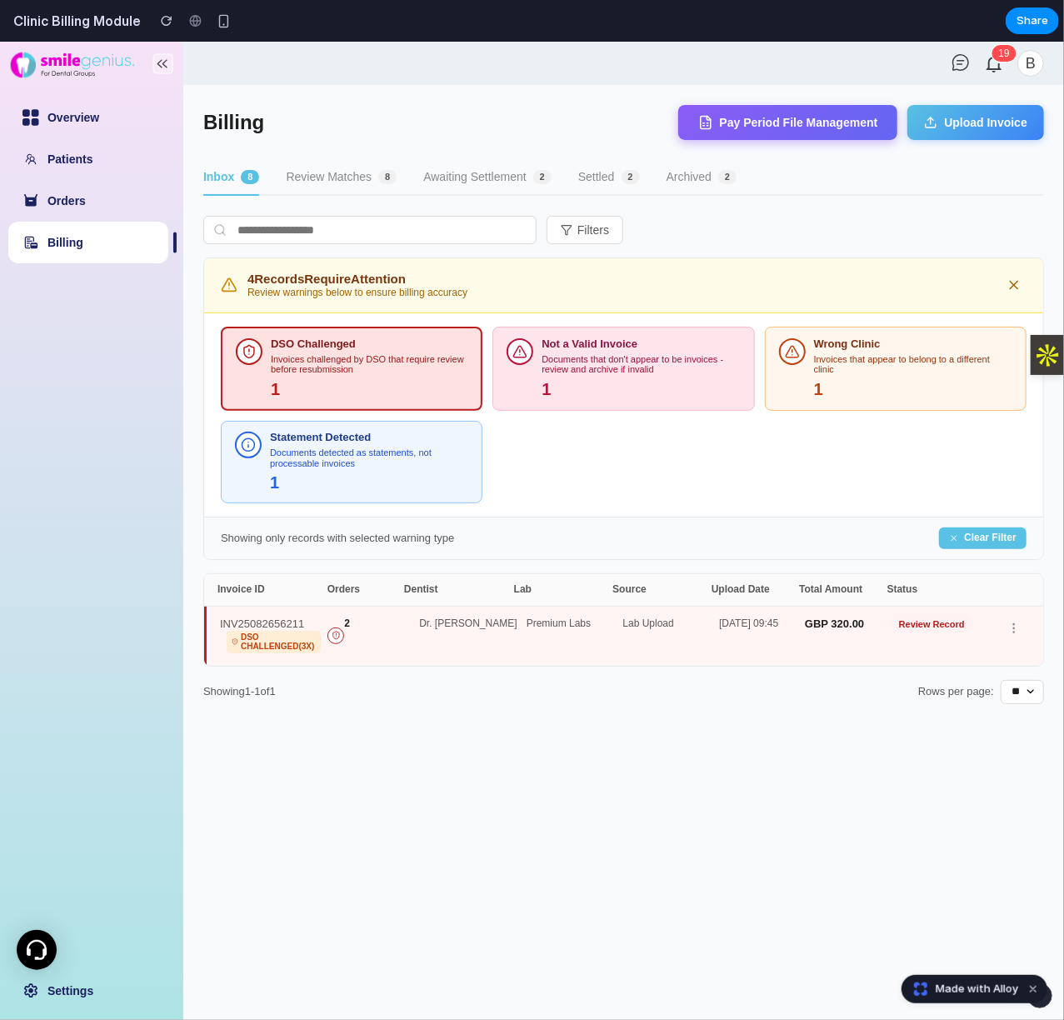
click at [400, 369] on div "Invoices challenged by DSO that require review before resubmission" at bounding box center [369, 363] width 197 height 21
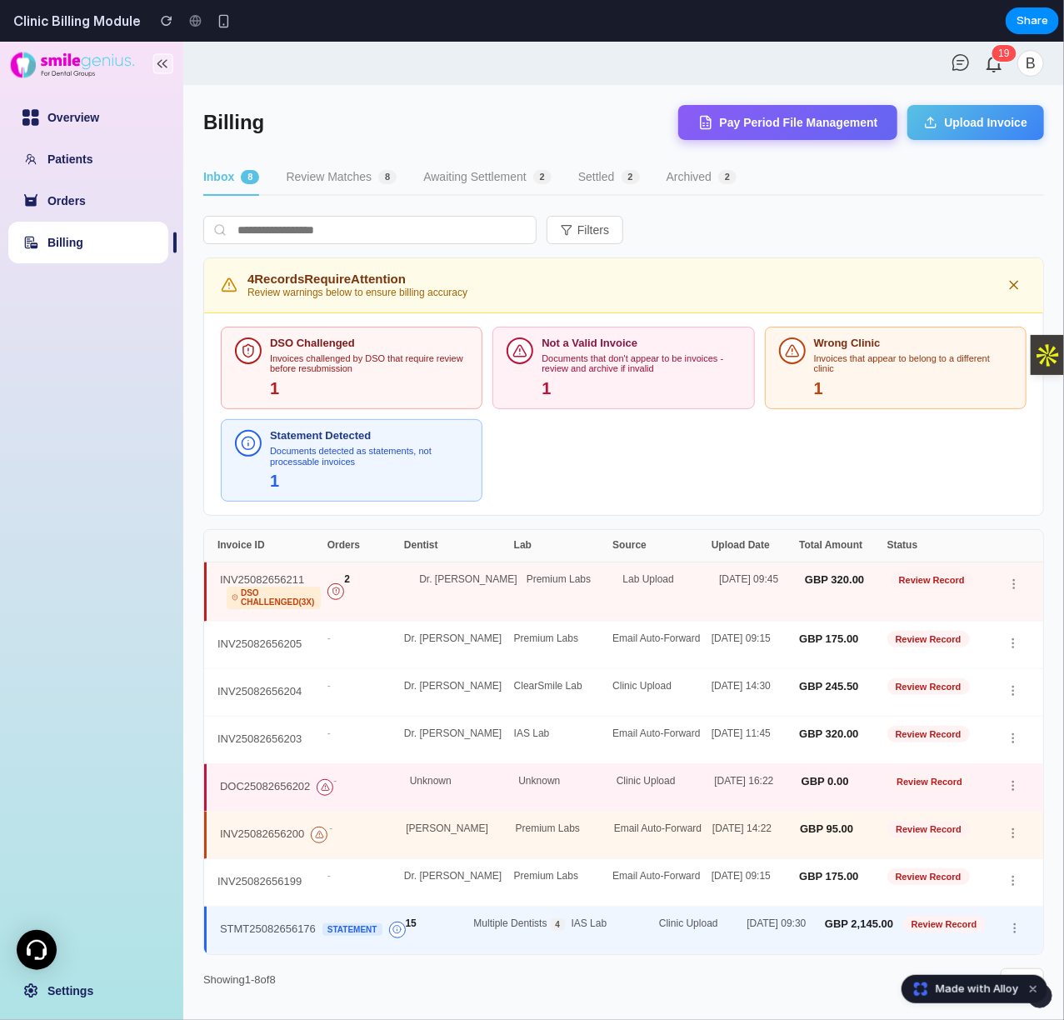
click at [711, 453] on div "DSO Challenged Invoices challenged by DSO that require review before resubmissi…" at bounding box center [623, 413] width 839 height 202
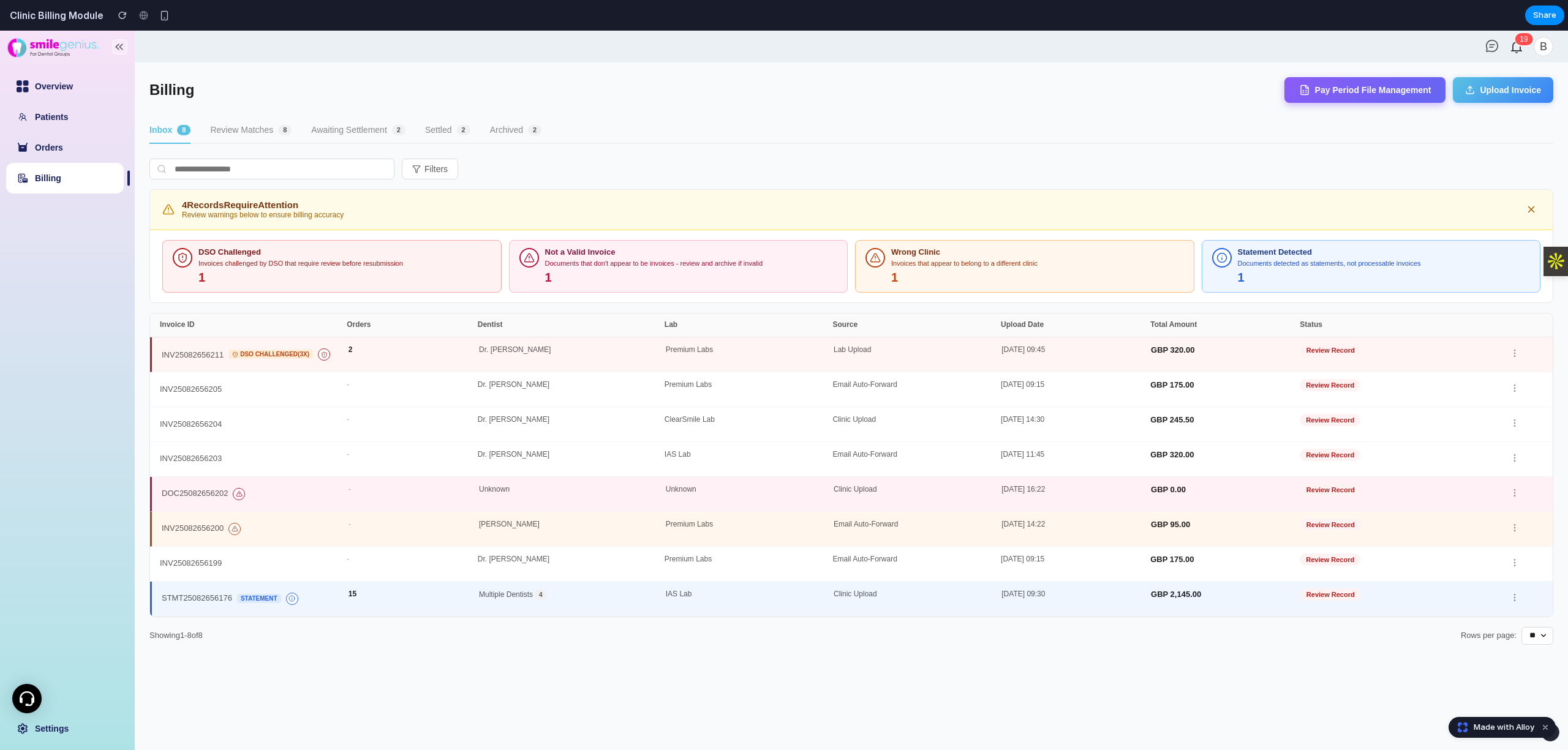
click at [419, 262] on div "Invoices challenged by DSO that require review before resubmission" at bounding box center [345, 263] width 293 height 8
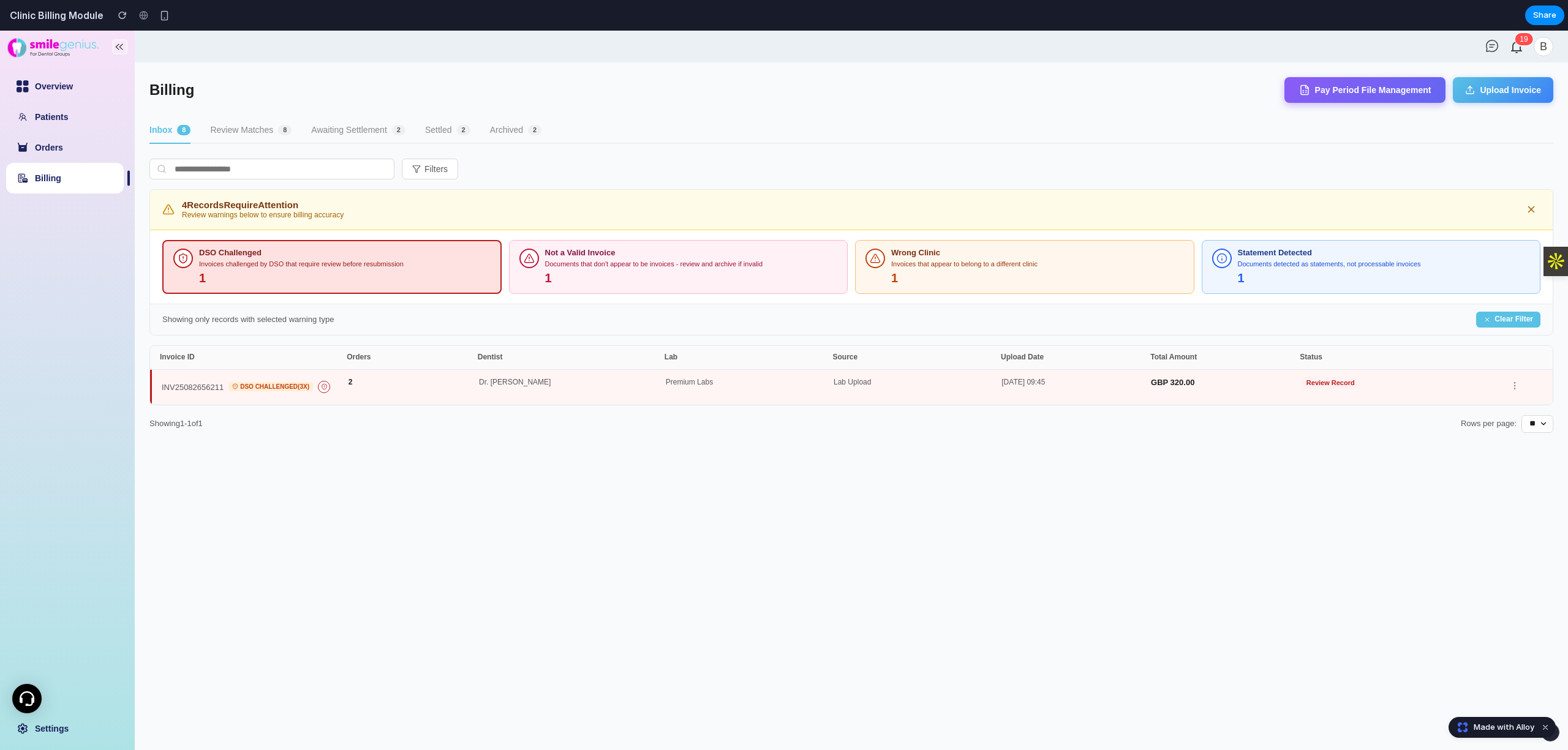
click at [544, 390] on div "Dr. [PERSON_NAME]" at bounding box center [572, 387] width 187 height 17
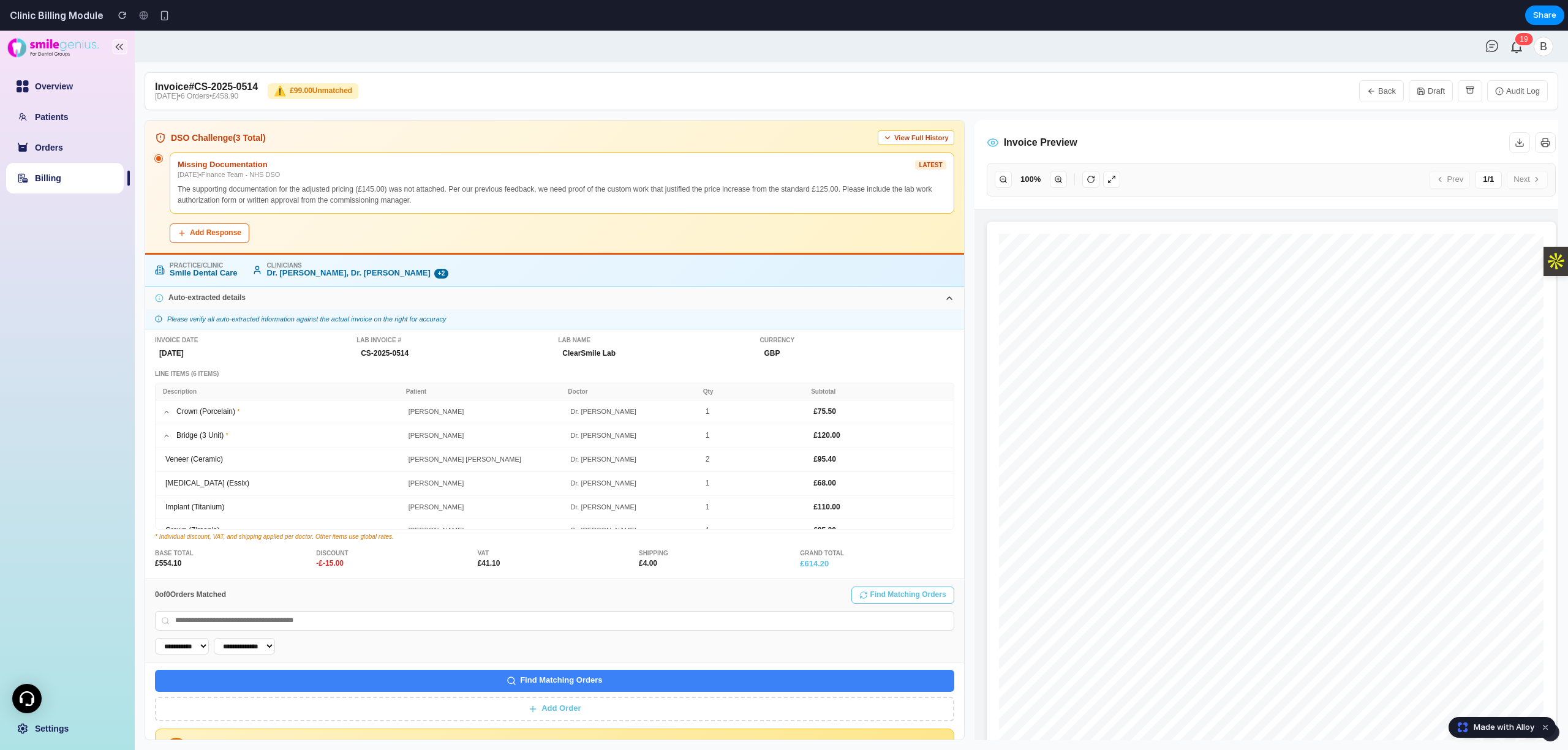
click at [651, 145] on button "View Full History" at bounding box center [915, 138] width 76 height 15
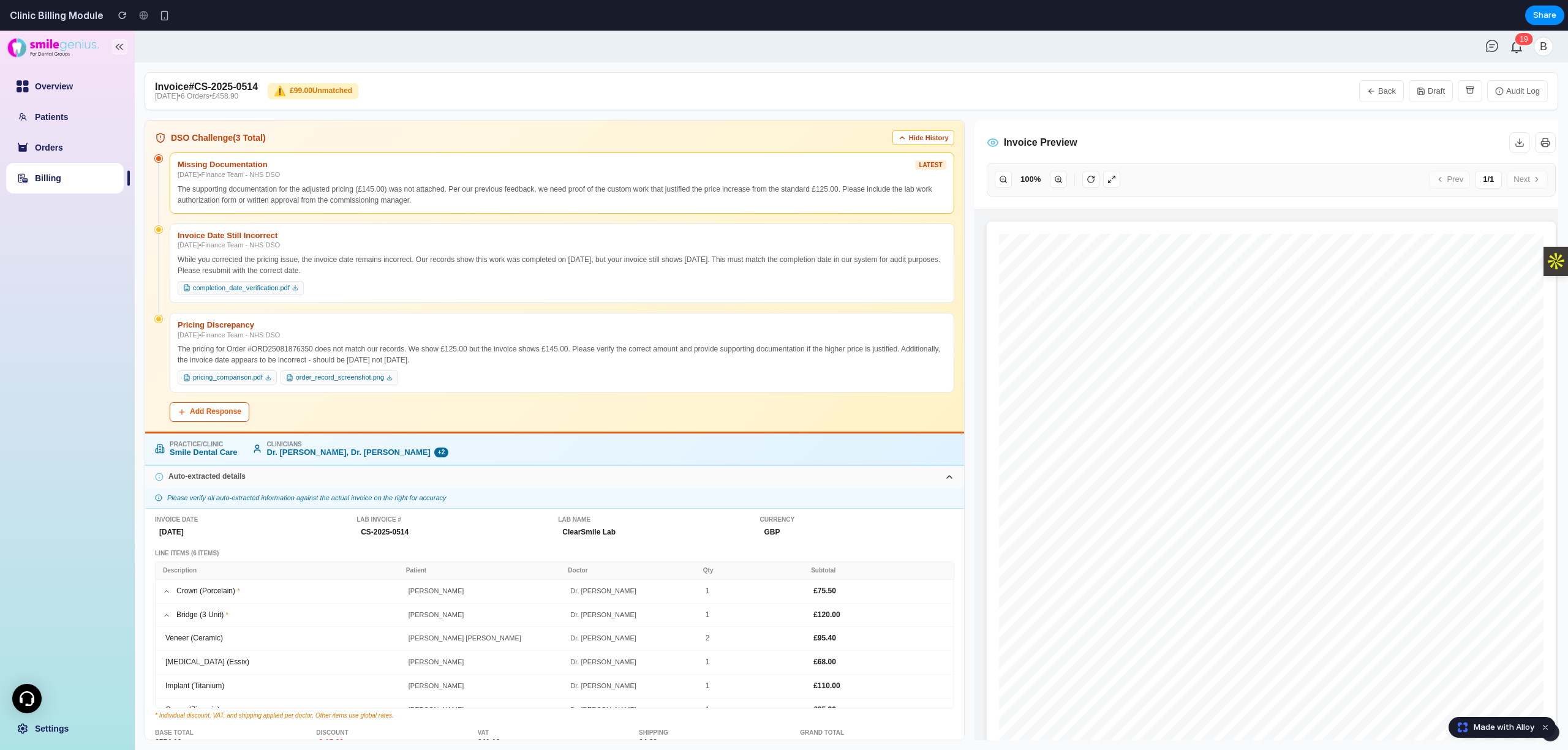
click at [219, 413] on button "Add Response" at bounding box center [210, 412] width 79 height 20
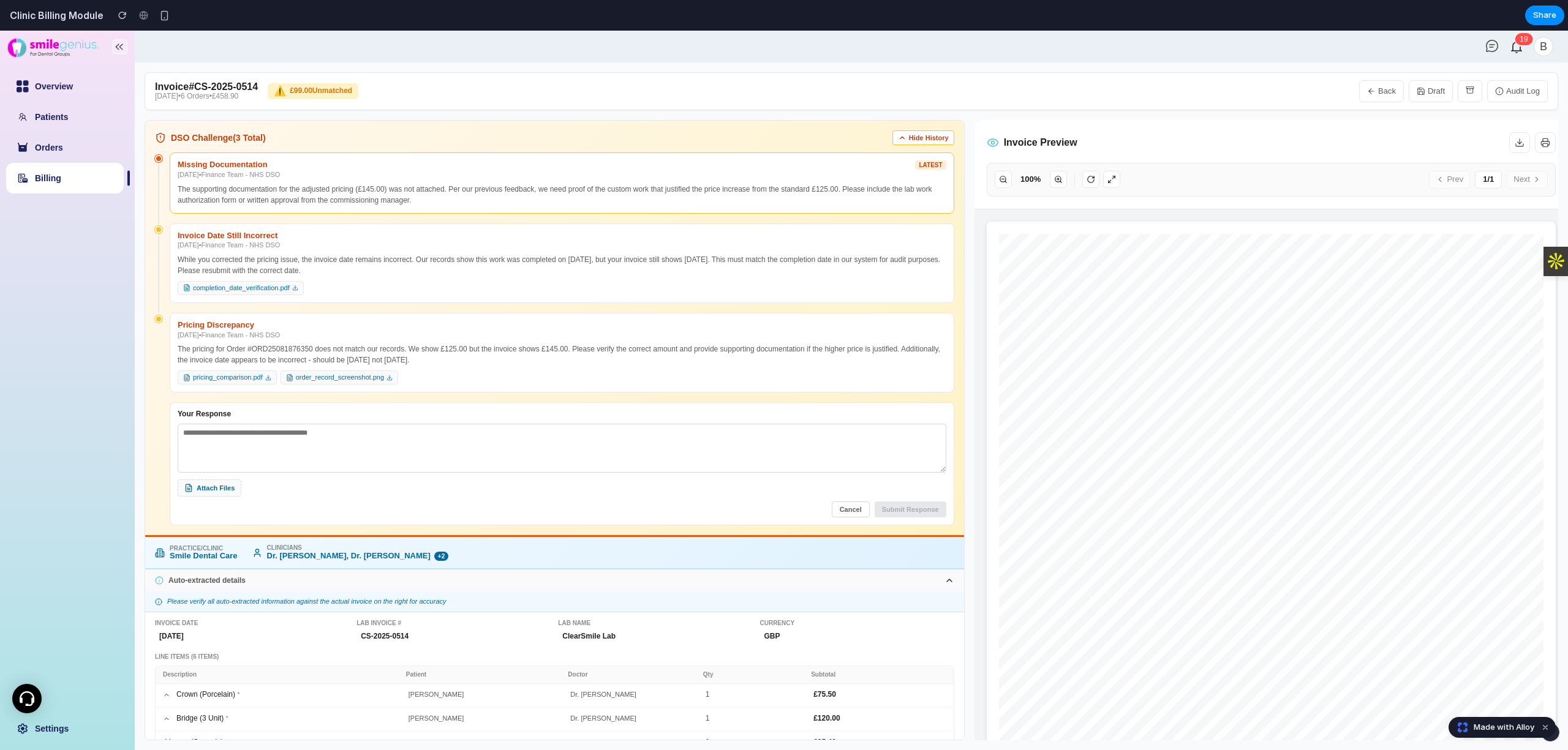
click at [246, 453] on textarea at bounding box center [562, 448] width 768 height 49
type textarea "*******"
click at [651, 449] on textarea "*******" at bounding box center [562, 448] width 767 height 49
drag, startPoint x: 570, startPoint y: 449, endPoint x: 165, endPoint y: 449, distance: 405.0
click at [165, 449] on div "Your Response ******* Attach Files Cancel Submit Response" at bounding box center [554, 464] width 799 height 124
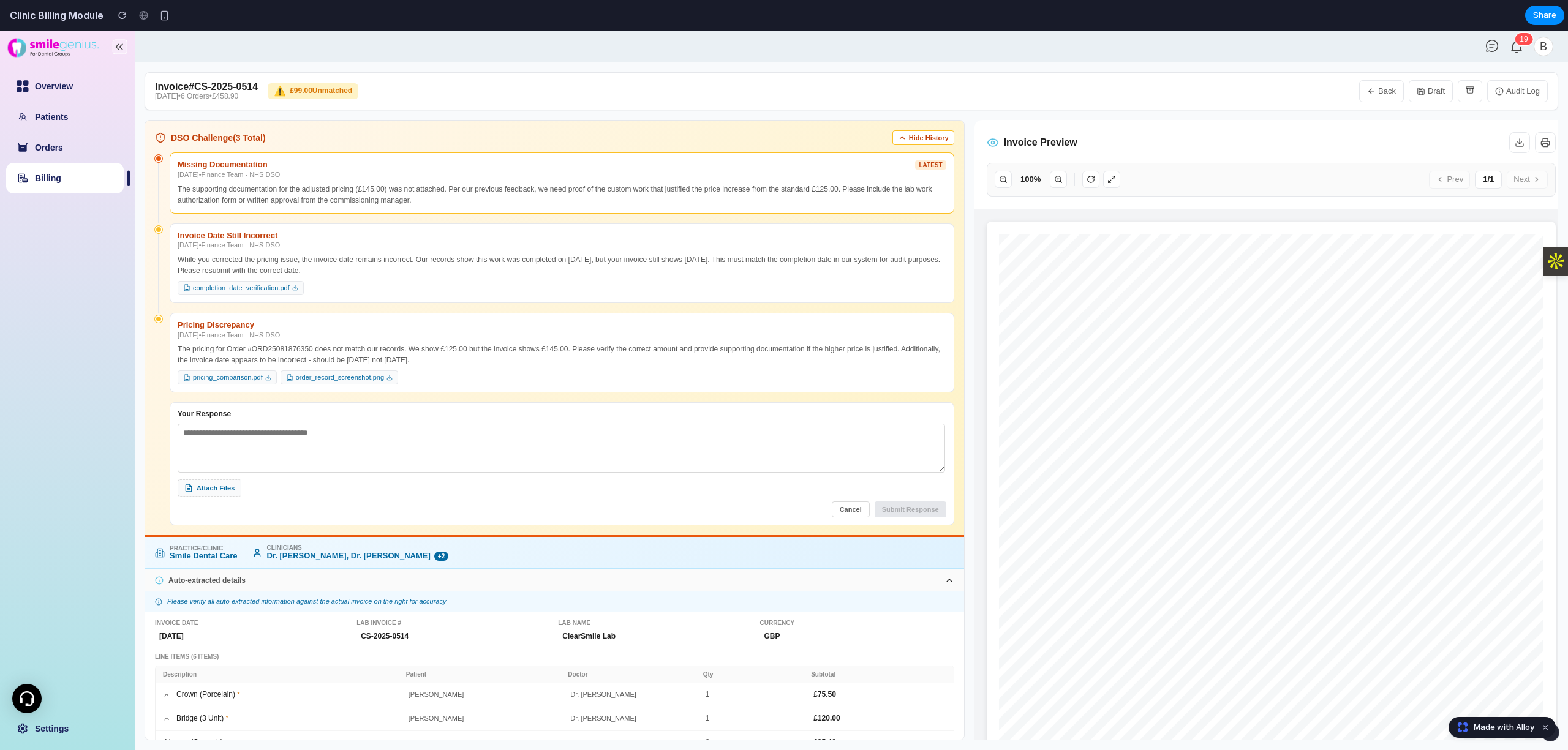
click at [61, 183] on link "Billing" at bounding box center [48, 178] width 26 height 10
select select "**"
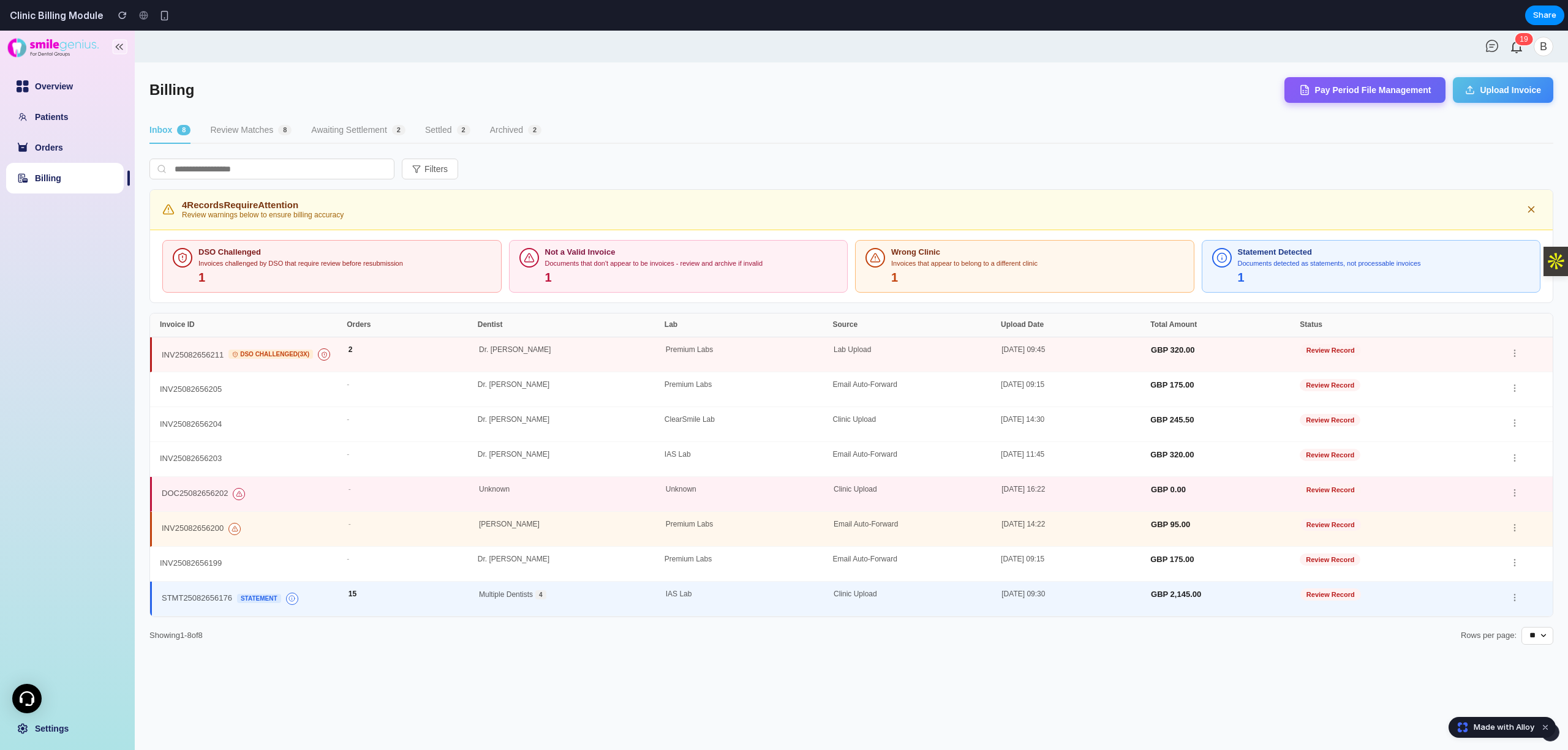
click at [386, 274] on div "1" at bounding box center [345, 277] width 293 height 14
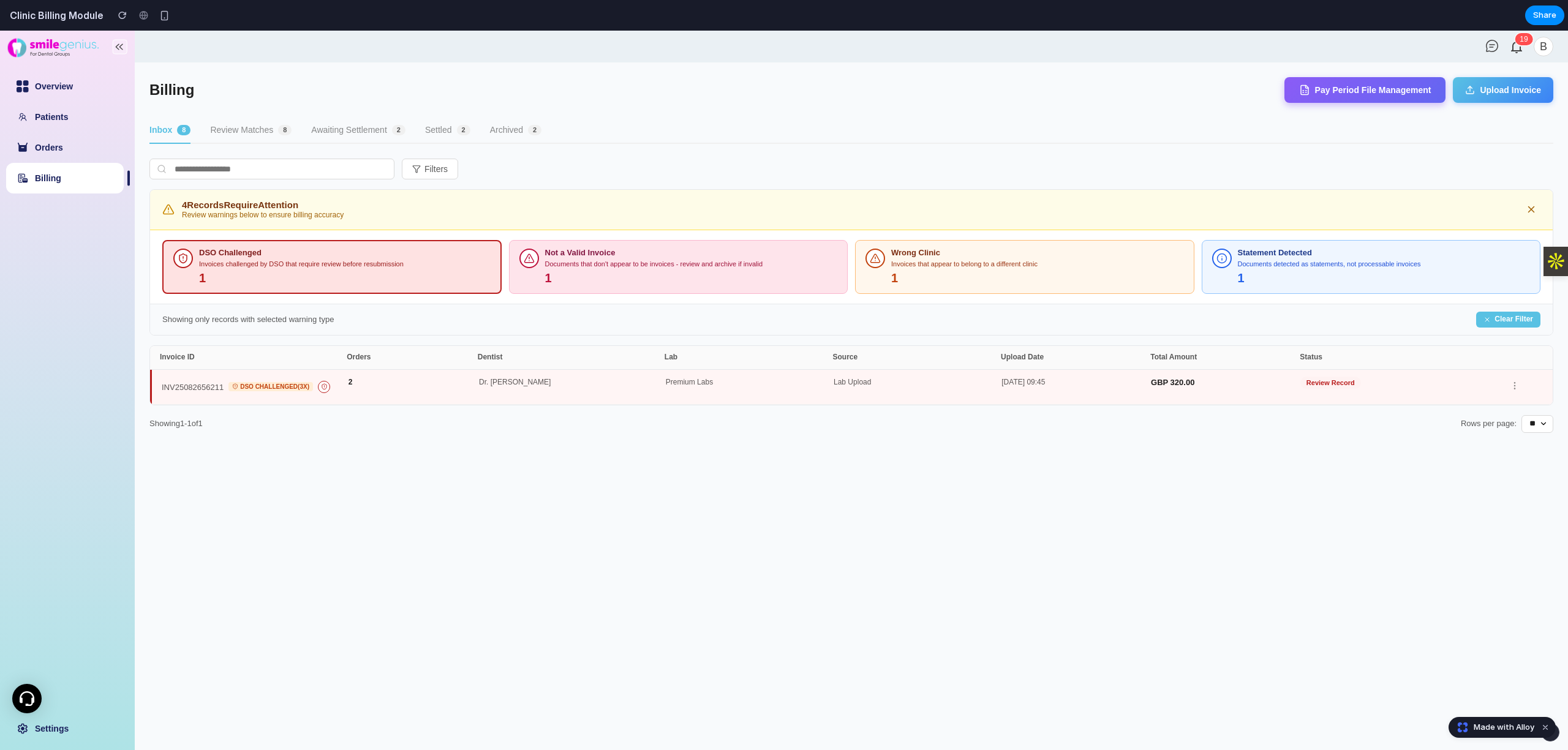
click at [631, 277] on div "1" at bounding box center [691, 278] width 293 height 14
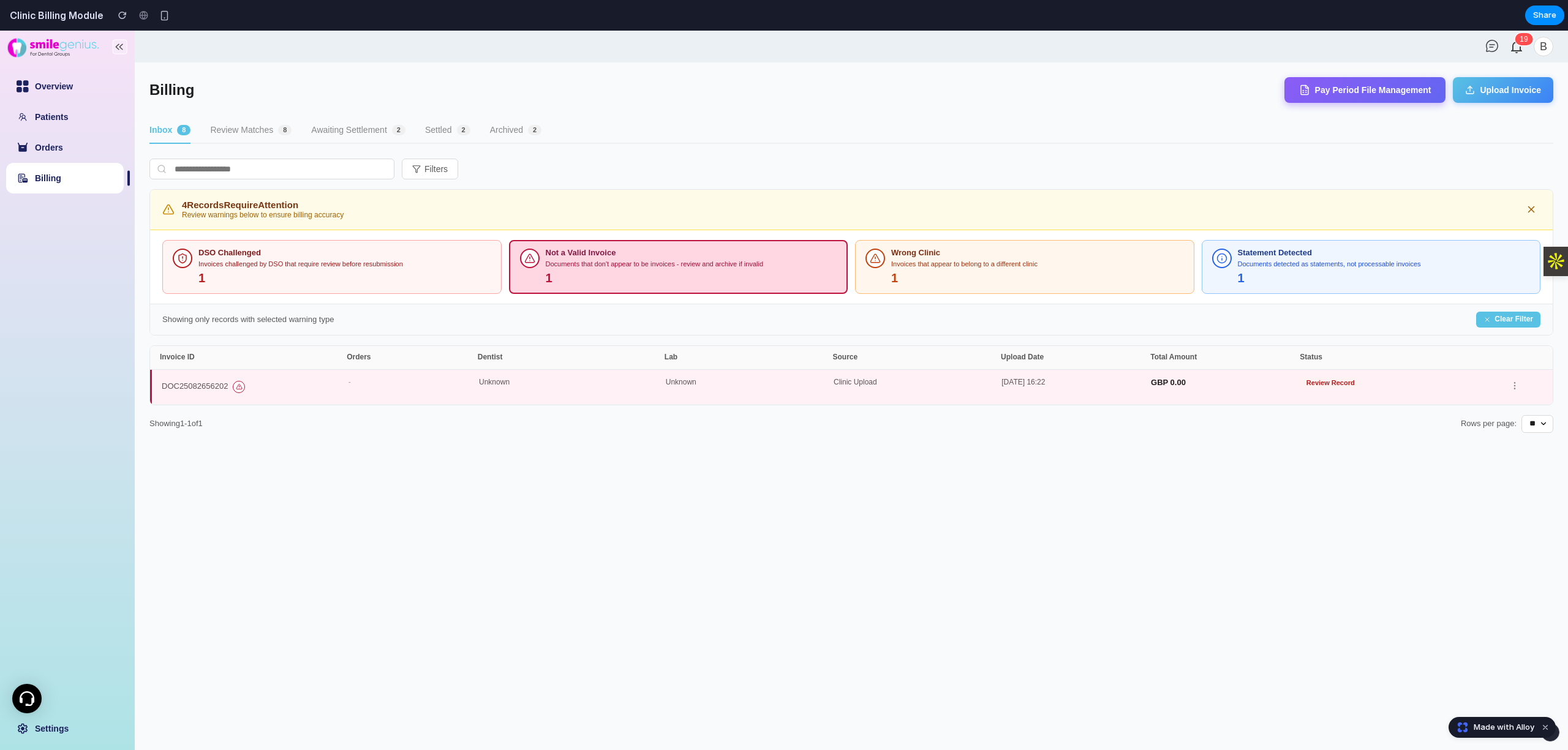
click at [651, 390] on div "Unknown" at bounding box center [750, 387] width 168 height 17
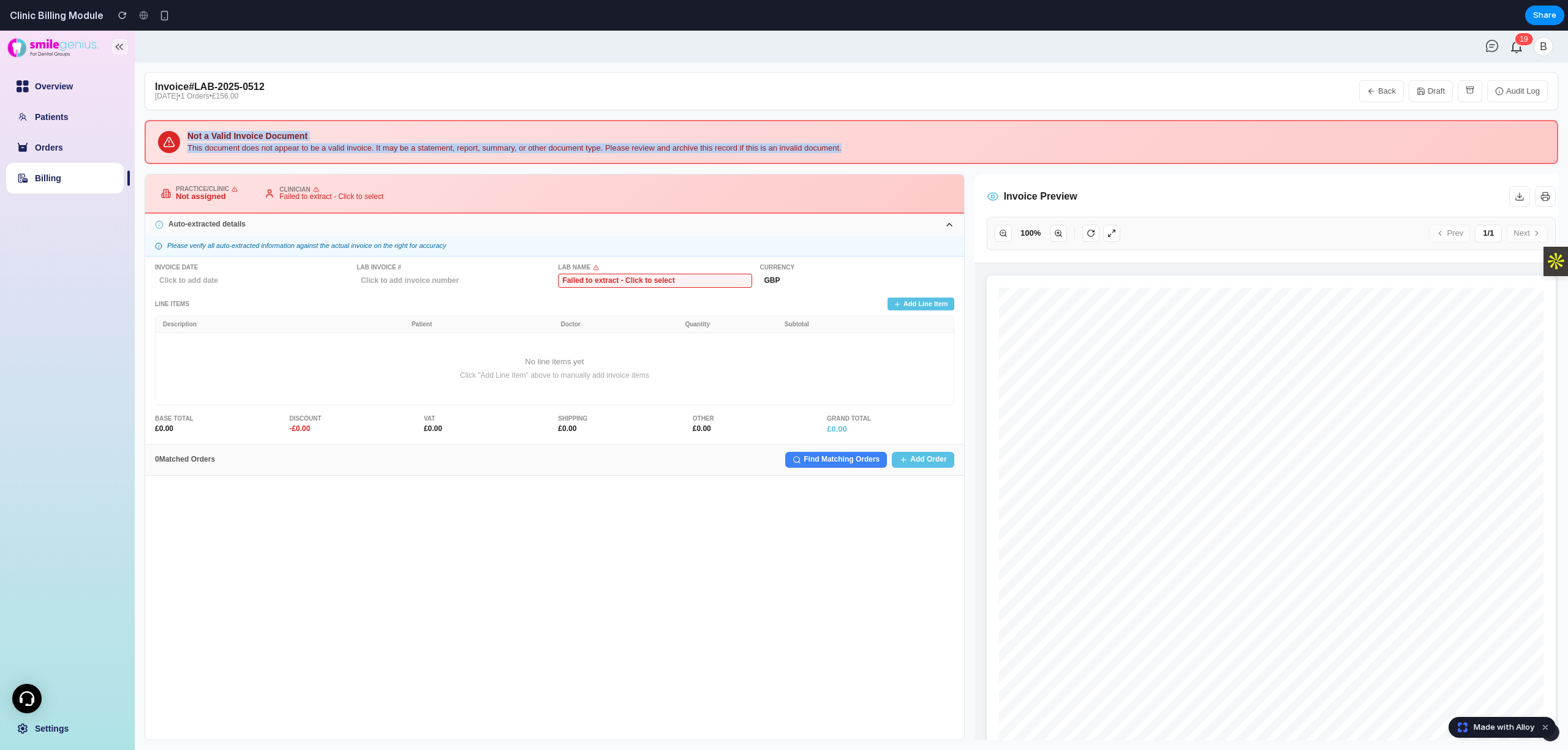
drag, startPoint x: 193, startPoint y: 134, endPoint x: 889, endPoint y: 150, distance: 696.2
click at [651, 150] on div "Not a Valid Invoice Document This document does not appear to be a valid invoic…" at bounding box center [851, 142] width 1414 height 44
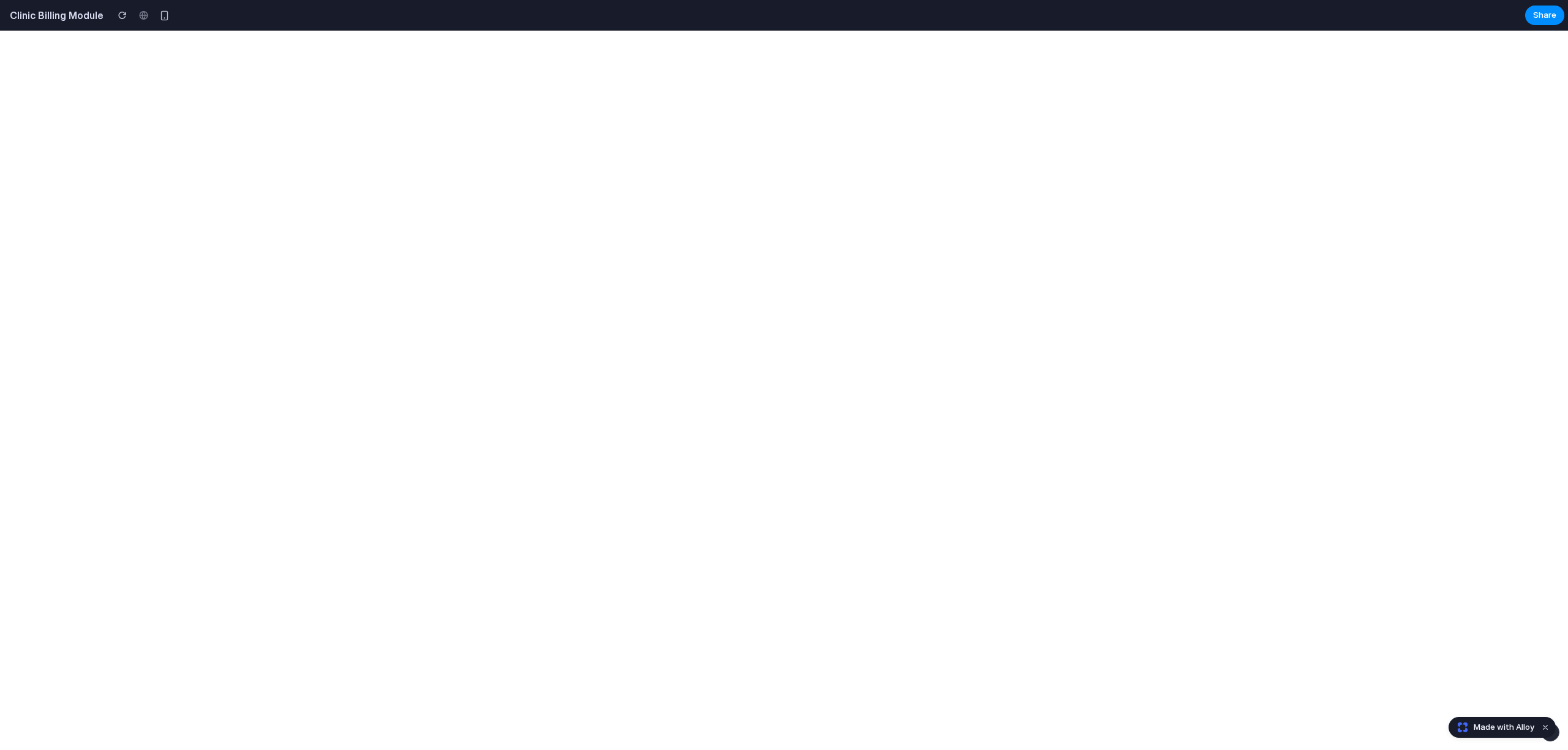
select select "**"
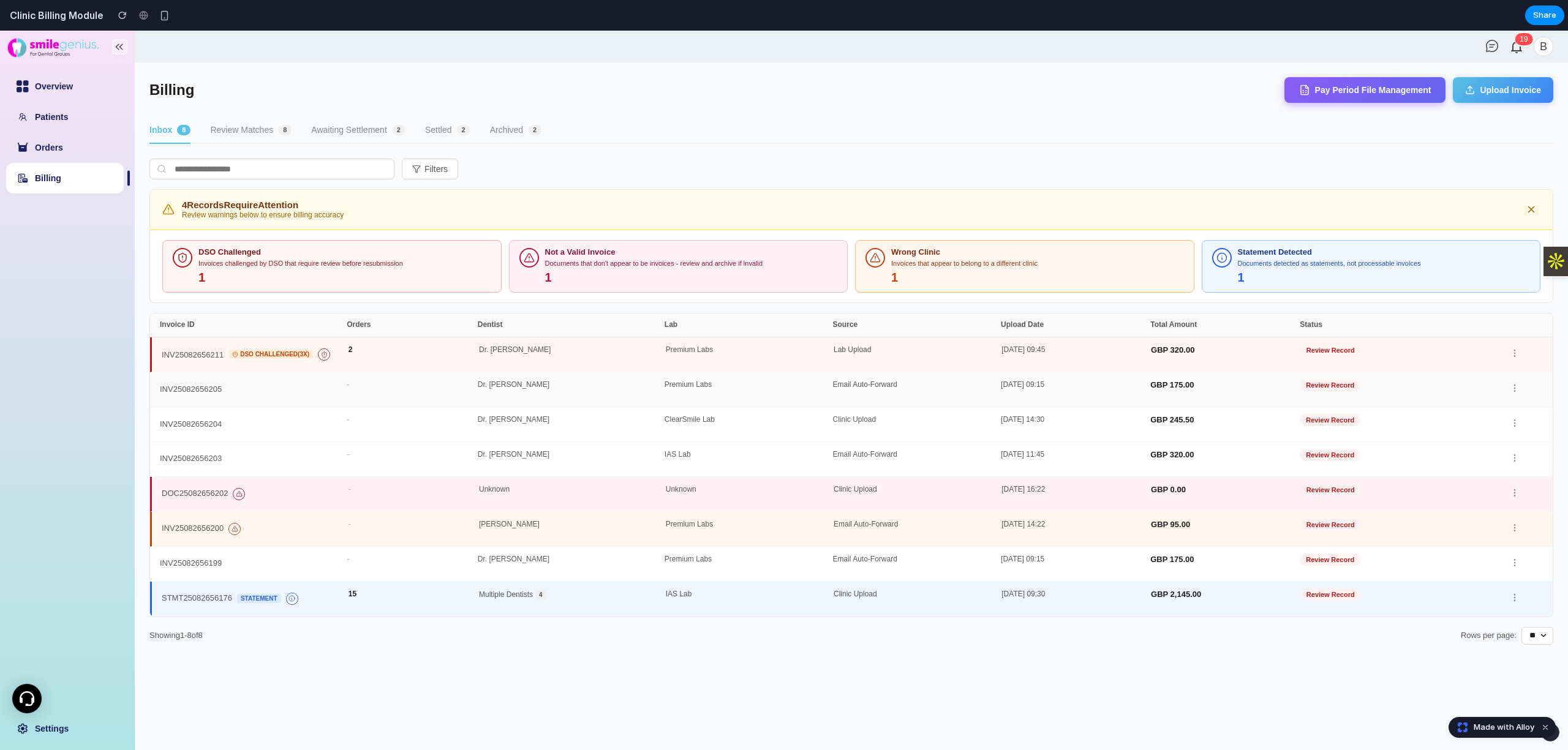
click at [592, 405] on div "INV25082656205 - Dr. Sarah Mitchell Premium Labs Email Auto-Forward 17-May-2025…" at bounding box center [851, 389] width 1403 height 35
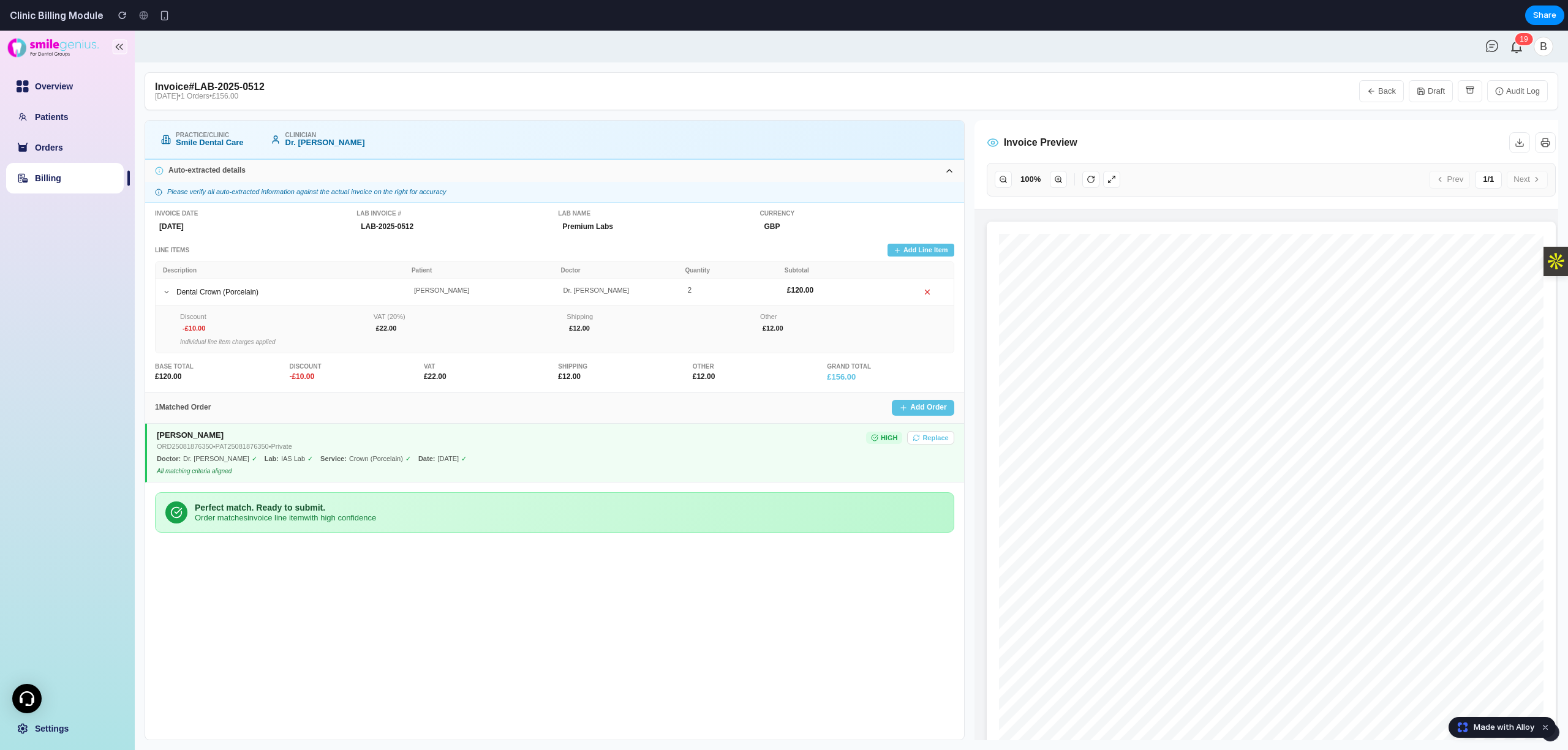
click at [47, 182] on link "Billing" at bounding box center [48, 178] width 26 height 10
select select "**"
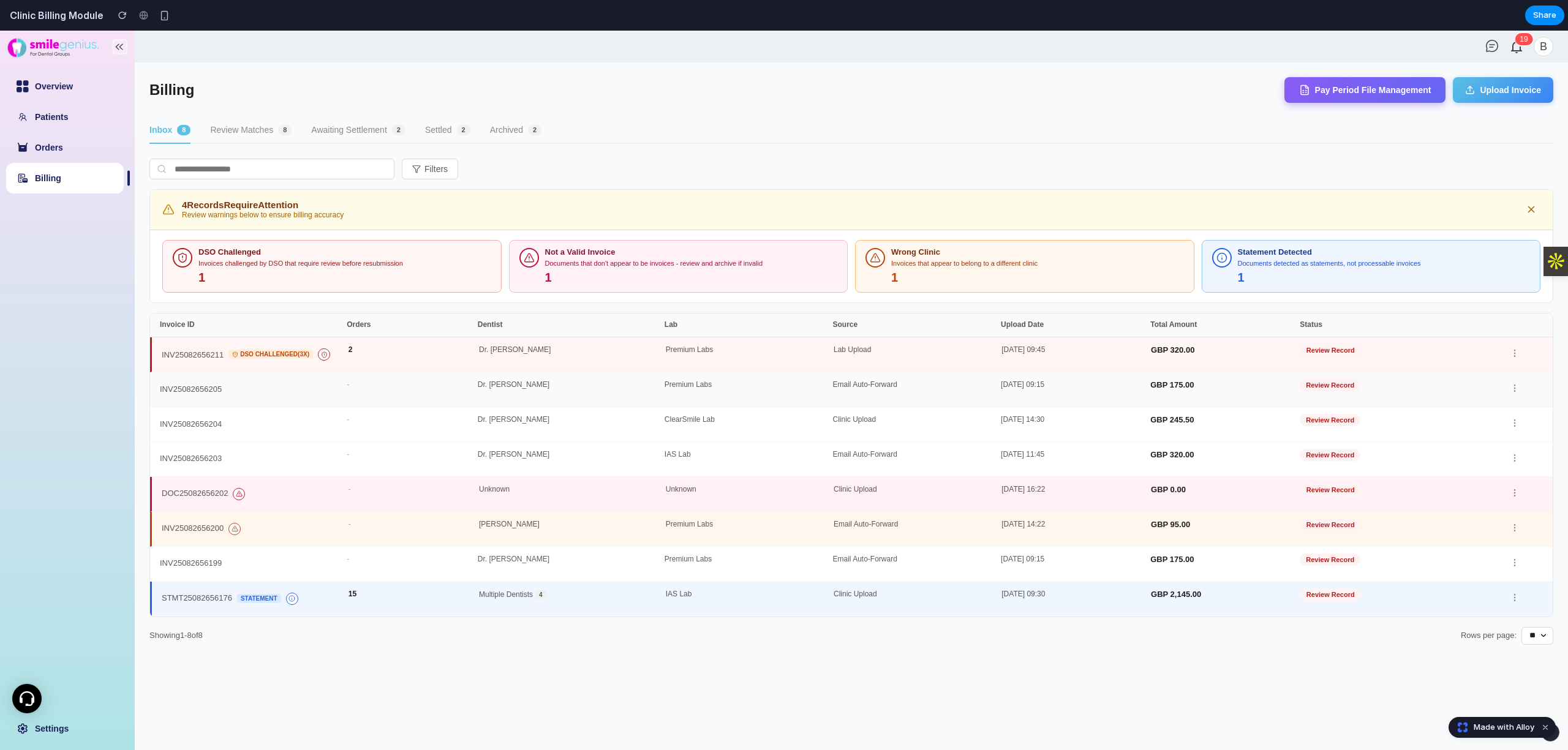
click at [1355, 391] on span "Review Record" at bounding box center [1330, 385] width 60 height 12
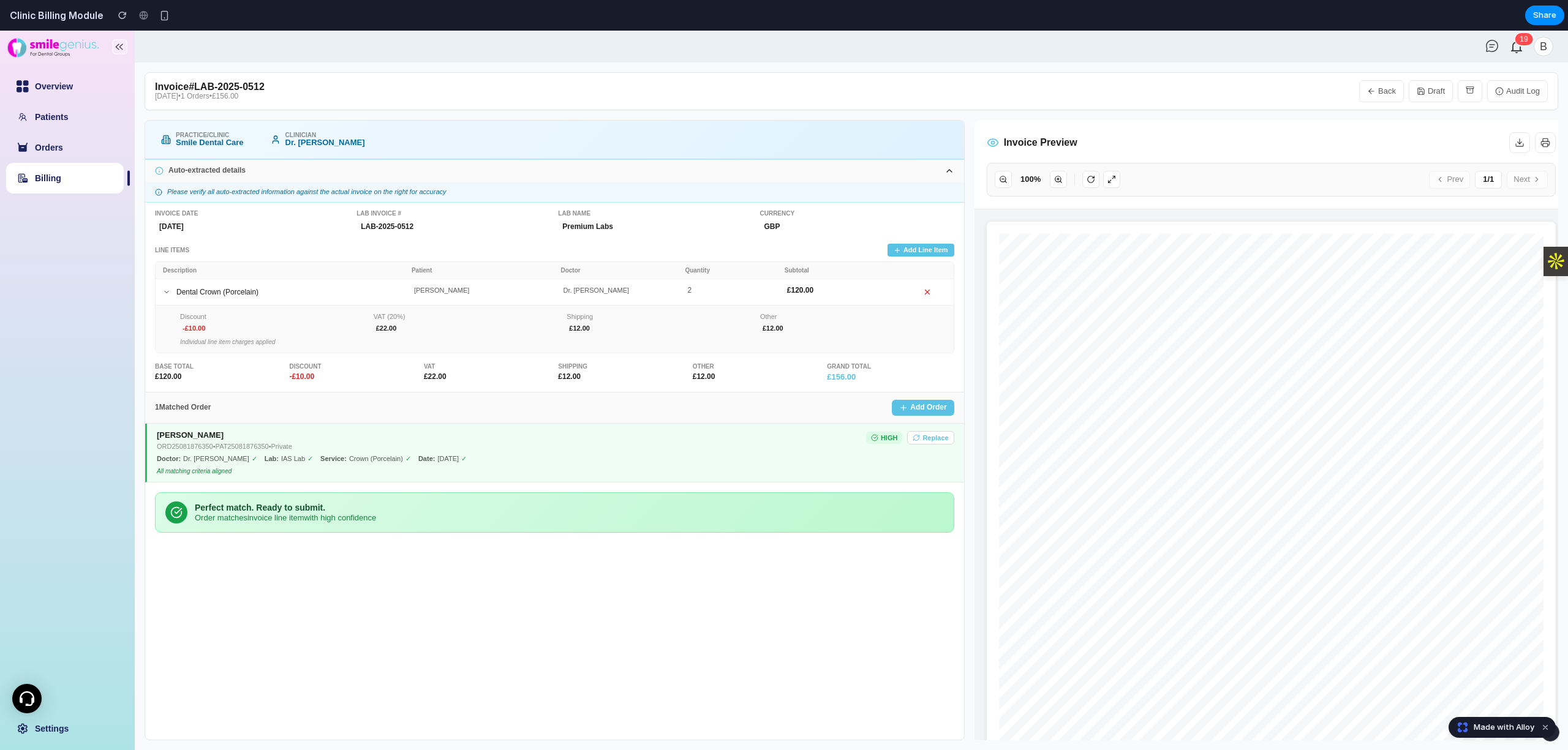
click at [354, 302] on div "Dental Crown (Porcelain) Emma Watson Dr. Sarah Mitchell 2 £ 120.00" at bounding box center [554, 292] width 798 height 26
click at [54, 182] on link "Billing" at bounding box center [48, 178] width 26 height 10
select select "**"
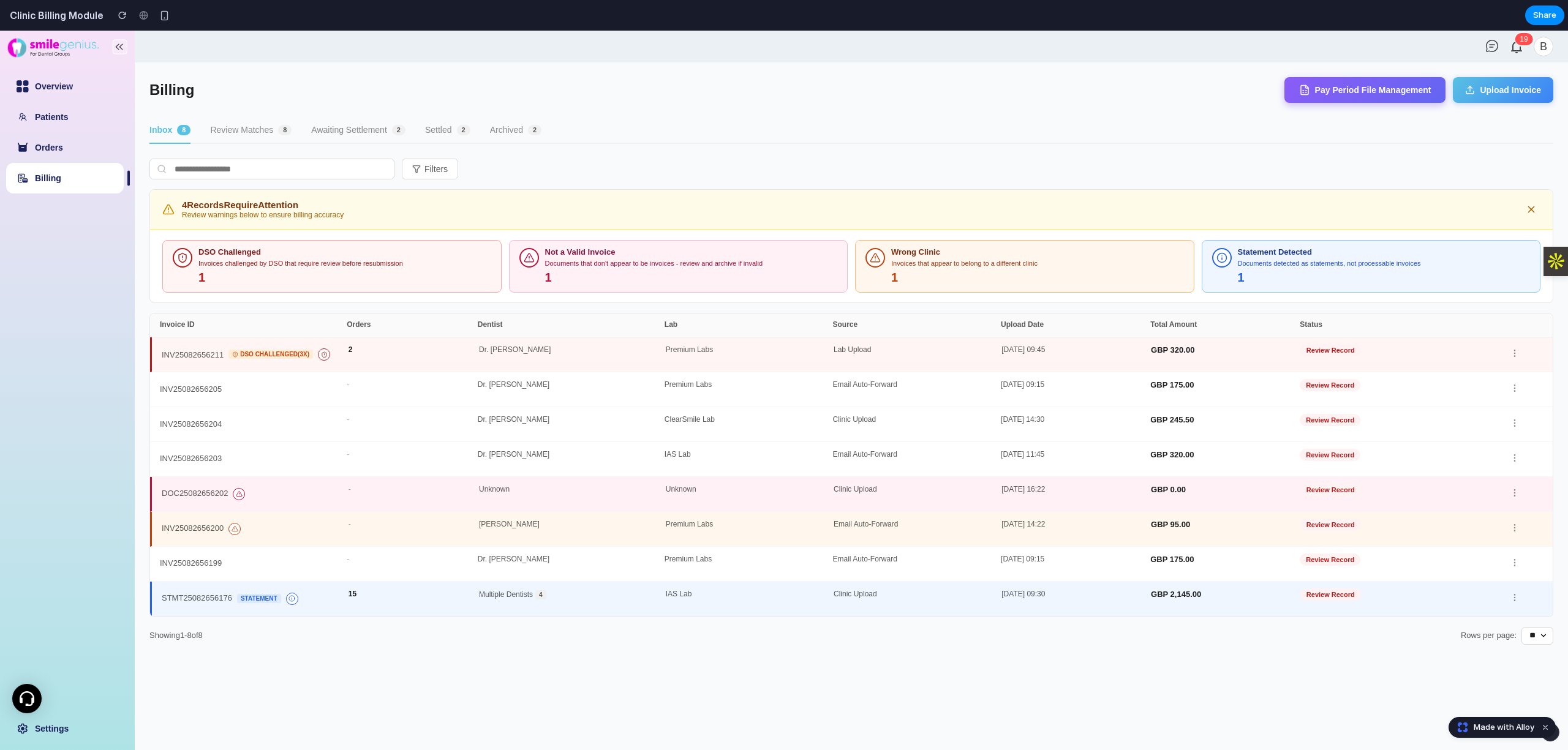
click at [228, 135] on button "Review Matches 8" at bounding box center [251, 131] width 82 height 26
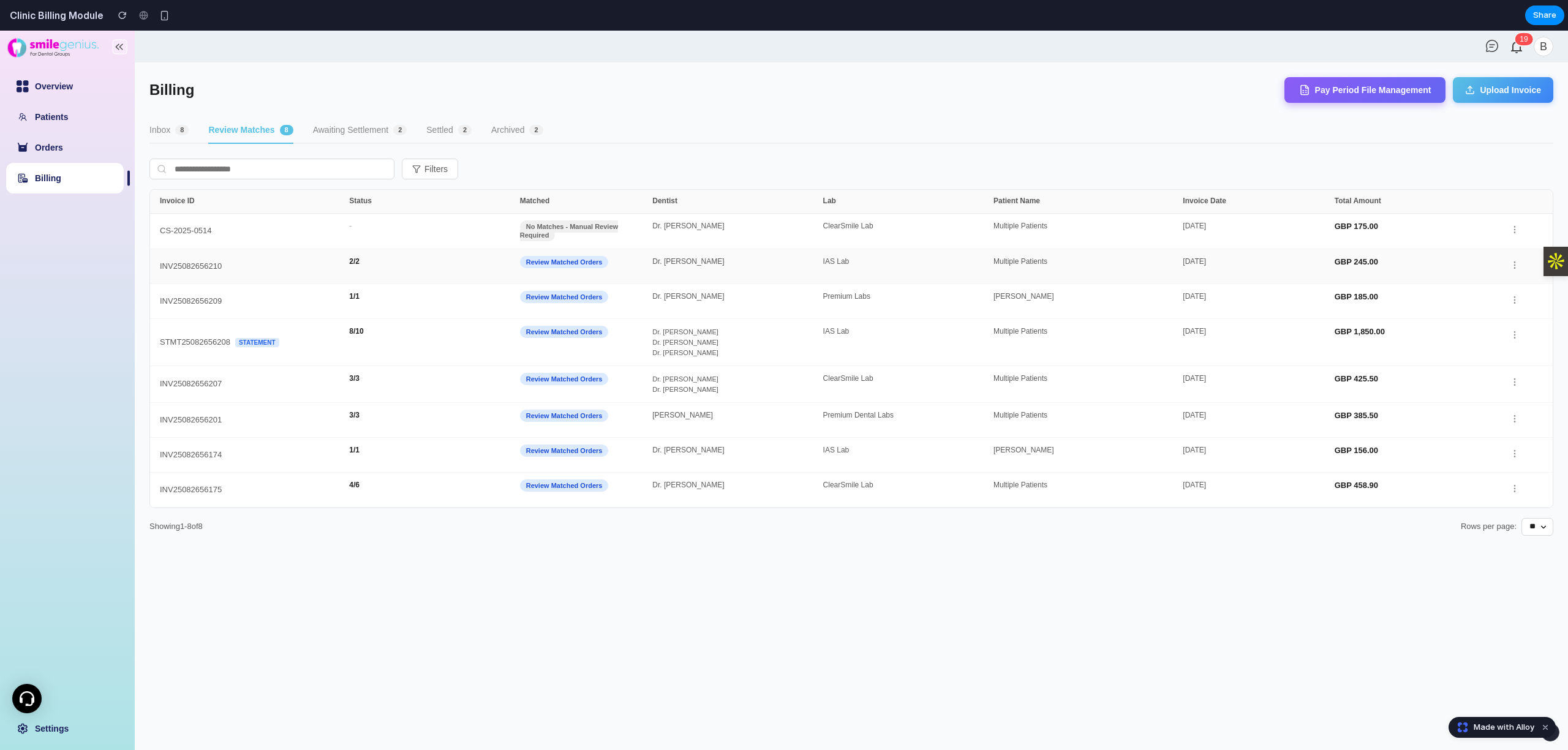
click at [806, 261] on div "Dr. [PERSON_NAME]" at bounding box center [737, 266] width 171 height 17
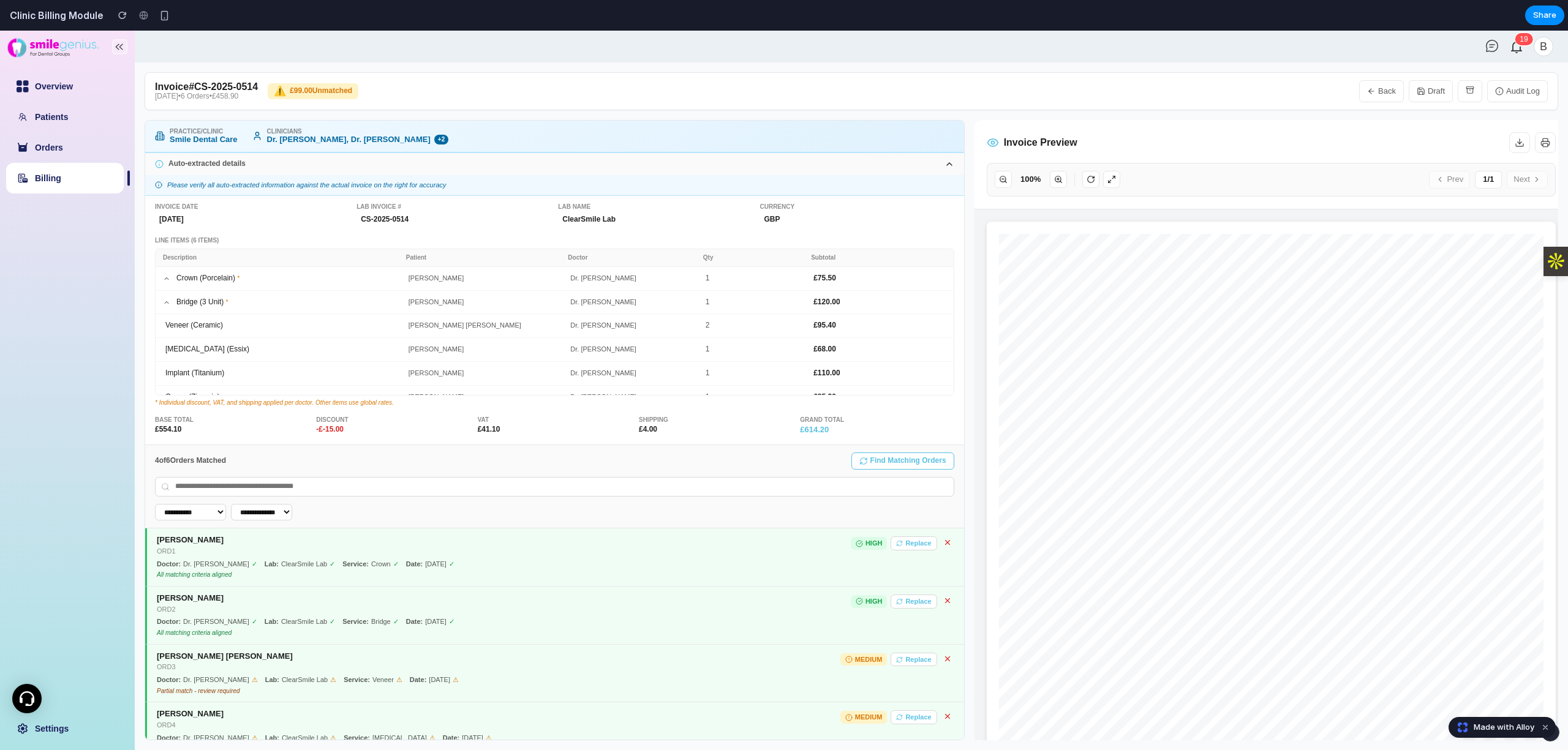
click at [212, 518] on select "**********" at bounding box center [190, 512] width 71 height 16
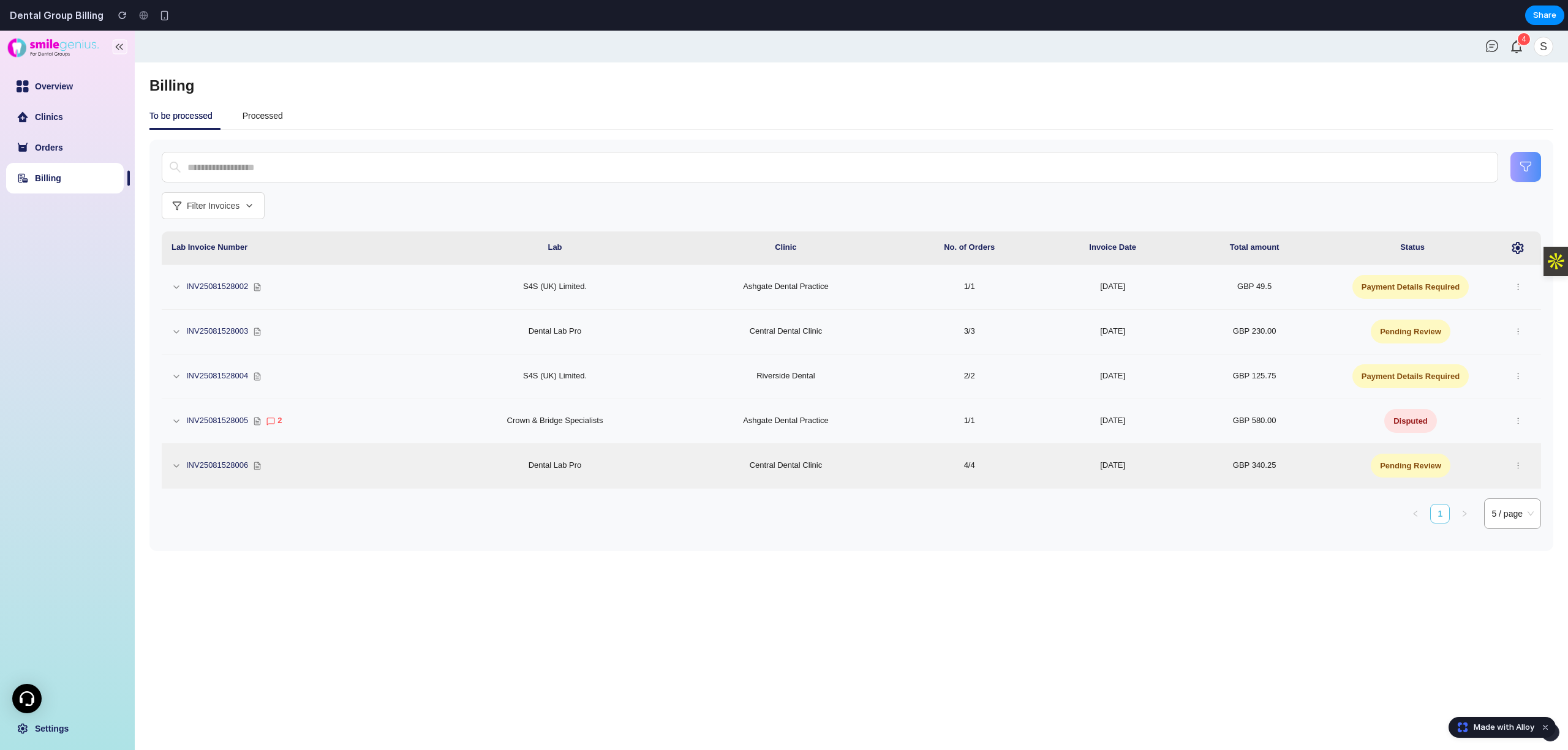
click at [1308, 482] on td "GBP 340.25" at bounding box center [1254, 466] width 145 height 45
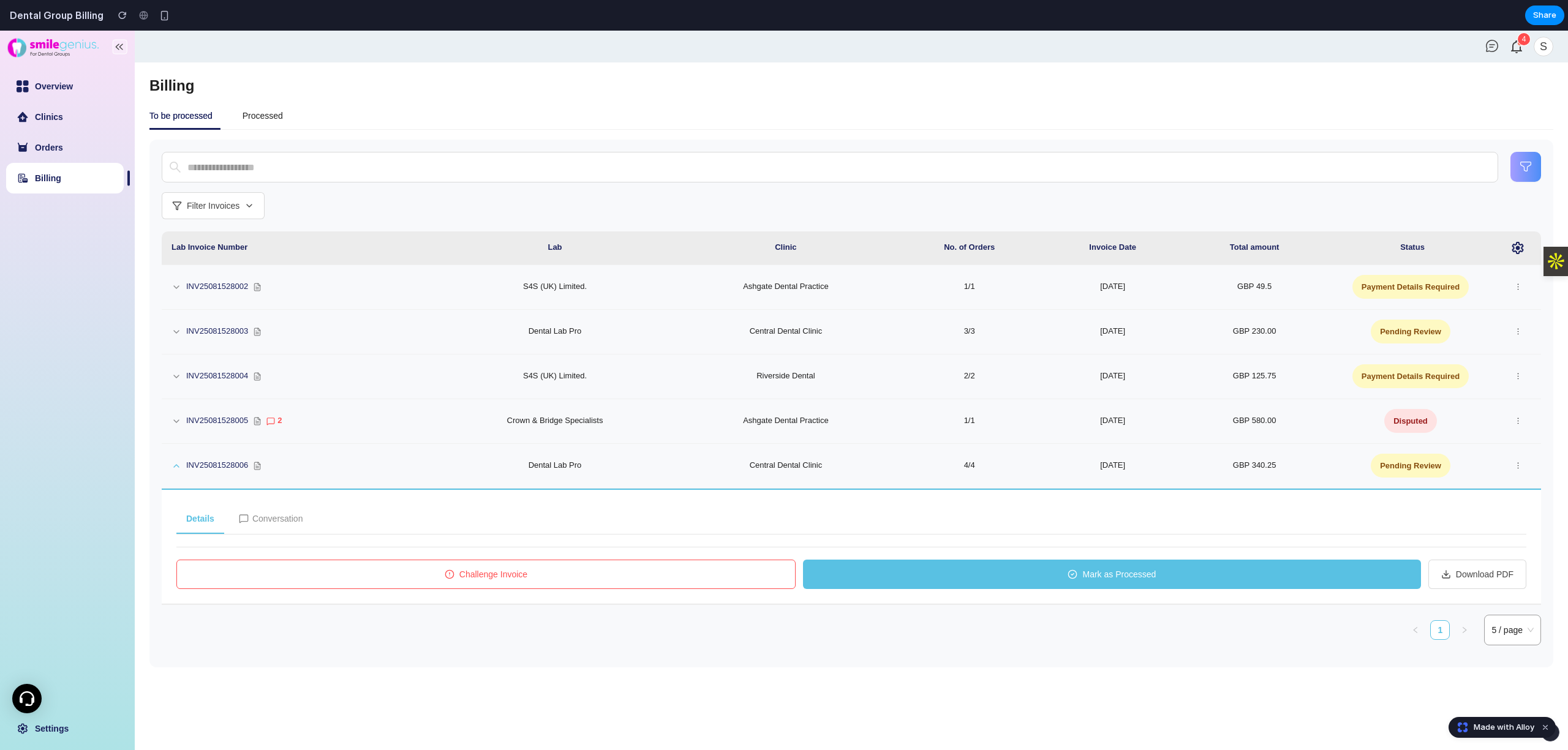
click at [632, 582] on button "Challenge Invoice" at bounding box center [486, 574] width 619 height 29
click at [509, 585] on button "Challenge Invoice" at bounding box center [486, 574] width 619 height 29
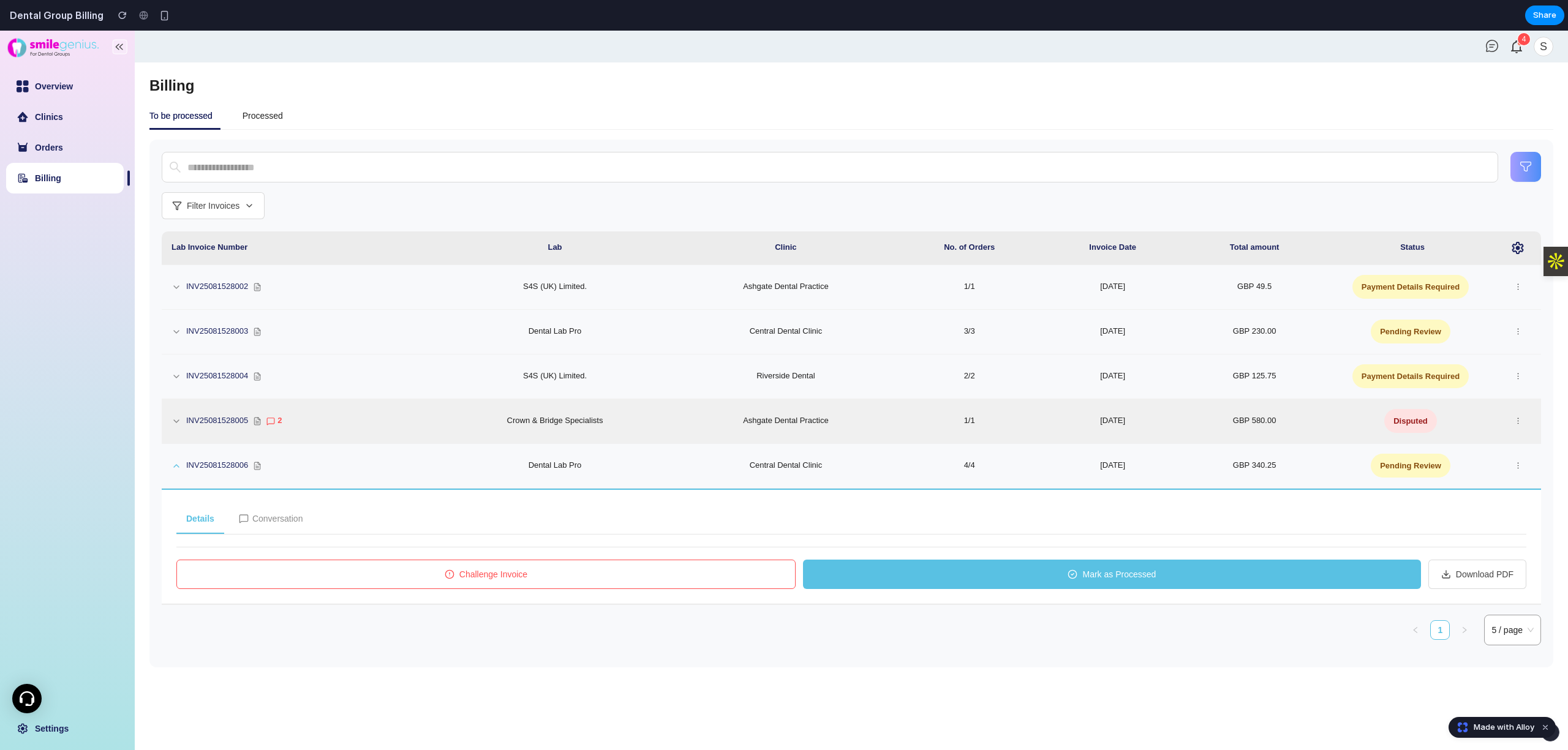
click at [1426, 433] on span "Disputed" at bounding box center [1411, 421] width 53 height 24
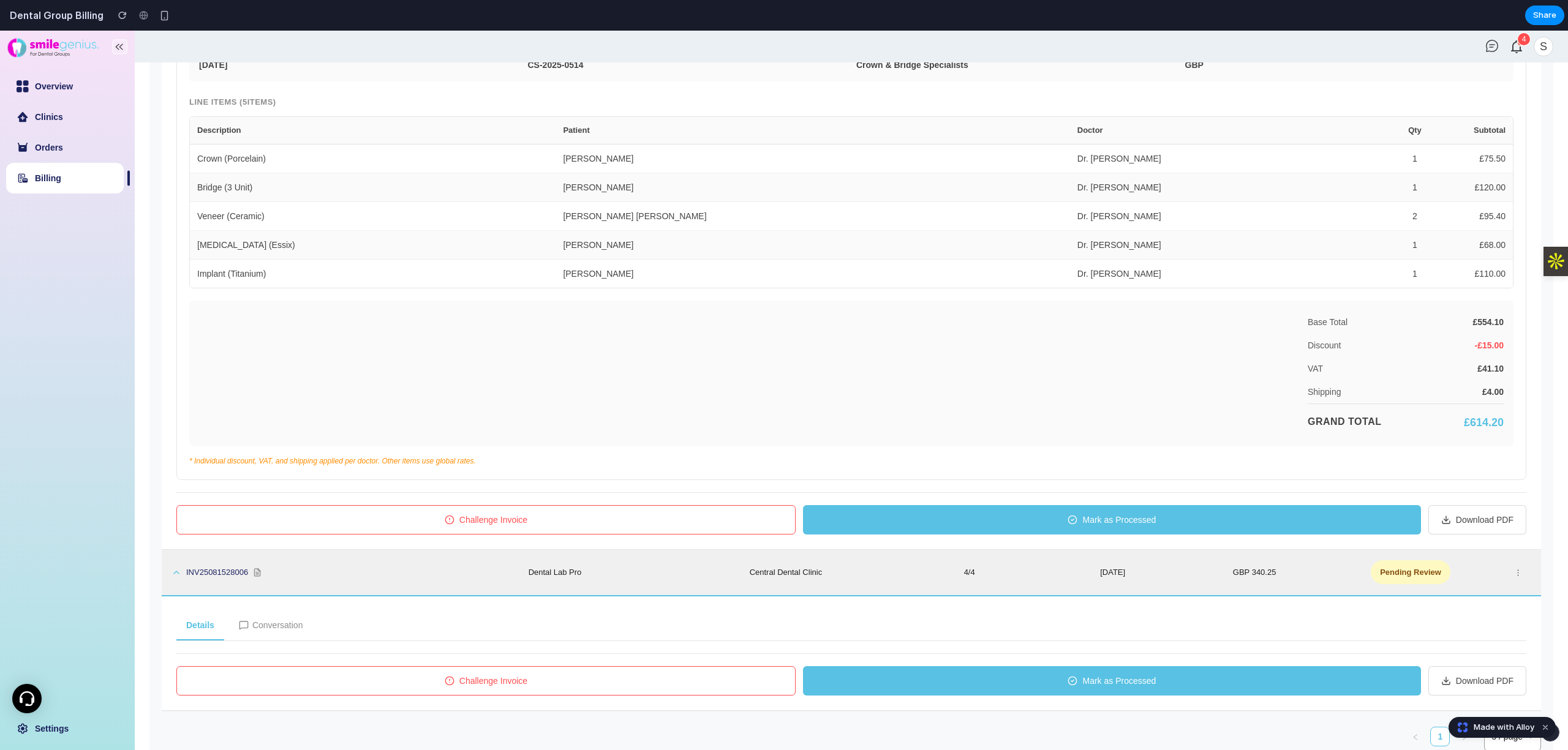
scroll to position [596, 0]
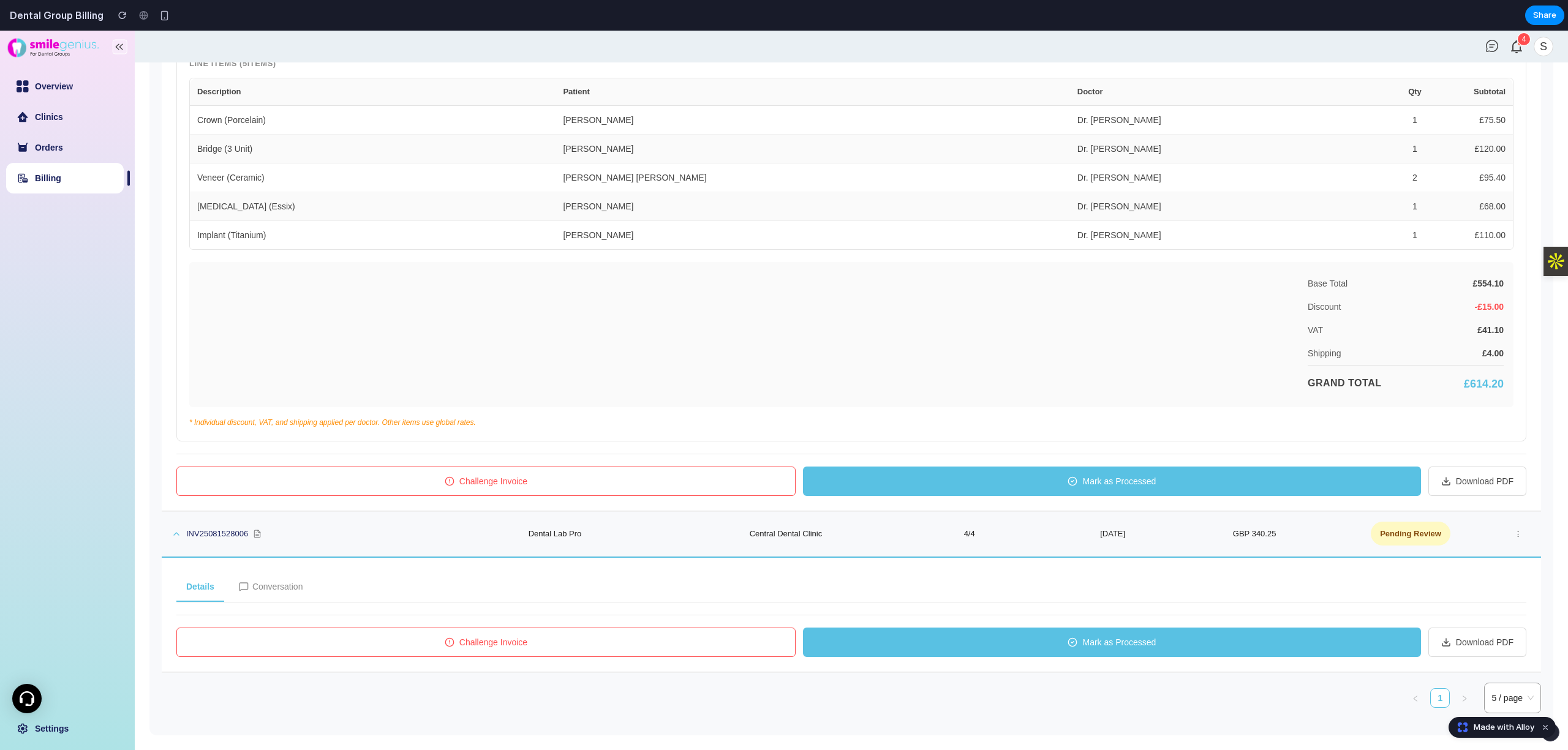
click at [478, 486] on span "Challenge Invoice" at bounding box center [493, 482] width 68 height 13
click at [486, 632] on button "Challenge Invoice" at bounding box center [486, 643] width 619 height 29
click at [489, 632] on button "Challenge Invoice" at bounding box center [486, 643] width 619 height 29
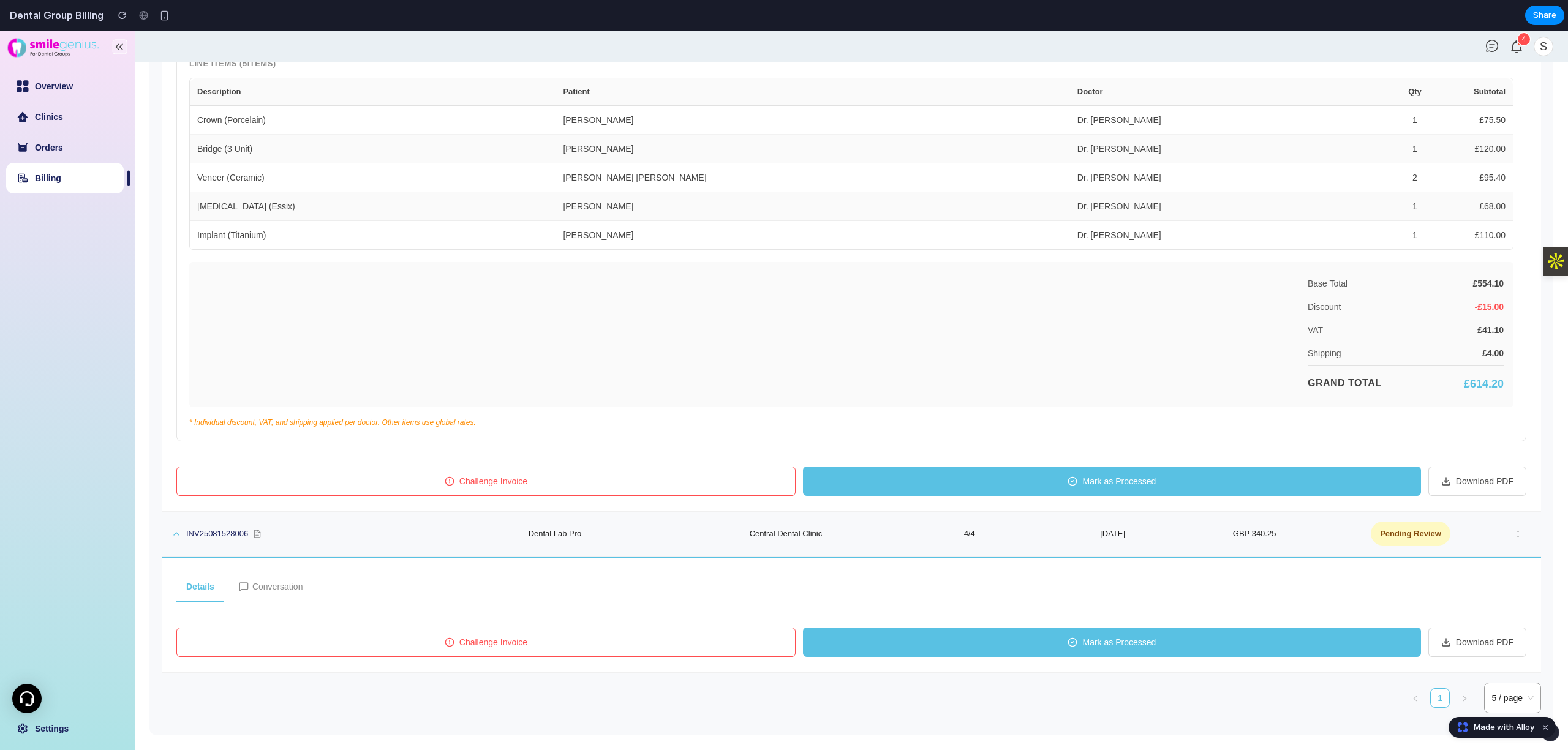
click at [493, 636] on span "Challenge Invoice" at bounding box center [493, 643] width 68 height 13
click at [462, 640] on span "Challenge Invoice" at bounding box center [493, 643] width 68 height 13
drag, startPoint x: 458, startPoint y: 640, endPoint x: 446, endPoint y: 640, distance: 12.0
click at [453, 640] on button "Challenge Invoice" at bounding box center [486, 643] width 619 height 29
click at [445, 642] on icon at bounding box center [449, 642] width 10 height 10
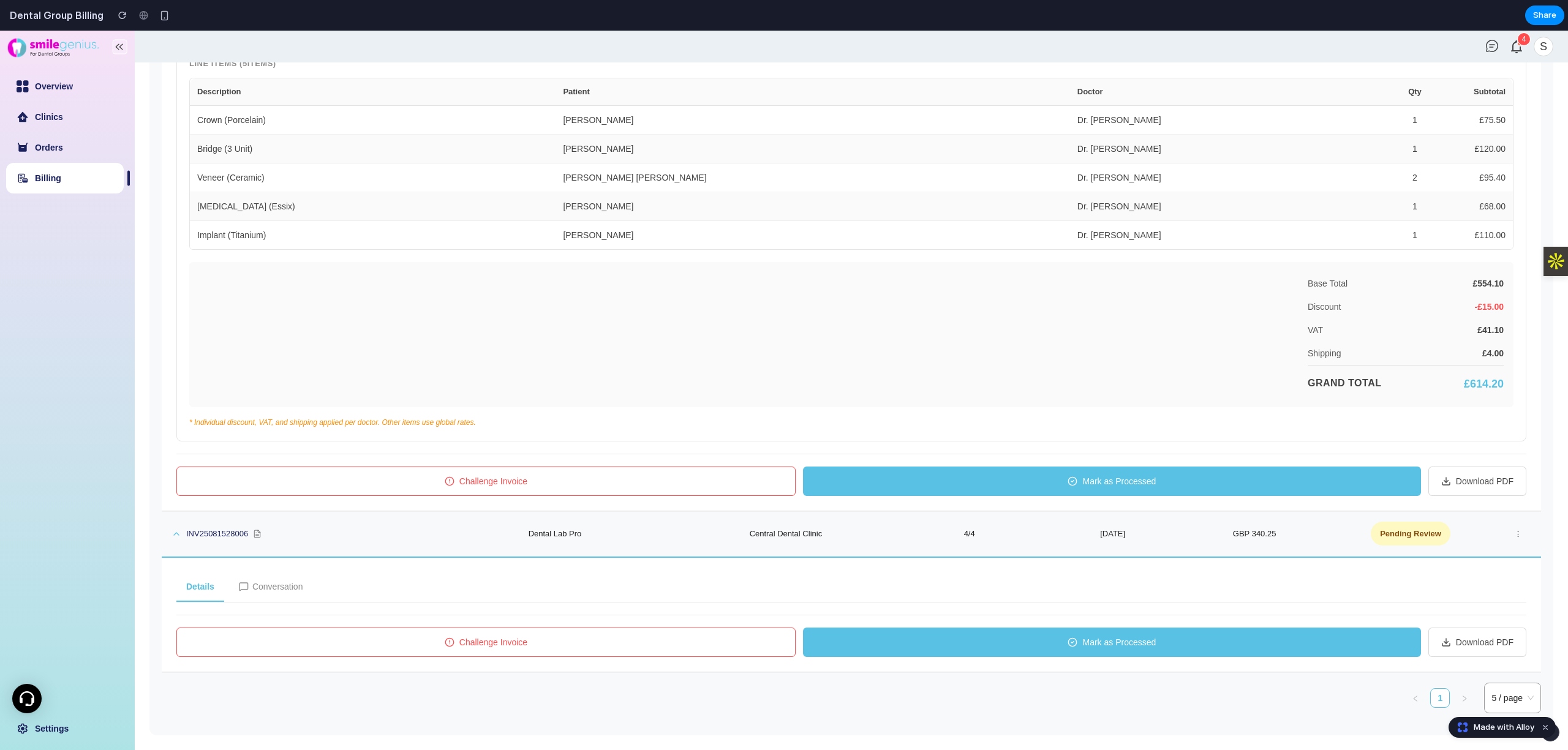
click at [445, 643] on icon at bounding box center [449, 642] width 10 height 10
click at [468, 644] on span "Challenge Invoice" at bounding box center [493, 643] width 68 height 13
click at [511, 483] on span "Challenge Invoice" at bounding box center [493, 482] width 68 height 13
click at [509, 484] on span "Challenge Invoice" at bounding box center [493, 482] width 68 height 13
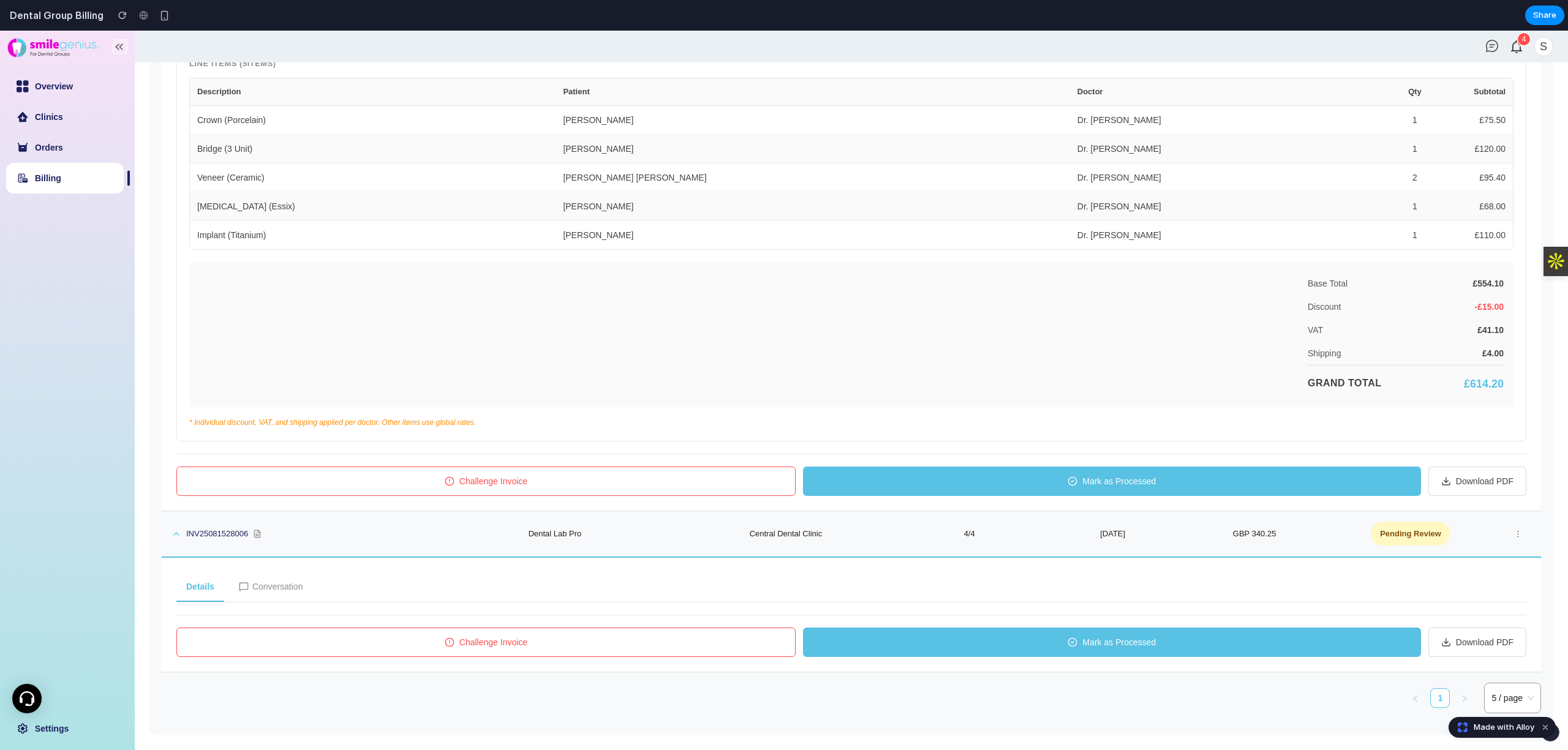
click at [508, 485] on span "Challenge Invoice" at bounding box center [493, 482] width 68 height 13
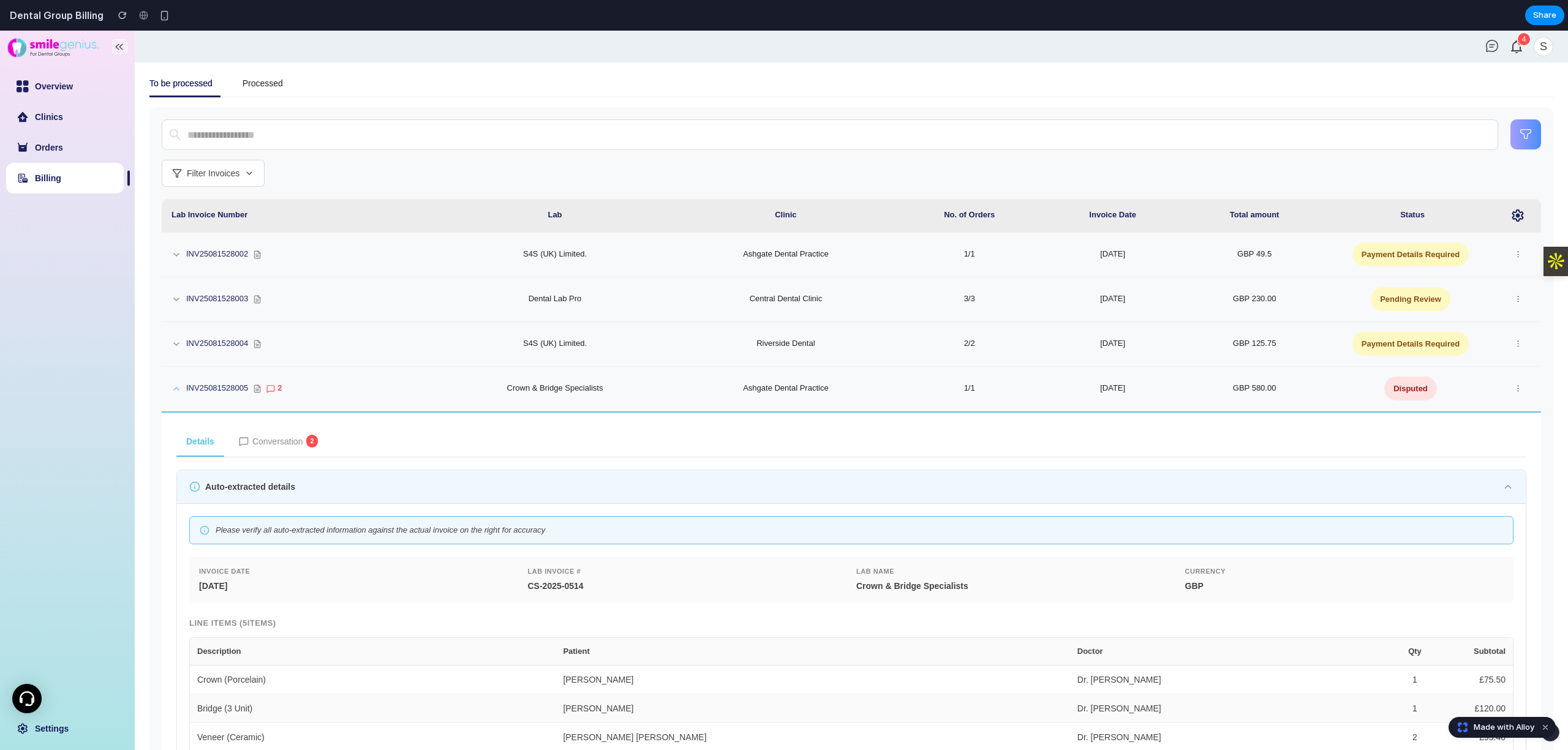
scroll to position [25, 0]
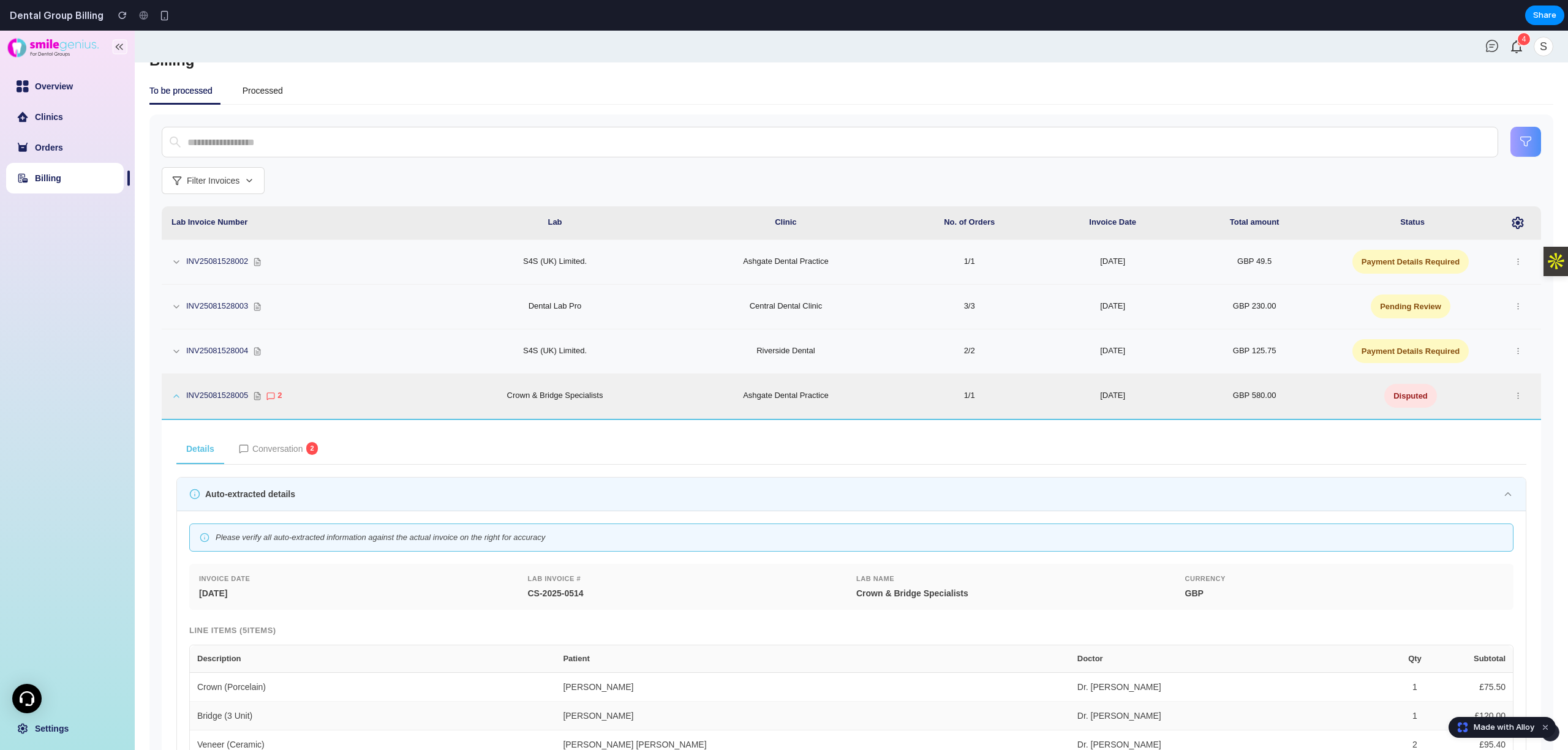
click at [1252, 405] on td "GBP 580.00" at bounding box center [1254, 396] width 145 height 45
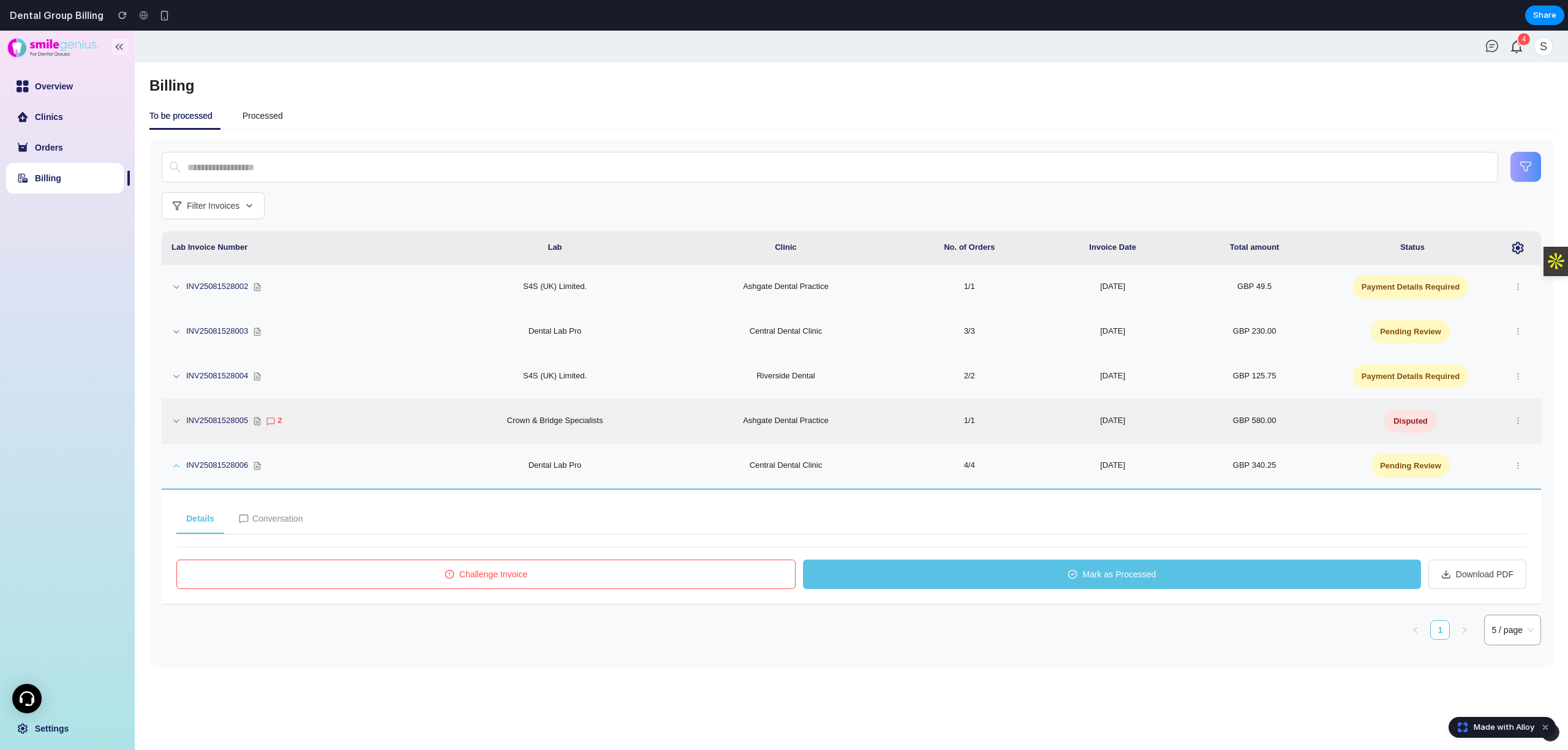
click at [1260, 426] on td "GBP 580.00" at bounding box center [1254, 421] width 145 height 45
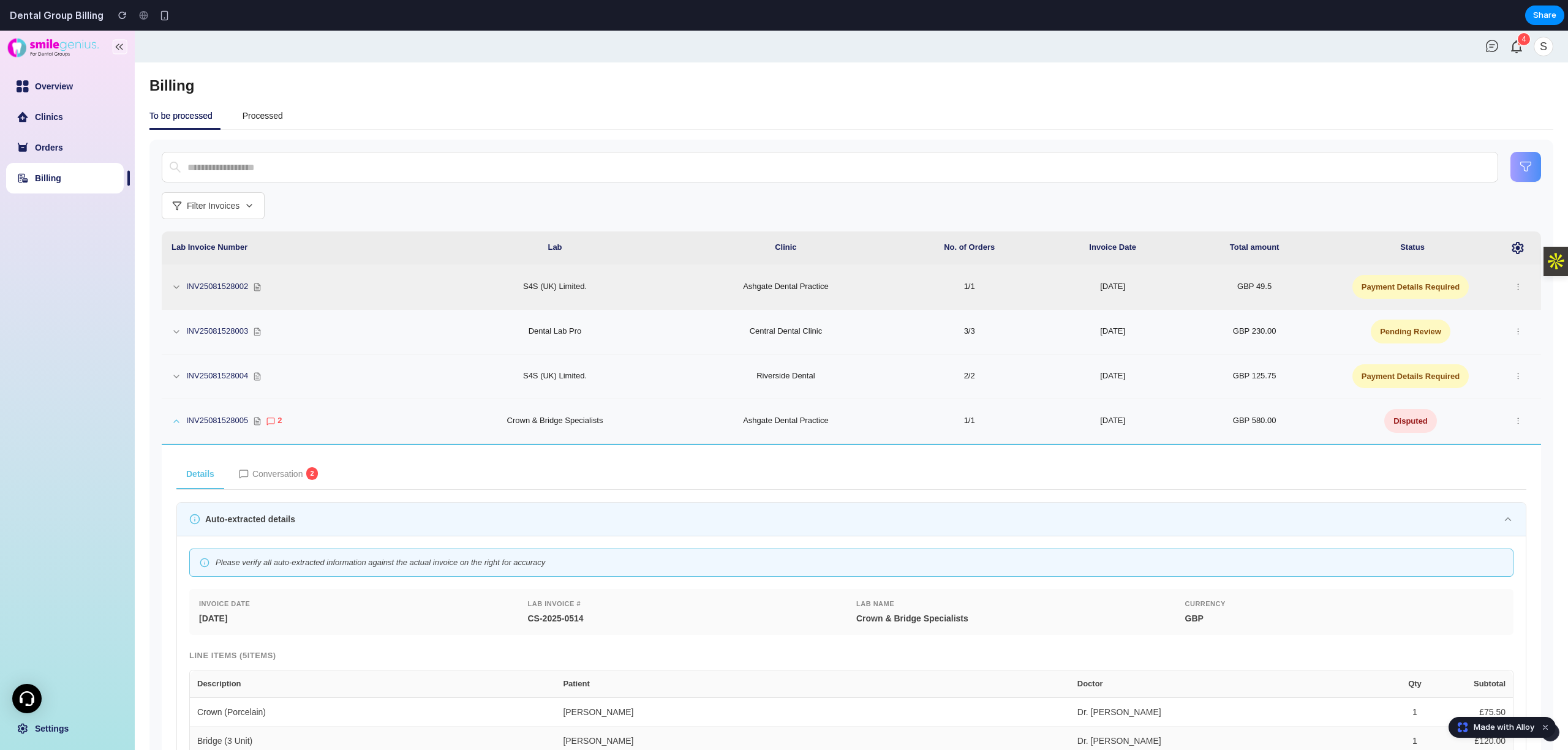
click at [1306, 285] on td "GBP 49.5" at bounding box center [1254, 288] width 145 height 45
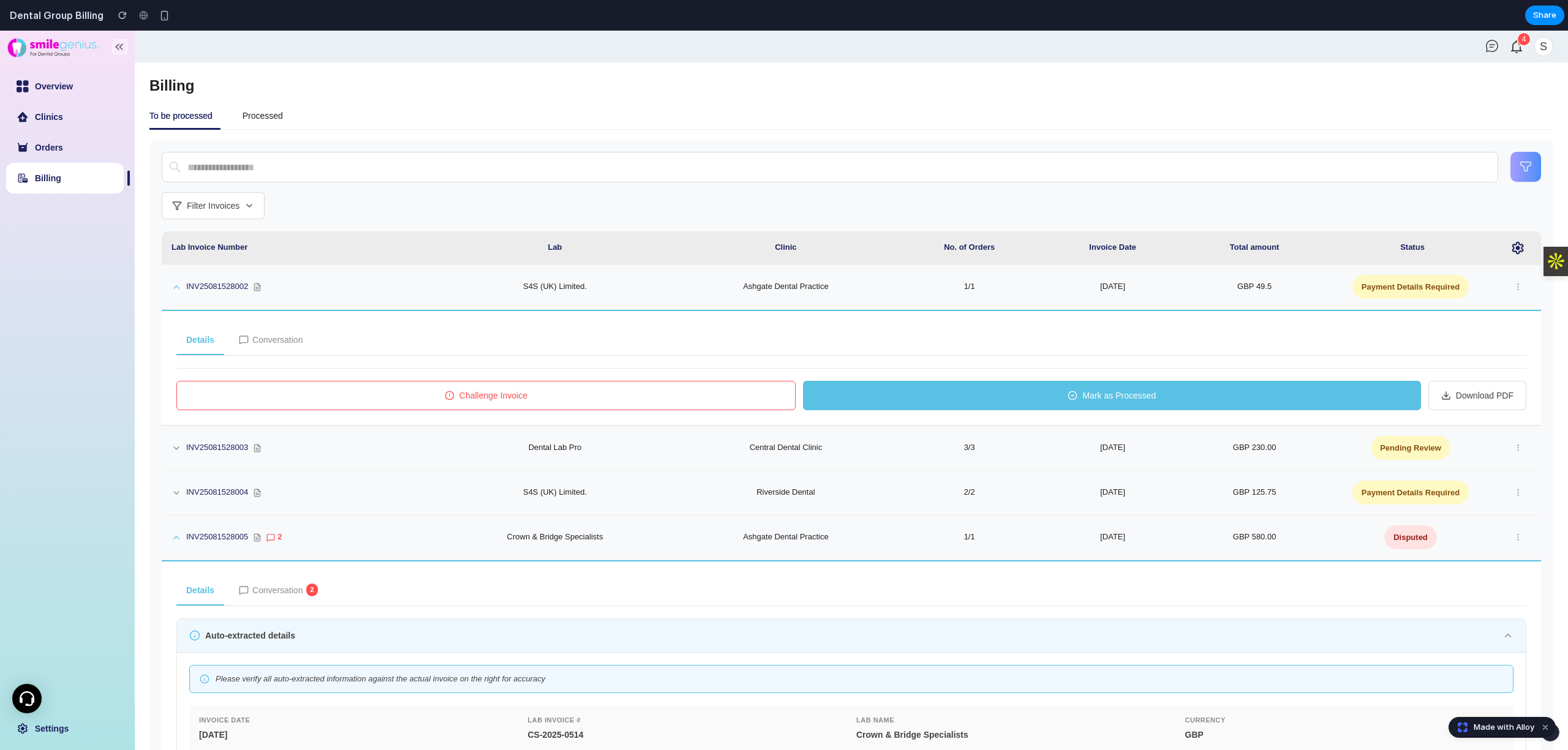
click at [479, 390] on span "Challenge Invoice" at bounding box center [493, 396] width 68 height 13
click at [482, 393] on span "Challenge Invoice" at bounding box center [493, 396] width 68 height 13
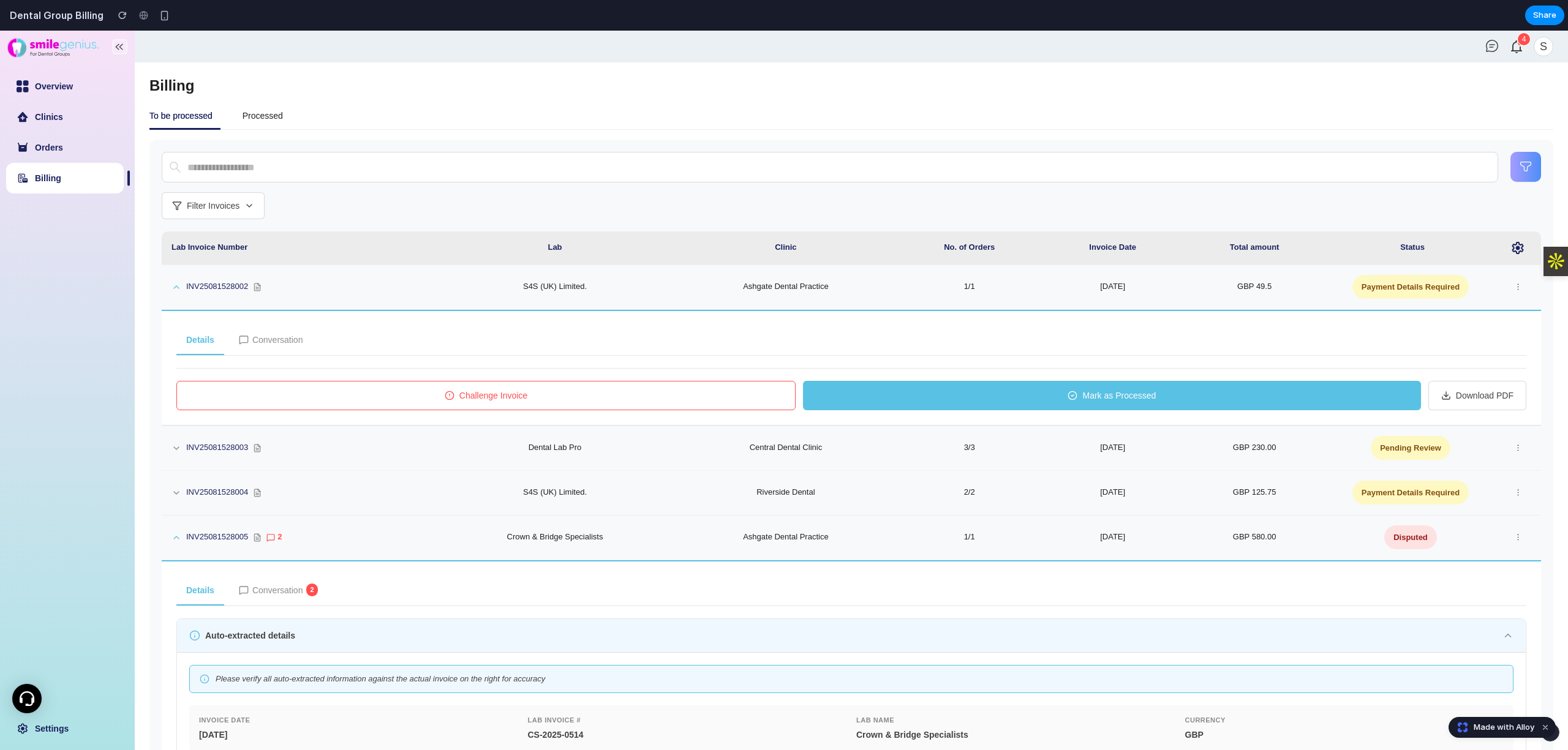
click at [526, 400] on button "Challenge Invoice" at bounding box center [486, 396] width 619 height 29
click at [559, 402] on button "Challenge Invoice" at bounding box center [486, 396] width 619 height 29
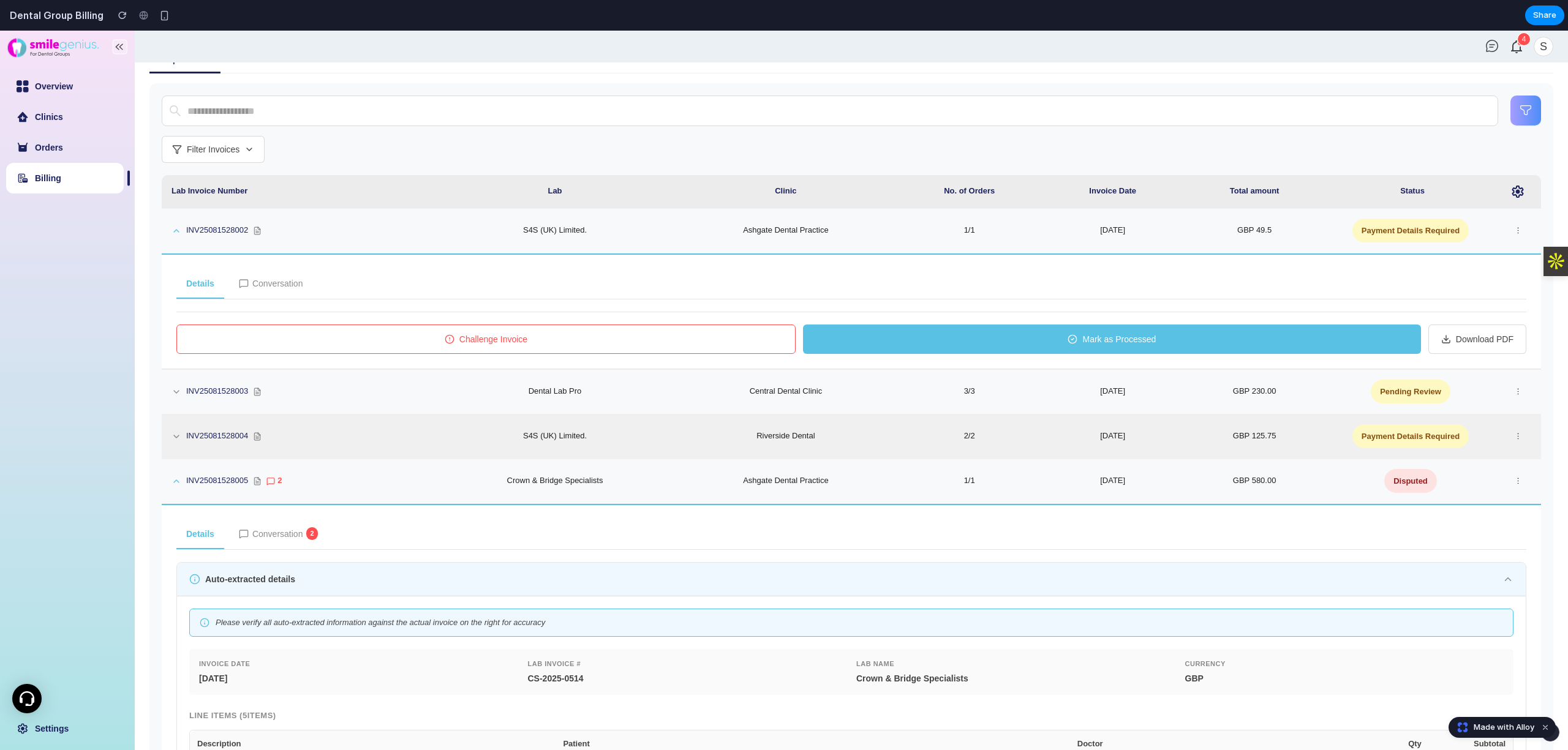
scroll to position [163, 0]
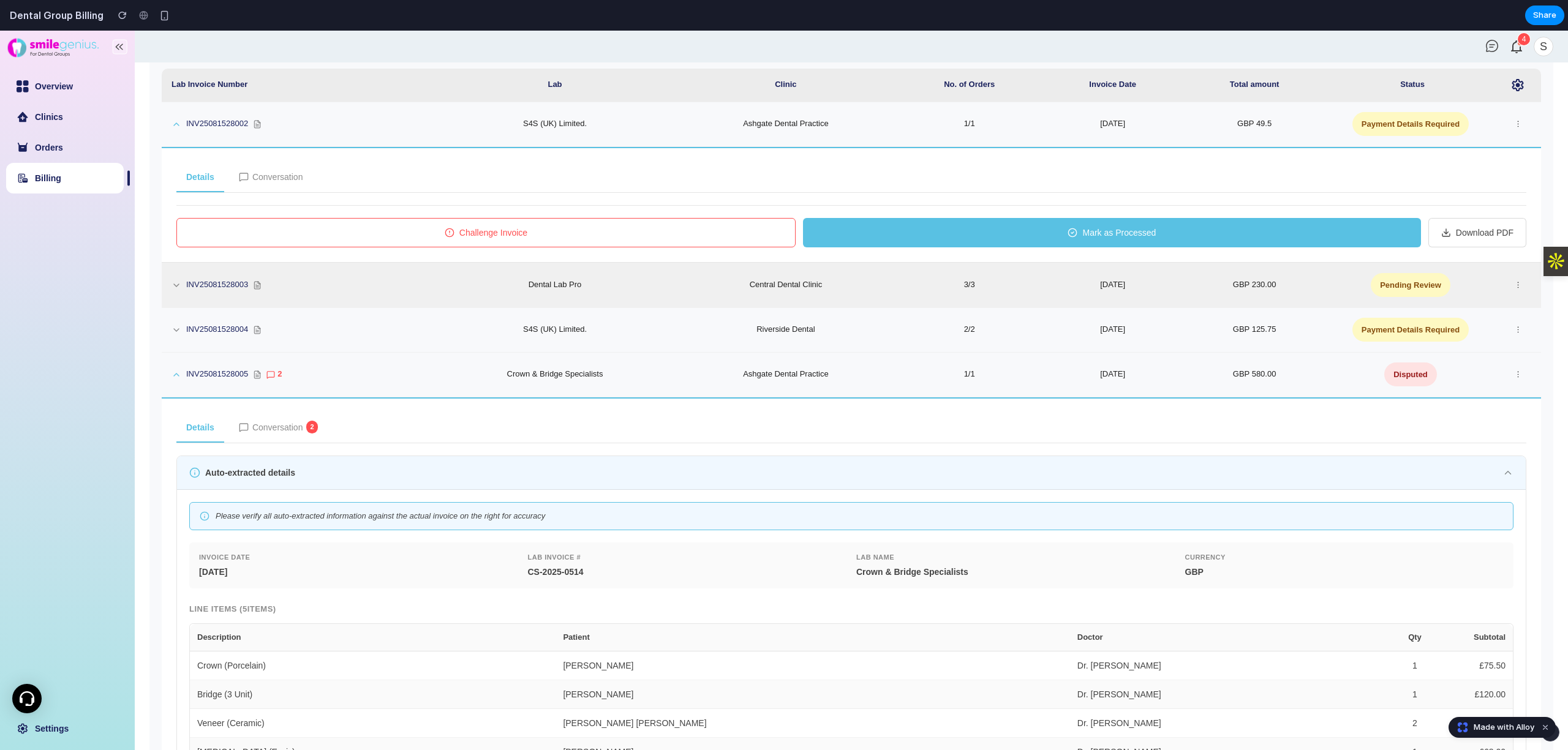
click at [1281, 283] on td "GBP 230.00" at bounding box center [1254, 285] width 145 height 45
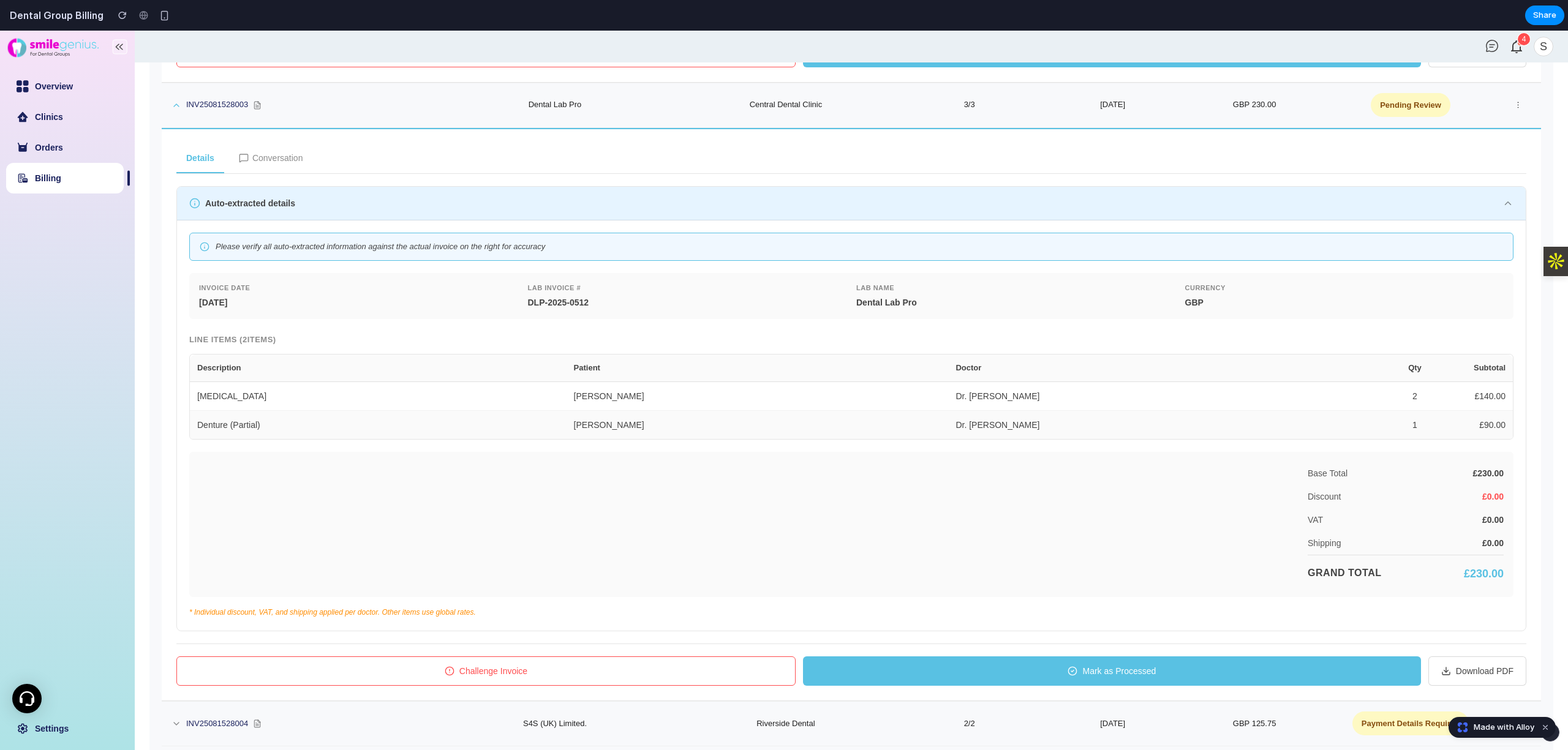
scroll to position [408, 0]
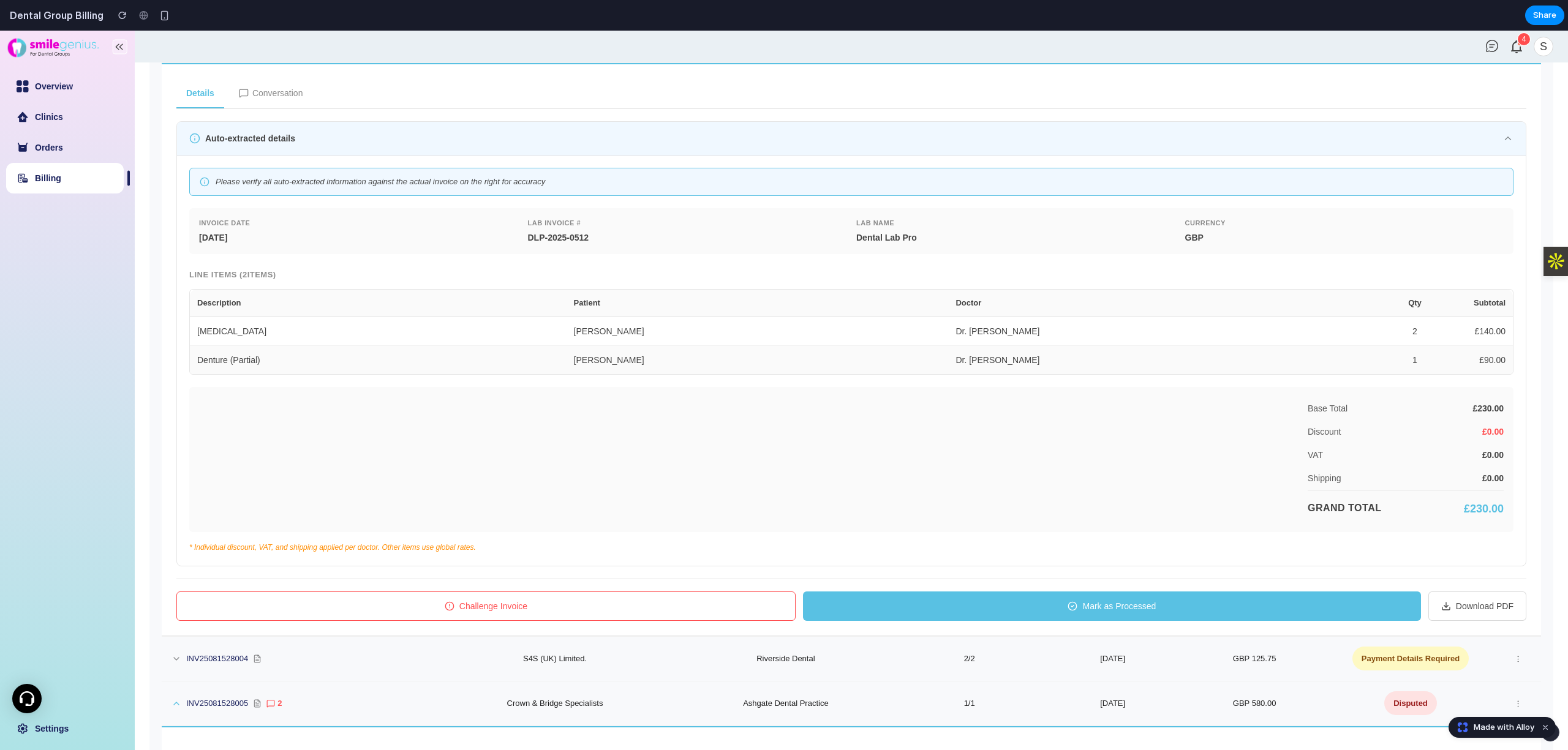
click at [486, 599] on button "Challenge Invoice" at bounding box center [486, 607] width 619 height 29
click at [547, 607] on button "Challenge Invoice" at bounding box center [486, 607] width 619 height 29
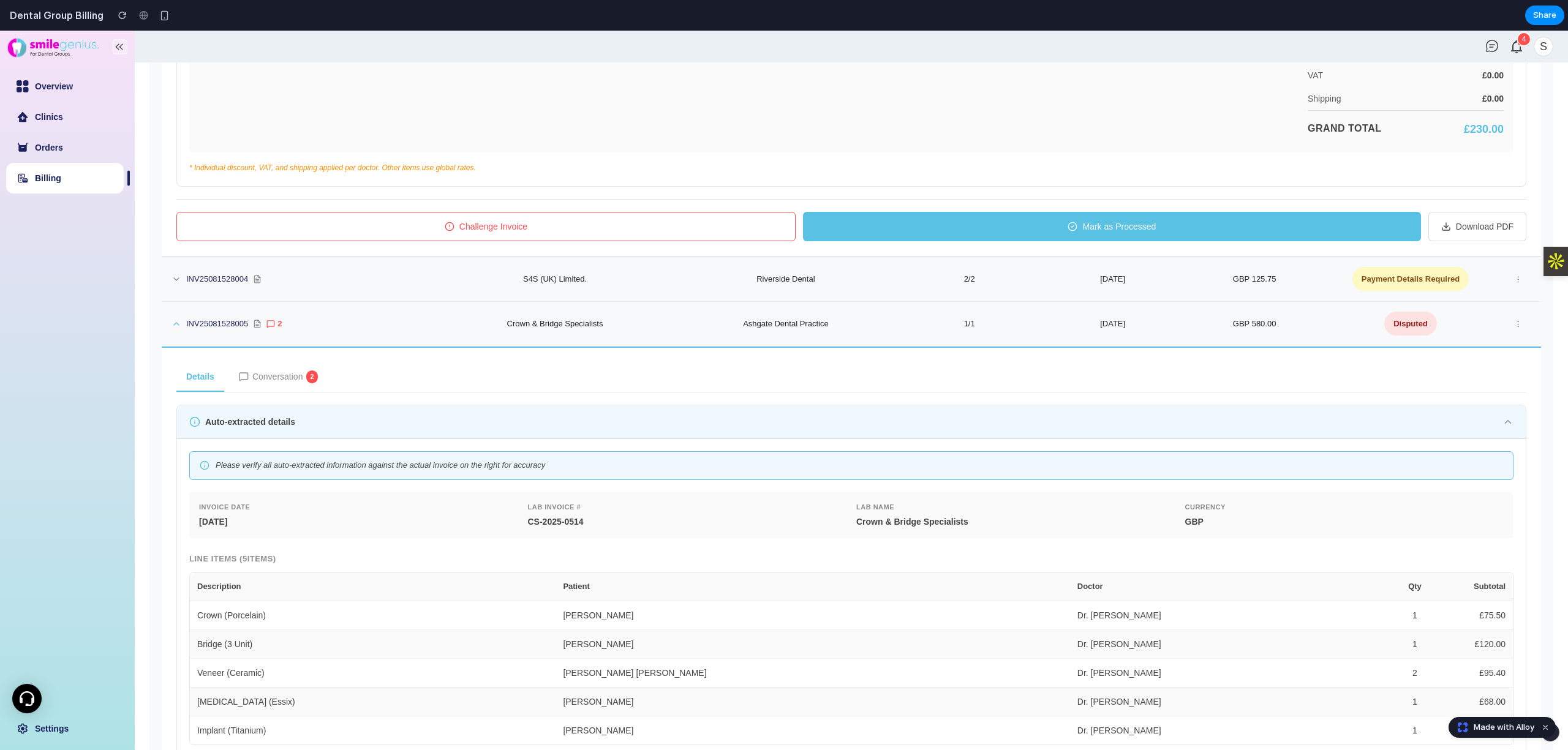
scroll to position [816, 0]
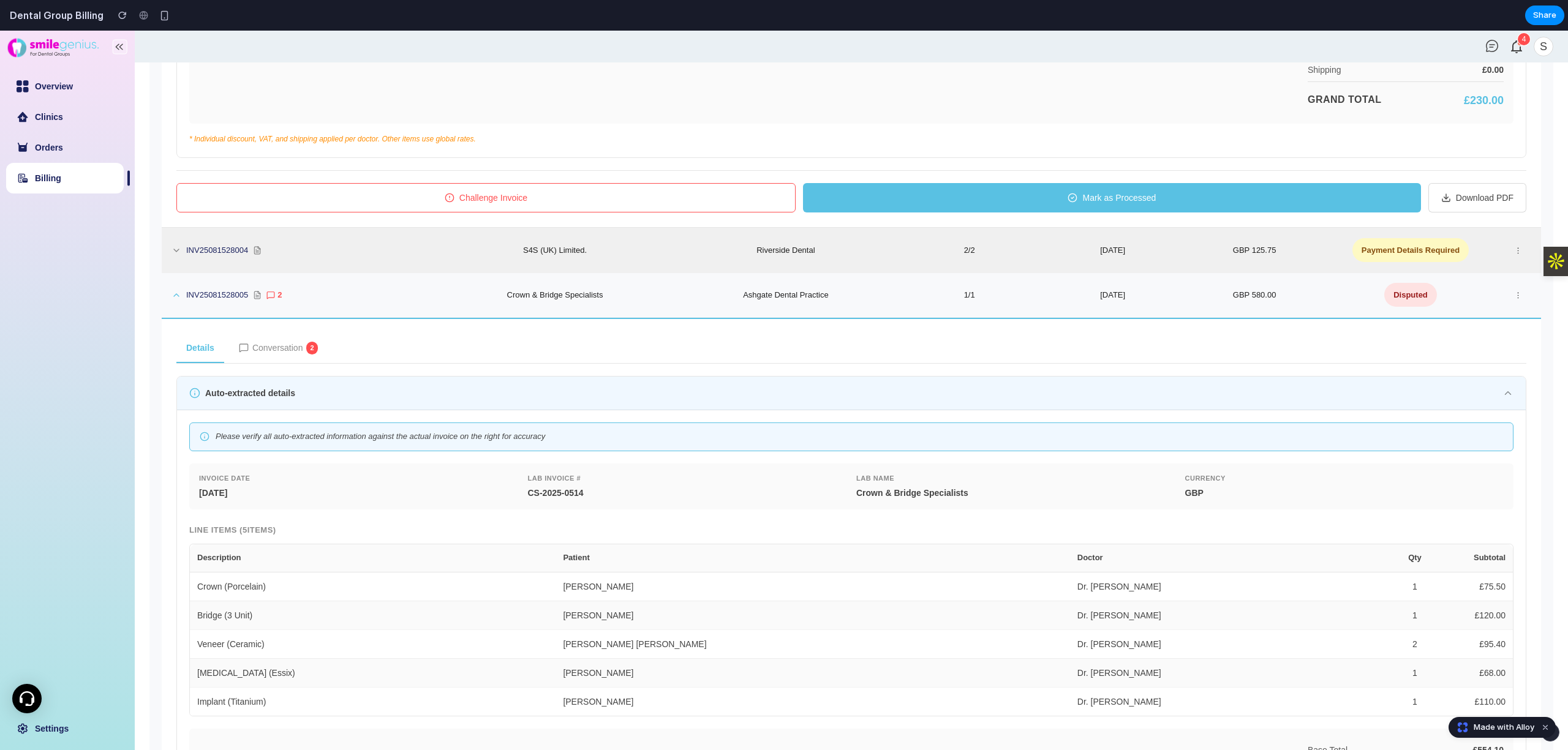
click at [1277, 260] on td "GBP 125.75" at bounding box center [1254, 251] width 145 height 45
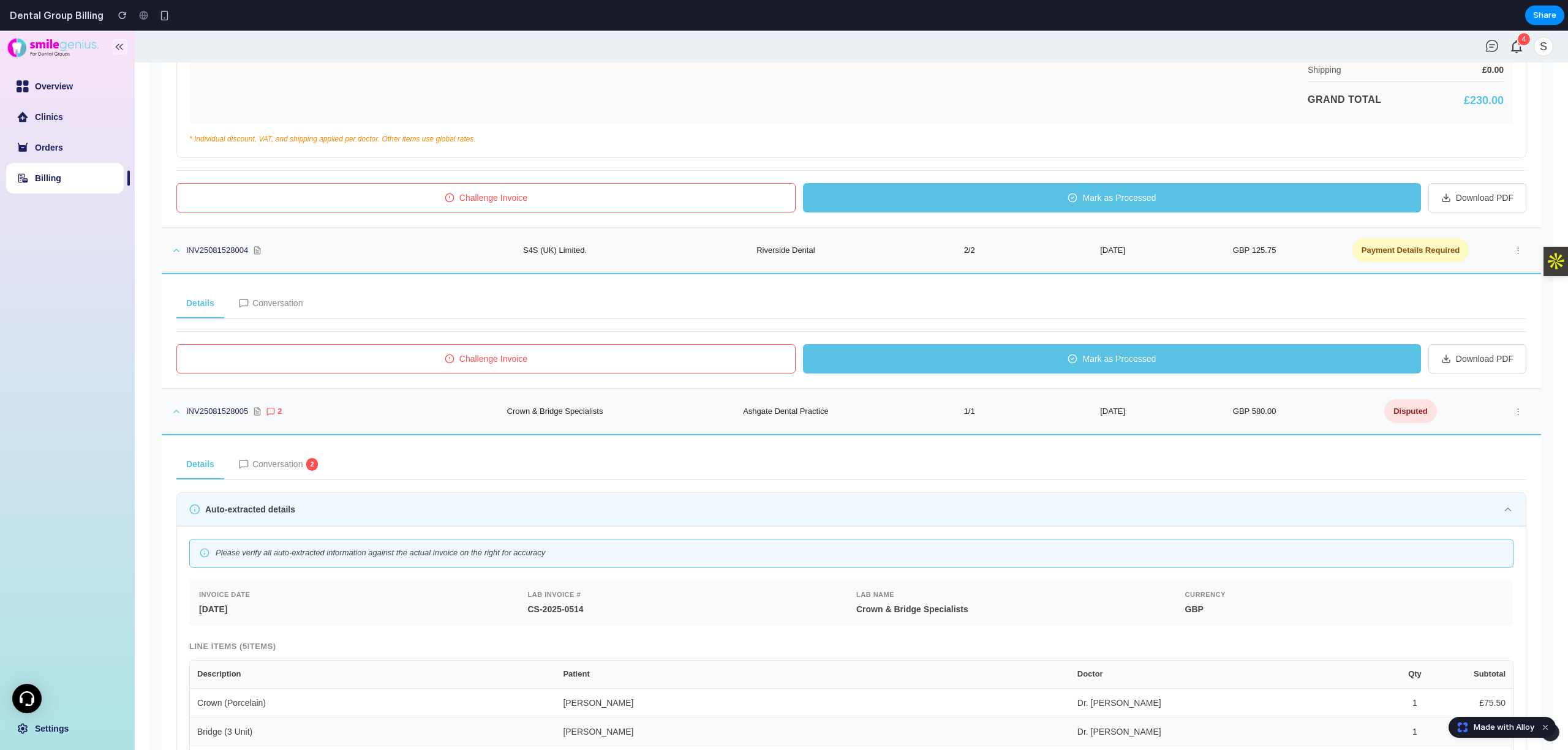
click at [564, 370] on button "Challenge Invoice" at bounding box center [486, 359] width 619 height 29
click at [562, 370] on button "Challenge Invoice" at bounding box center [486, 359] width 619 height 29
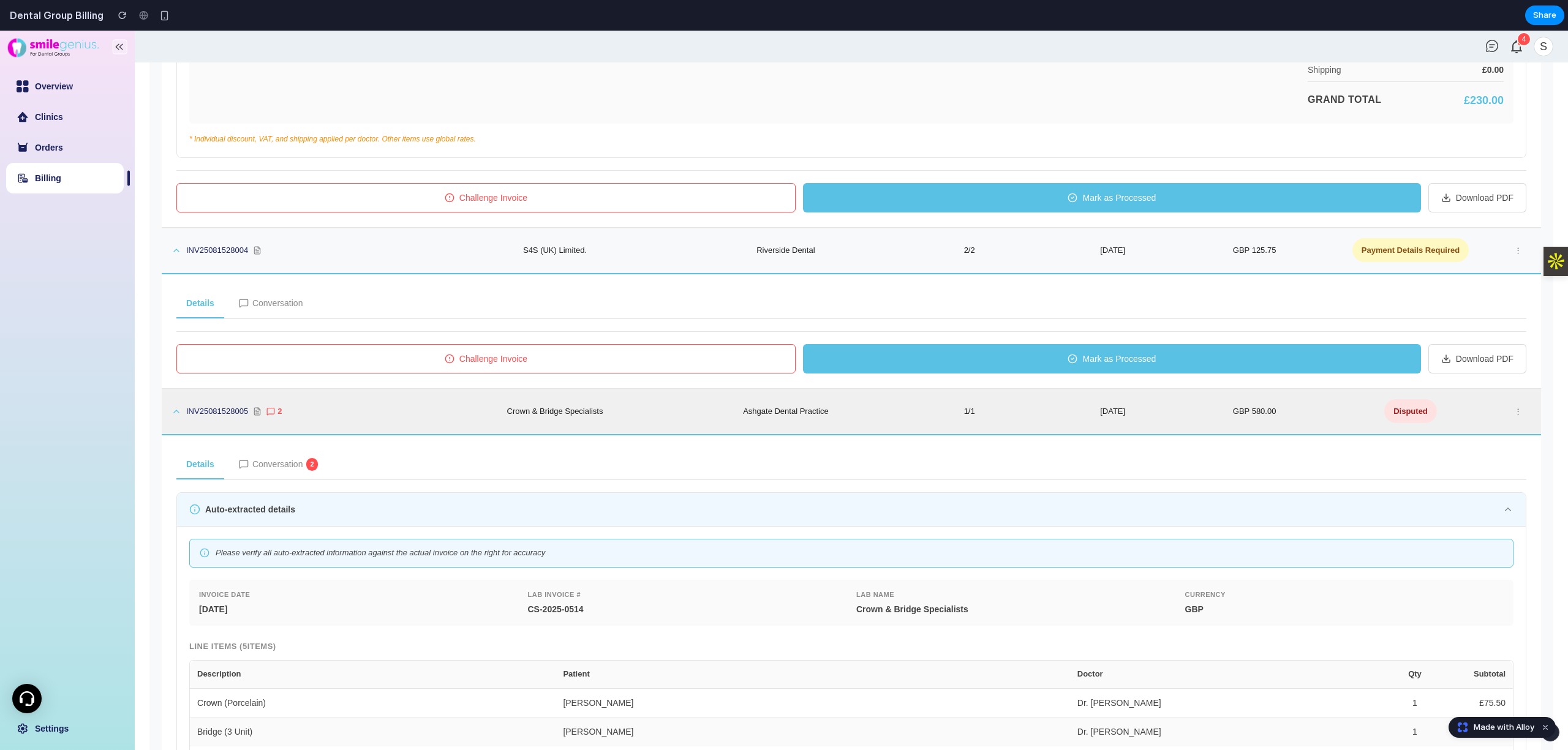
click at [1335, 419] on td "Disputed" at bounding box center [1411, 412] width 171 height 45
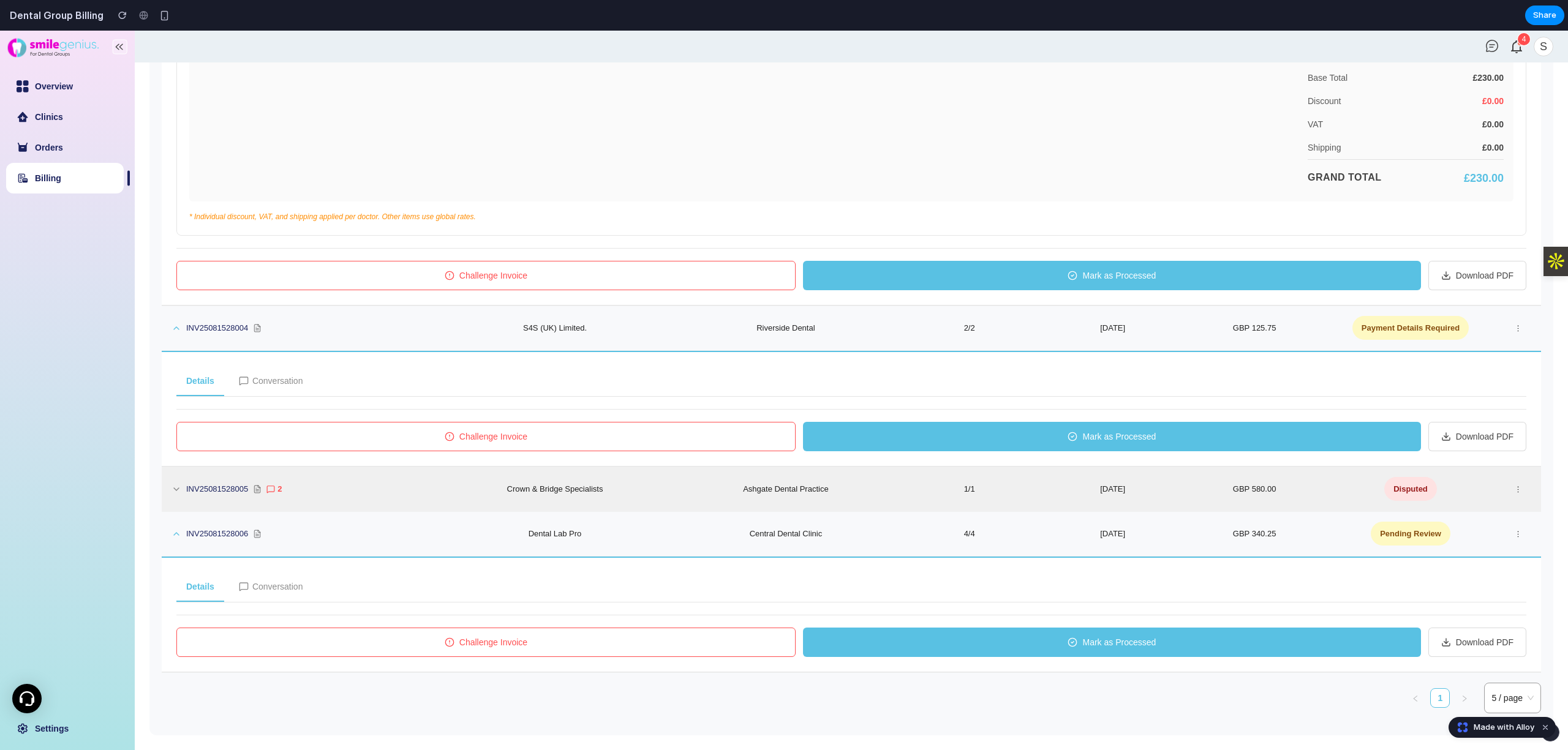
scroll to position [743, 0]
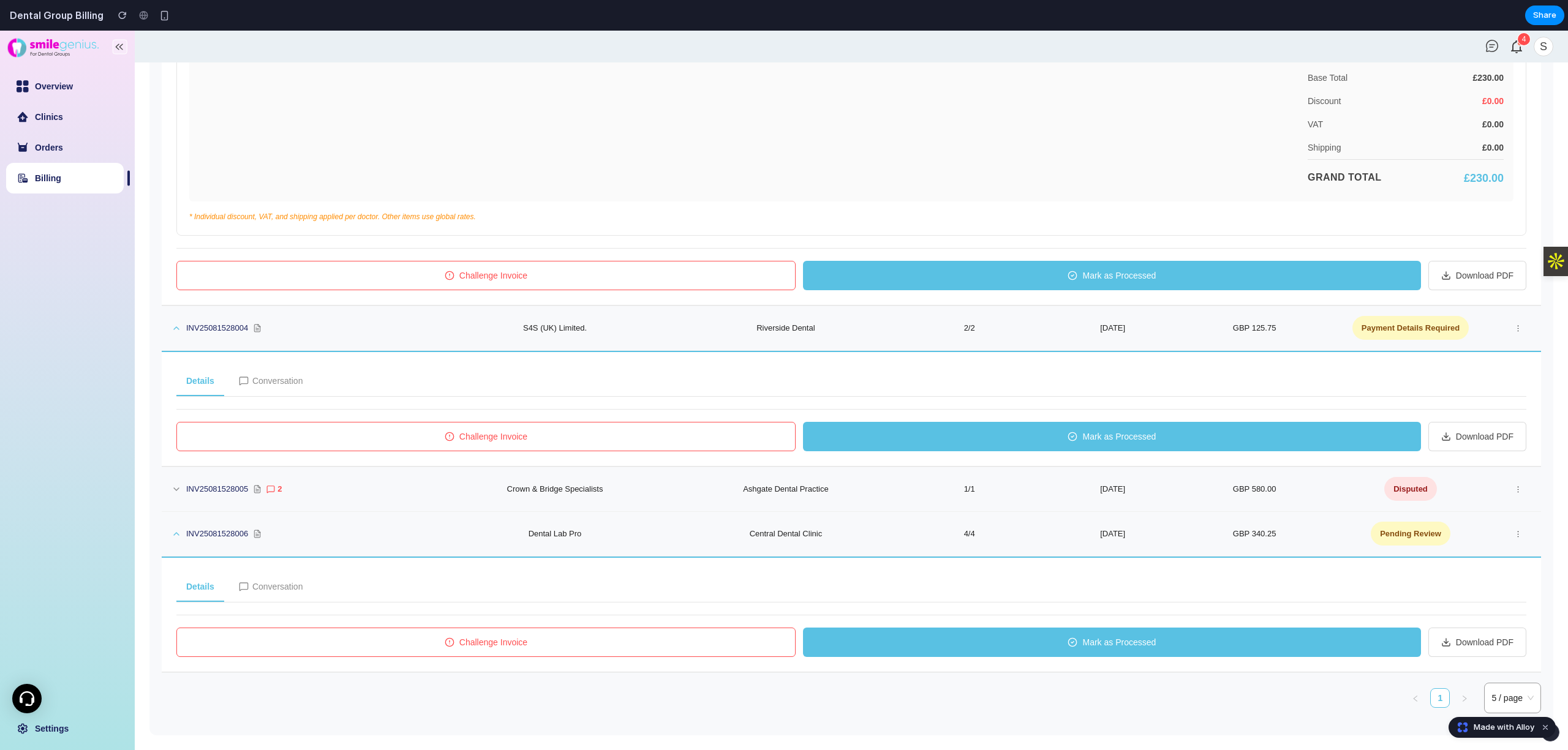
click at [518, 637] on span "Challenge Invoice" at bounding box center [493, 643] width 68 height 13
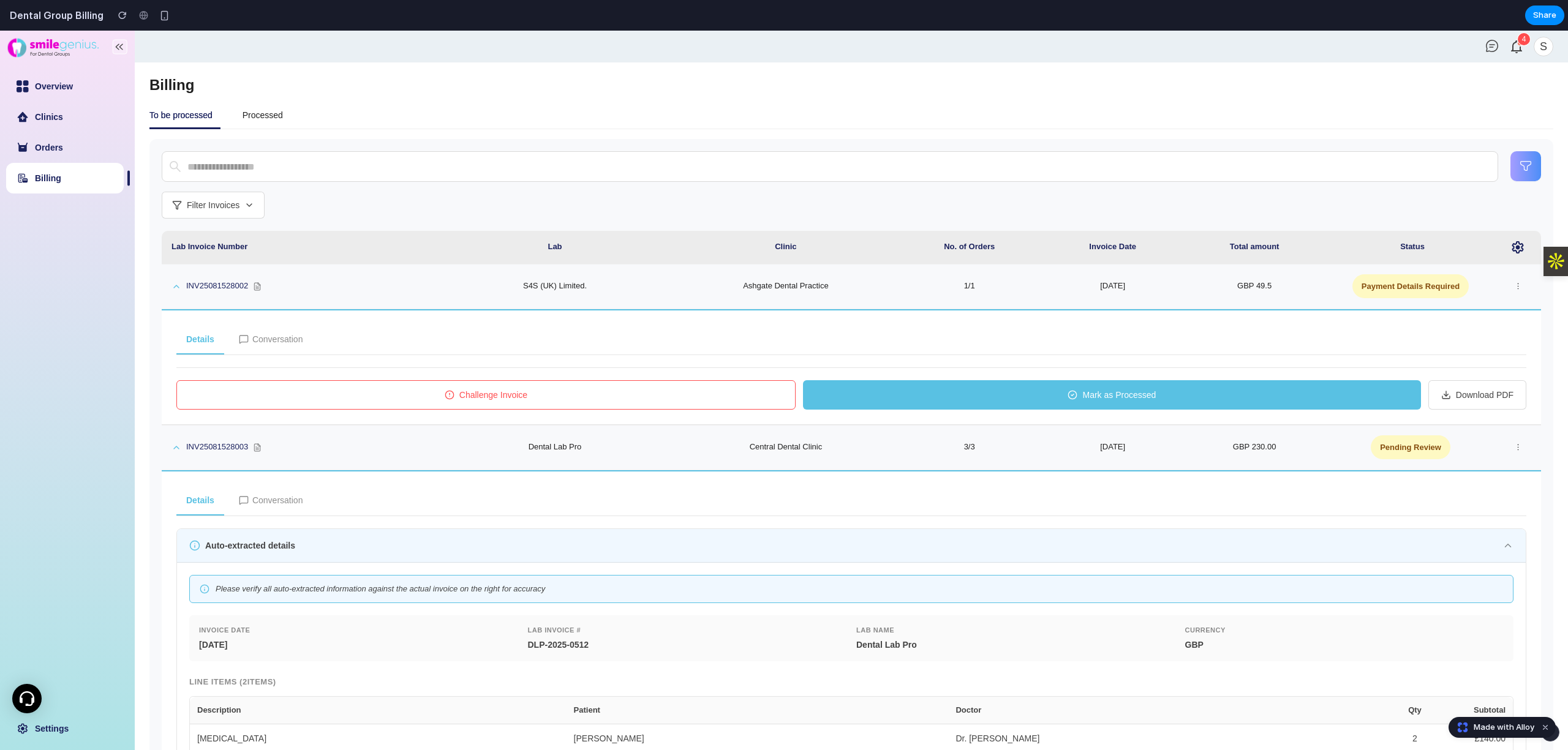
scroll to position [0, 0]
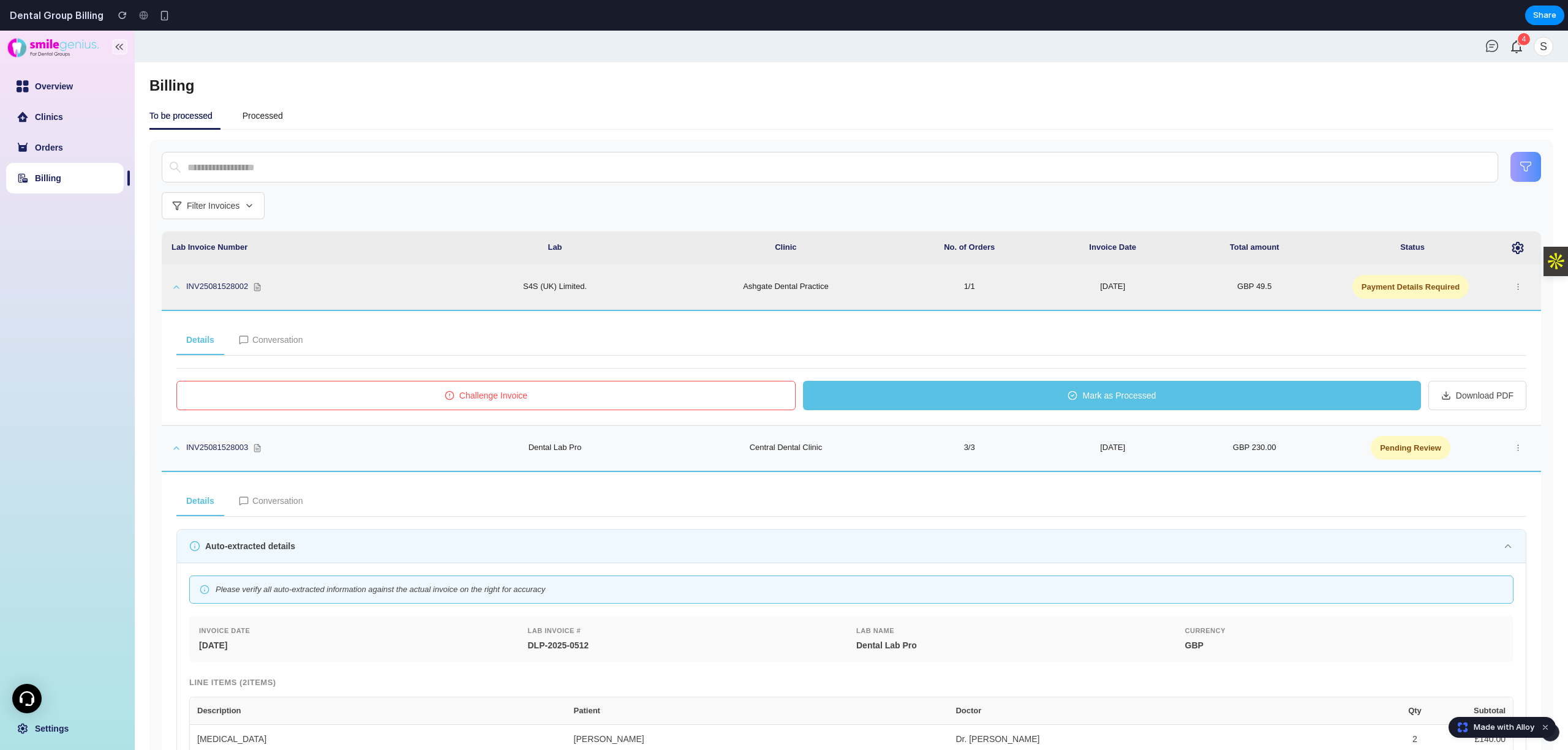
click at [1399, 288] on span "Payment Details Required" at bounding box center [1410, 287] width 116 height 24
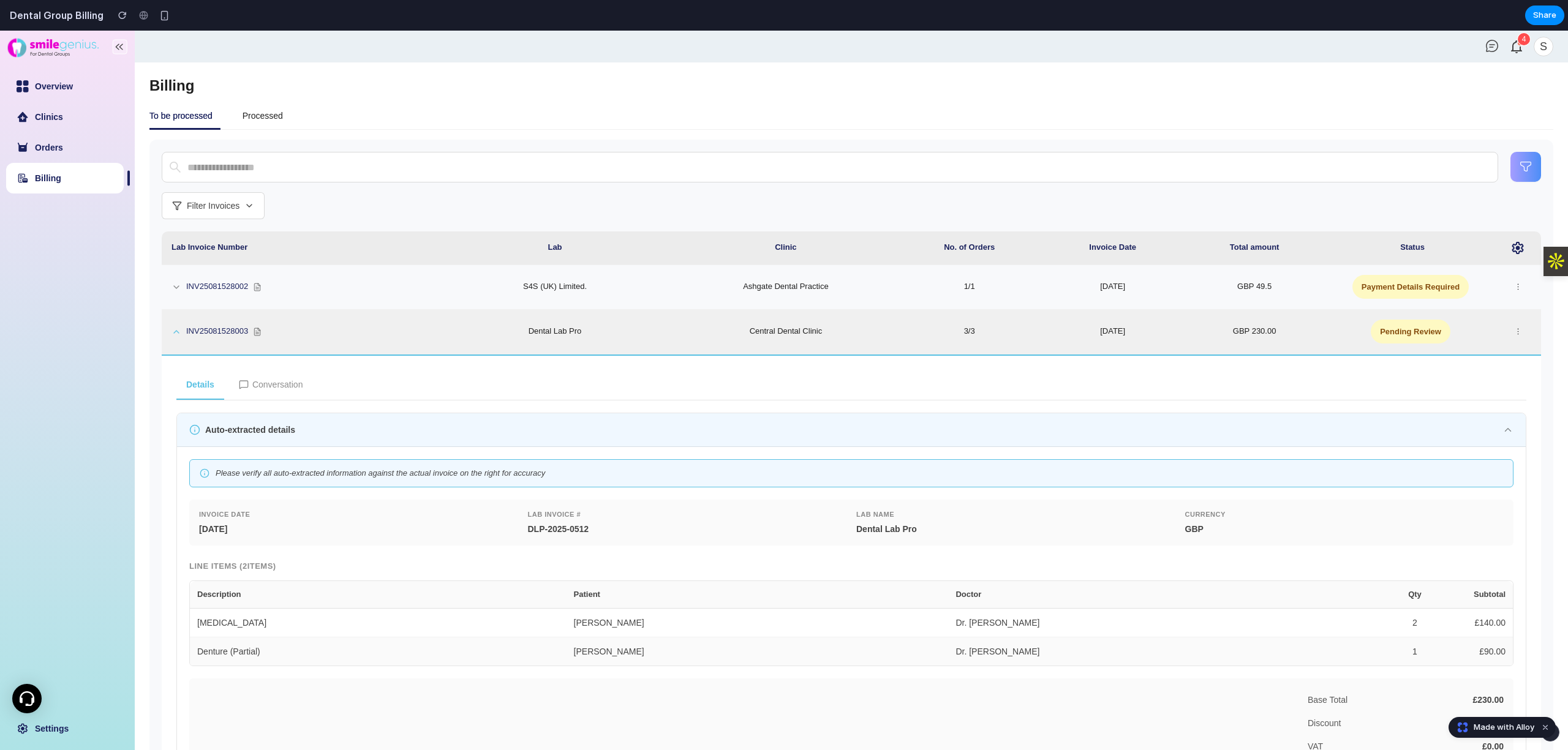
click at [1378, 324] on span "Pending Review" at bounding box center [1410, 332] width 79 height 24
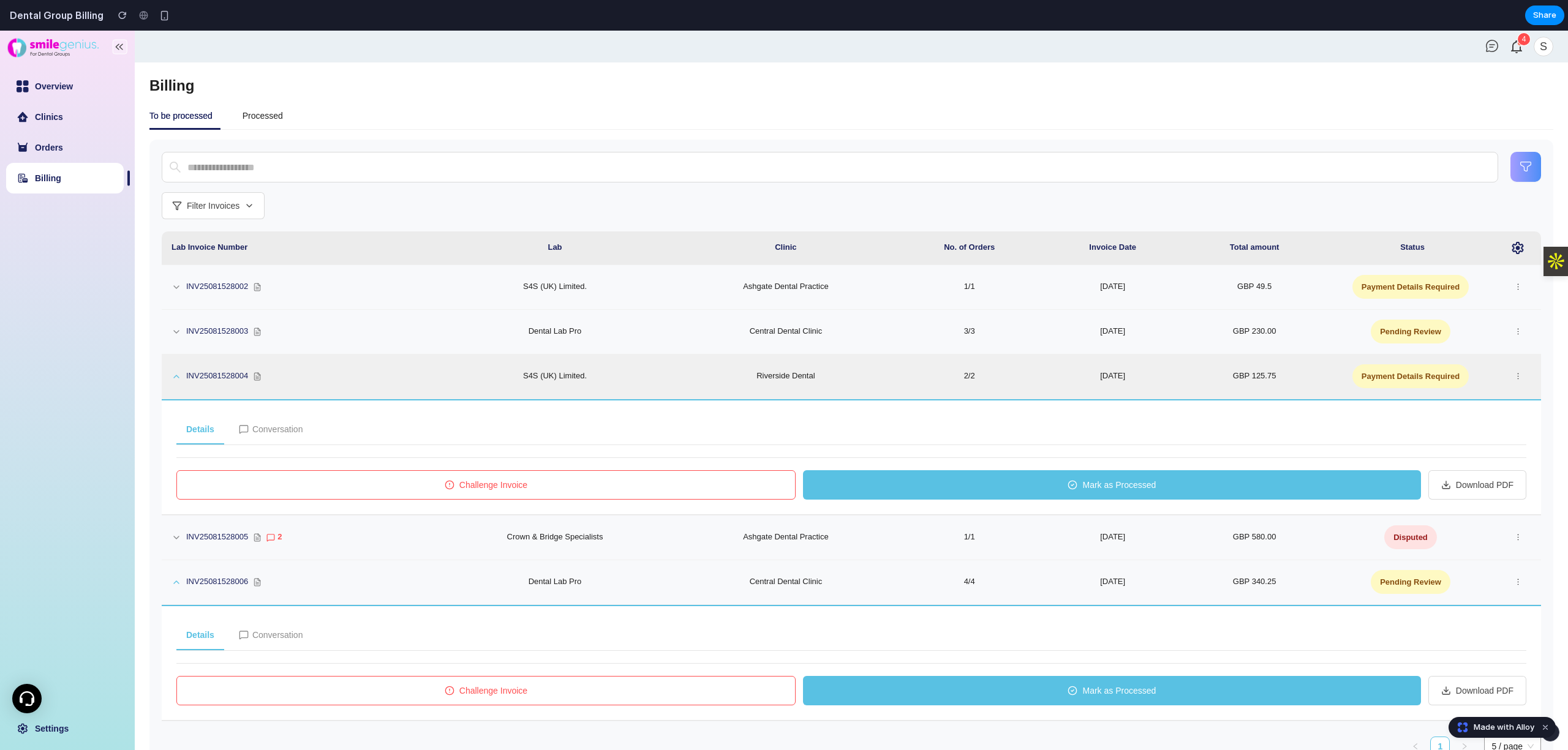
click at [1367, 376] on span "Payment Details Required" at bounding box center [1410, 376] width 116 height 24
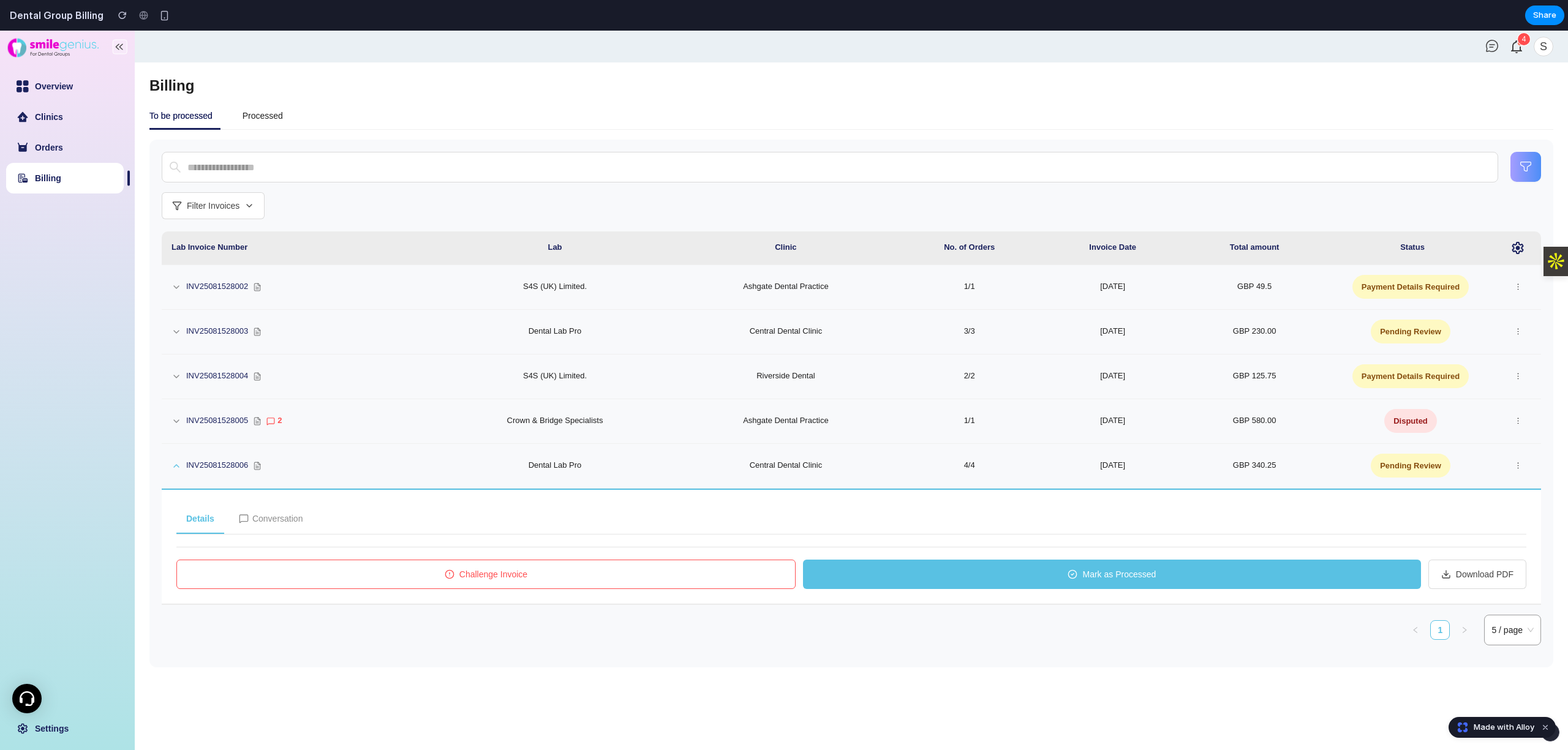
click at [273, 523] on span "Conversation" at bounding box center [277, 518] width 51 height 13
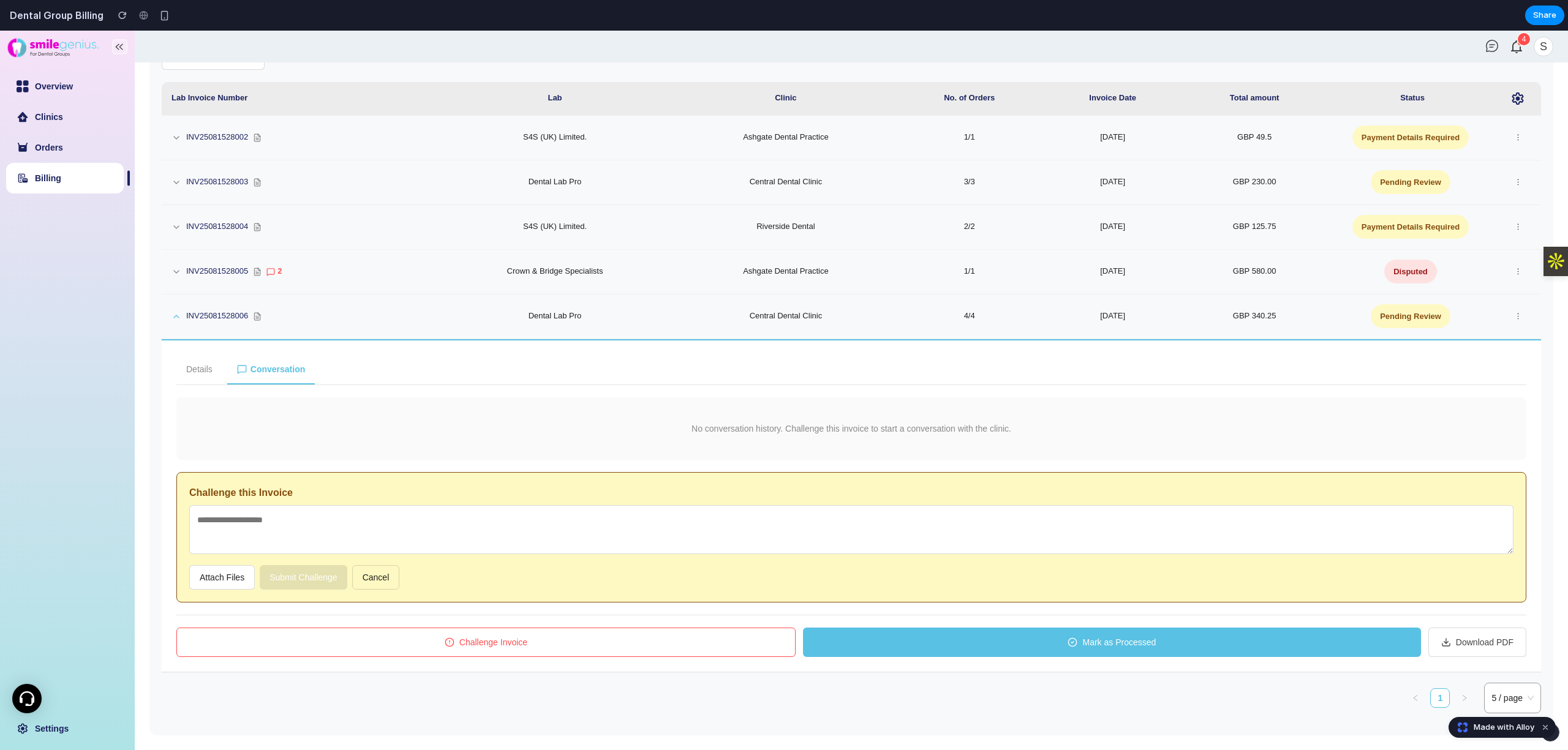
scroll to position [152, 0]
click at [509, 537] on textarea at bounding box center [851, 529] width 1324 height 49
type textarea "*********"
click at [297, 576] on button "Submit Challenge" at bounding box center [303, 577] width 87 height 24
